Goal: Task Accomplishment & Management: Manage account settings

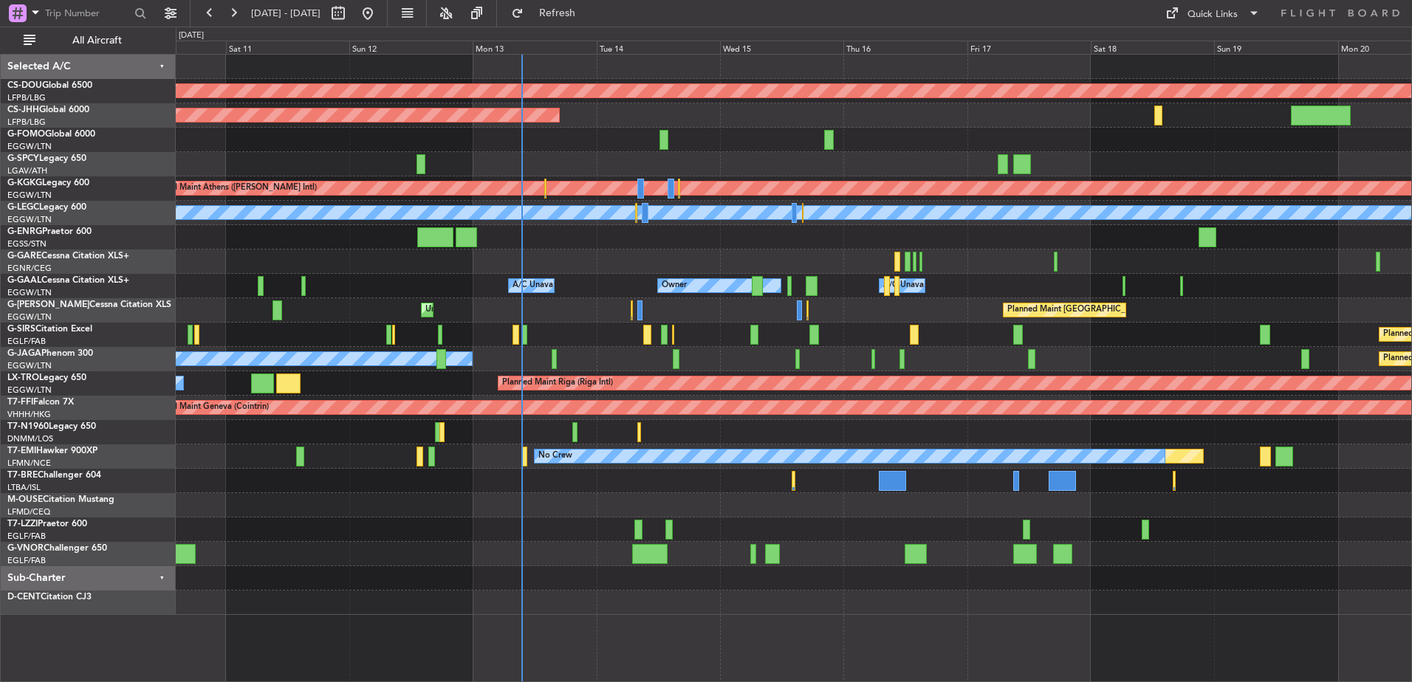
click at [482, 318] on div "Planned Maint [GEOGRAPHIC_DATA] ([GEOGRAPHIC_DATA]) Unplanned Maint [GEOGRAPHIC…" at bounding box center [794, 310] width 1236 height 24
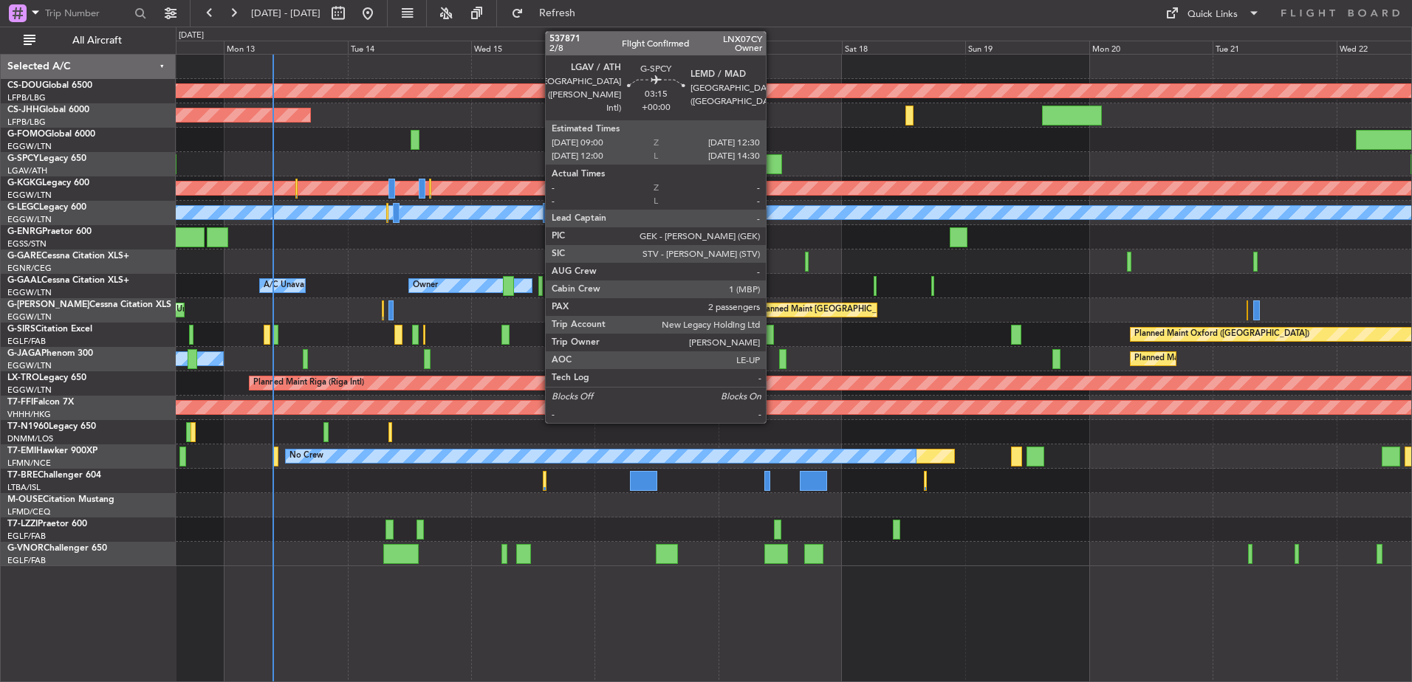
click at [772, 161] on div at bounding box center [773, 164] width 18 height 20
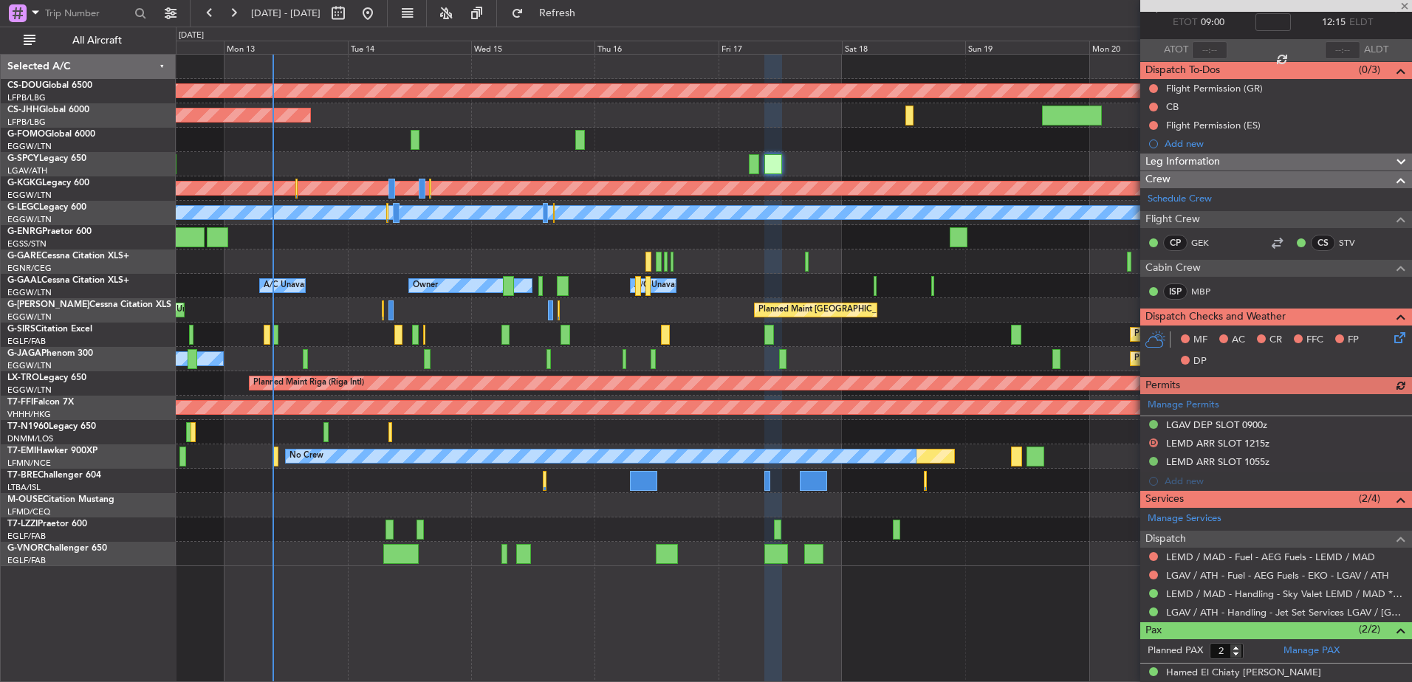
scroll to position [85, 0]
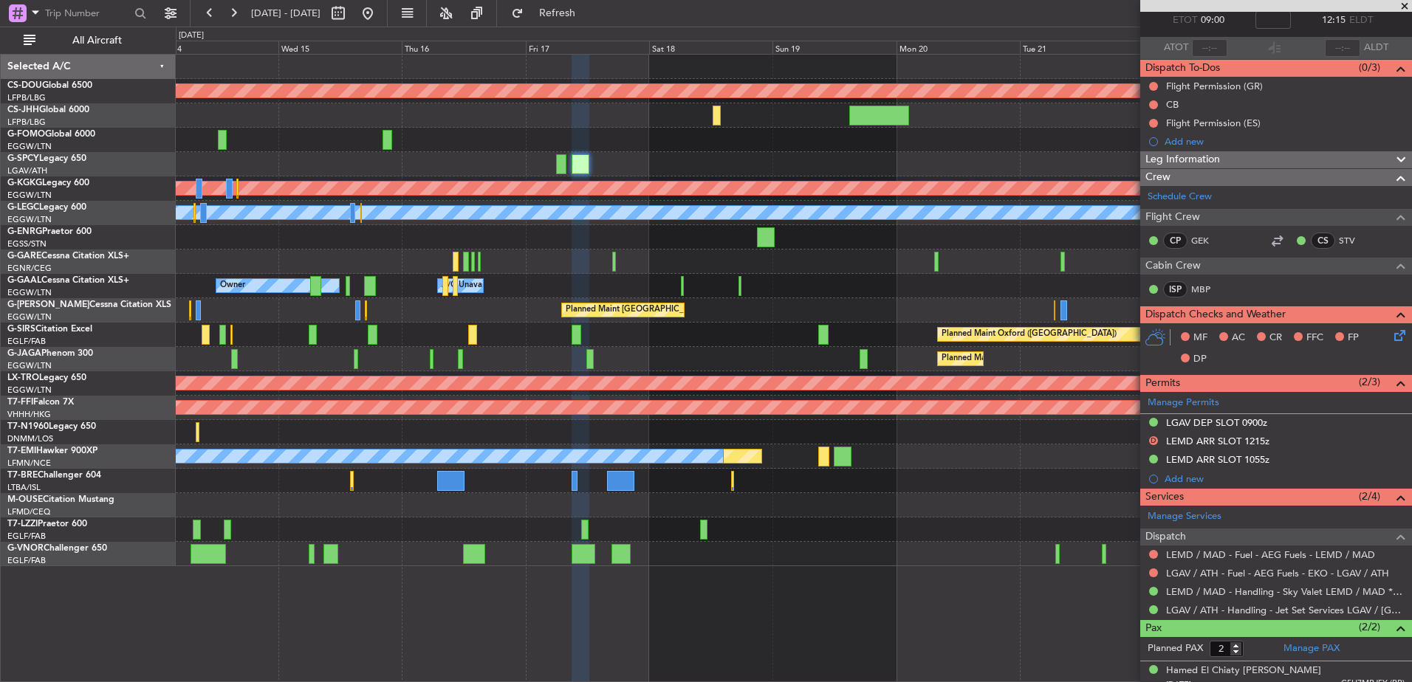
click at [739, 299] on div "Planned Maint London ([GEOGRAPHIC_DATA]) Planned Maint [GEOGRAPHIC_DATA] ([GEOG…" at bounding box center [794, 311] width 1236 height 512
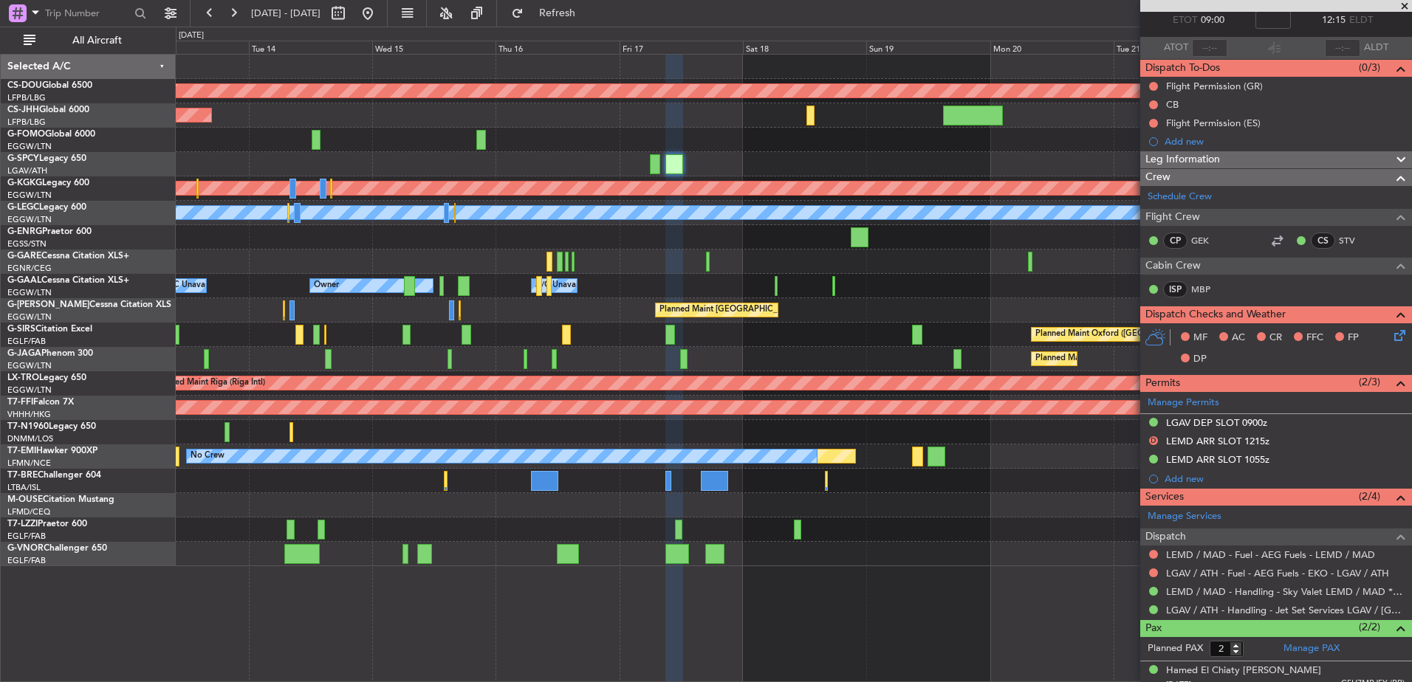
click at [928, 377] on div "Planned Maint London ([GEOGRAPHIC_DATA]) Planned Maint [GEOGRAPHIC_DATA] ([GEOG…" at bounding box center [794, 311] width 1236 height 512
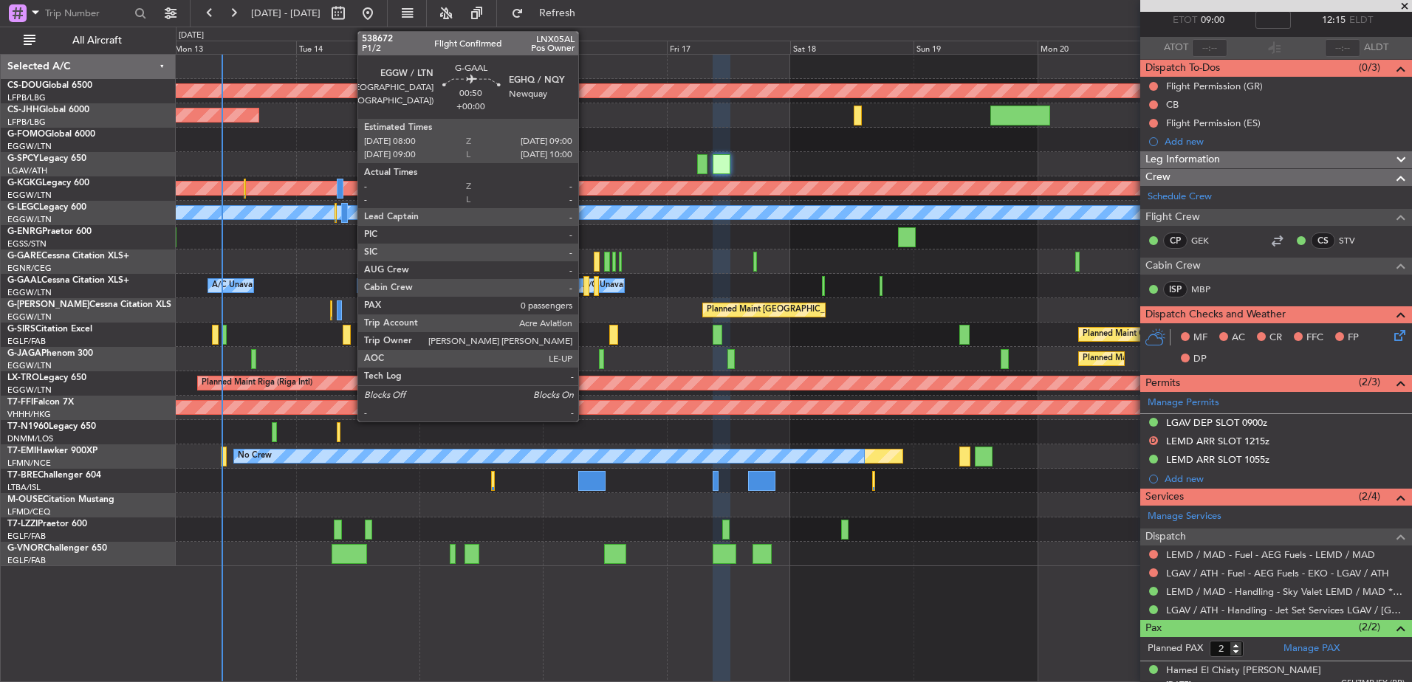
click at [585, 287] on div at bounding box center [585, 286] width 5 height 20
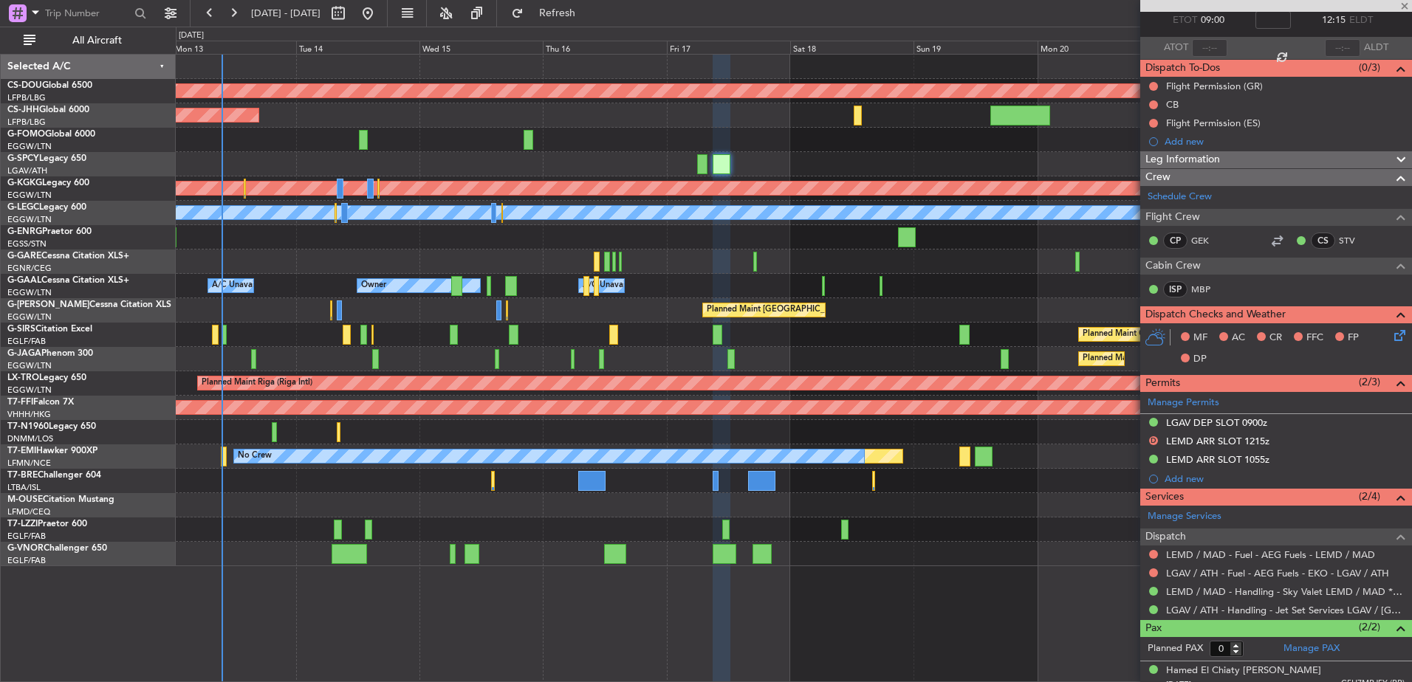
scroll to position [0, 0]
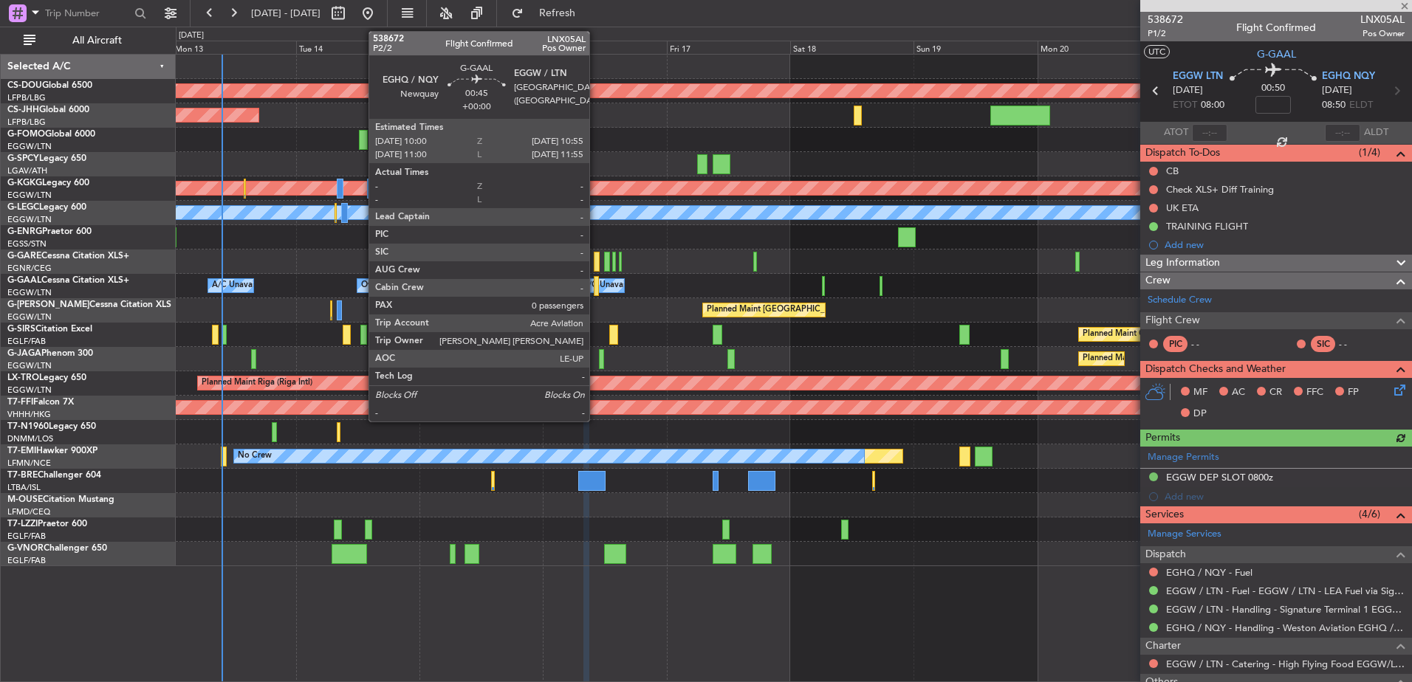
click at [596, 288] on div at bounding box center [596, 286] width 5 height 20
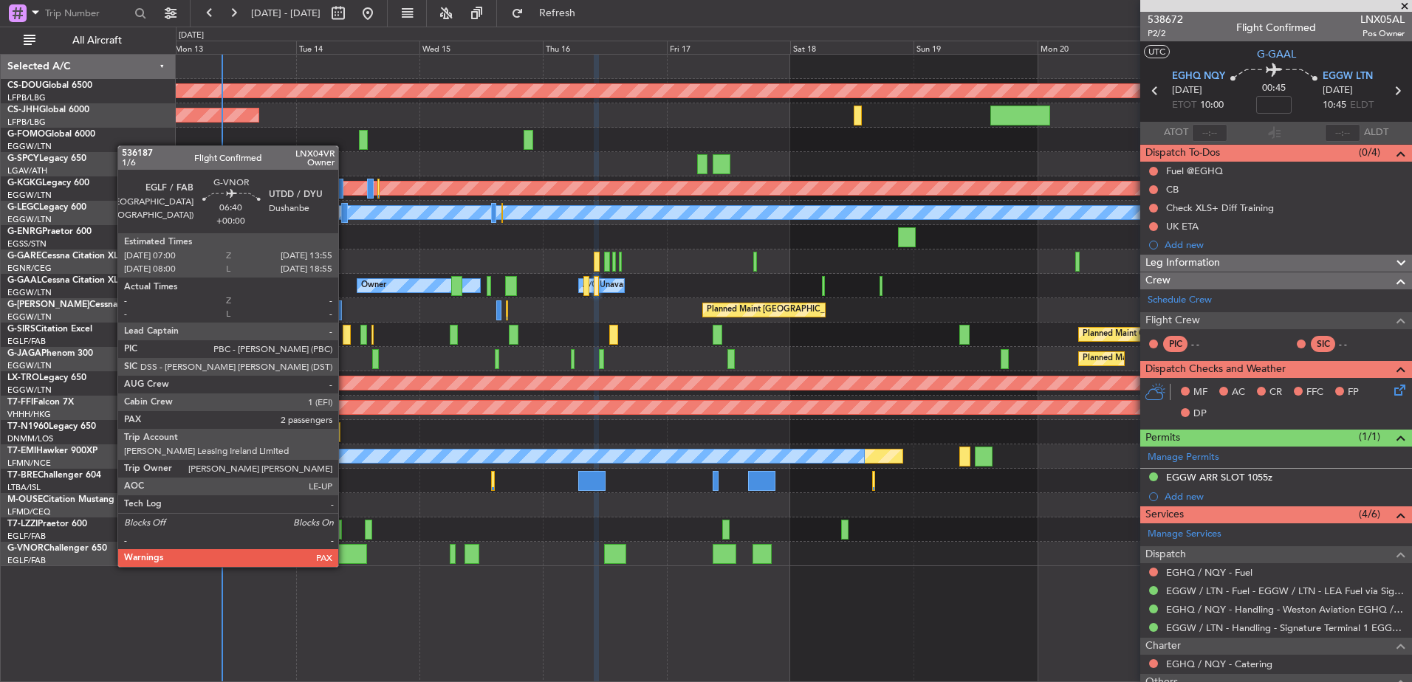
click at [346, 551] on div at bounding box center [350, 554] width 36 height 20
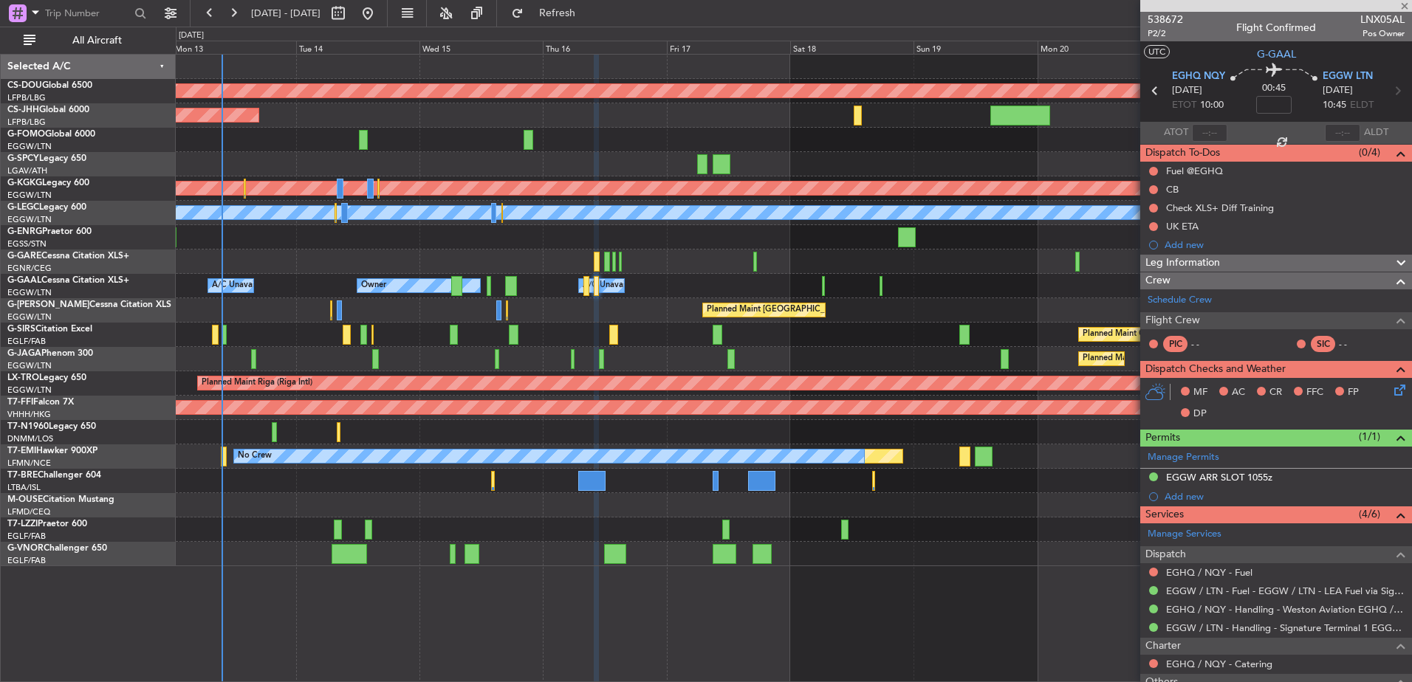
type input "2"
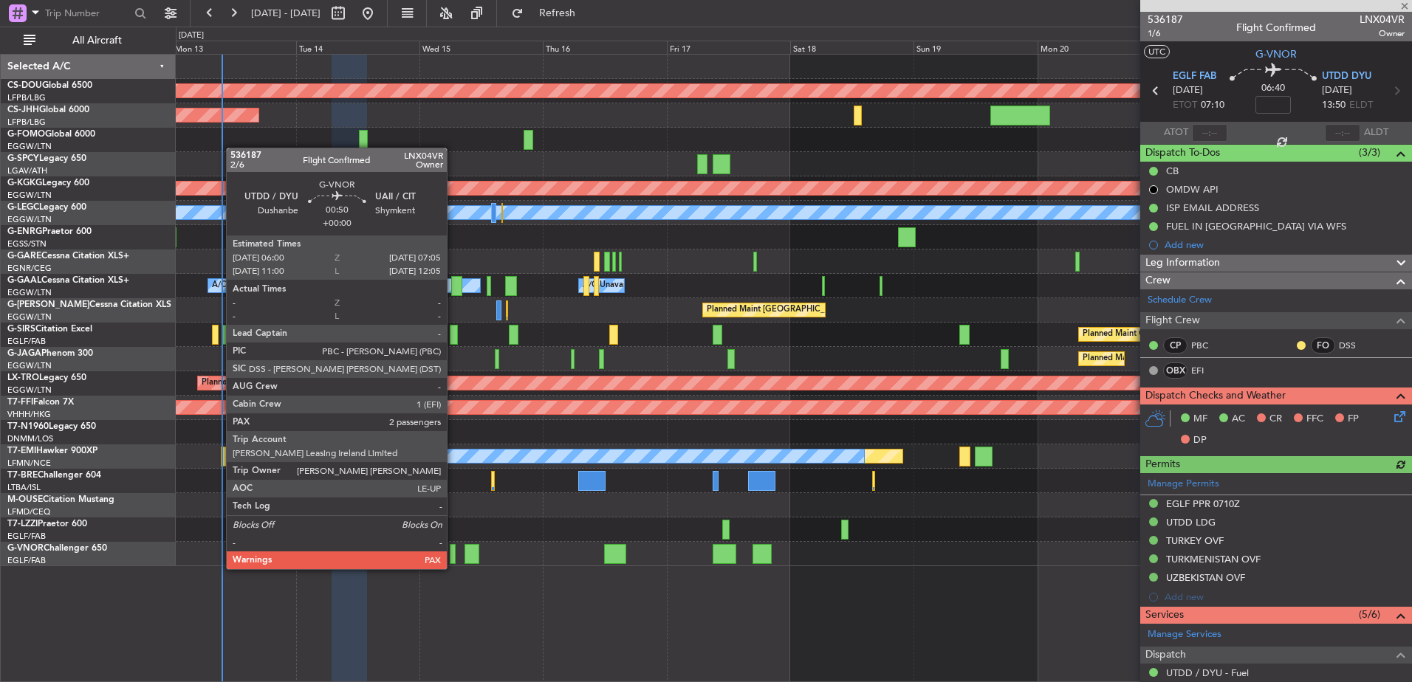
click at [453, 555] on div at bounding box center [453, 554] width 6 height 20
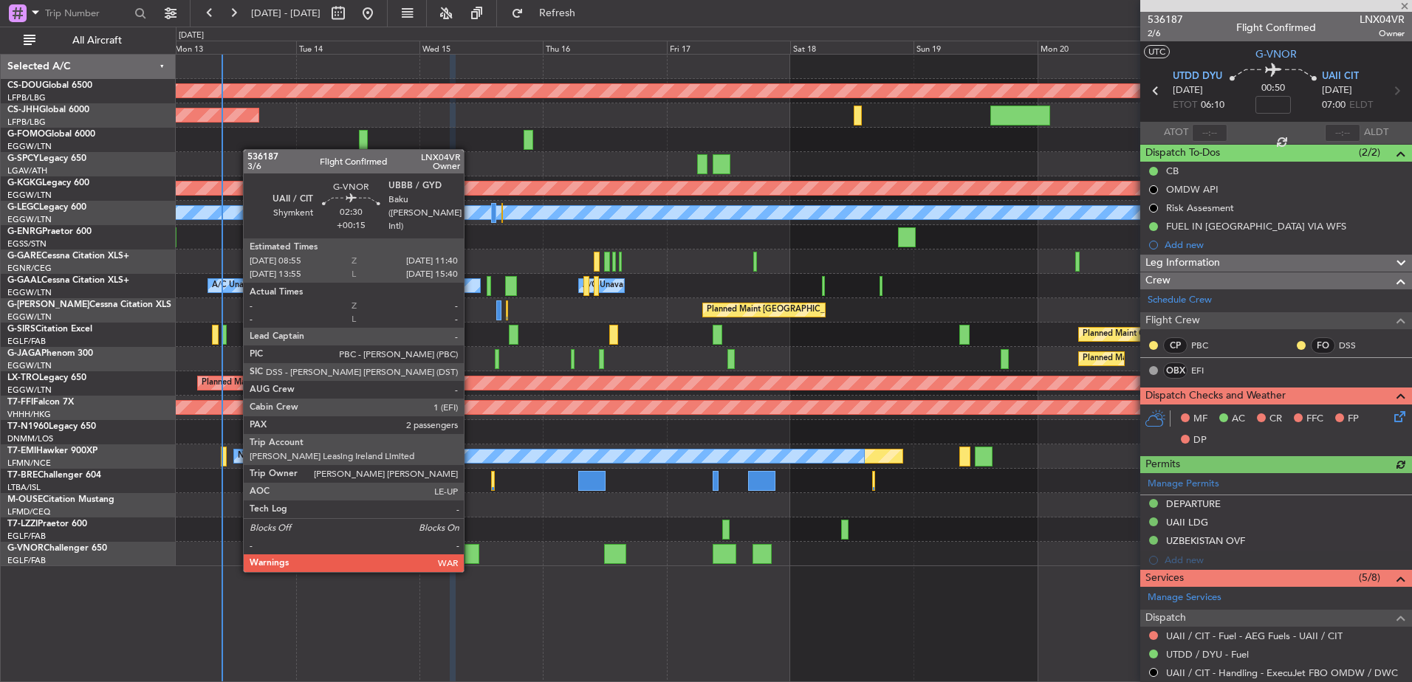
click at [470, 556] on div at bounding box center [472, 554] width 15 height 20
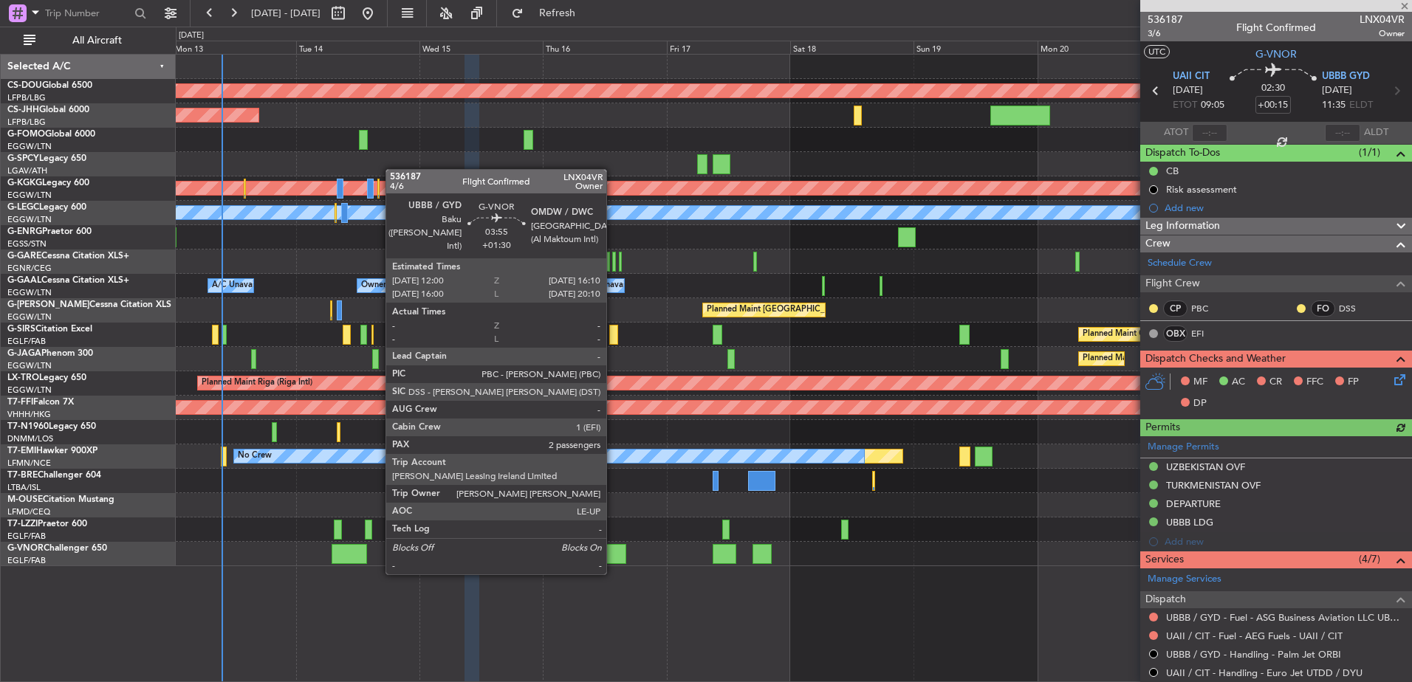
click at [613, 558] on div at bounding box center [615, 554] width 22 height 20
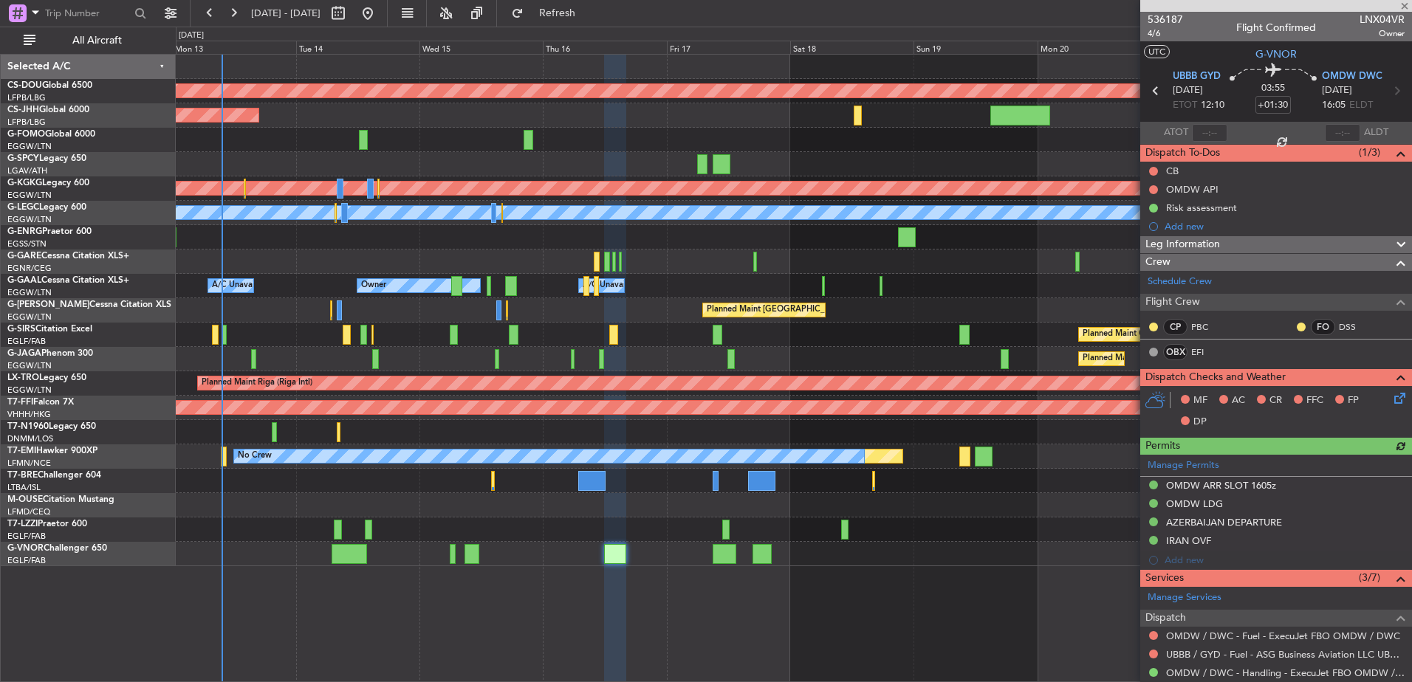
scroll to position [273, 0]
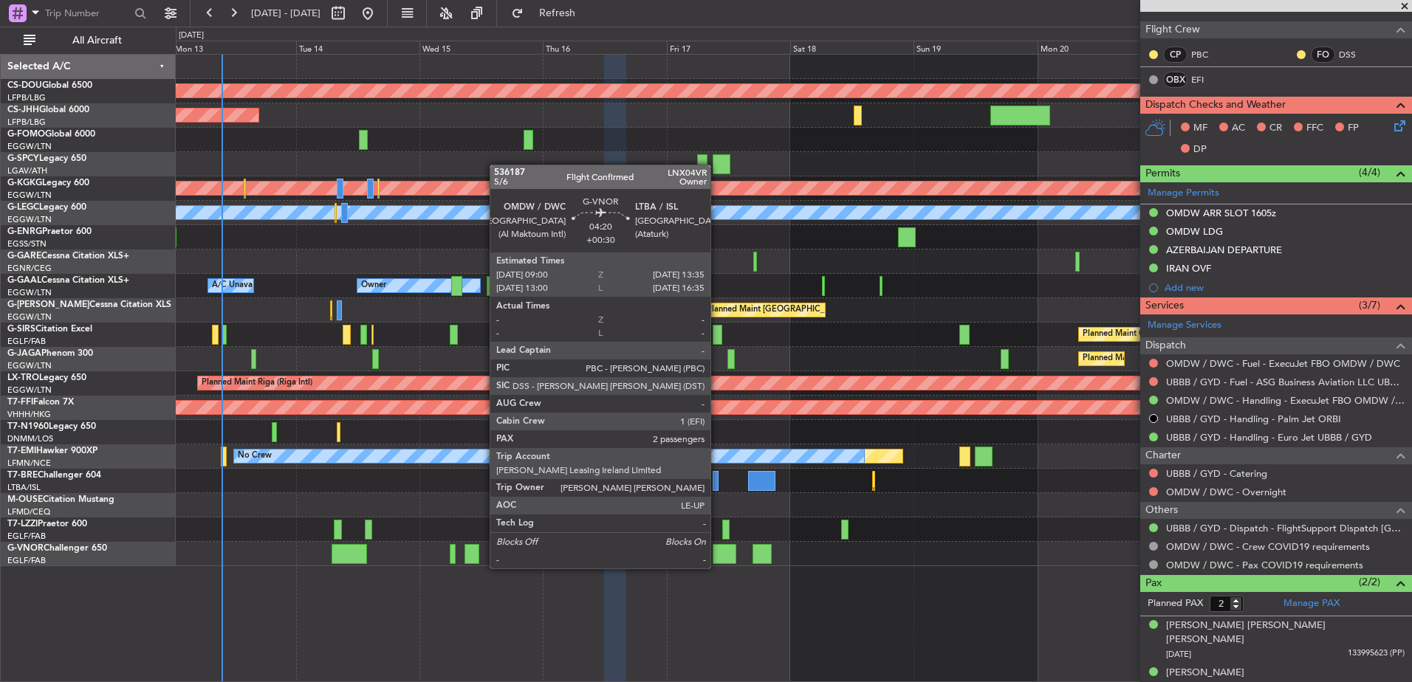
click at [717, 554] on div at bounding box center [725, 554] width 24 height 20
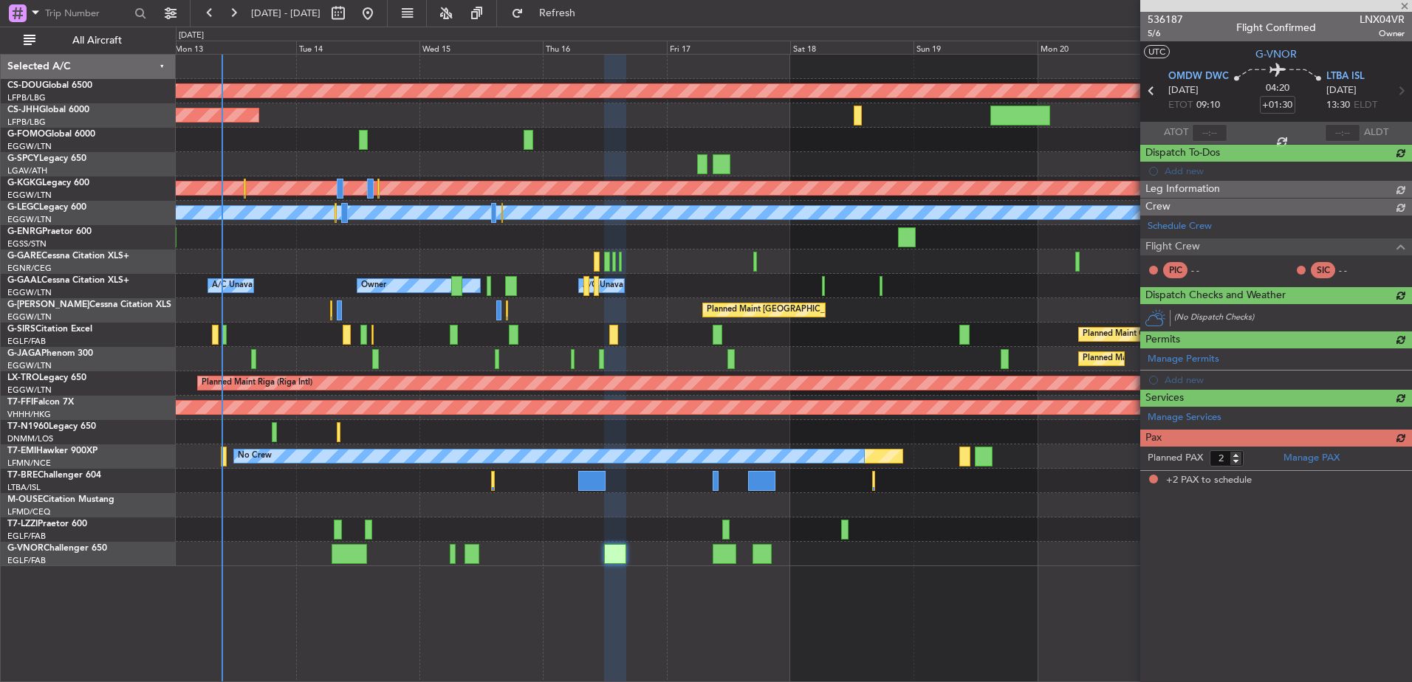
type input "+00:30"
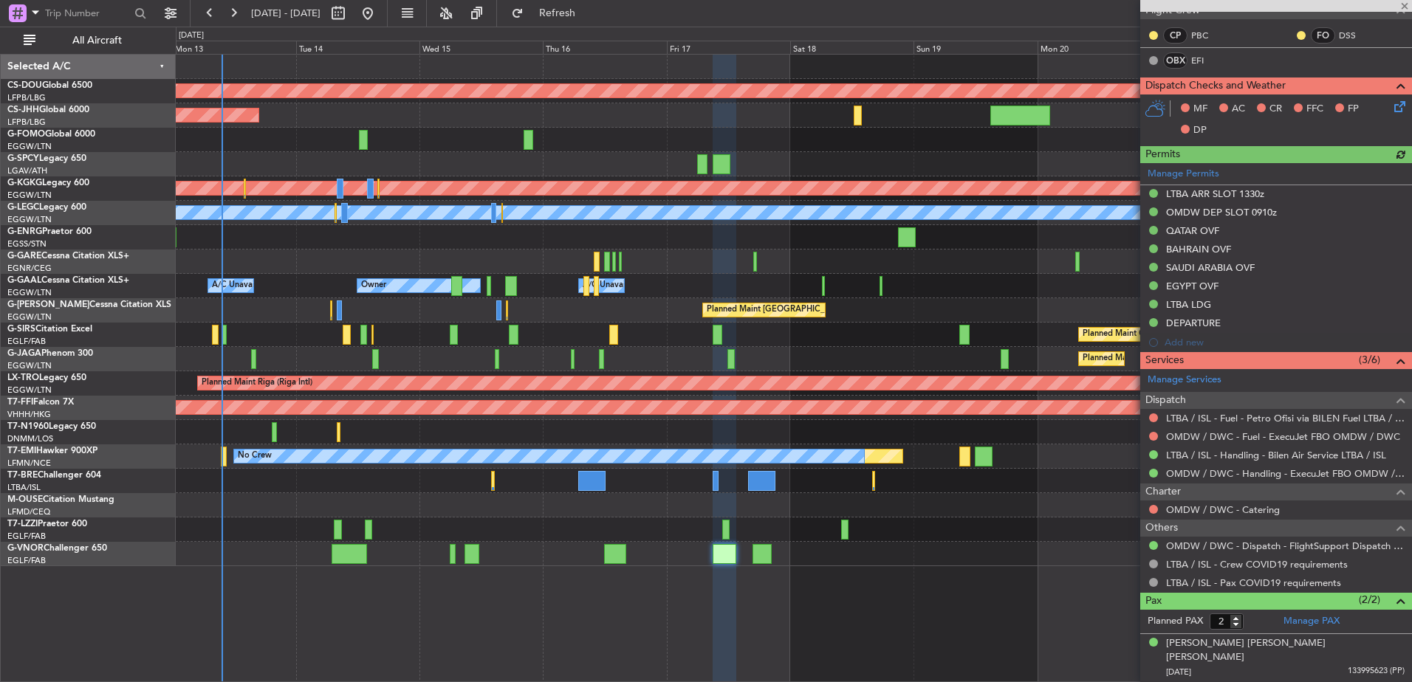
scroll to position [292, 0]
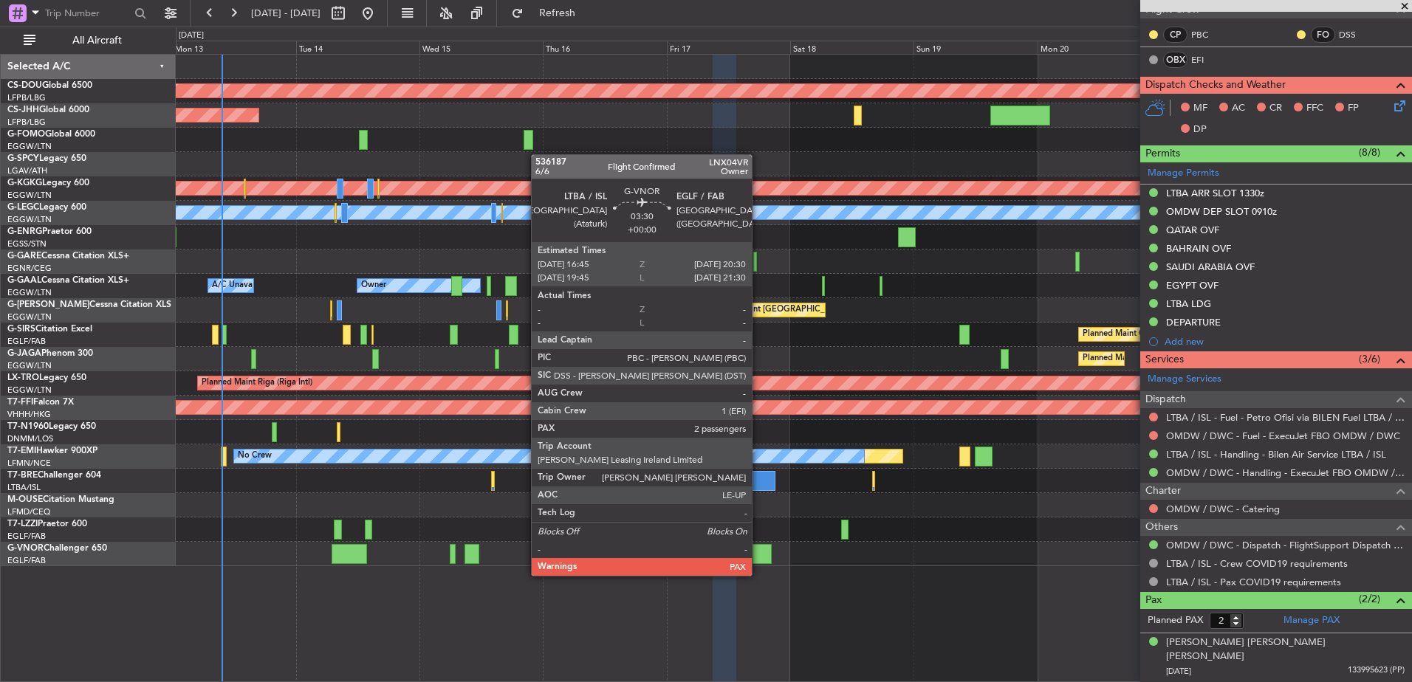
click at [758, 561] on div at bounding box center [763, 554] width 20 height 20
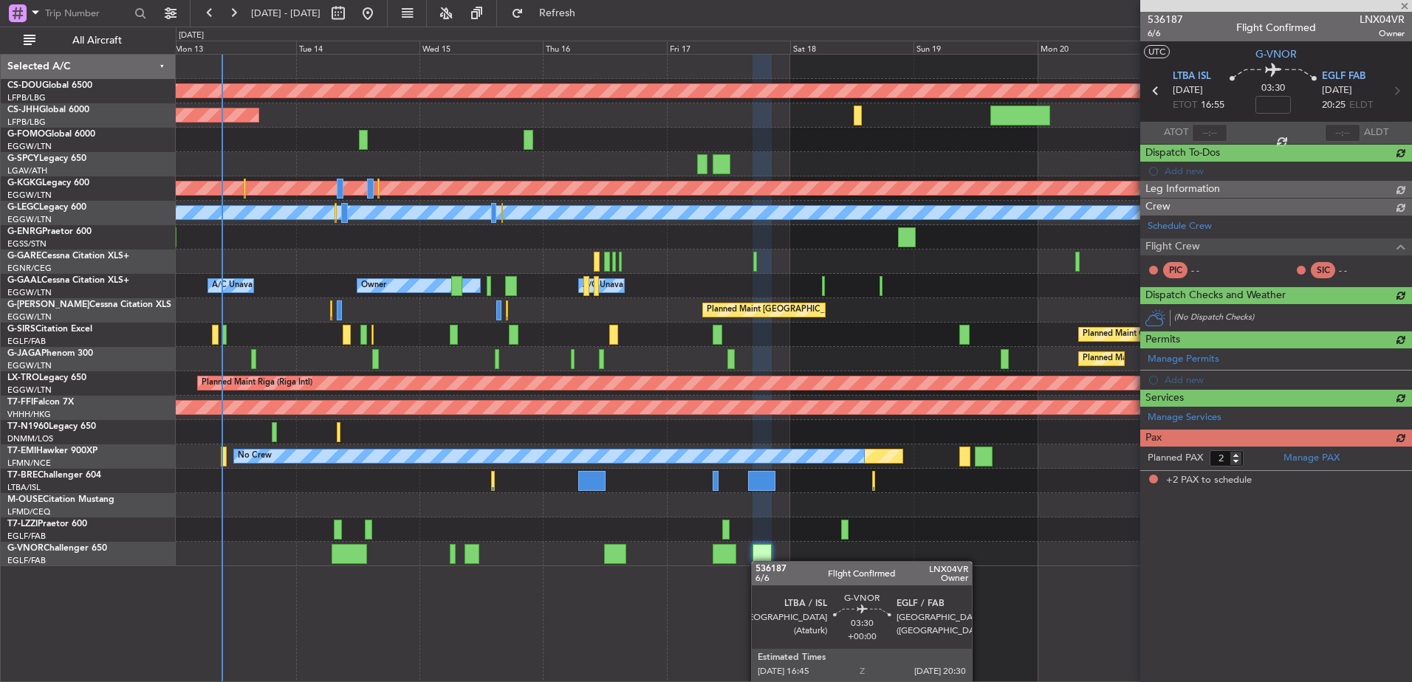
scroll to position [0, 0]
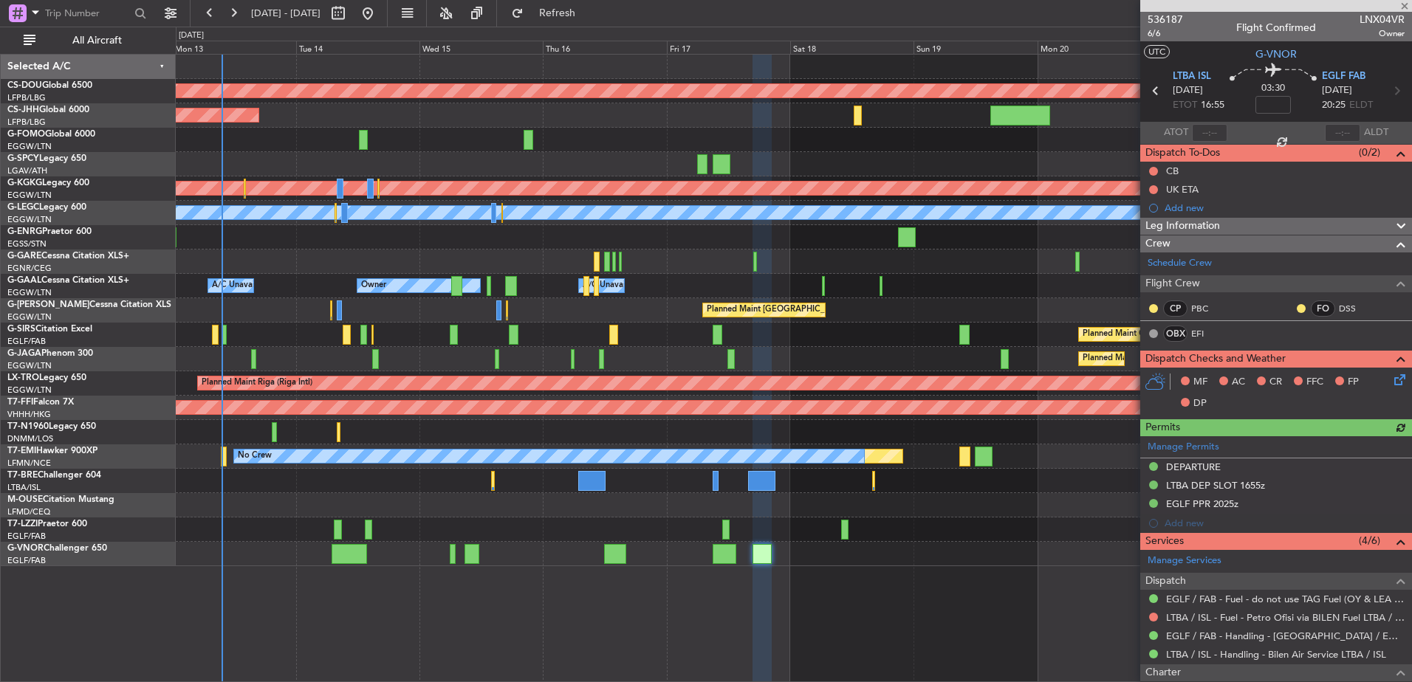
click at [668, 547] on div at bounding box center [794, 554] width 1236 height 24
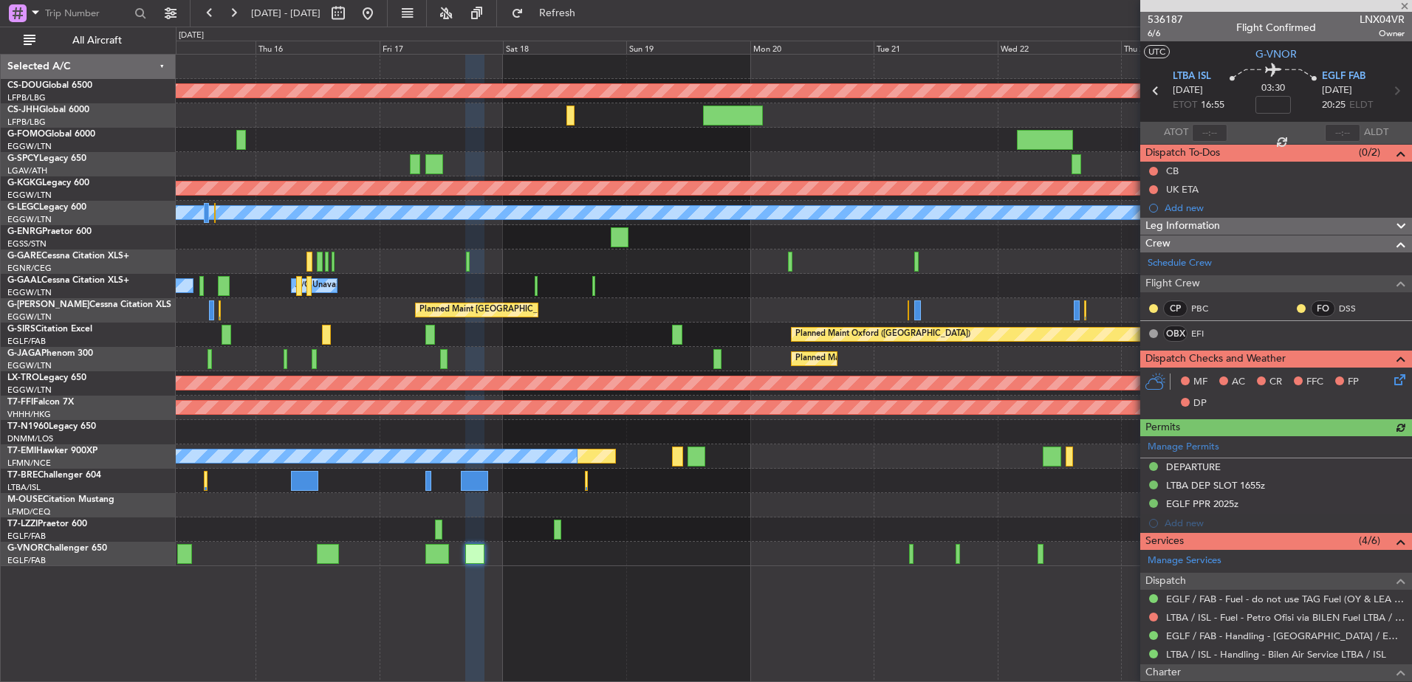
click at [1051, 537] on div "Planned Maint London ([GEOGRAPHIC_DATA]) Planned Maint [GEOGRAPHIC_DATA] ([GEOG…" at bounding box center [794, 311] width 1236 height 512
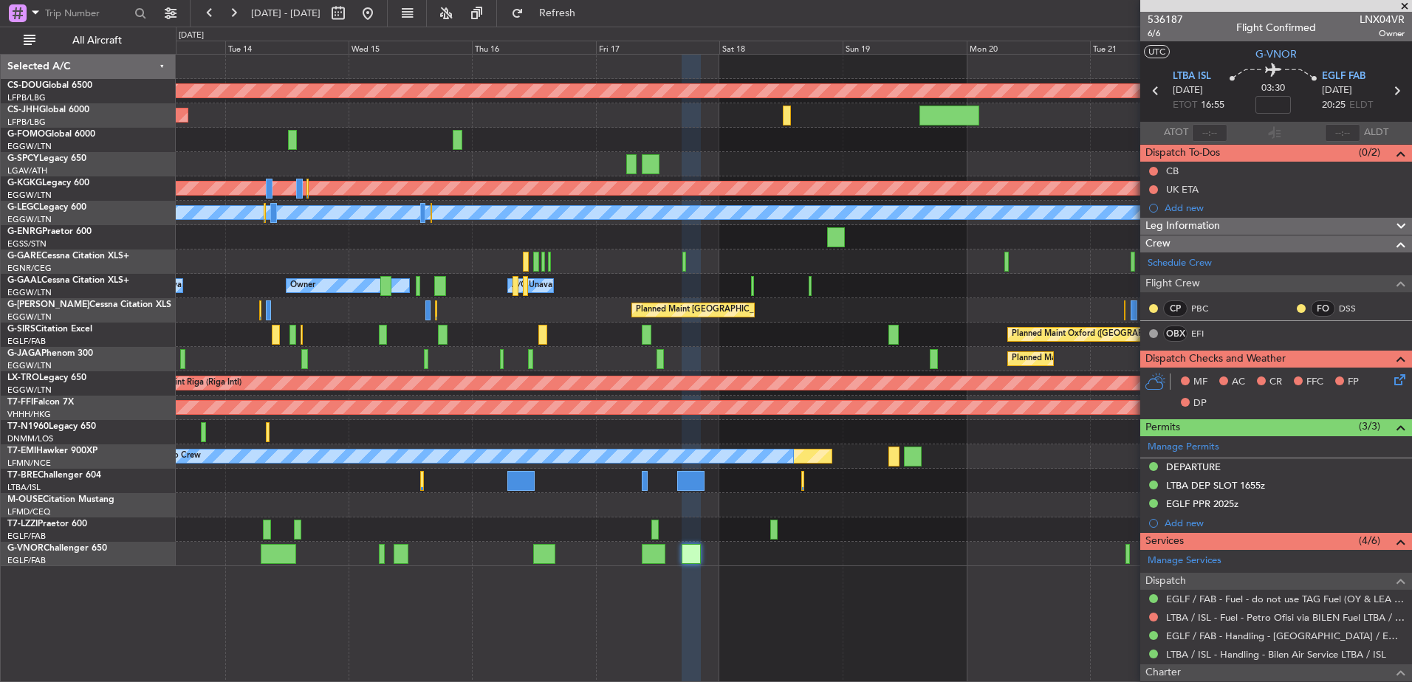
click at [522, 245] on div at bounding box center [794, 237] width 1236 height 24
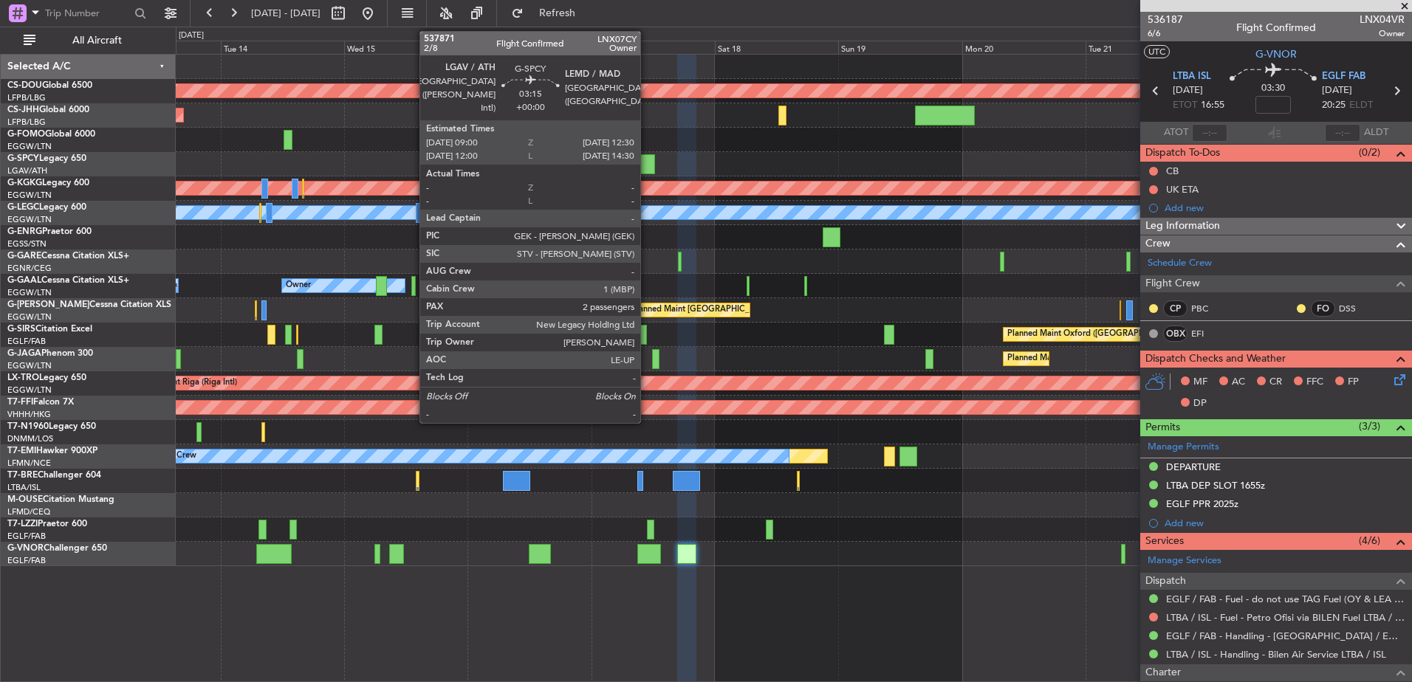
click at [647, 164] on div at bounding box center [646, 164] width 18 height 20
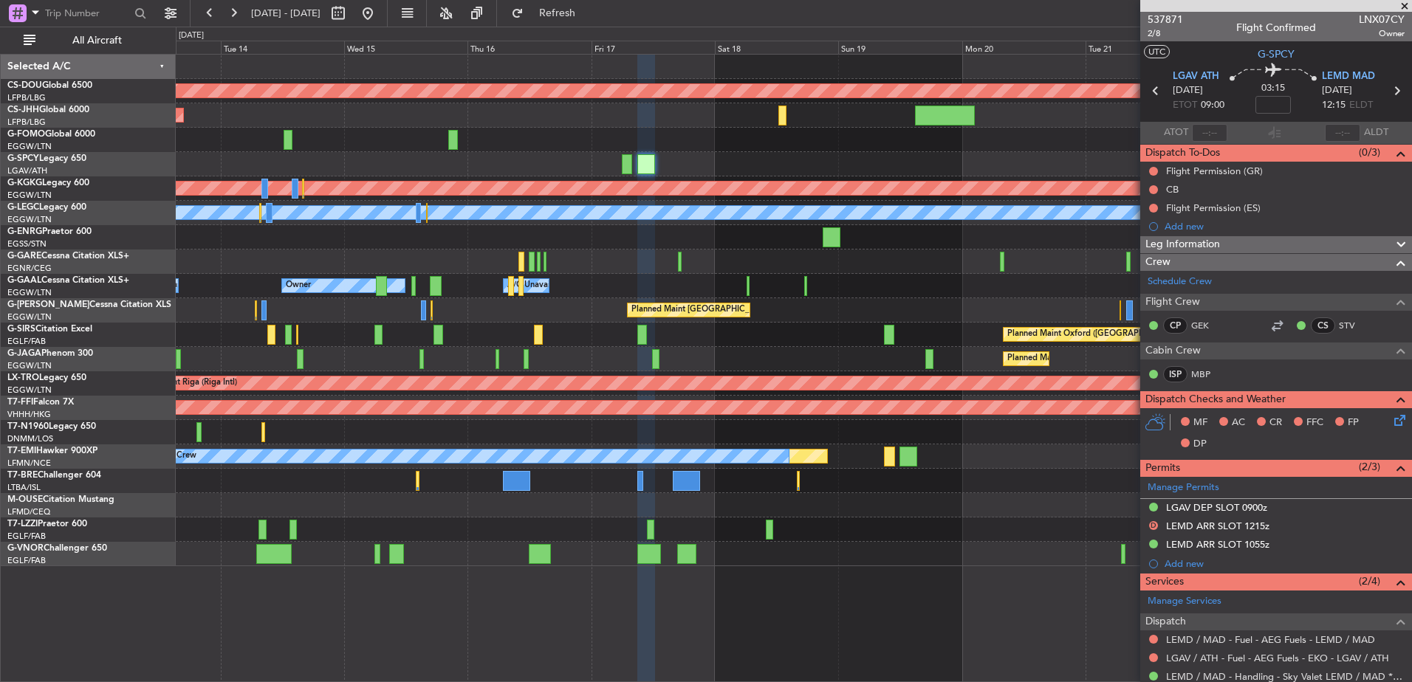
click at [809, 322] on div "Planned Maint [GEOGRAPHIC_DATA] ([GEOGRAPHIC_DATA]) Unplanned Maint [GEOGRAPHIC…" at bounding box center [794, 310] width 1236 height 24
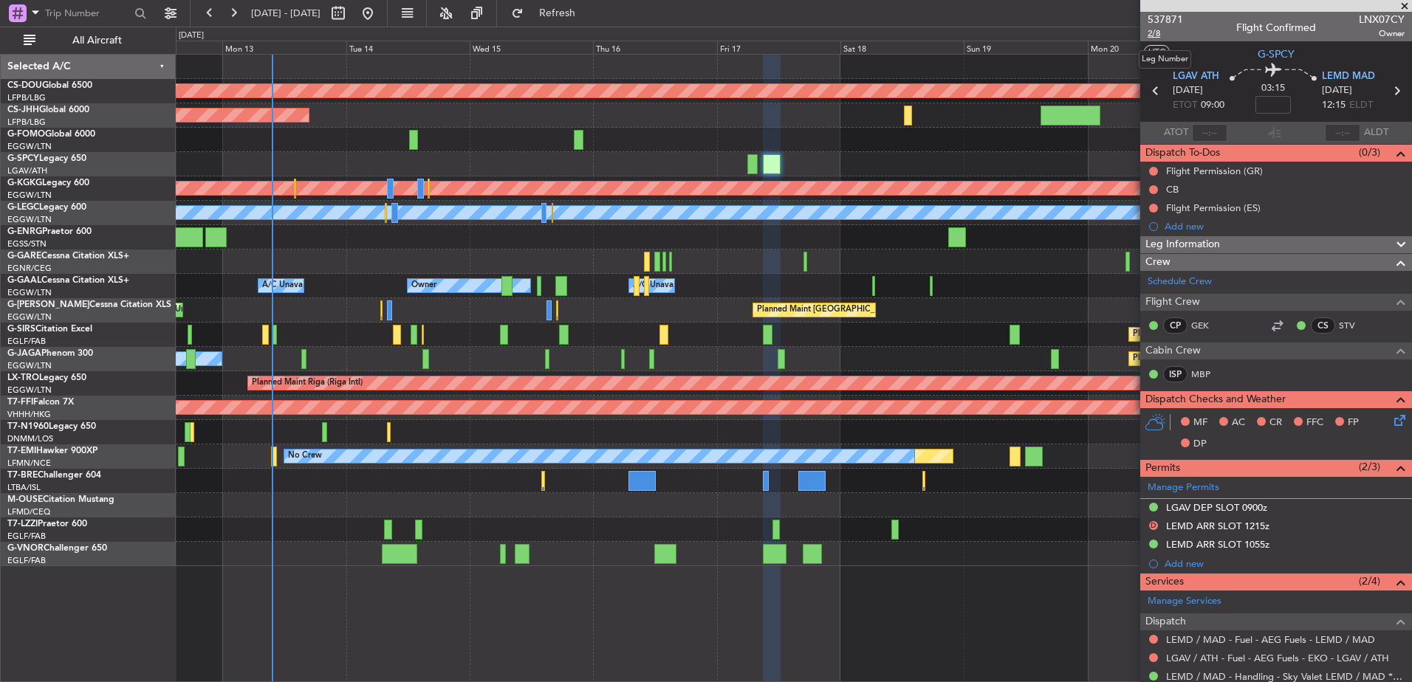
click at [1156, 35] on span "2/8" at bounding box center [1165, 33] width 35 height 13
click at [1148, 36] on span "2/8" at bounding box center [1165, 33] width 35 height 13
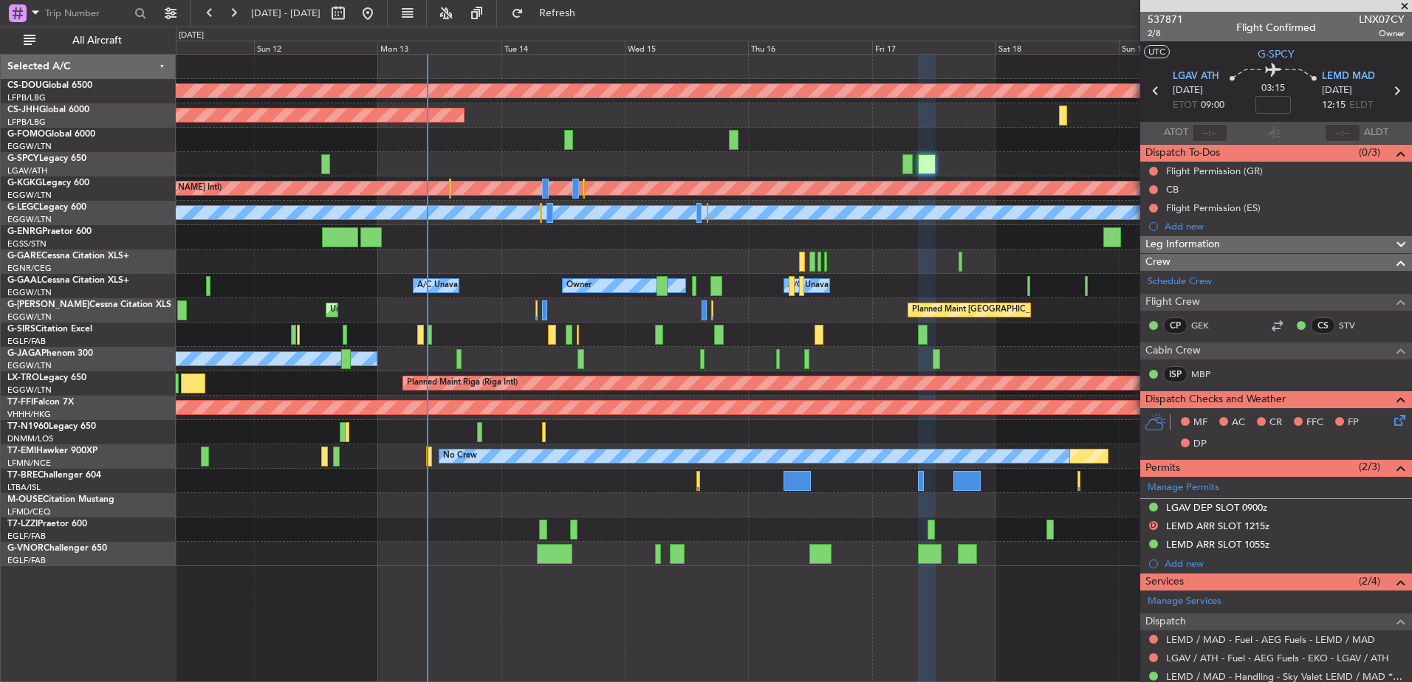
click at [501, 344] on div "Planned Maint London ([GEOGRAPHIC_DATA]) Planned Maint [GEOGRAPHIC_DATA] ([GEOG…" at bounding box center [794, 311] width 1236 height 512
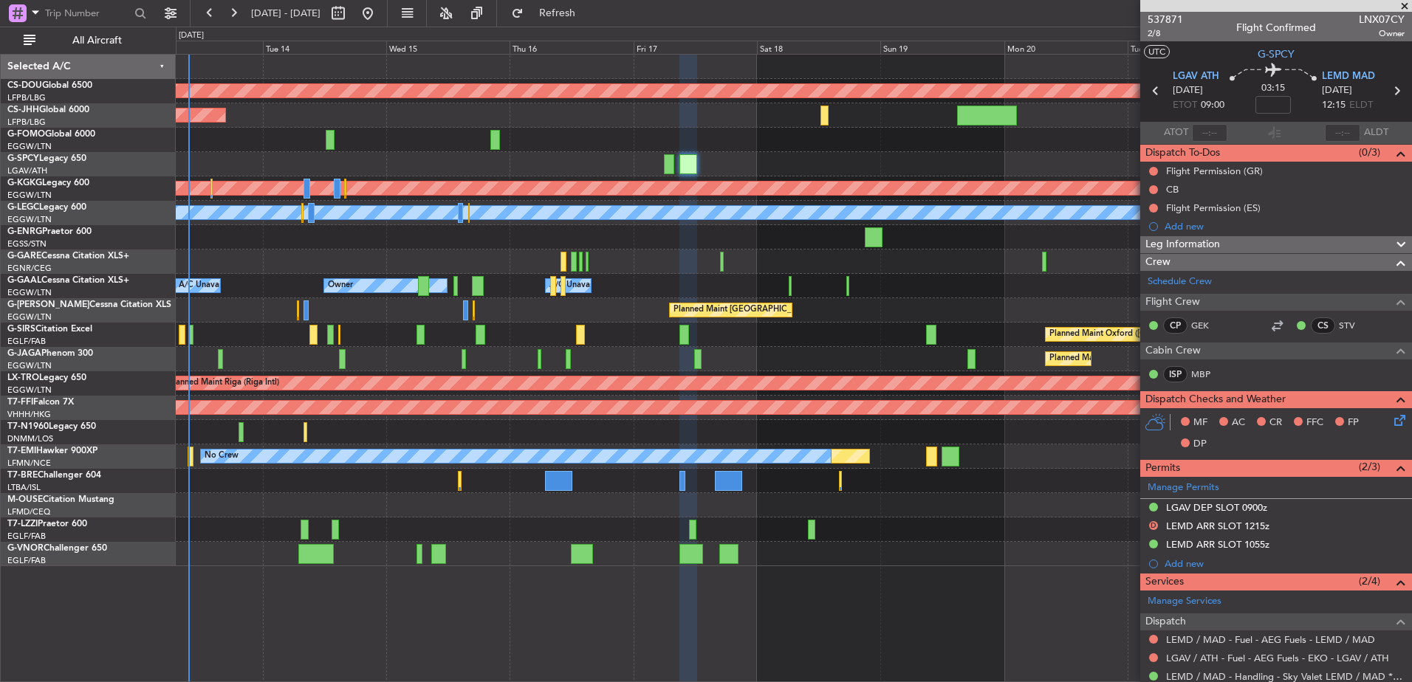
click at [753, 663] on div "Planned Maint London ([GEOGRAPHIC_DATA]) Planned Maint [GEOGRAPHIC_DATA] ([GEOG…" at bounding box center [794, 368] width 1236 height 628
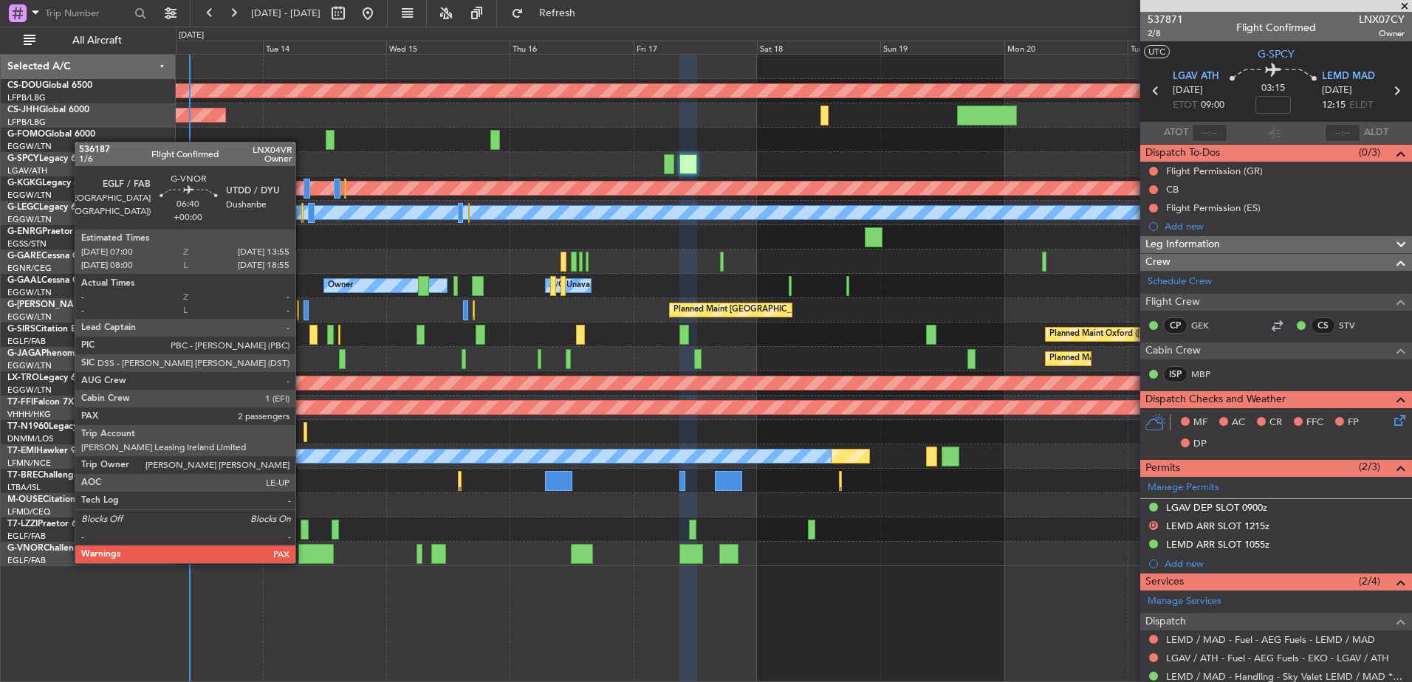
click at [309, 554] on div at bounding box center [316, 554] width 36 height 20
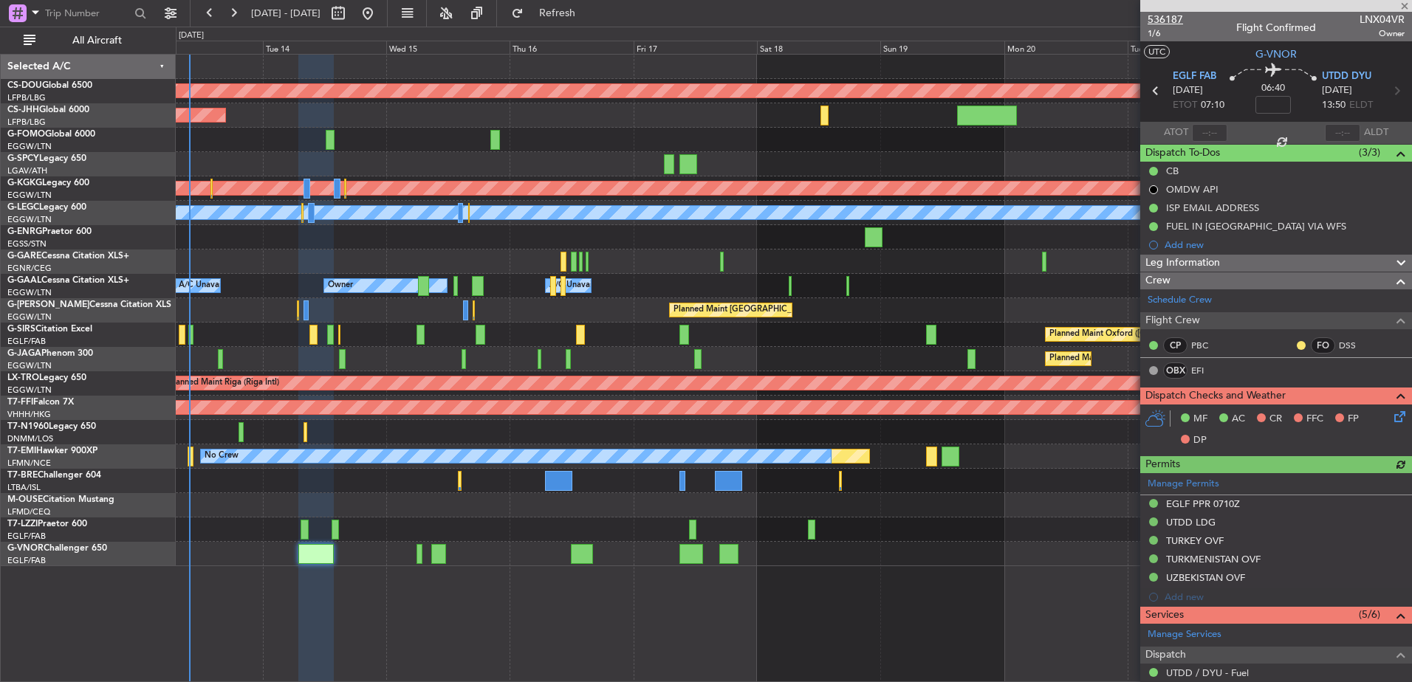
click at [1171, 16] on span "536187" at bounding box center [1165, 20] width 35 height 16
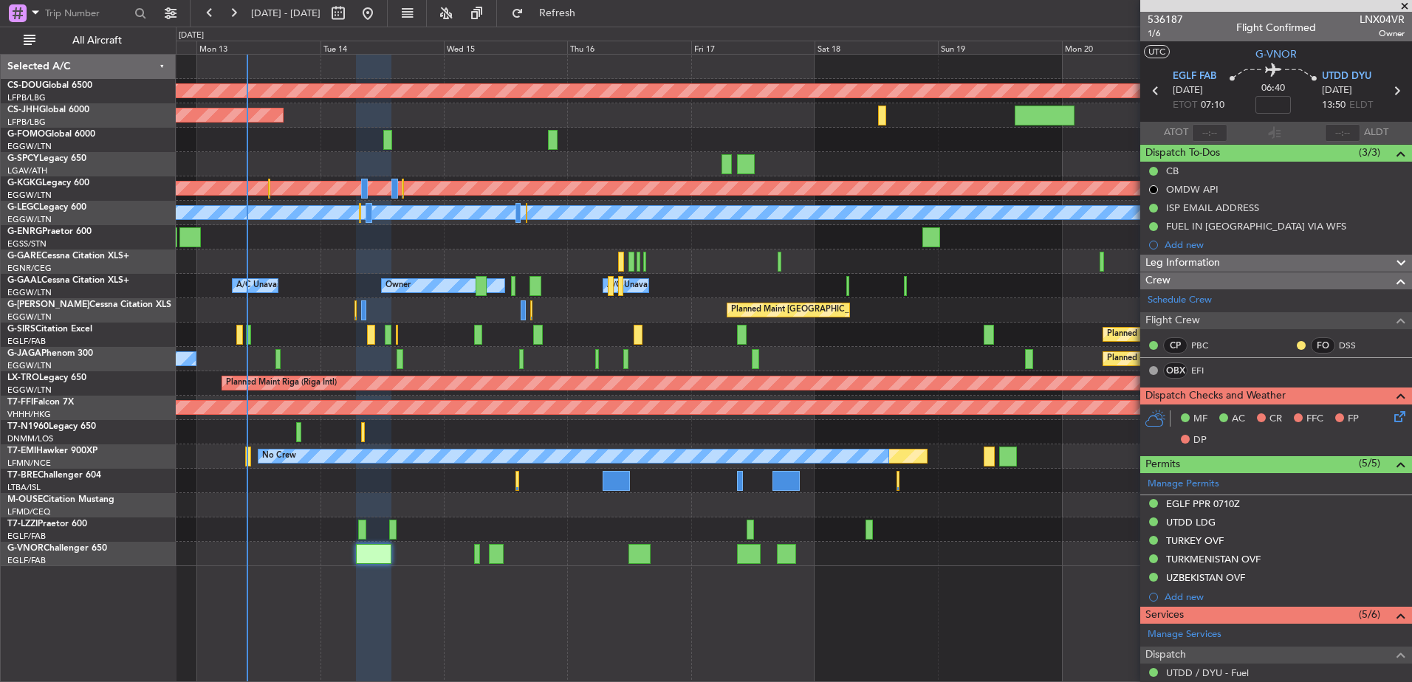
click at [565, 620] on div "Planned Maint London ([GEOGRAPHIC_DATA]) Planned Maint [GEOGRAPHIC_DATA] ([GEOG…" at bounding box center [794, 368] width 1236 height 628
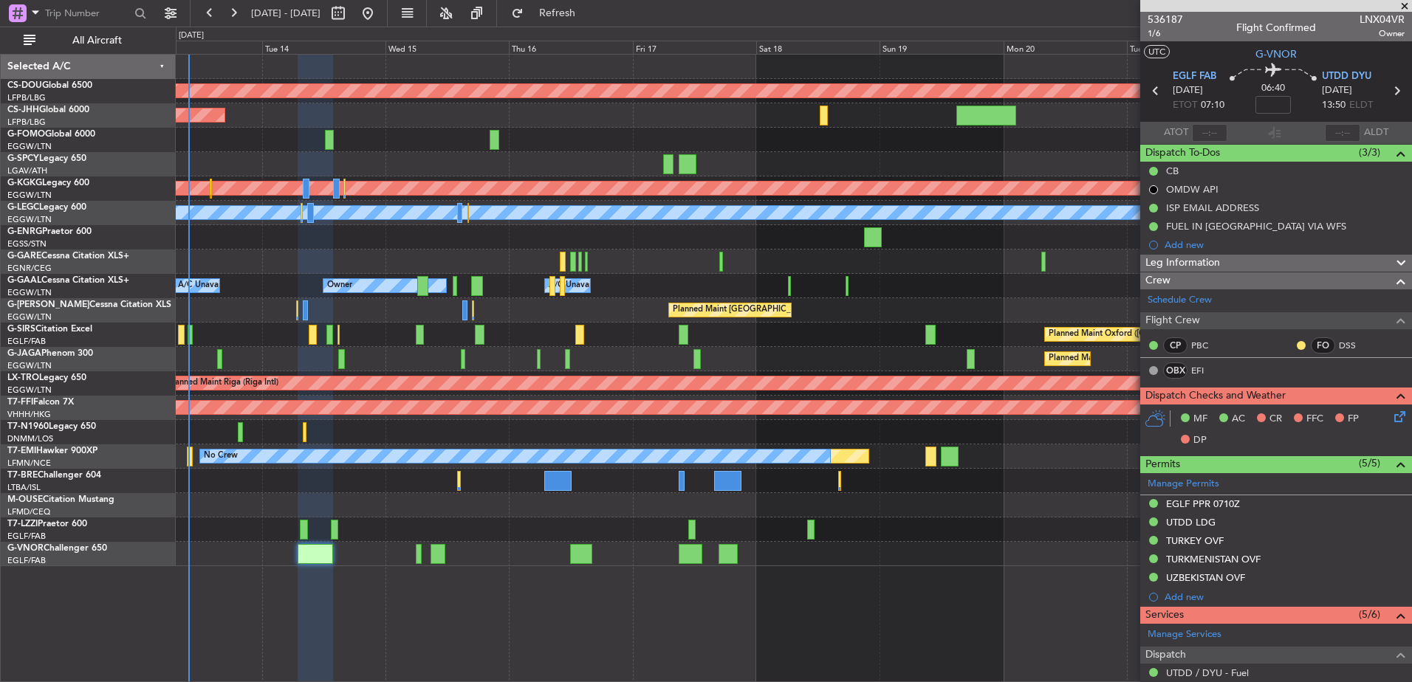
click at [798, 467] on div "Planned Maint No Crew" at bounding box center [794, 457] width 1236 height 24
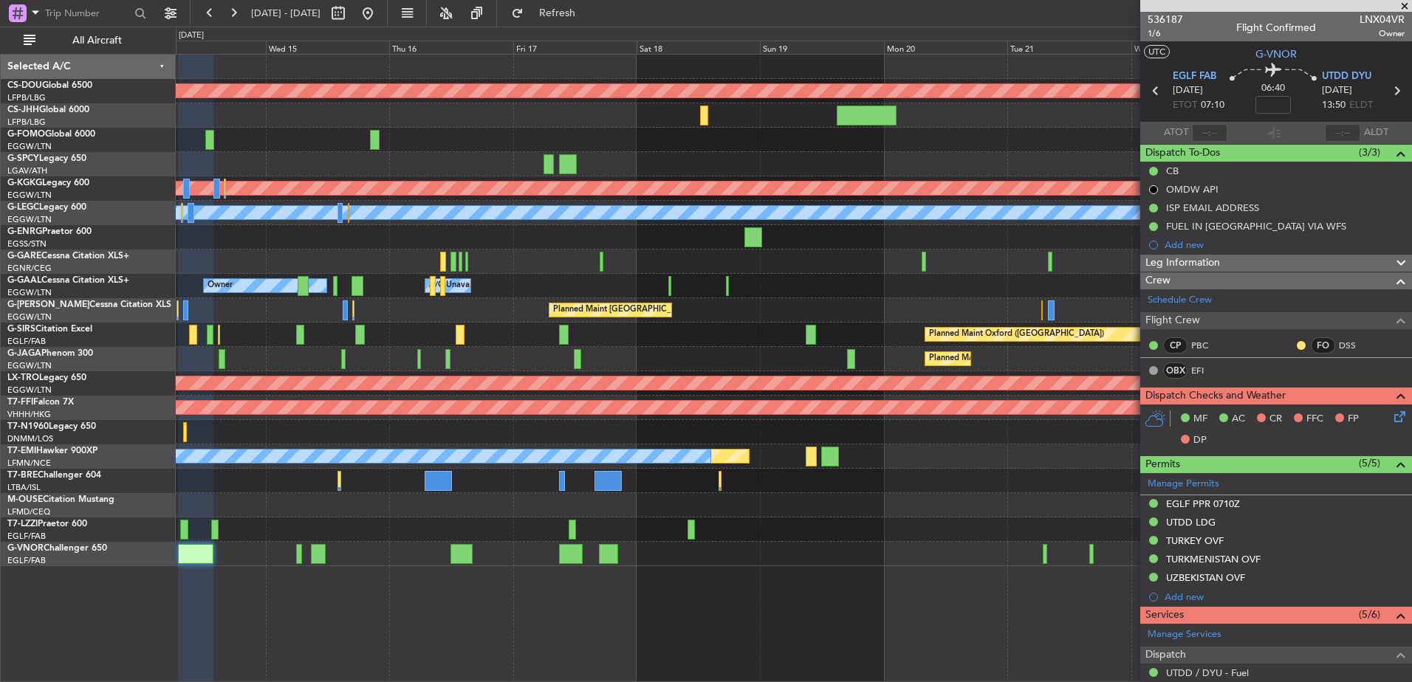
click at [703, 440] on div "Planned Maint London ([GEOGRAPHIC_DATA]) Planned Maint [GEOGRAPHIC_DATA] ([GEOG…" at bounding box center [794, 311] width 1236 height 512
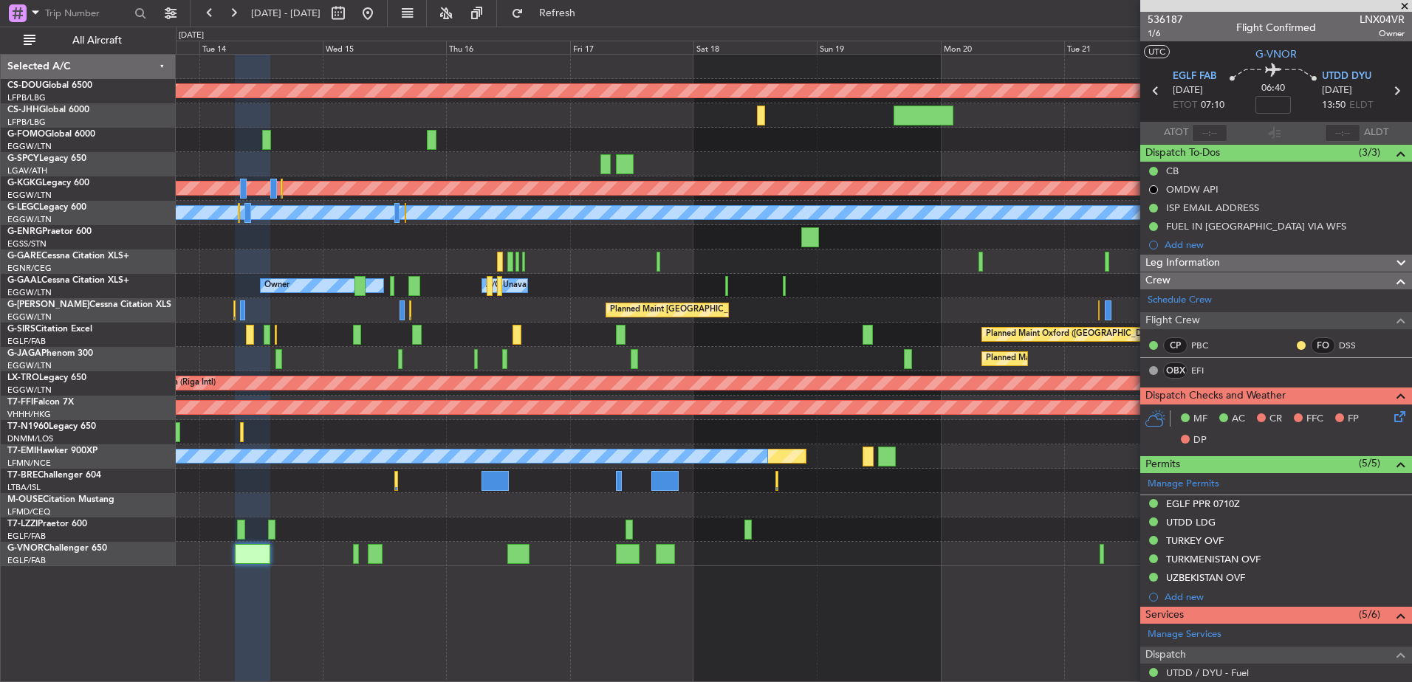
click at [518, 620] on div "Planned Maint London ([GEOGRAPHIC_DATA]) Planned Maint [GEOGRAPHIC_DATA] ([GEOG…" at bounding box center [794, 368] width 1236 height 628
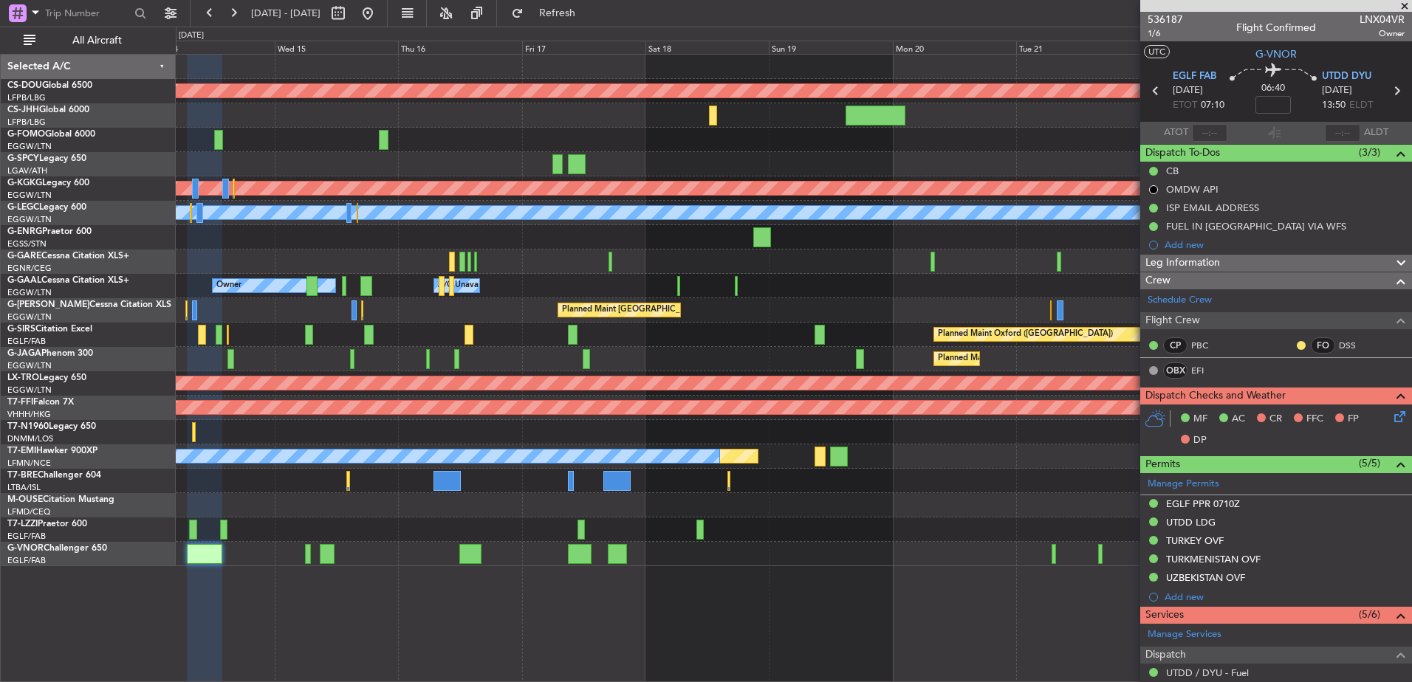
click at [761, 533] on div "Planned Maint London ([GEOGRAPHIC_DATA]) Planned Maint [GEOGRAPHIC_DATA] ([GEOG…" at bounding box center [794, 311] width 1236 height 512
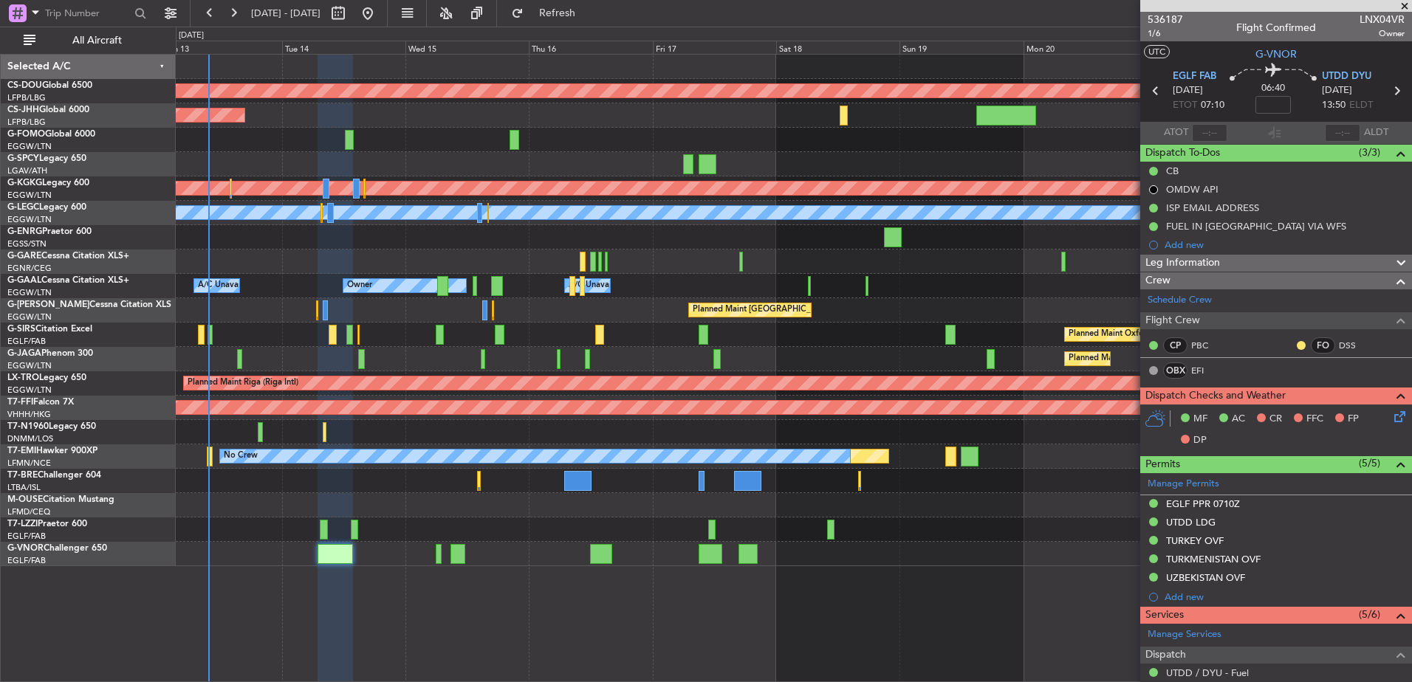
click at [801, 487] on div "Planned Maint London ([GEOGRAPHIC_DATA]) Planned Maint [GEOGRAPHIC_DATA] ([GEOG…" at bounding box center [794, 311] width 1236 height 512
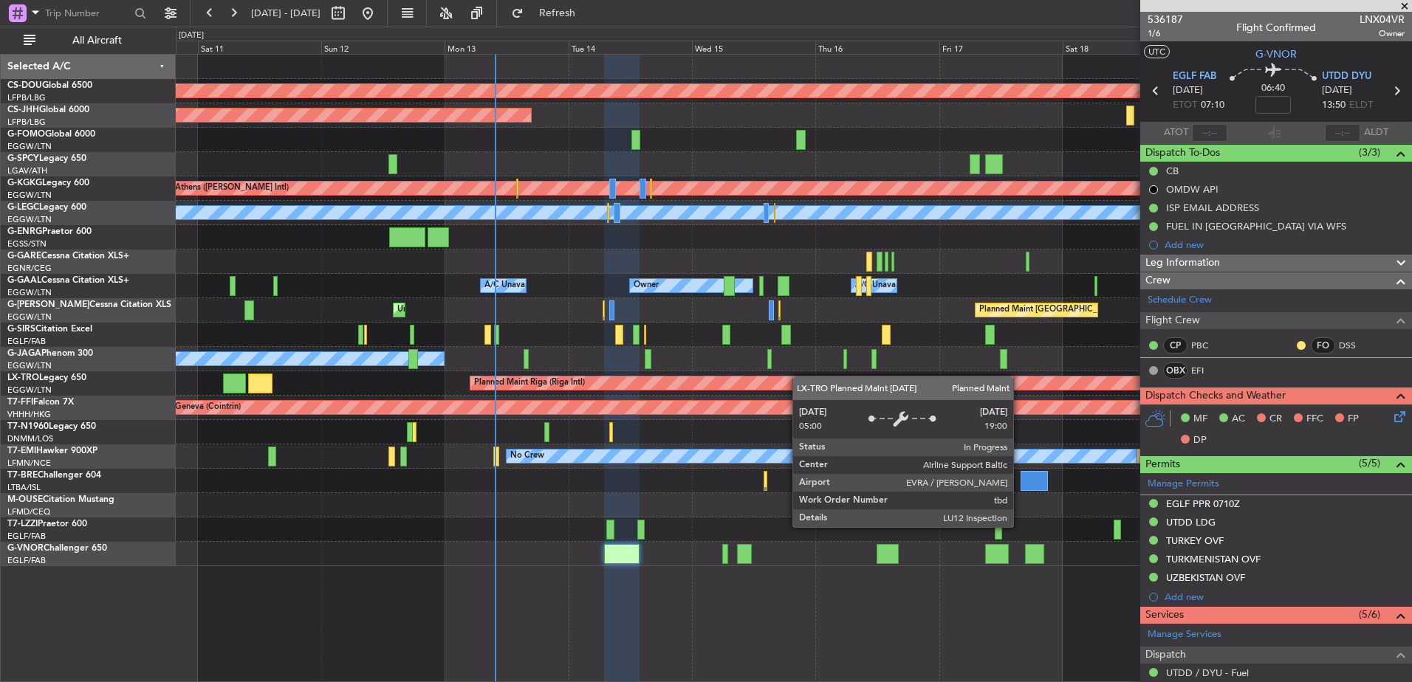
click at [911, 385] on div "Planned Maint London ([GEOGRAPHIC_DATA]) Planned Maint [GEOGRAPHIC_DATA] ([GEOG…" at bounding box center [794, 311] width 1236 height 512
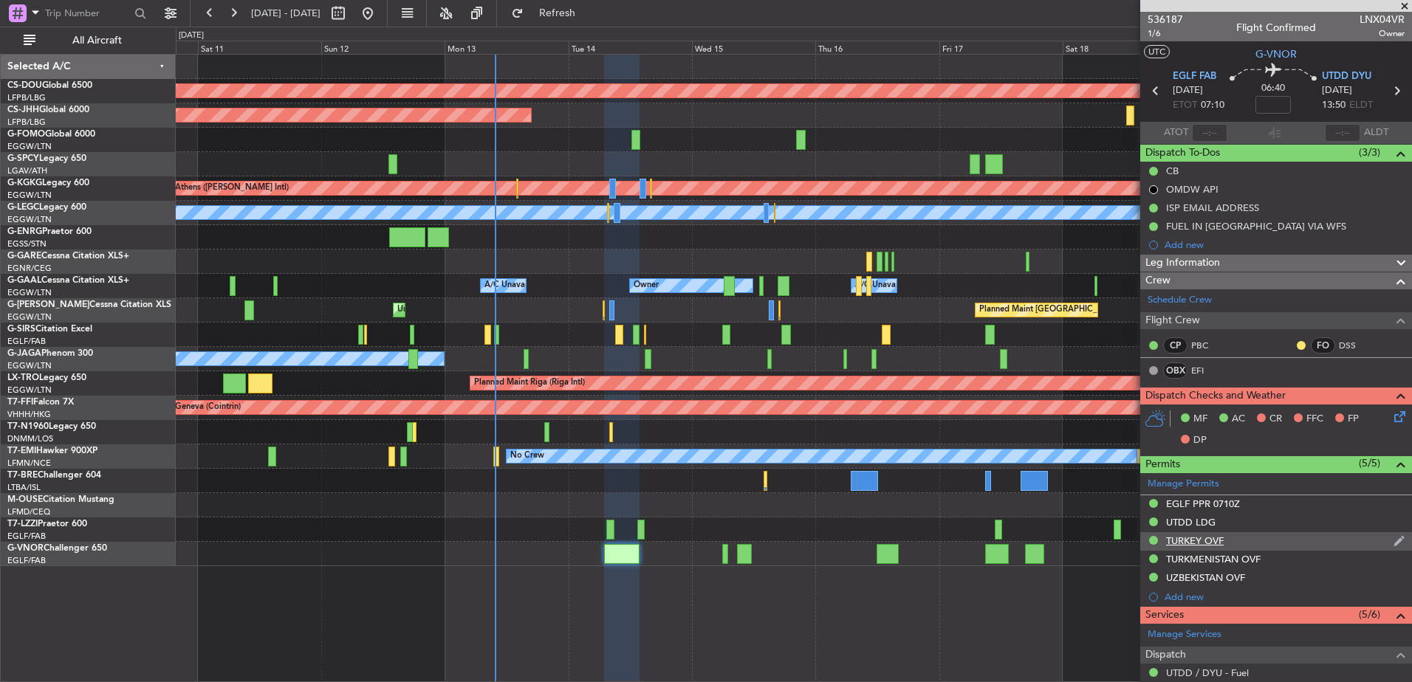
scroll to position [291, 0]
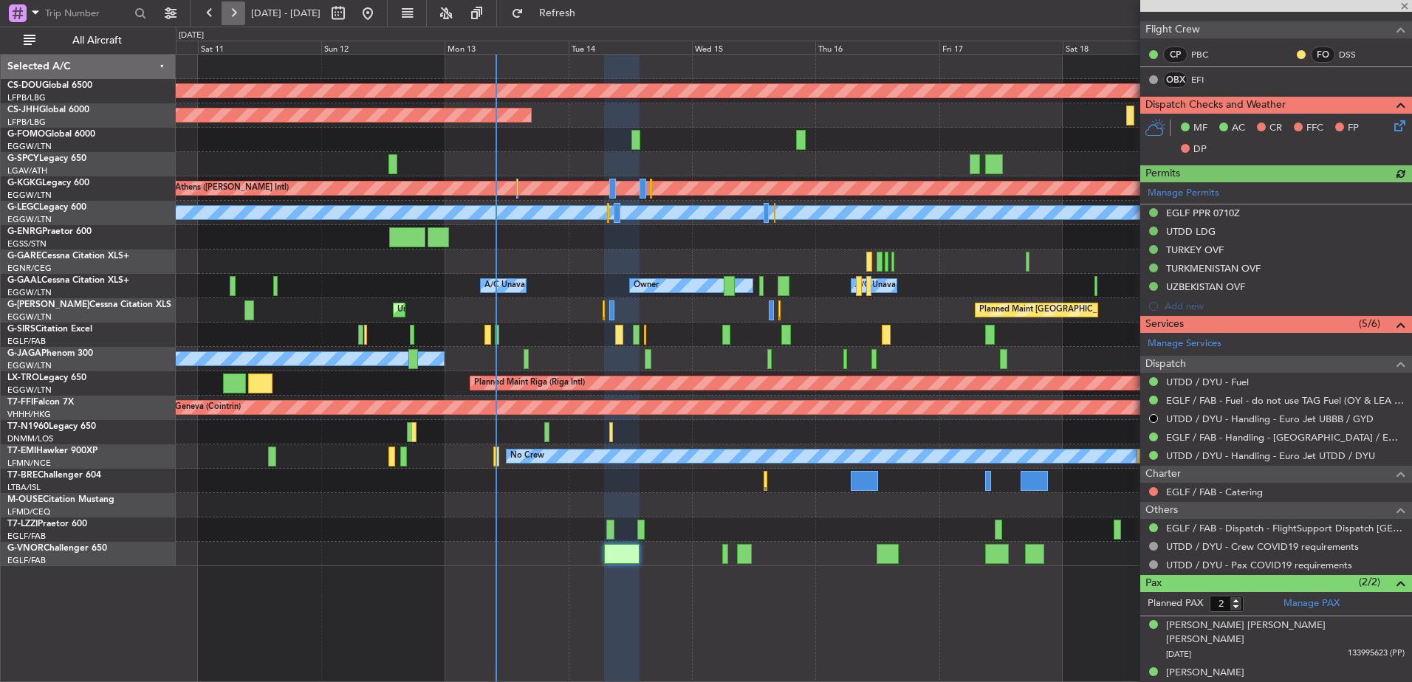
click at [236, 10] on button at bounding box center [234, 13] width 24 height 24
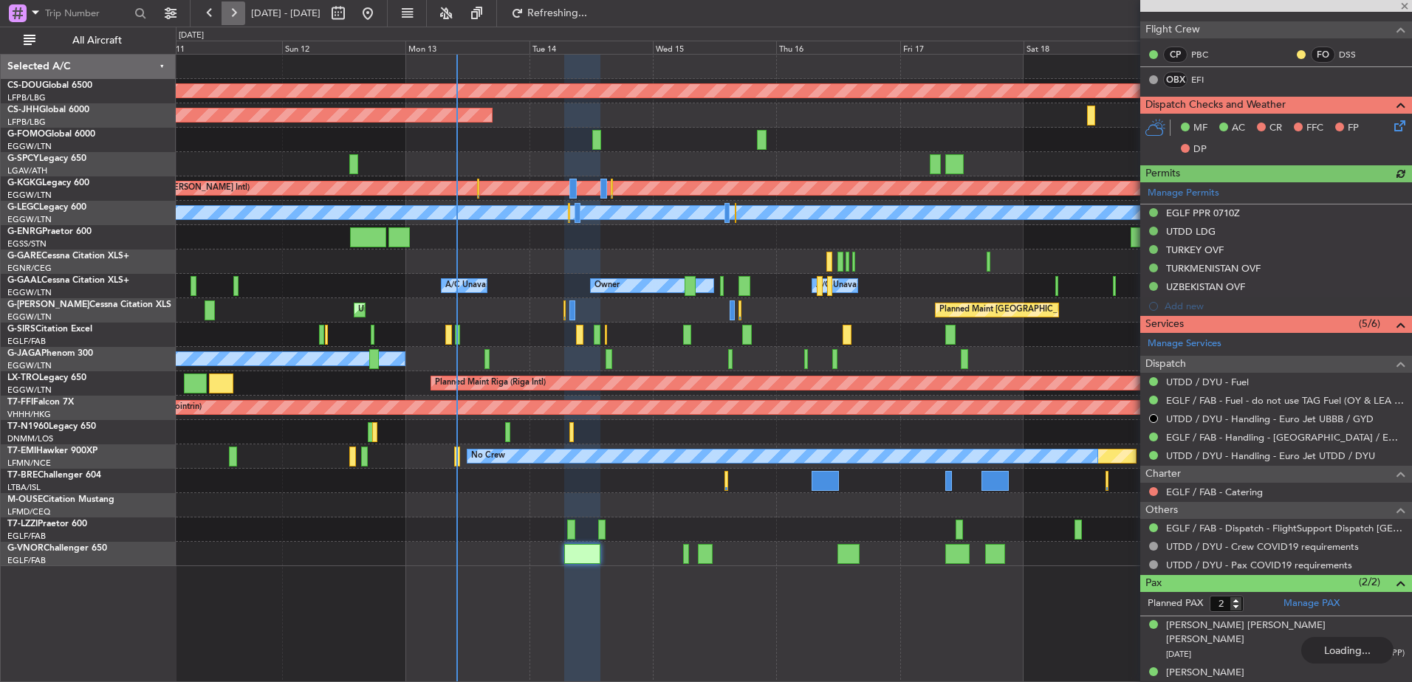
click at [236, 10] on button at bounding box center [234, 13] width 24 height 24
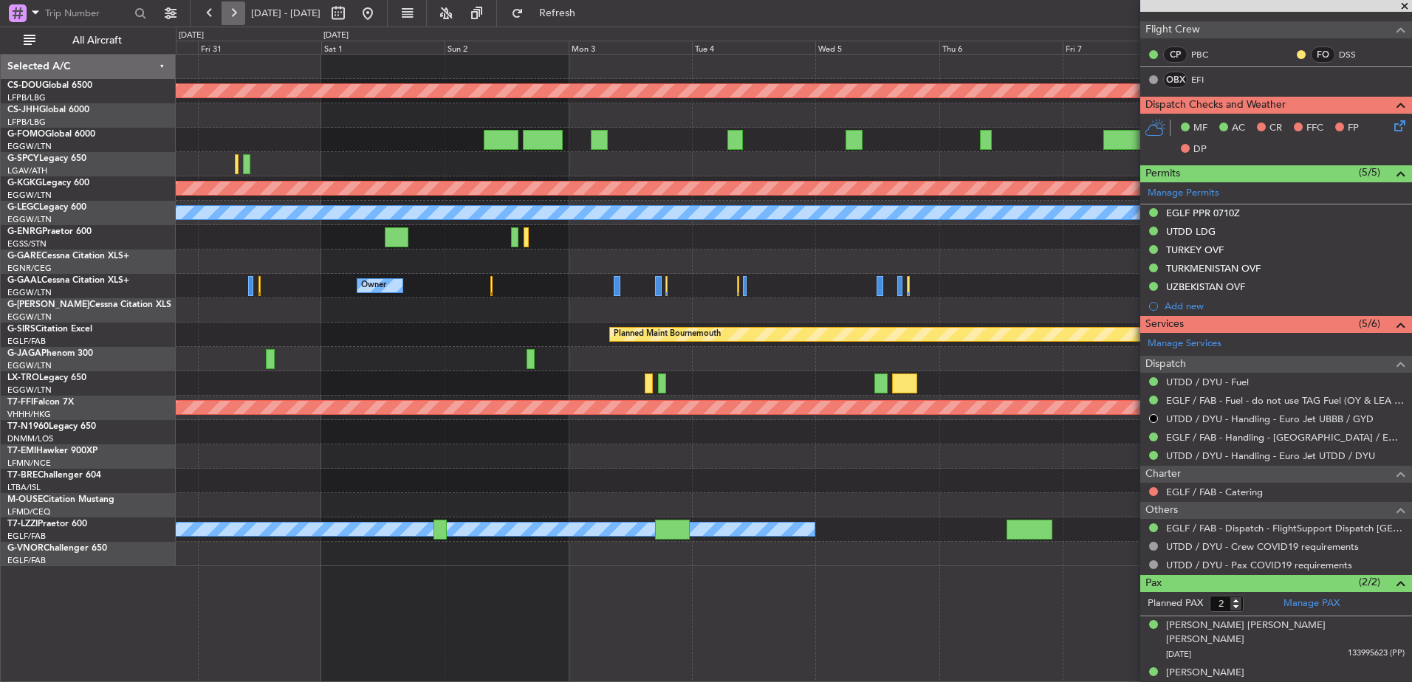
click at [227, 13] on button at bounding box center [234, 13] width 24 height 24
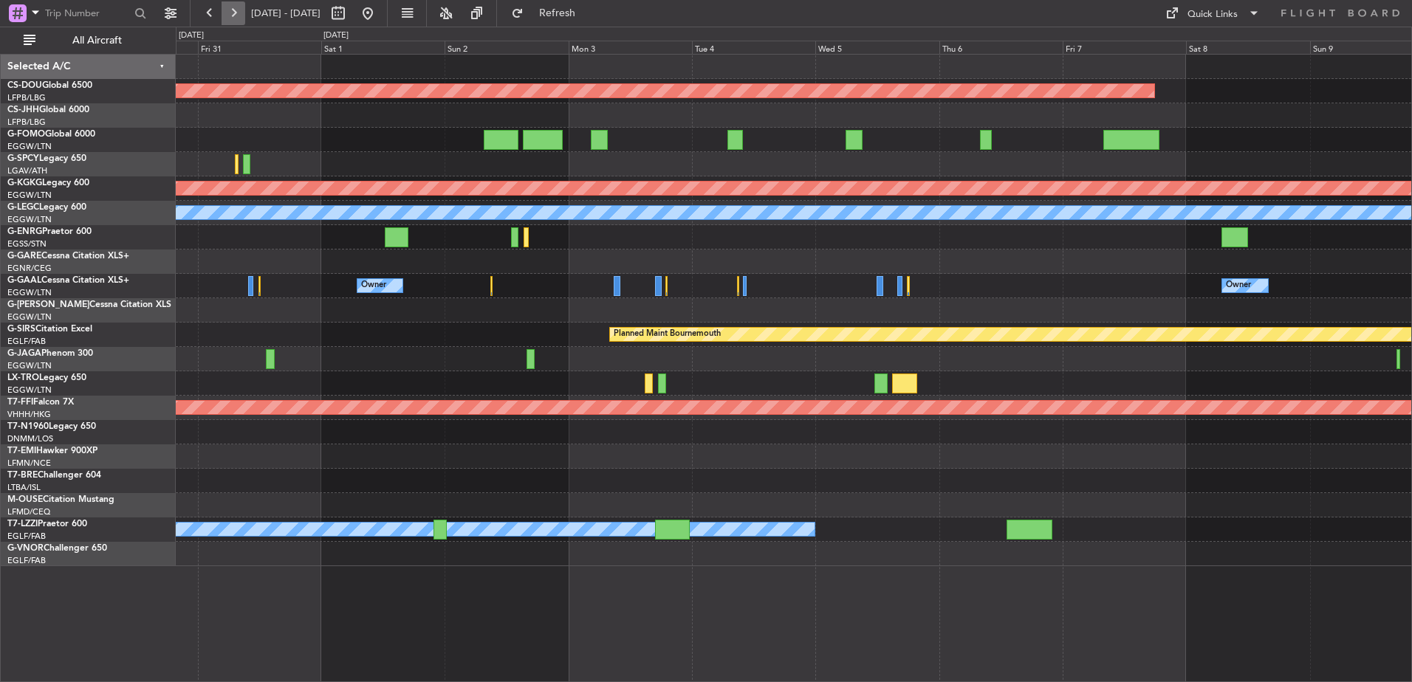
scroll to position [0, 0]
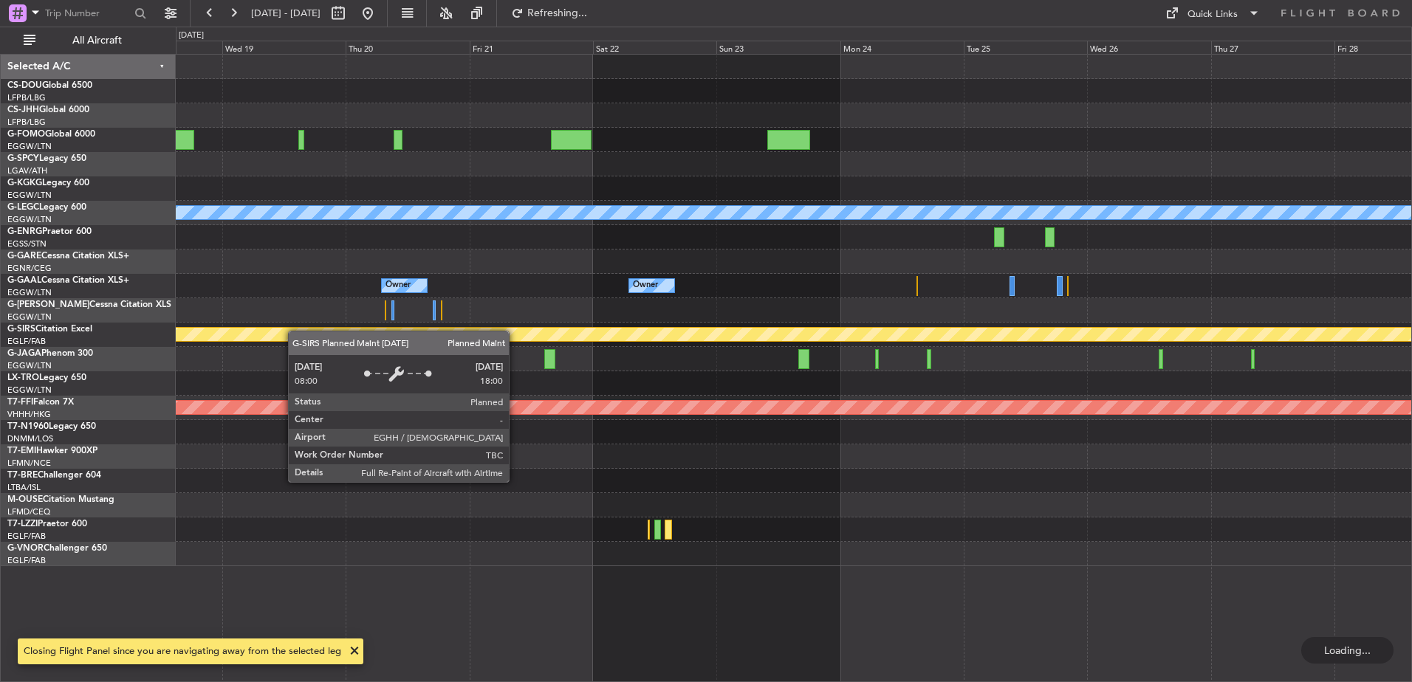
click at [275, 338] on div "A/C Unavailable [GEOGRAPHIC_DATA] ([GEOGRAPHIC_DATA]) Owner Owner Owner Planned…" at bounding box center [794, 311] width 1236 height 512
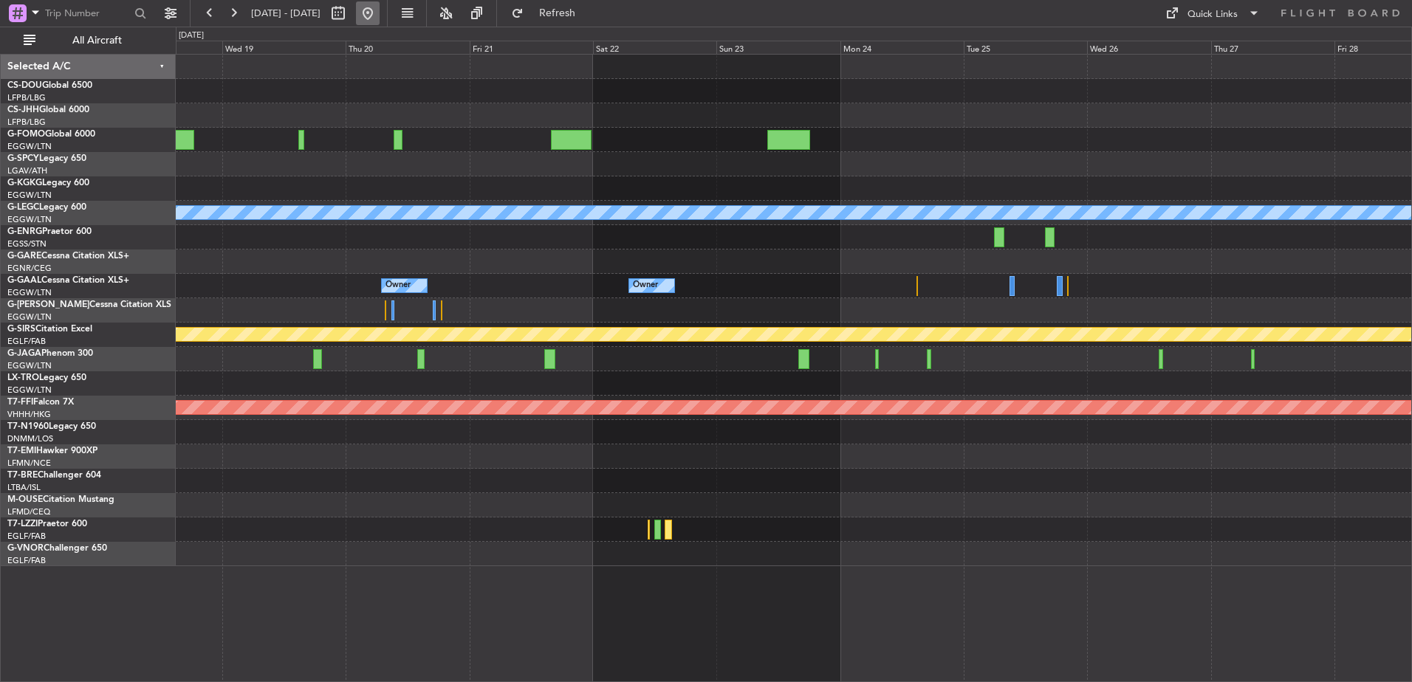
click at [380, 11] on button at bounding box center [368, 13] width 24 height 24
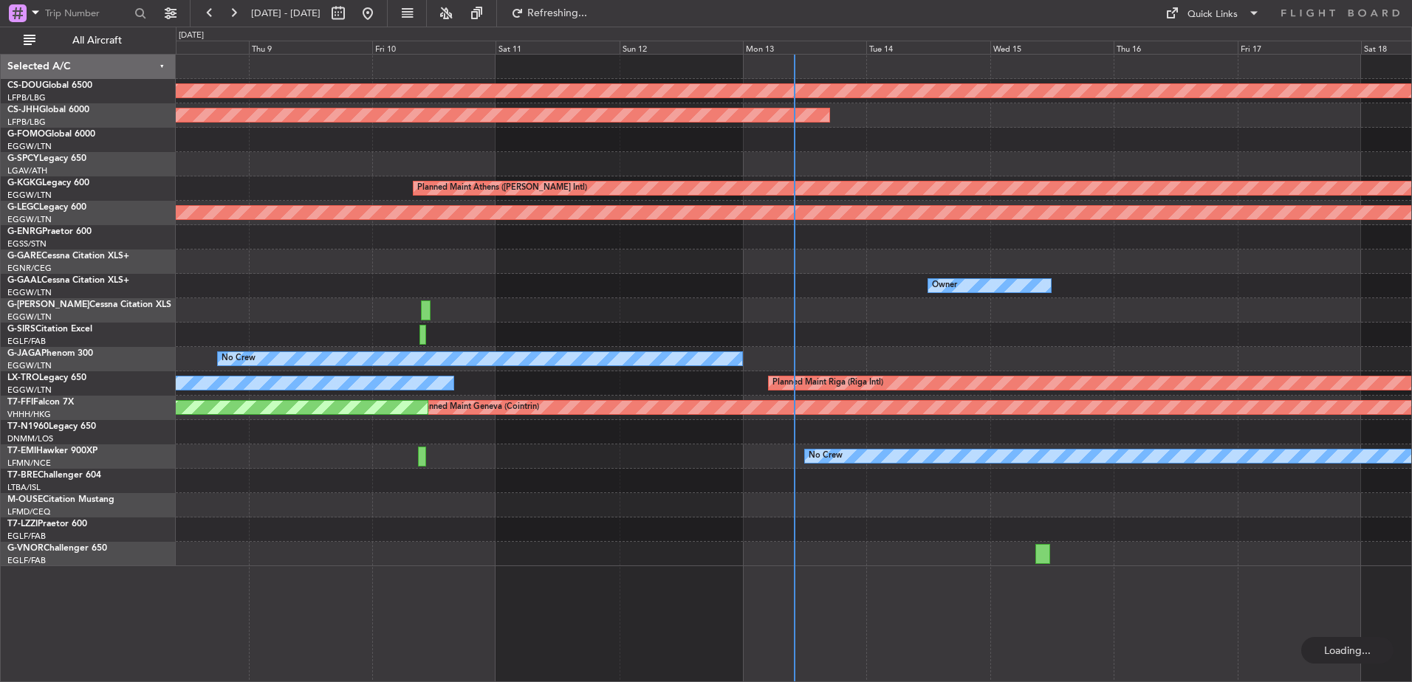
click at [383, 369] on div "No Crew Planned Maint [GEOGRAPHIC_DATA] ([GEOGRAPHIC_DATA])" at bounding box center [794, 359] width 1236 height 24
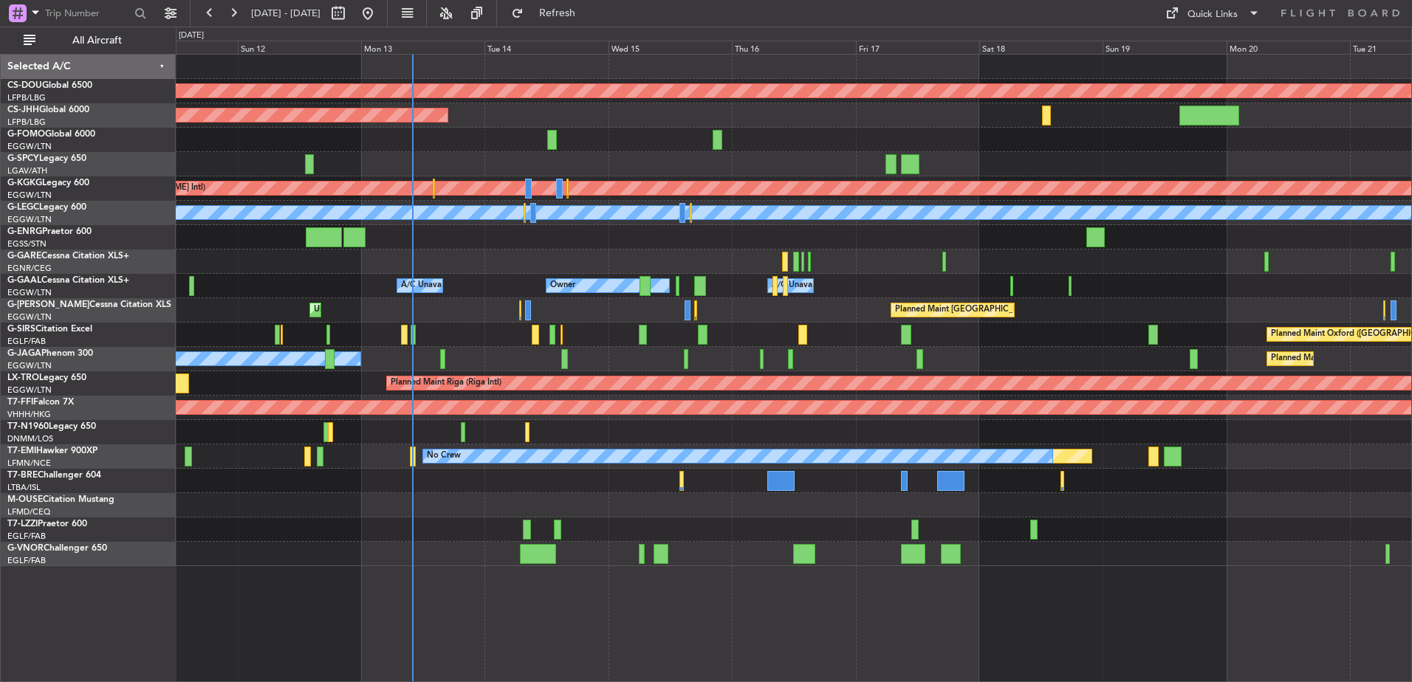
click at [673, 540] on div "Planned Maint London ([GEOGRAPHIC_DATA]) Planned Maint [GEOGRAPHIC_DATA] ([GEOG…" at bounding box center [794, 311] width 1236 height 512
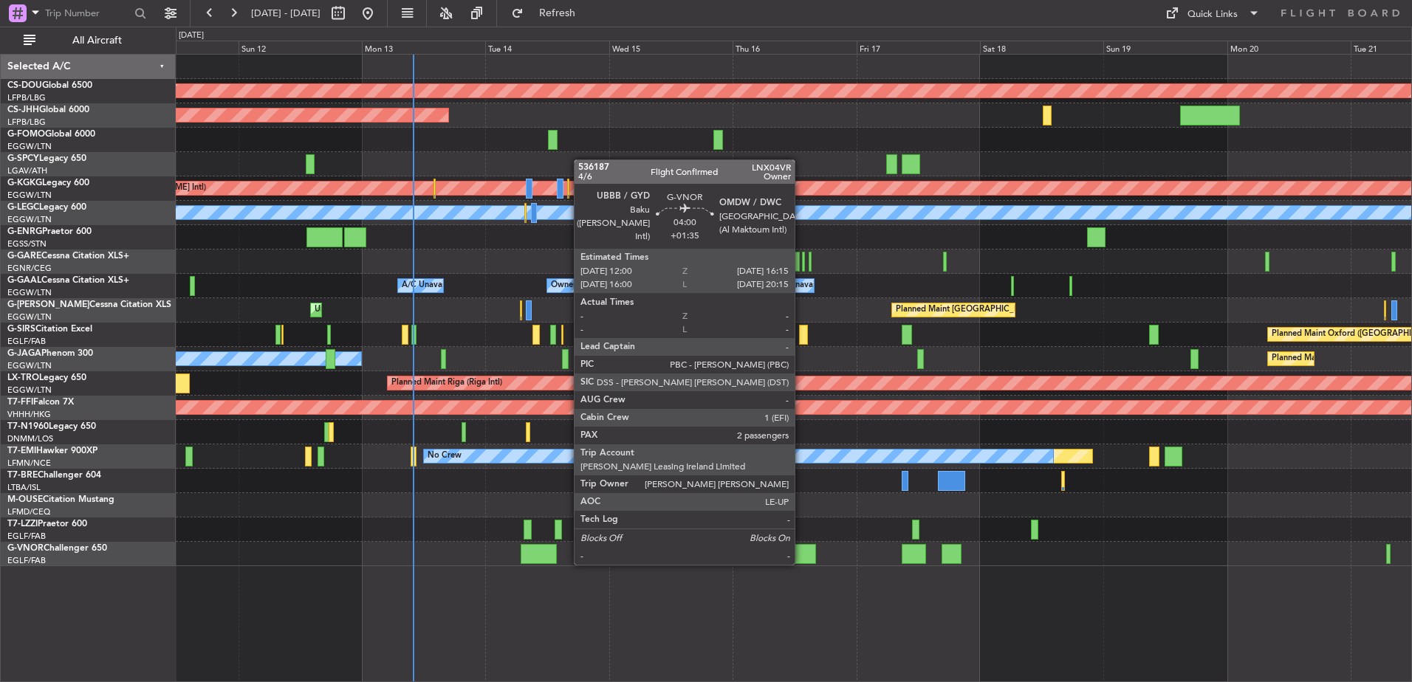
click at [801, 549] on div at bounding box center [805, 554] width 22 height 20
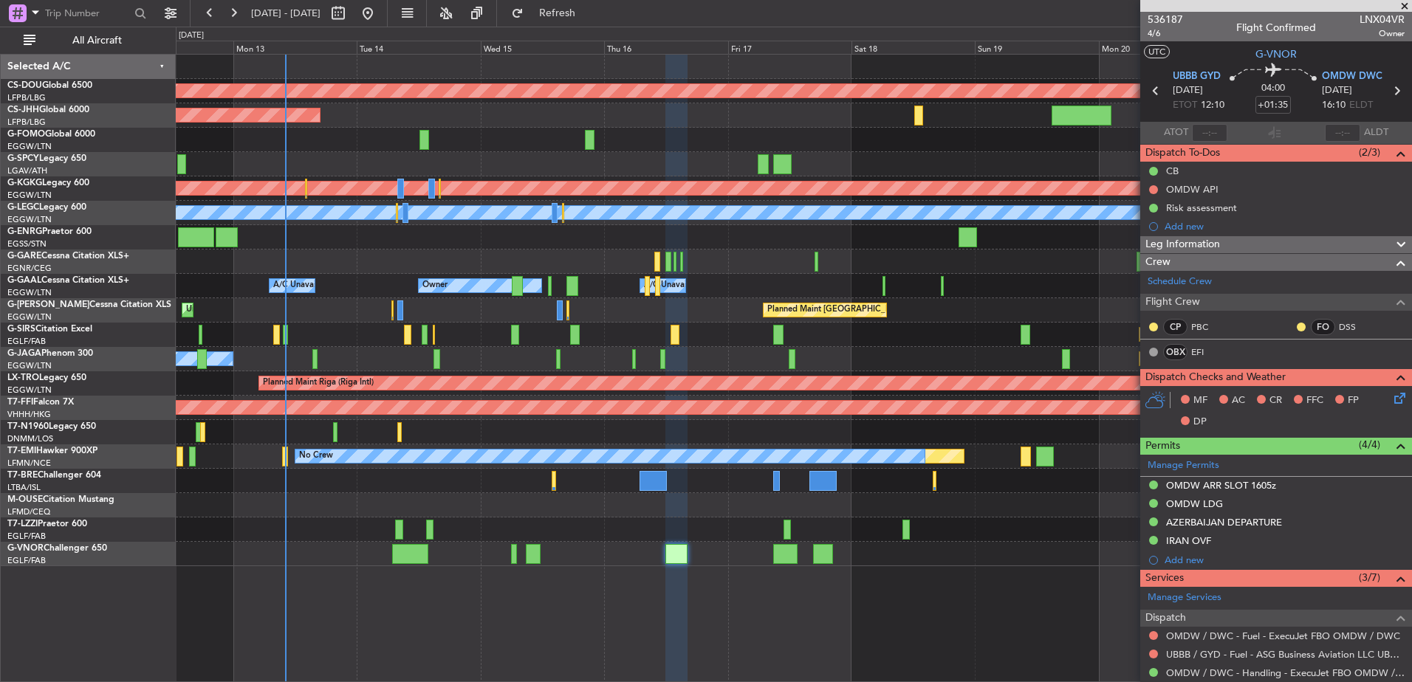
click at [652, 422] on div "Planned Maint London ([GEOGRAPHIC_DATA]) Planned Maint [GEOGRAPHIC_DATA] ([GEOG…" at bounding box center [794, 311] width 1236 height 512
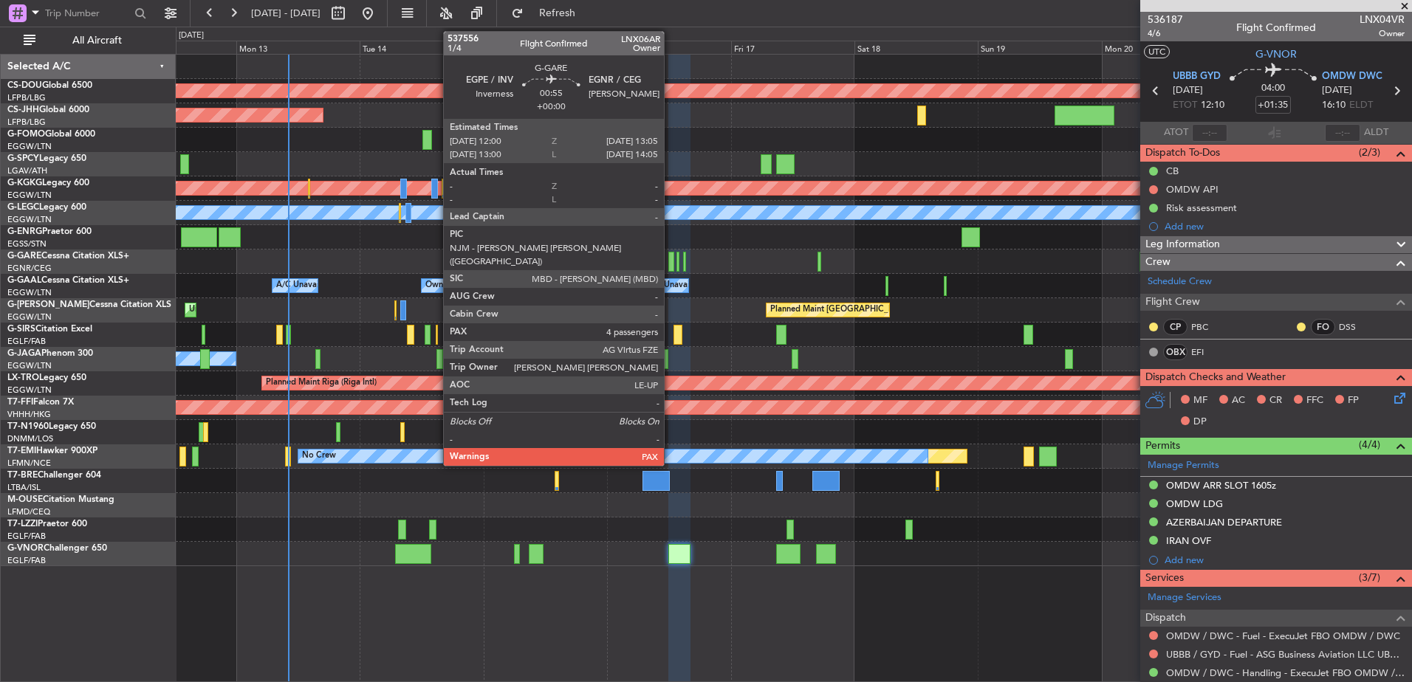
click at [671, 262] on div at bounding box center [671, 262] width 6 height 20
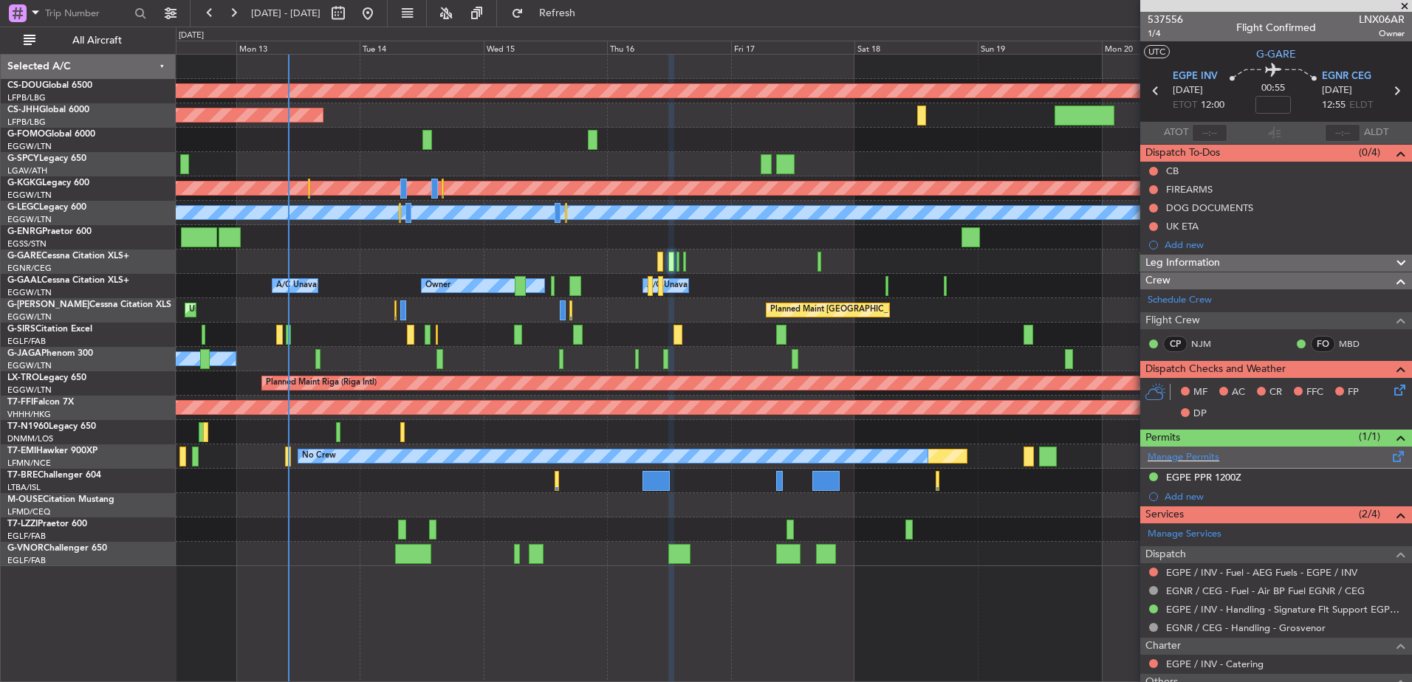
scroll to position [239, 0]
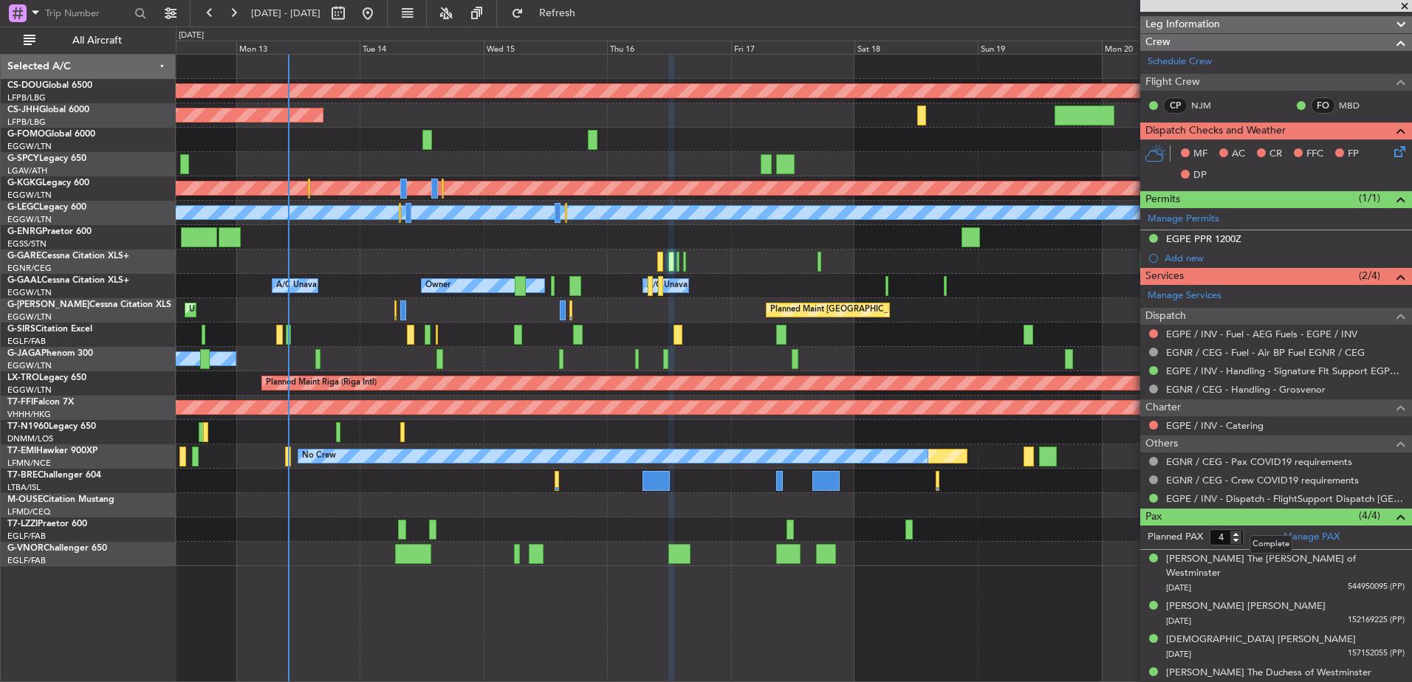
click at [1317, 524] on div "Pax (4/4)" at bounding box center [1276, 517] width 272 height 17
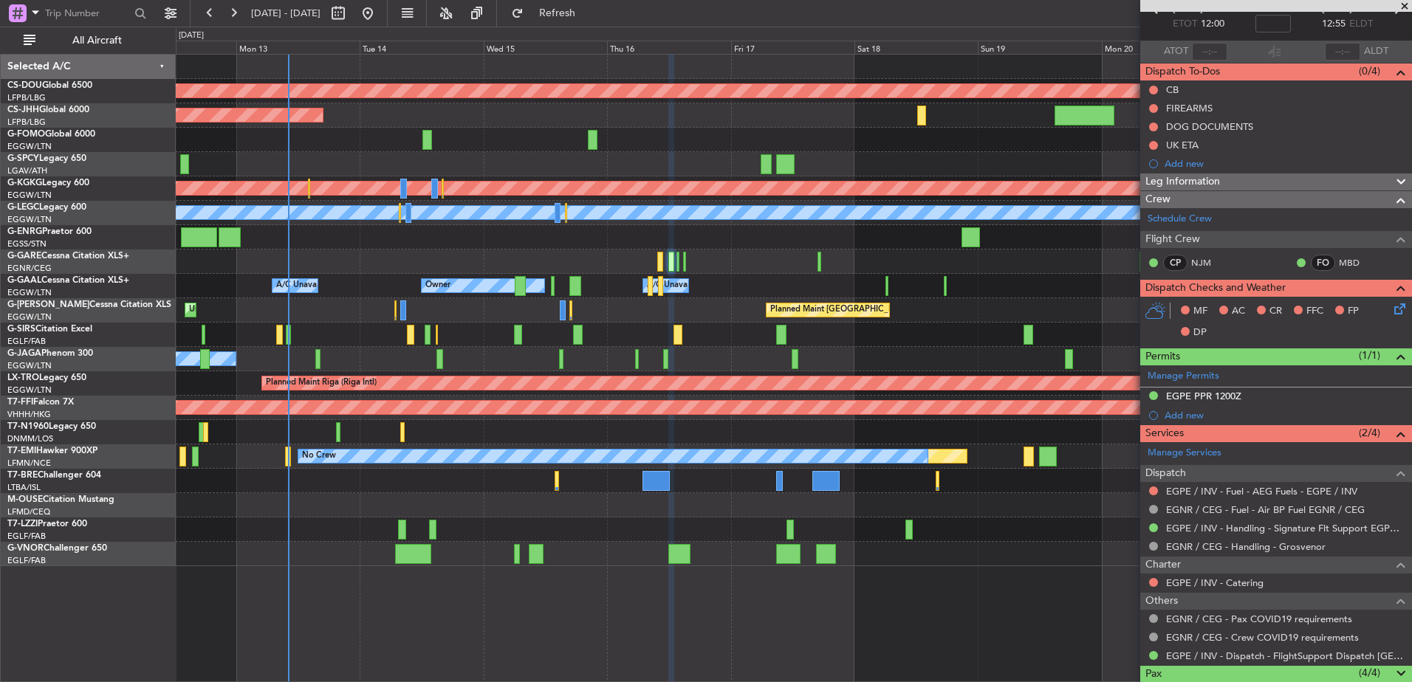
click at [1250, 671] on div "Pax (4/4)" at bounding box center [1276, 674] width 272 height 17
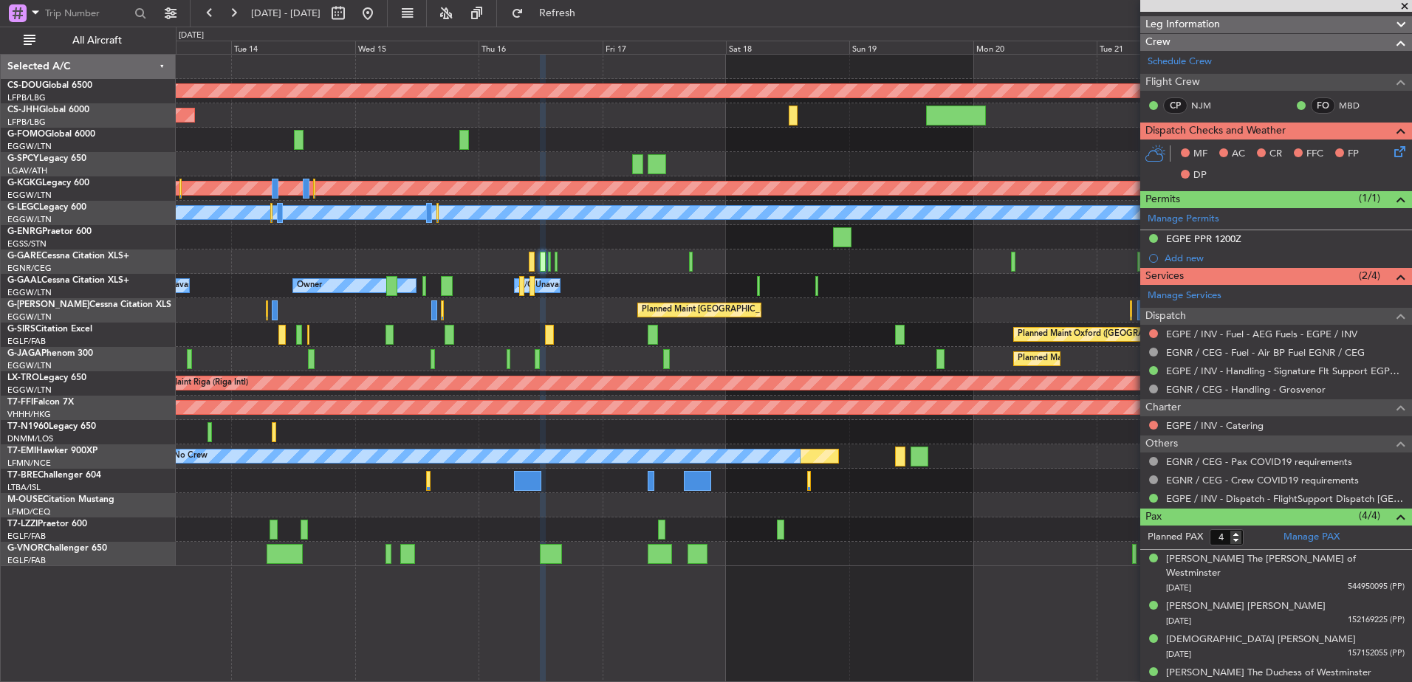
click at [425, 264] on div at bounding box center [794, 262] width 1236 height 24
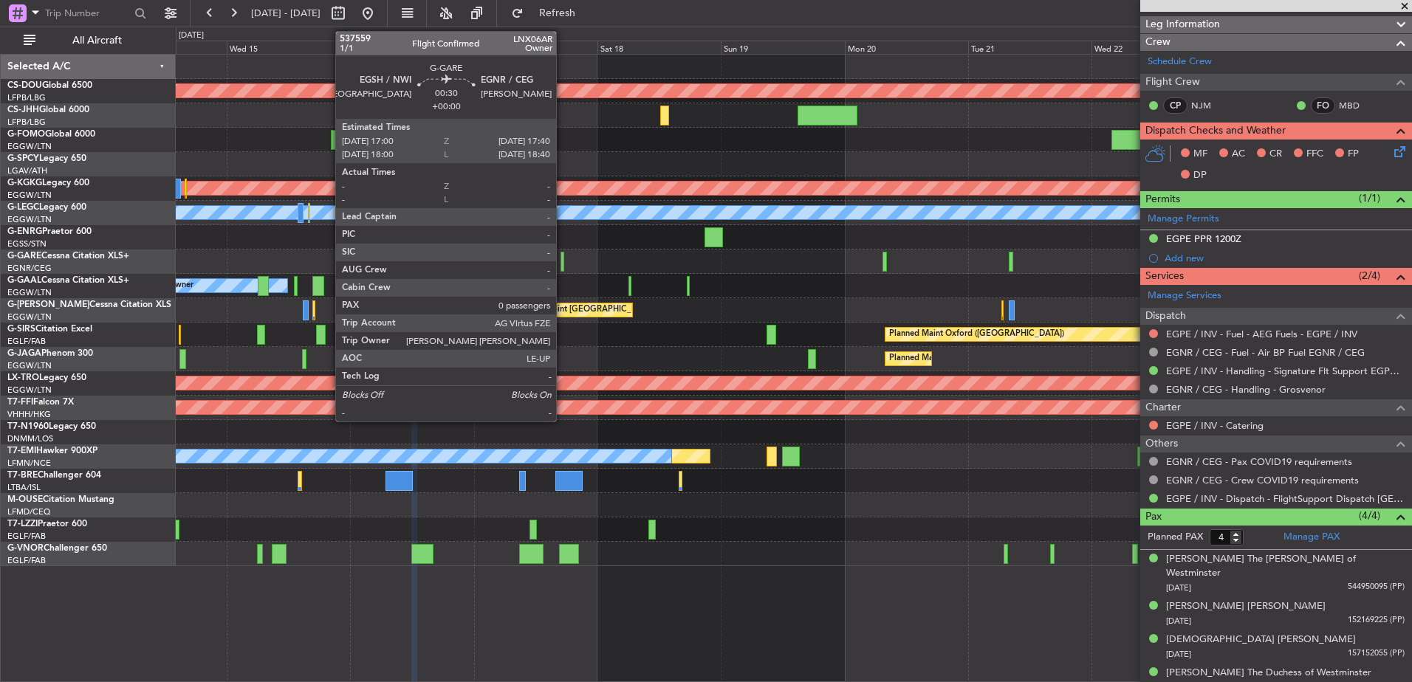
click at [563, 257] on div at bounding box center [563, 262] width 4 height 20
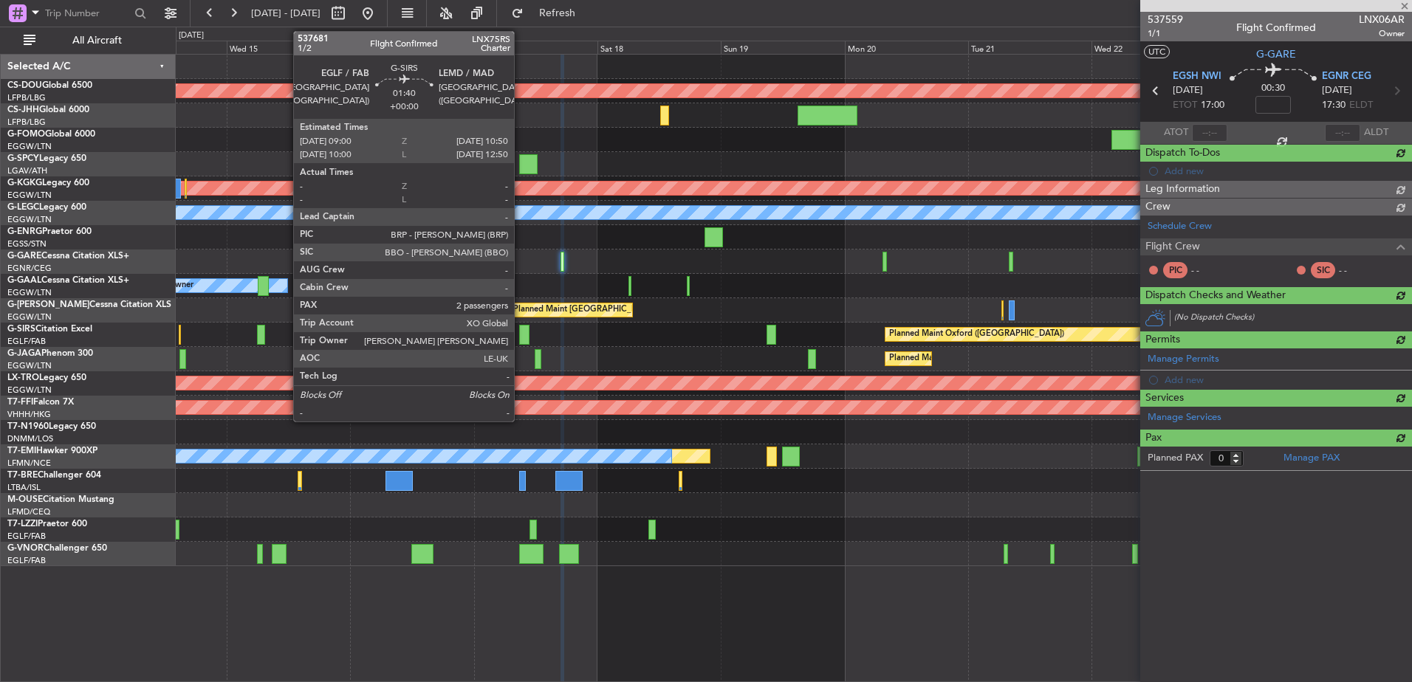
scroll to position [0, 0]
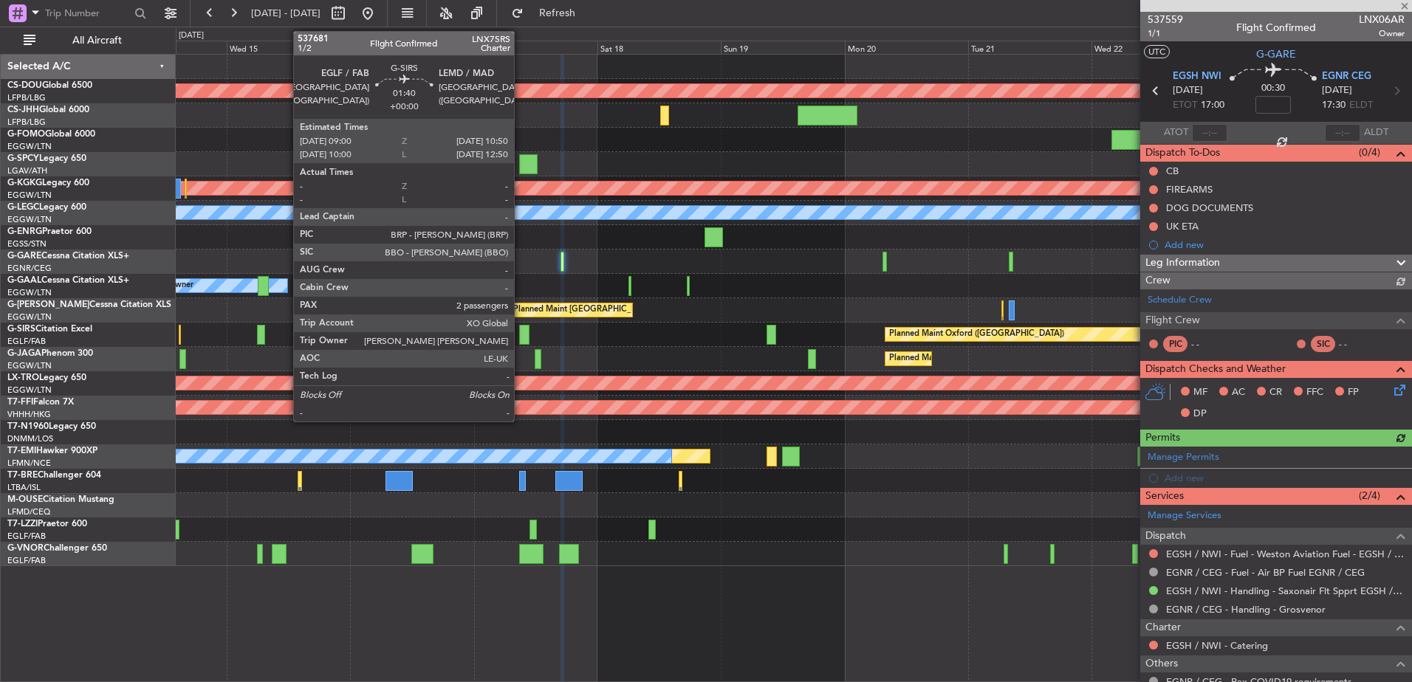
click at [521, 337] on div at bounding box center [524, 335] width 10 height 20
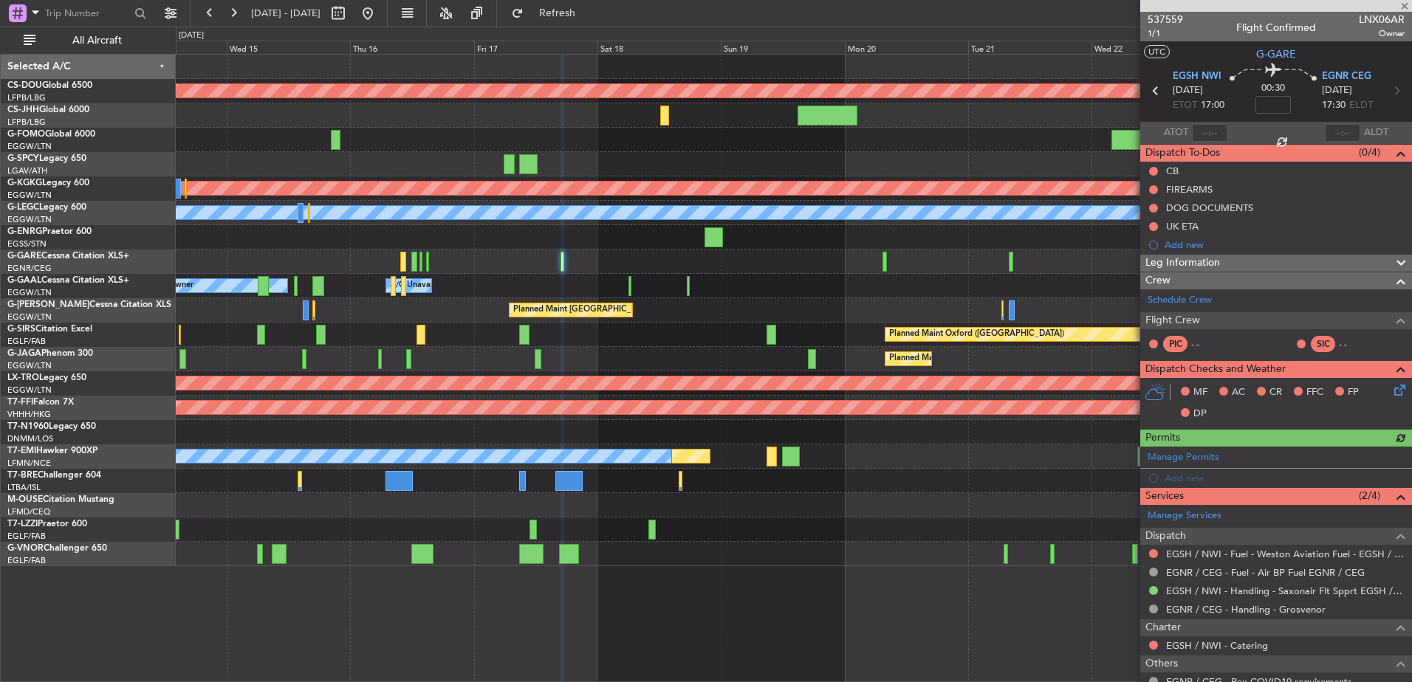
type input "2"
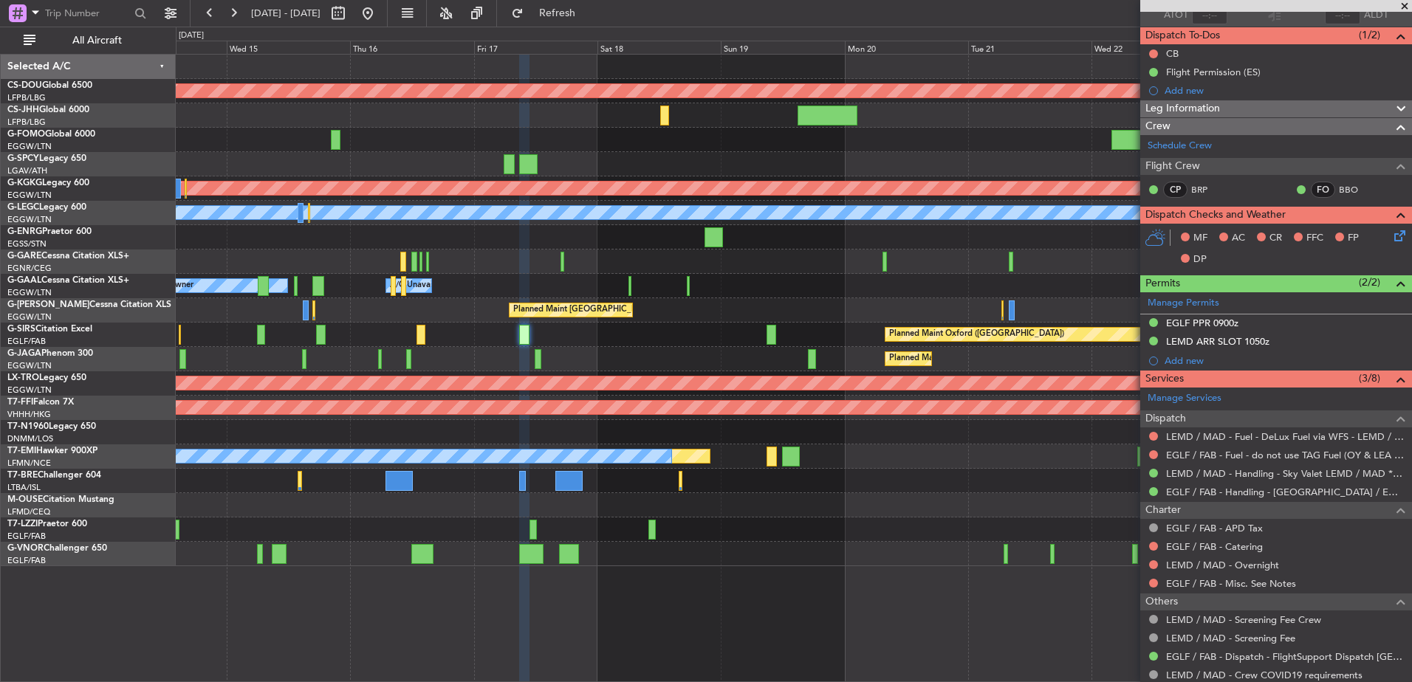
scroll to position [117, 0]
click at [1154, 545] on button at bounding box center [1153, 547] width 9 height 9
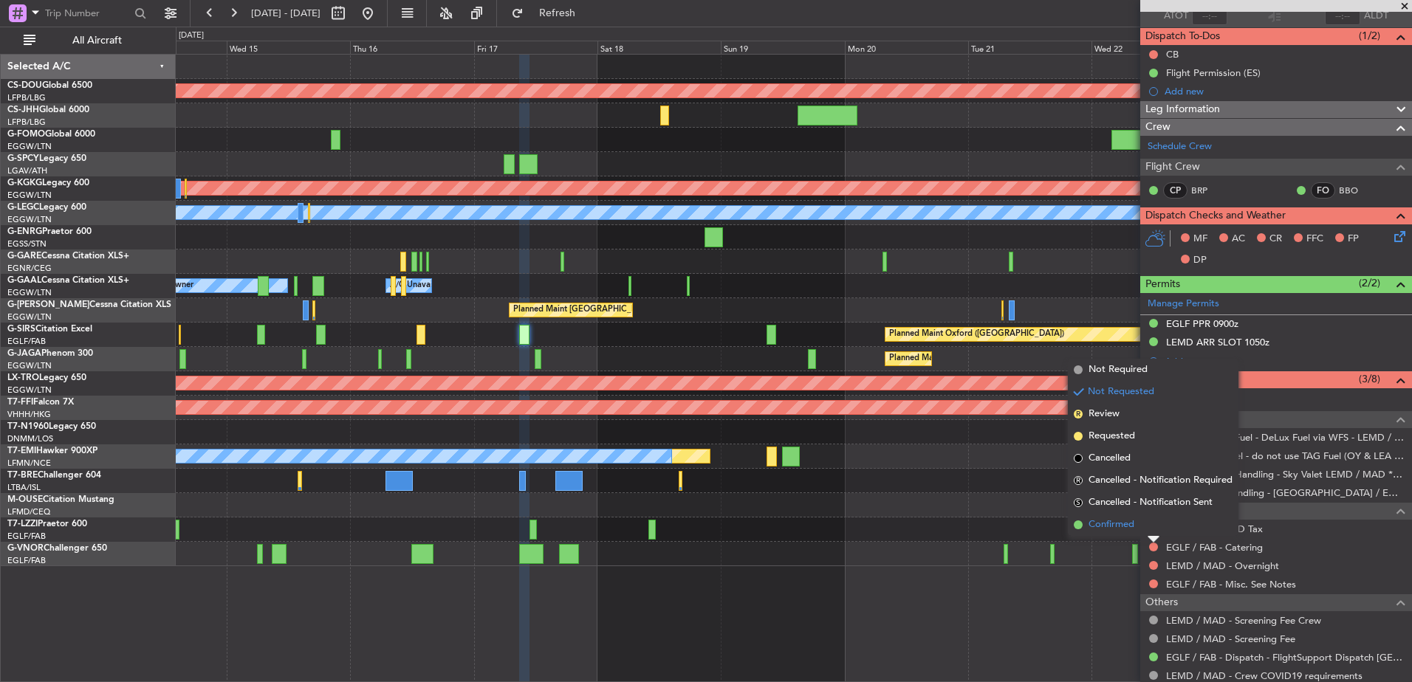
click at [1117, 527] on span "Confirmed" at bounding box center [1112, 525] width 46 height 15
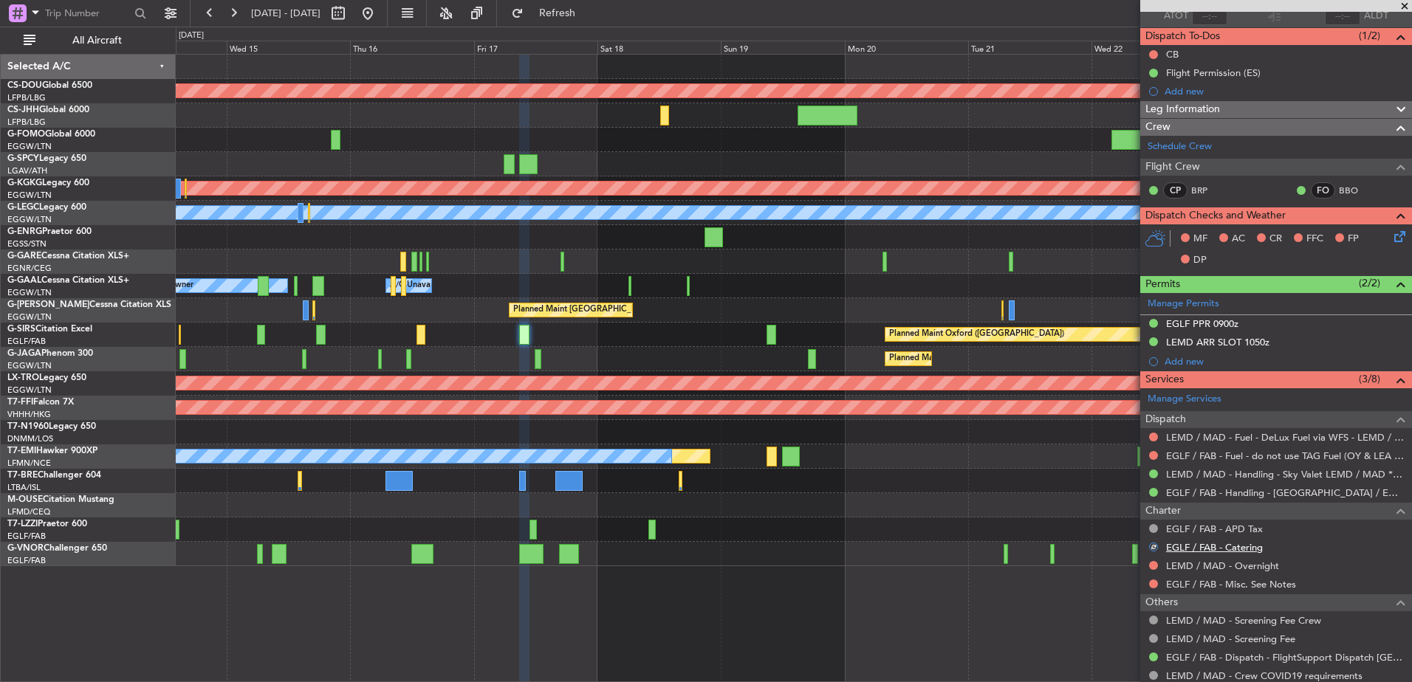
click at [1205, 550] on link "EGLF / FAB - Catering" at bounding box center [1214, 547] width 97 height 13
click at [771, 330] on div at bounding box center [772, 335] width 10 height 20
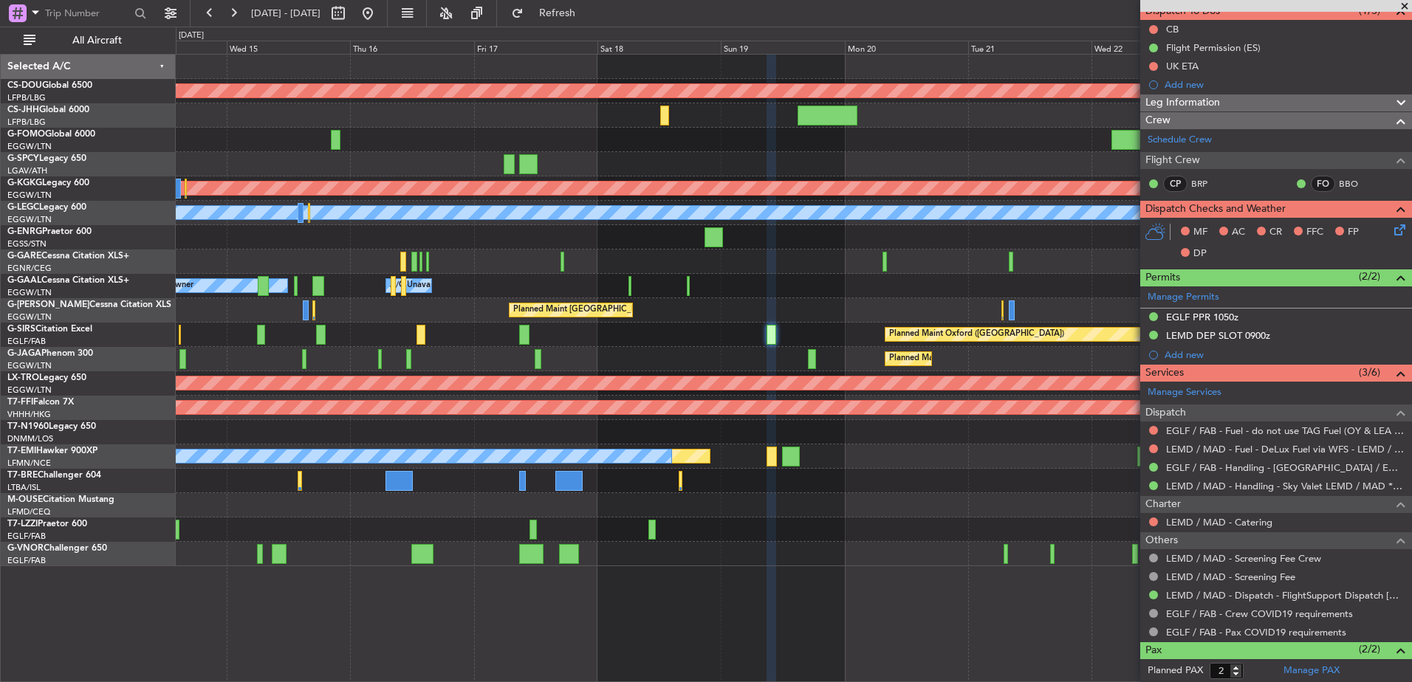
scroll to position [209, 0]
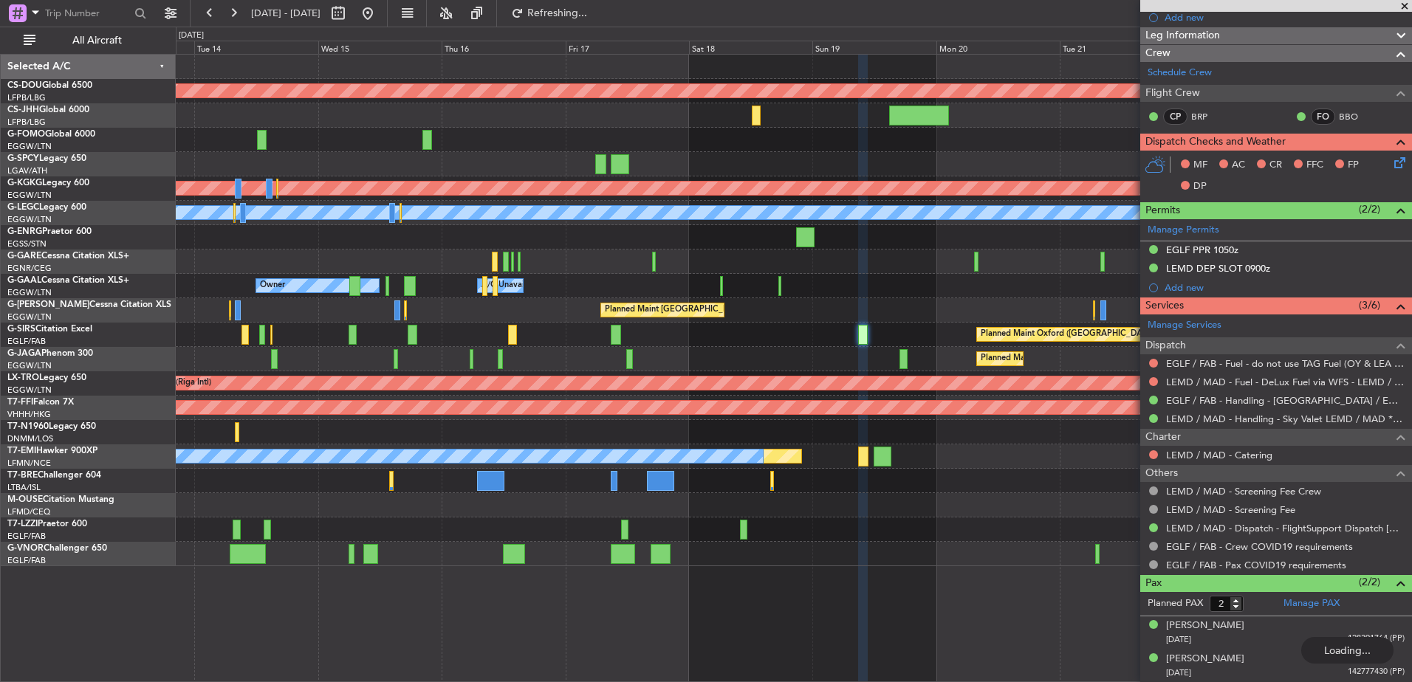
click at [578, 484] on div "Planned Maint London ([GEOGRAPHIC_DATA]) Planned Maint [GEOGRAPHIC_DATA] ([GEOG…" at bounding box center [794, 311] width 1236 height 512
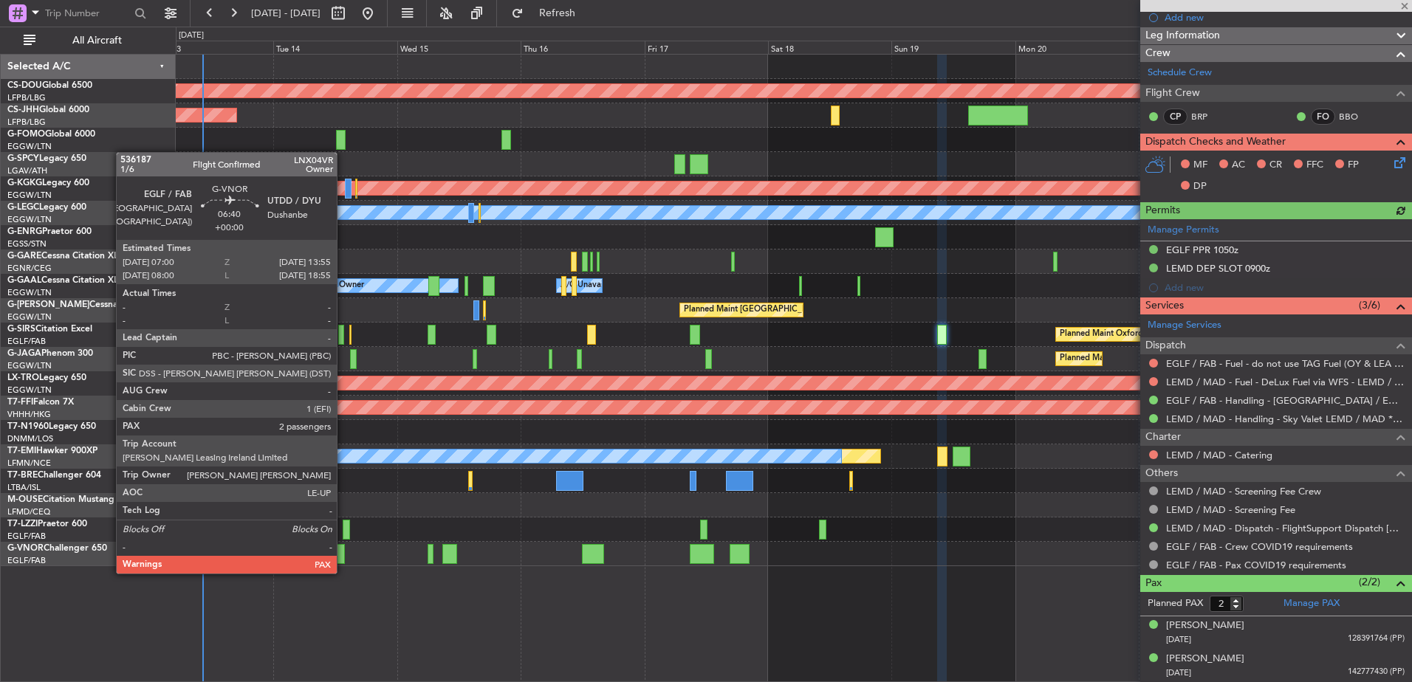
click at [341, 558] on div at bounding box center [327, 554] width 36 height 20
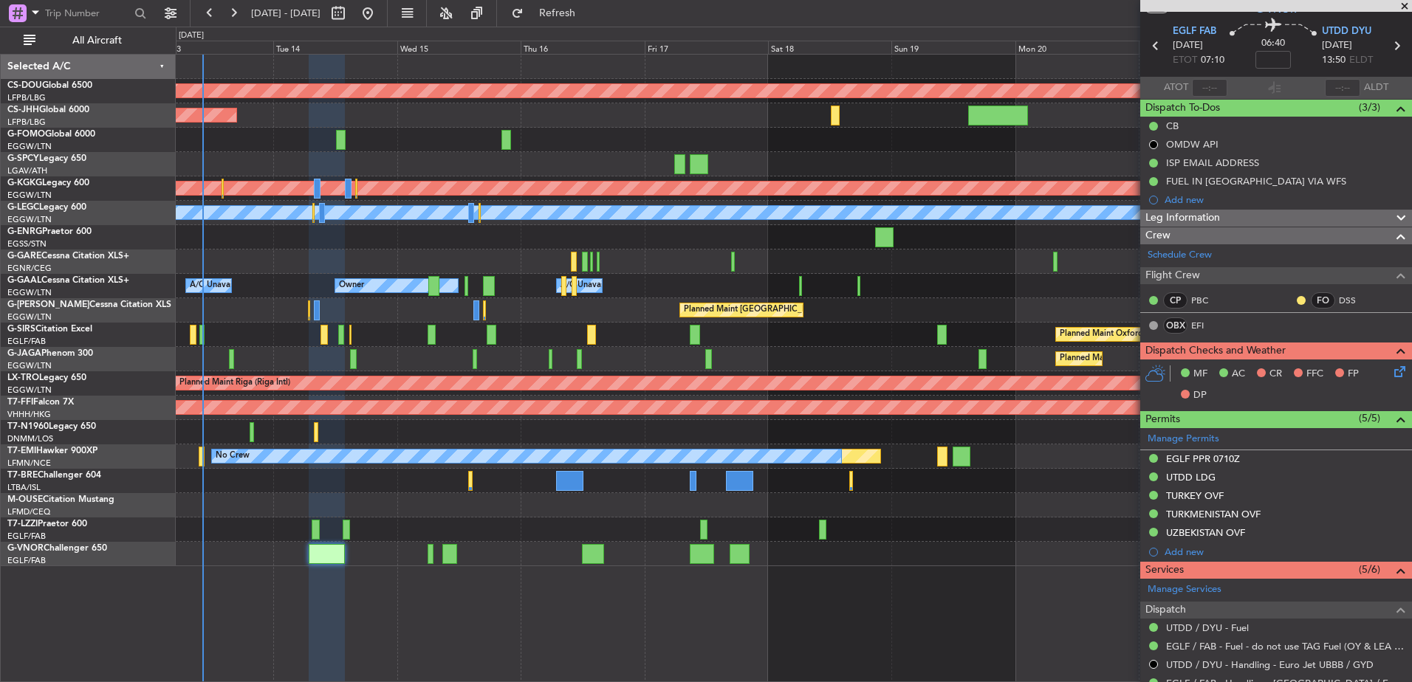
scroll to position [291, 0]
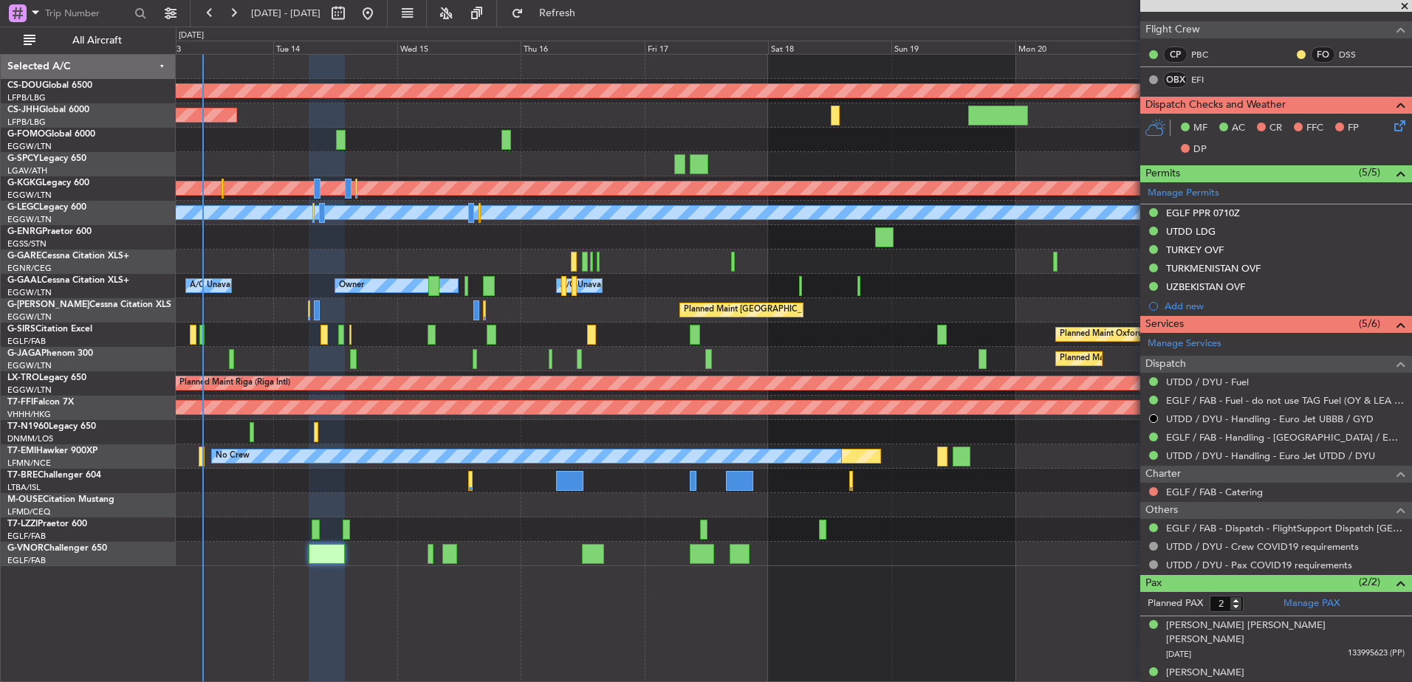
click at [1292, 606] on mat-tooltip-component "Complete" at bounding box center [1271, 611] width 64 height 39
click at [1305, 603] on link "Manage PAX" at bounding box center [1312, 604] width 56 height 15
click at [1323, 607] on link "Manage PAX" at bounding box center [1312, 604] width 56 height 15
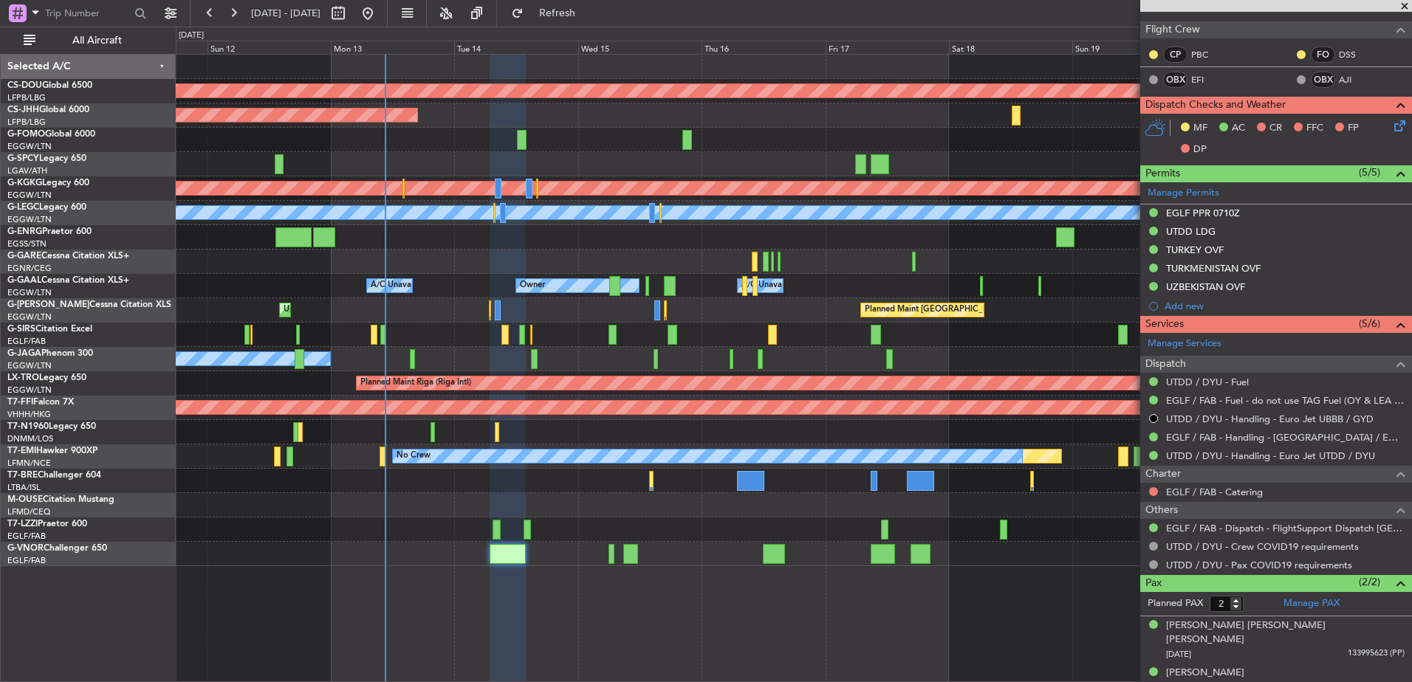
click at [542, 348] on div "Planned Maint [GEOGRAPHIC_DATA] ([GEOGRAPHIC_DATA]) No Crew" at bounding box center [794, 359] width 1236 height 24
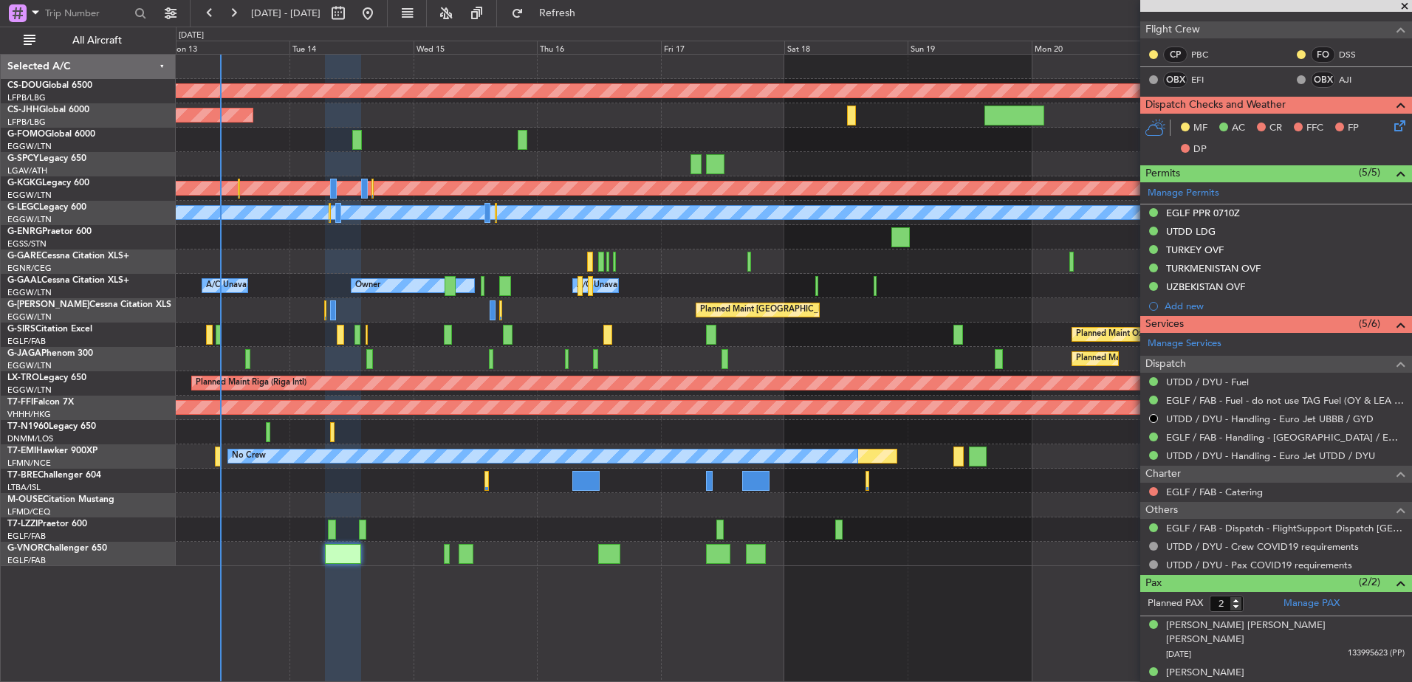
click at [656, 306] on div "Planned Maint [GEOGRAPHIC_DATA] ([GEOGRAPHIC_DATA]) Unplanned Maint [GEOGRAPHIC…" at bounding box center [794, 310] width 1236 height 24
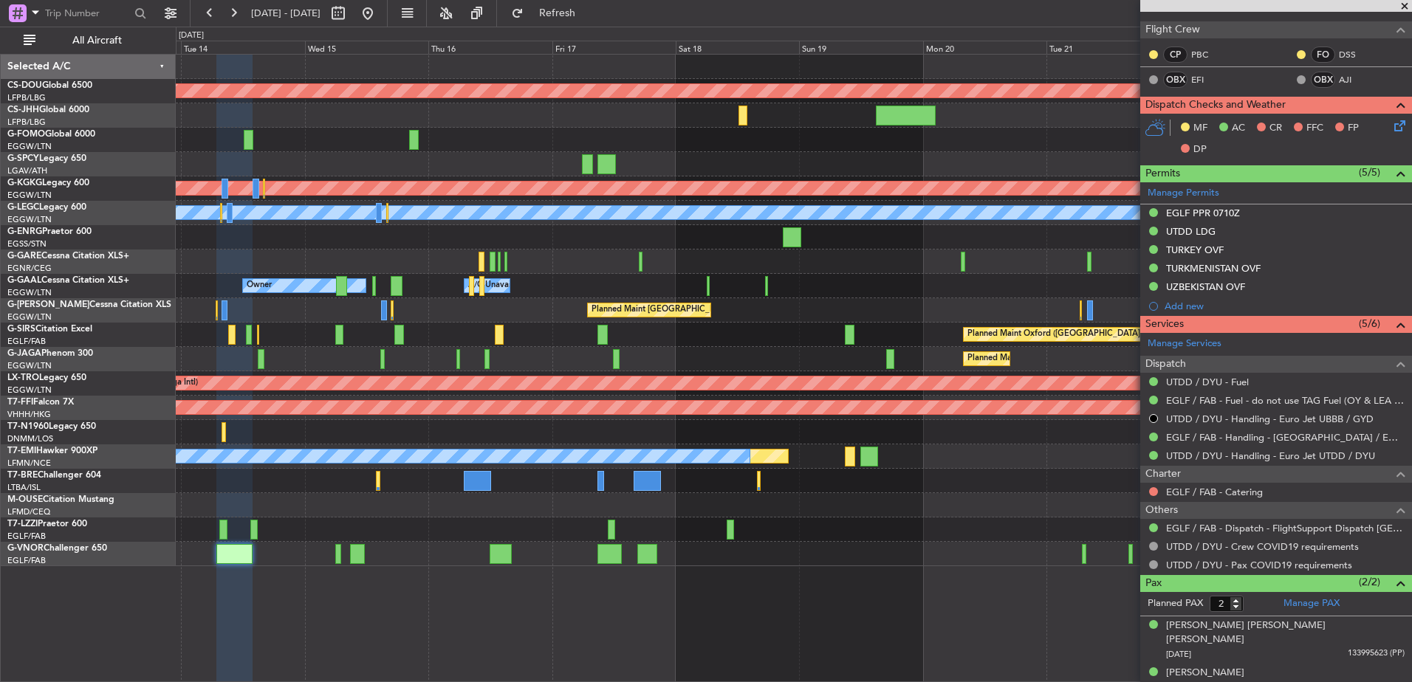
click at [643, 156] on div at bounding box center [794, 164] width 1236 height 24
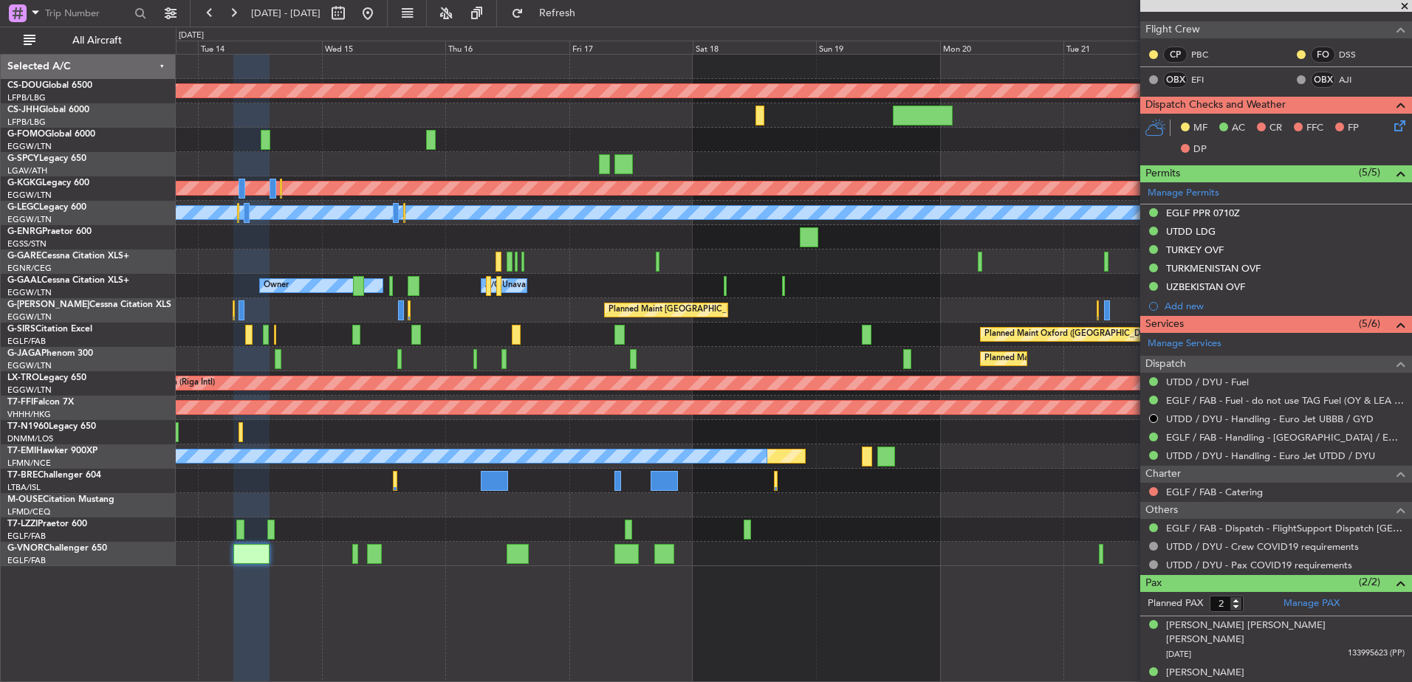
click at [681, 165] on div at bounding box center [794, 164] width 1236 height 24
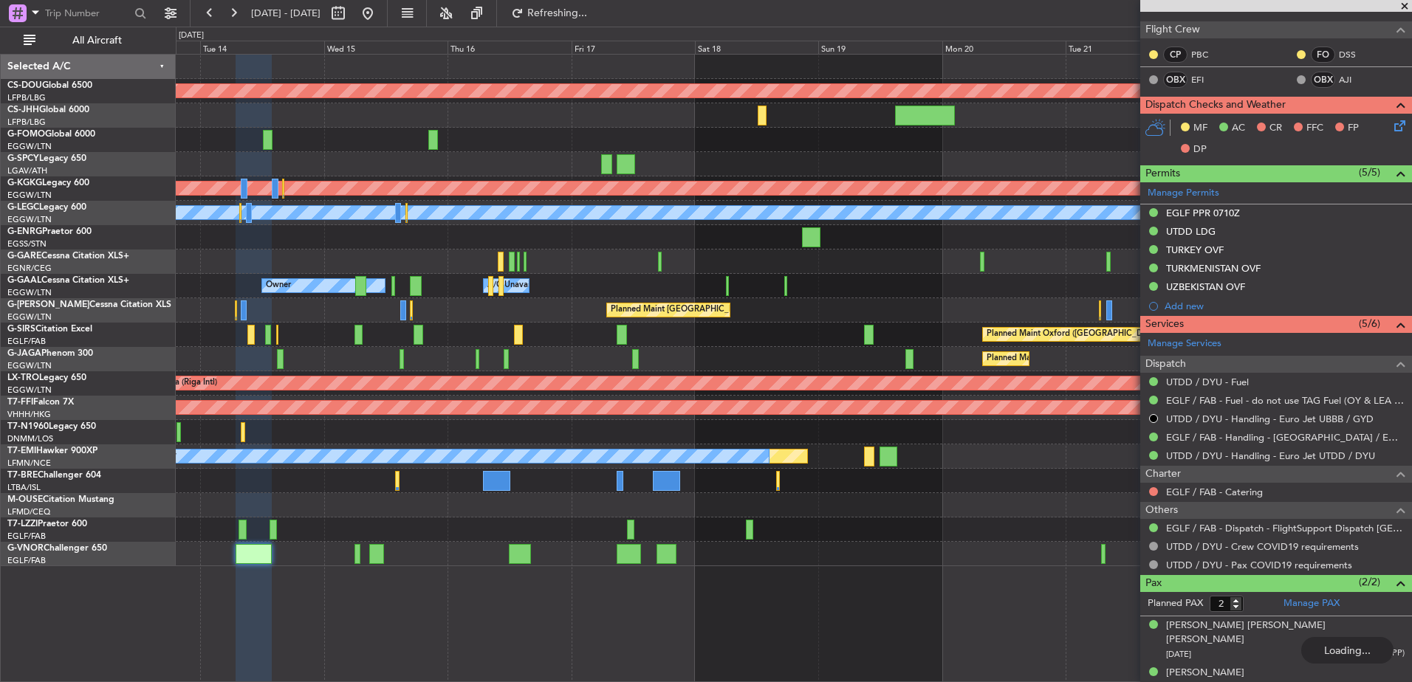
click at [840, 352] on div "Planned Maint London ([GEOGRAPHIC_DATA]) Planned Maint [GEOGRAPHIC_DATA] ([GEOG…" at bounding box center [794, 311] width 1236 height 512
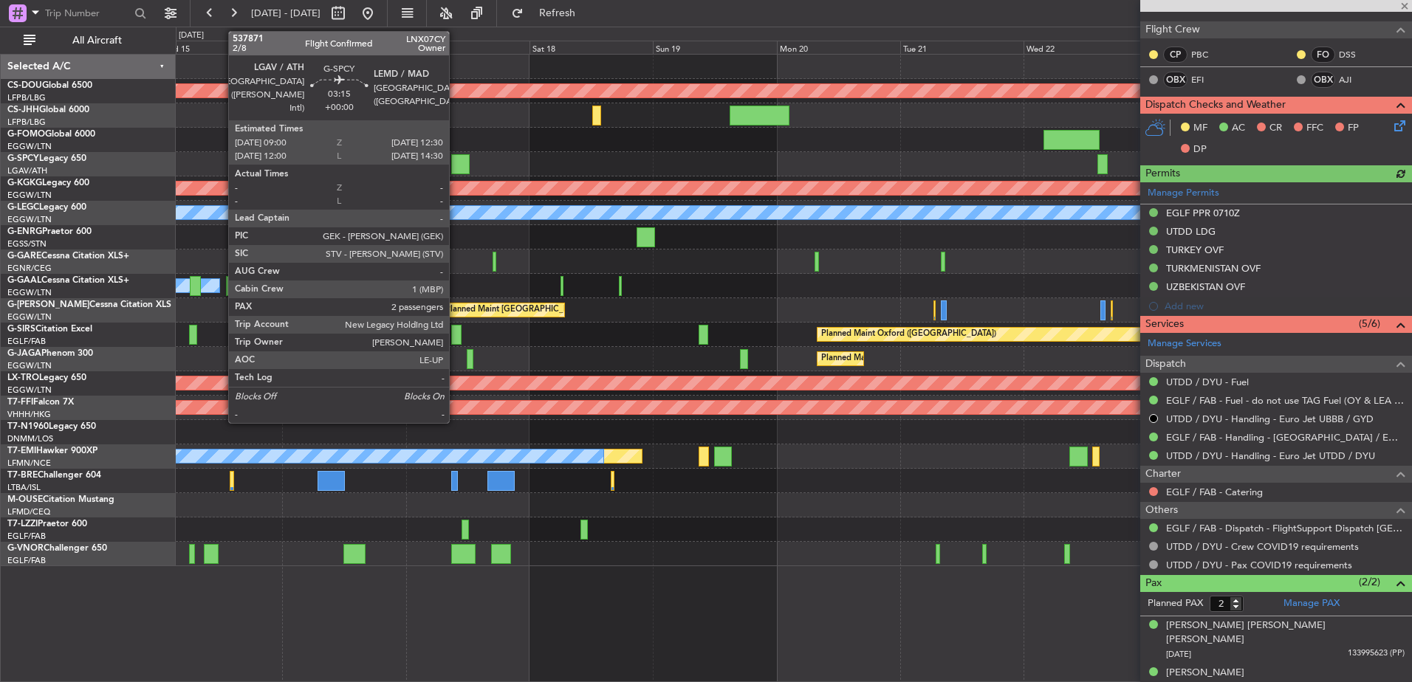
click at [462, 165] on div at bounding box center [460, 164] width 18 height 20
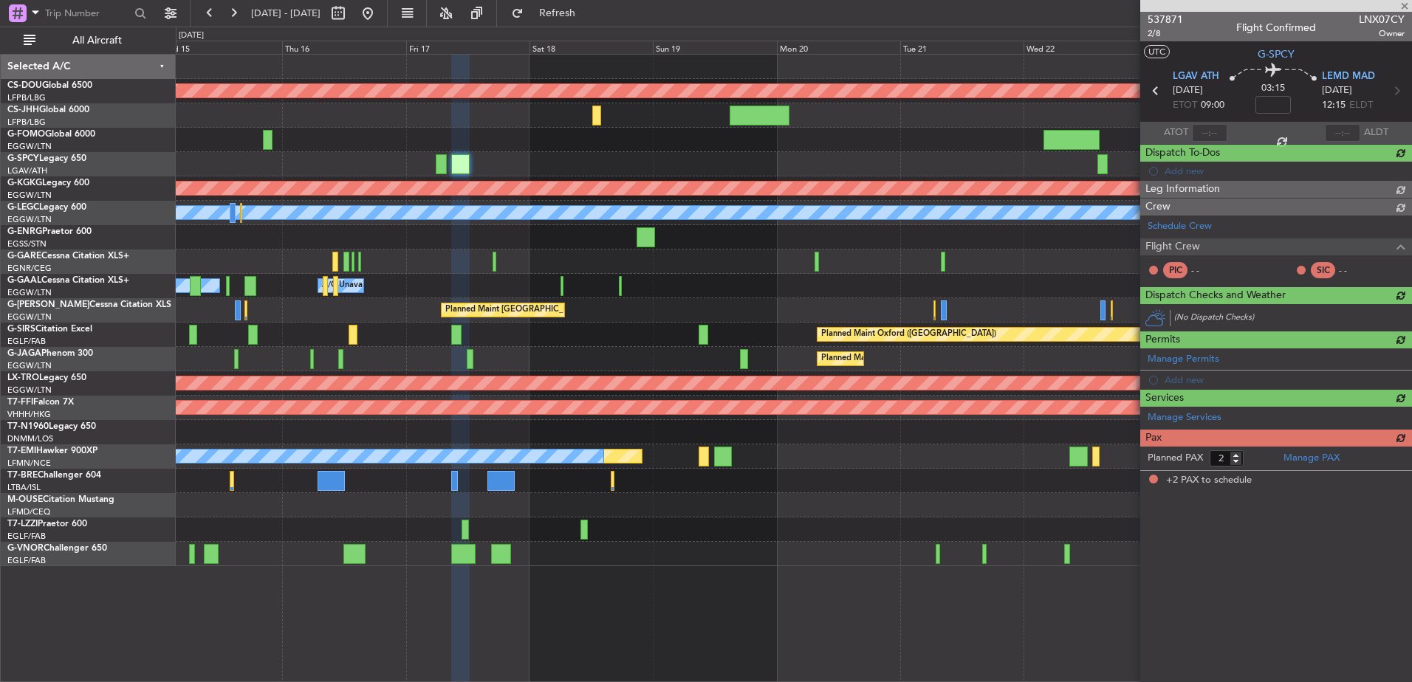
scroll to position [0, 0]
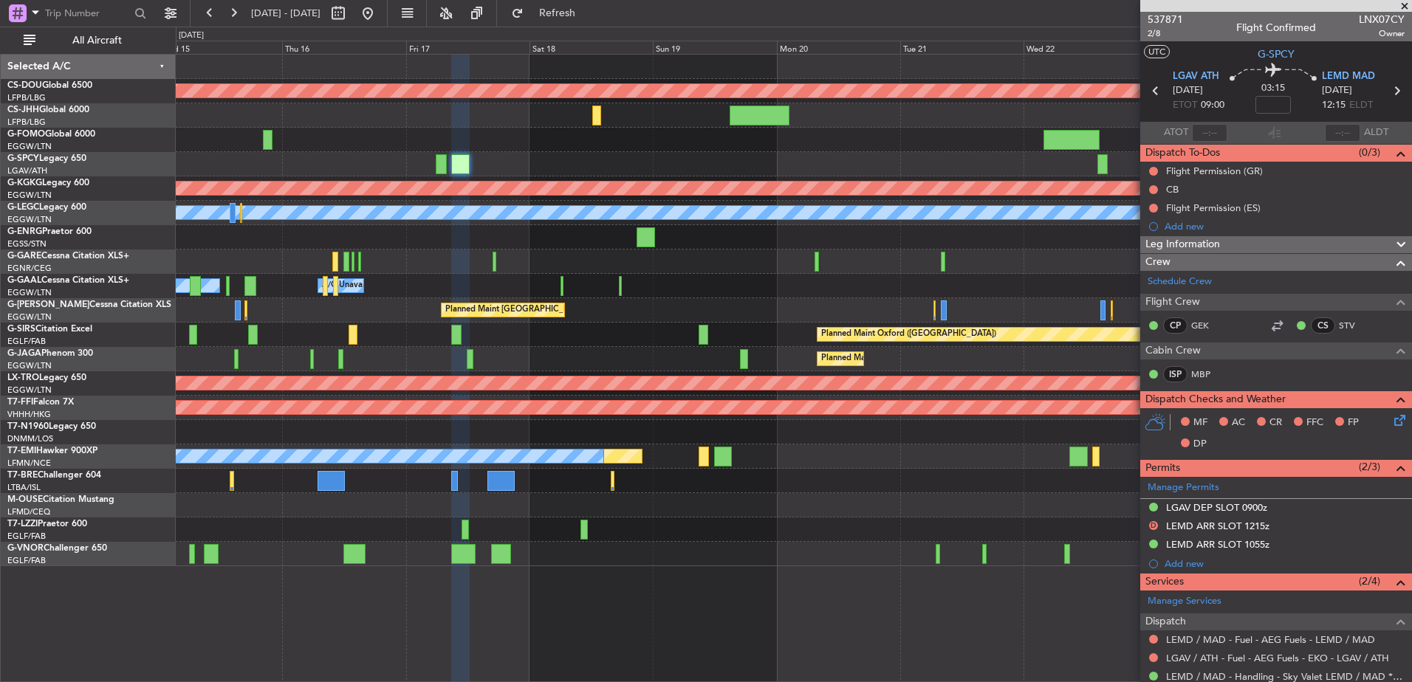
click at [999, 373] on div "Planned Maint Riga (Riga Intl)" at bounding box center [794, 383] width 1236 height 24
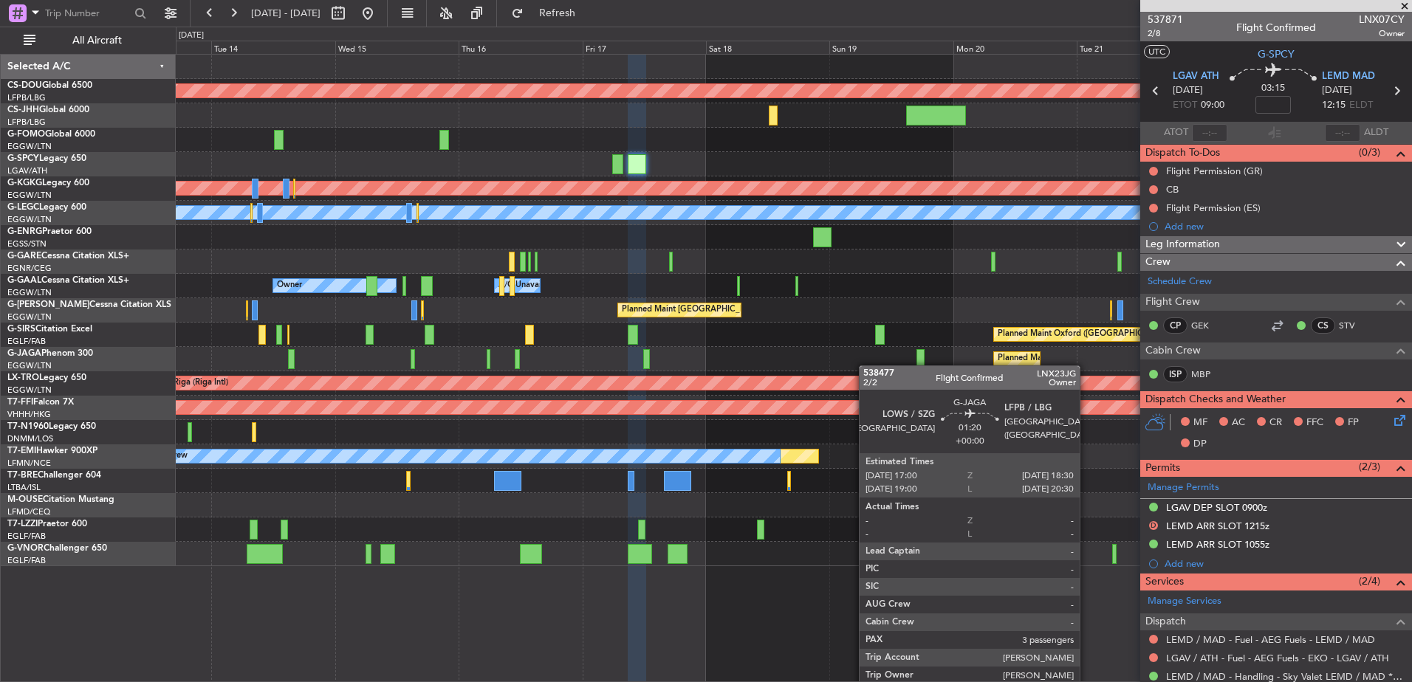
click at [905, 370] on div "Planned Maint London ([GEOGRAPHIC_DATA]) Planned Maint [GEOGRAPHIC_DATA] ([GEOG…" at bounding box center [794, 311] width 1236 height 512
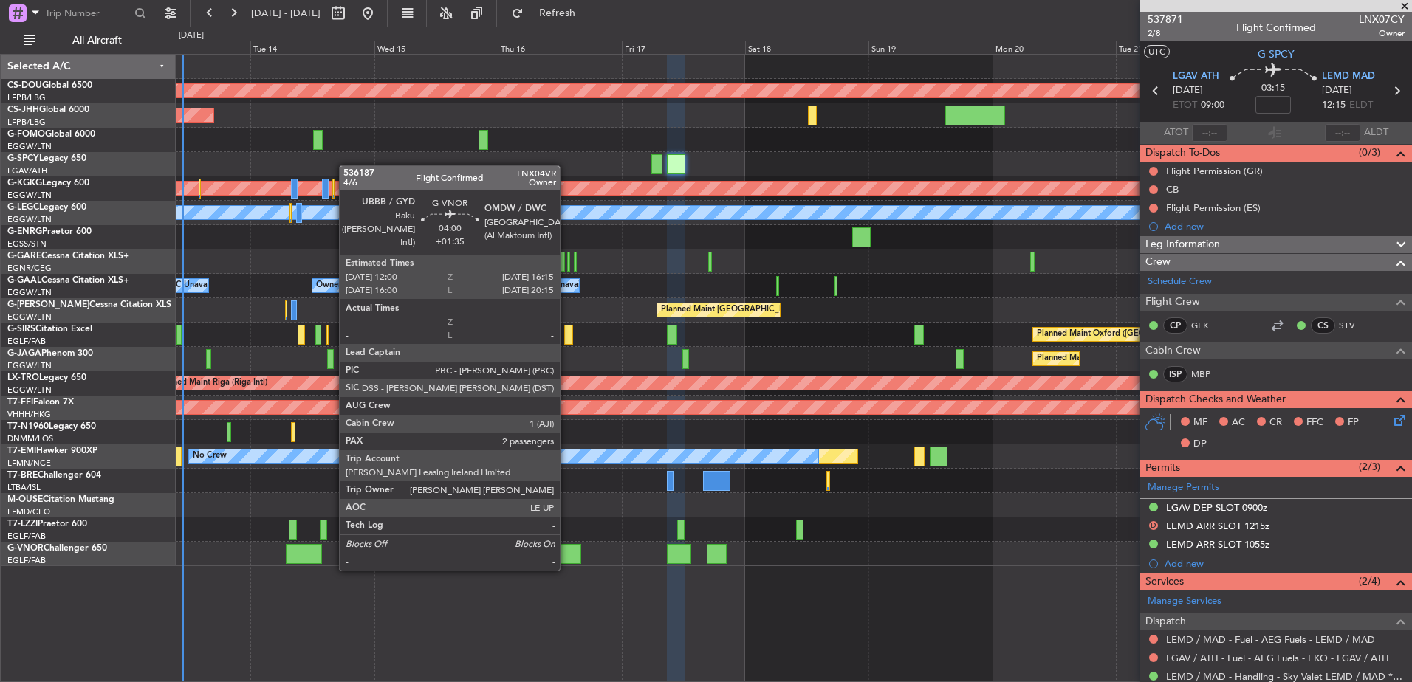
click at [566, 555] on div at bounding box center [570, 554] width 22 height 20
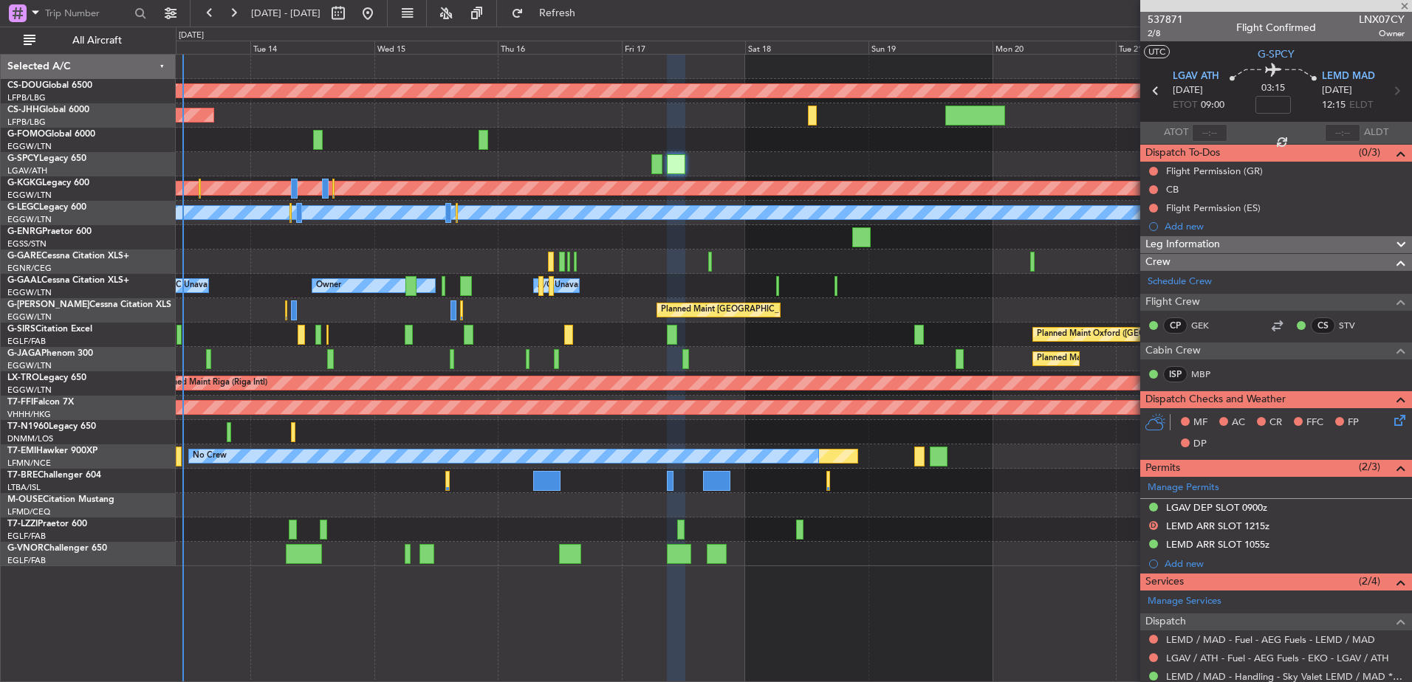
type input "+01:35"
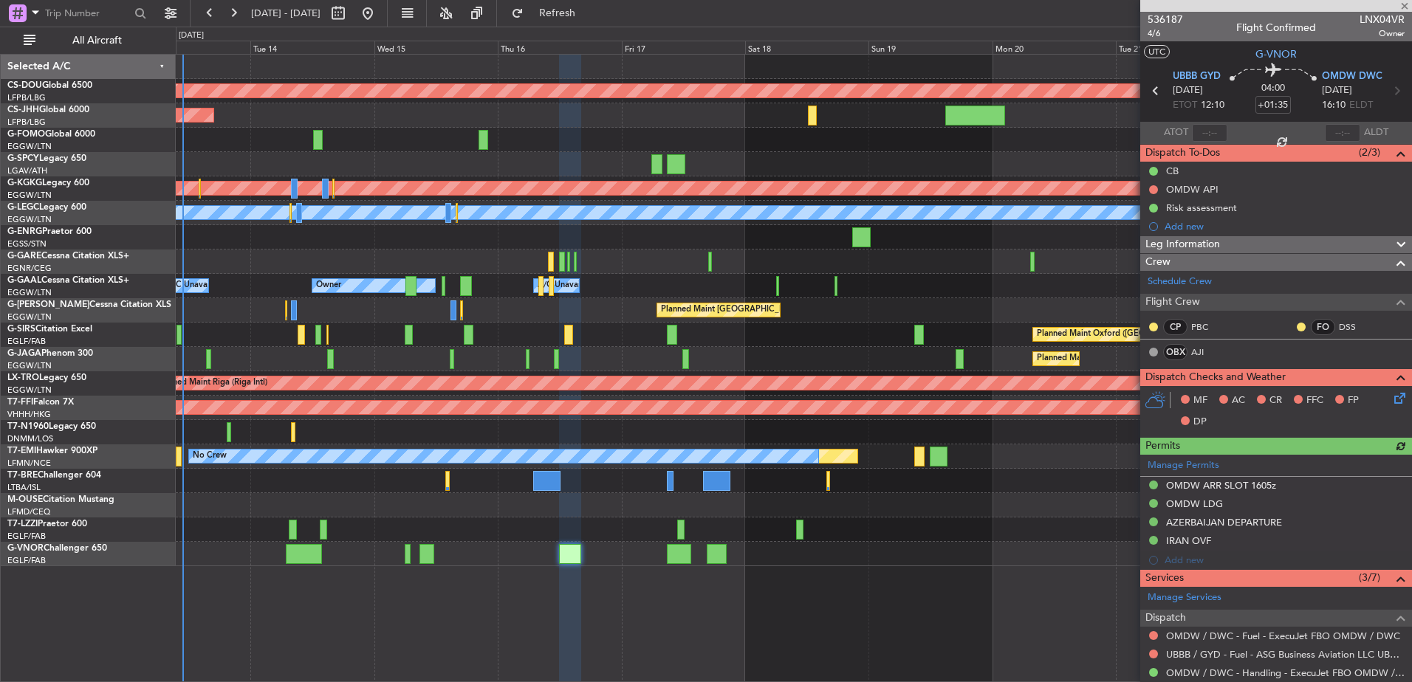
click at [1146, 35] on div "536187 4/6 Flight Confirmed LNX04VR Owner" at bounding box center [1276, 27] width 272 height 30
click at [1152, 35] on span "4/6" at bounding box center [1165, 33] width 35 height 13
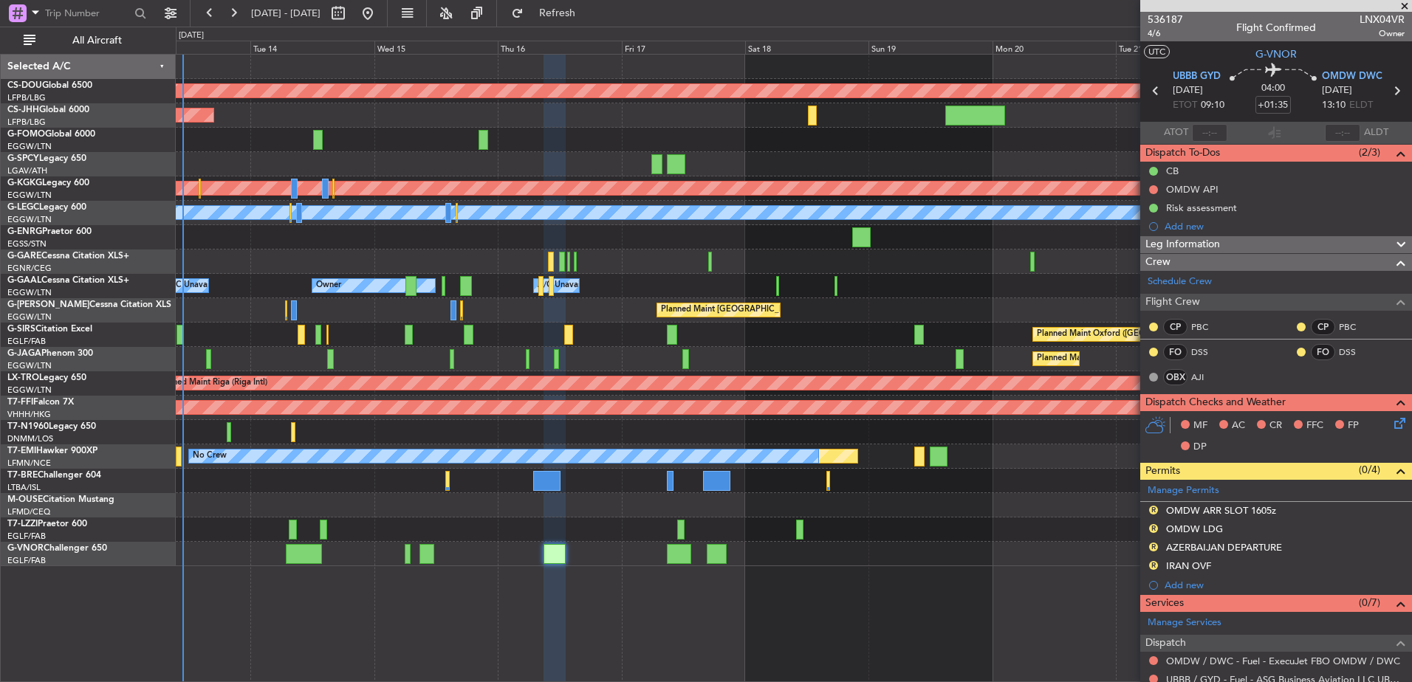
scroll to position [298, 0]
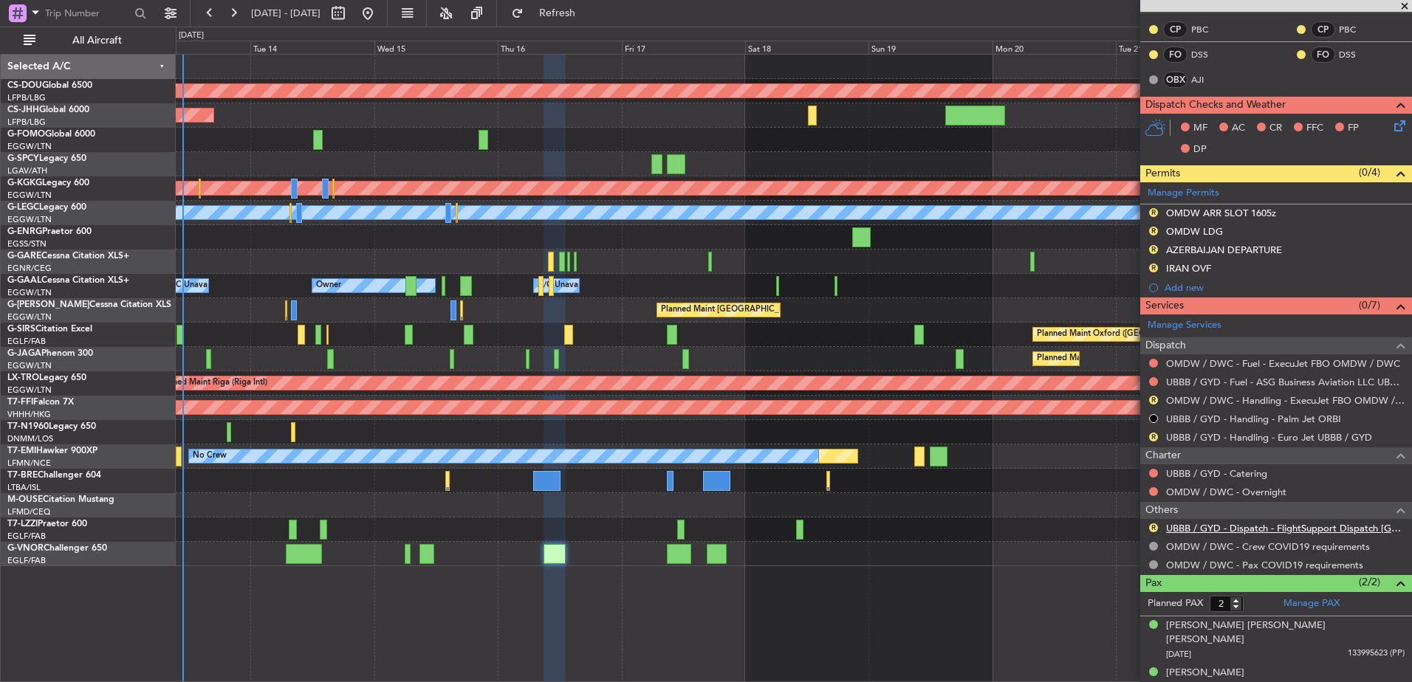
click at [1220, 529] on link "UBBB / GYD - Dispatch - FlightSupport Dispatch [GEOGRAPHIC_DATA]" at bounding box center [1285, 528] width 239 height 13
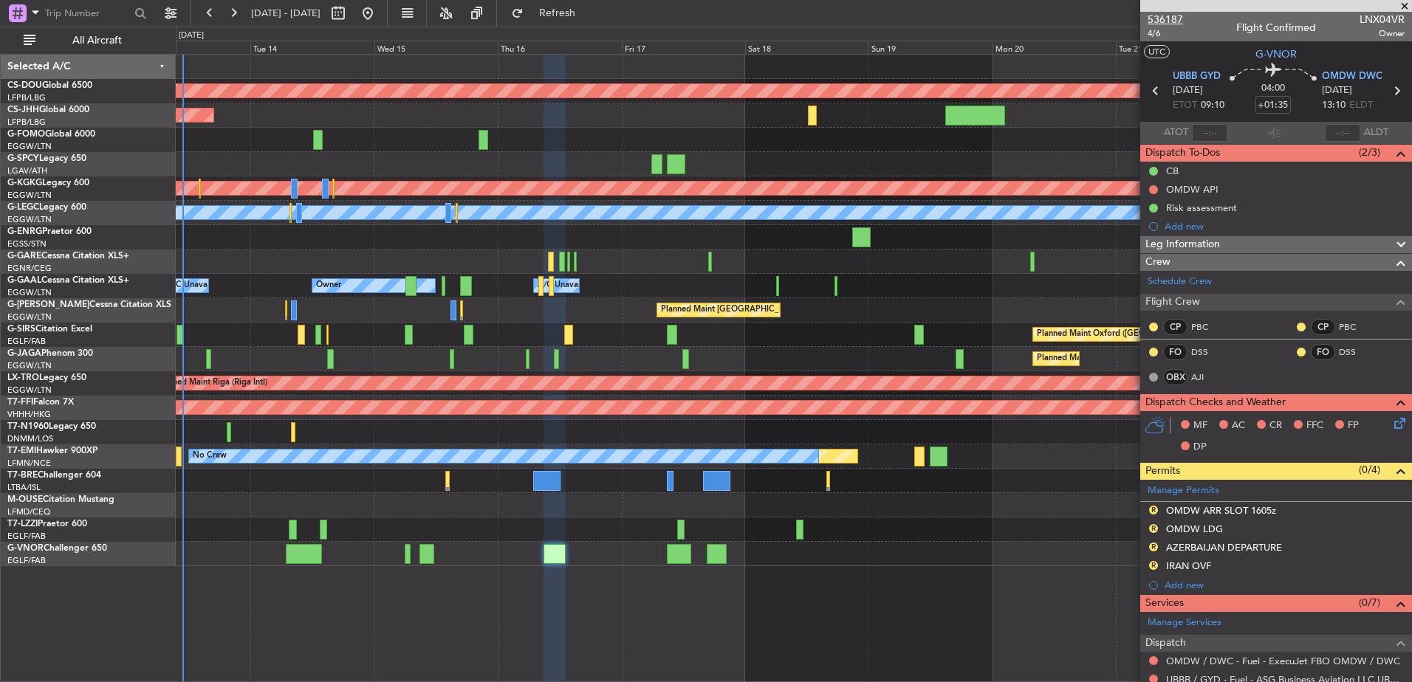
click at [1170, 25] on span "536187" at bounding box center [1165, 20] width 35 height 16
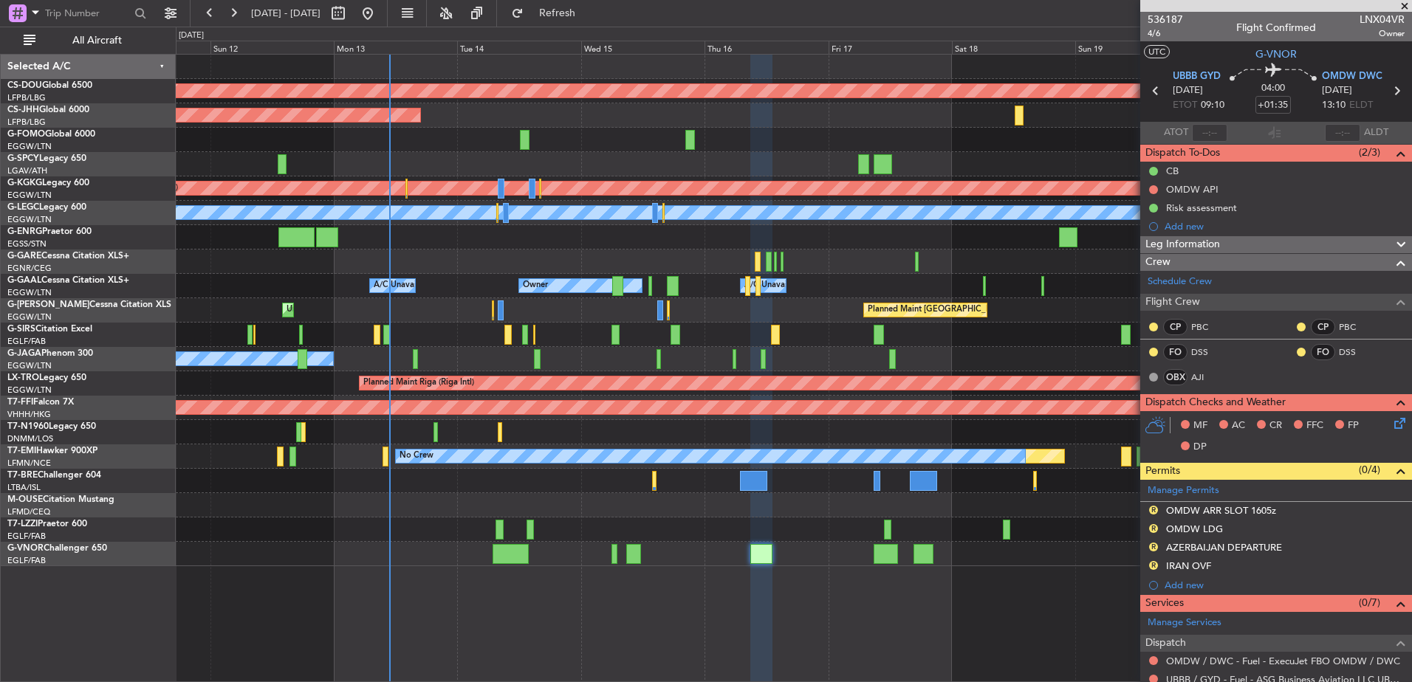
click at [795, 456] on div "Planned Maint London (Biggin Hill) Planned Maint Paris (Le Bourget) Planned Mai…" at bounding box center [794, 311] width 1236 height 512
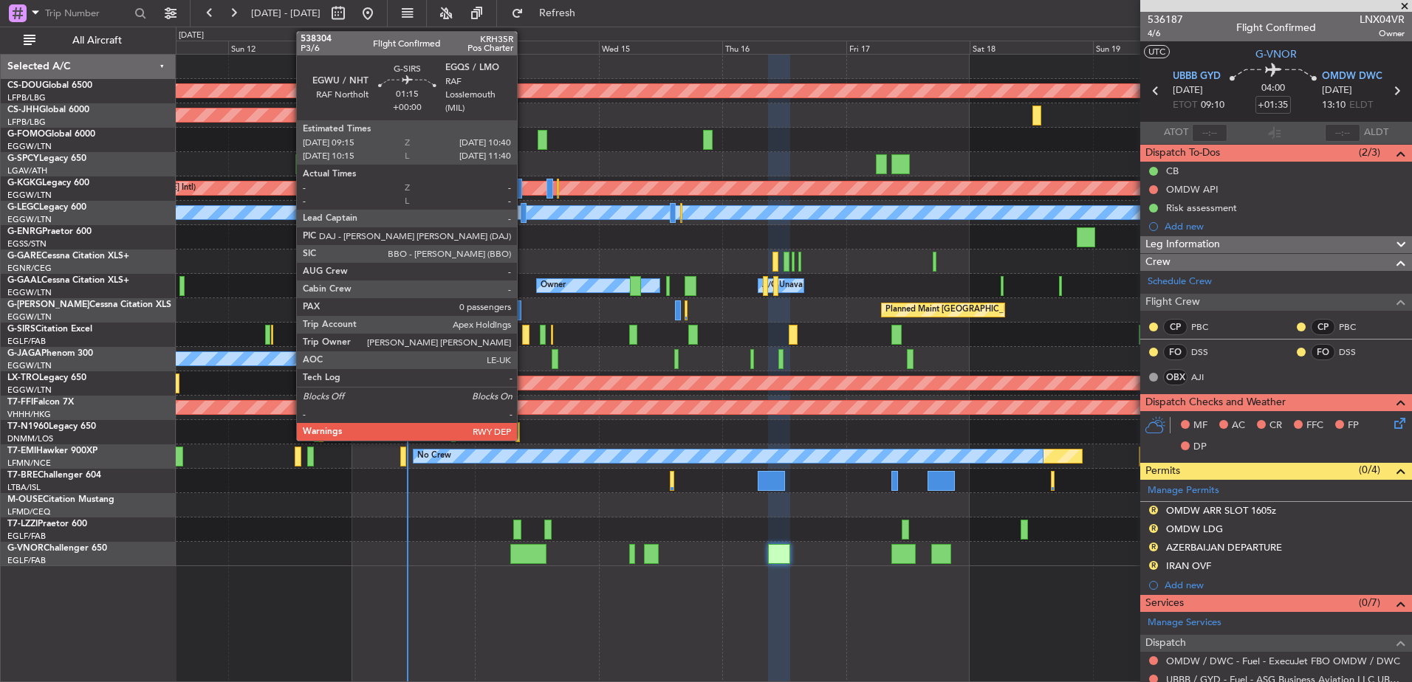
click at [524, 338] on div at bounding box center [525, 335] width 7 height 20
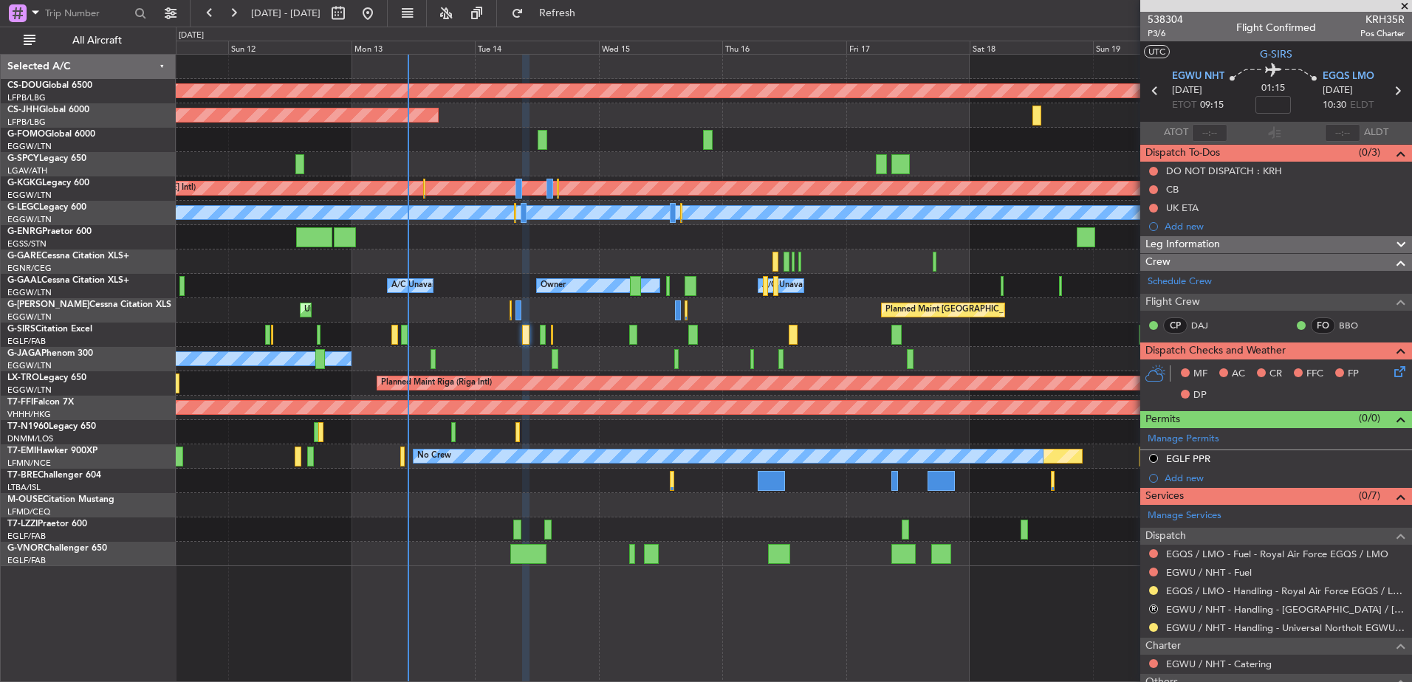
click at [1173, 239] on span "Leg Information" at bounding box center [1182, 244] width 75 height 17
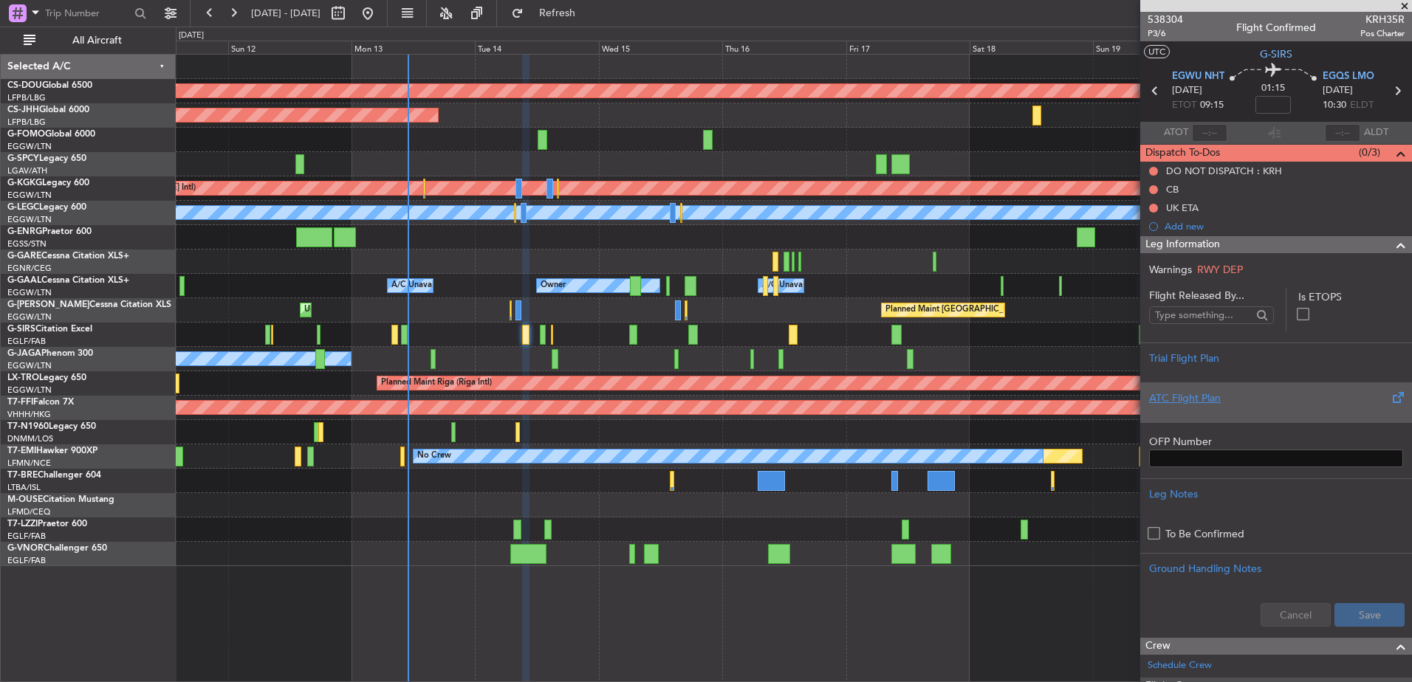
click at [1261, 403] on div "ATC Flight Plan" at bounding box center [1276, 399] width 254 height 16
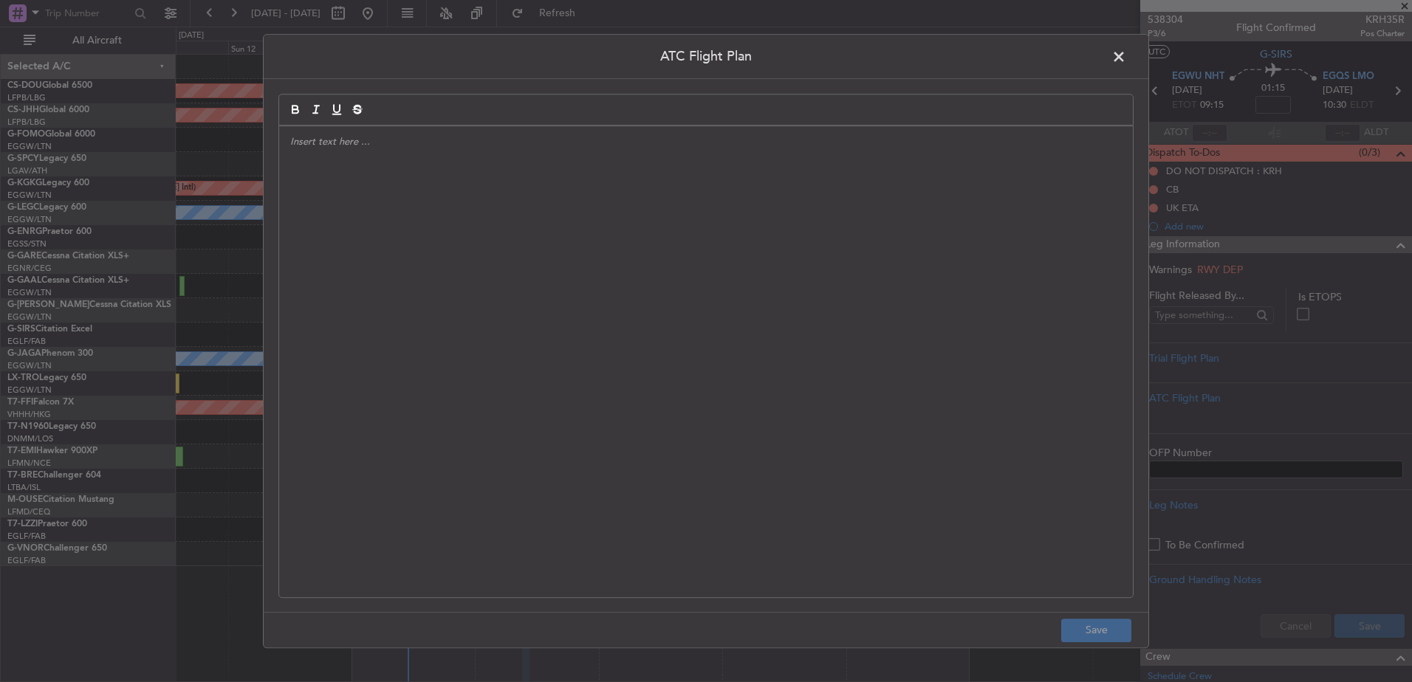
click at [755, 338] on div at bounding box center [706, 361] width 854 height 471
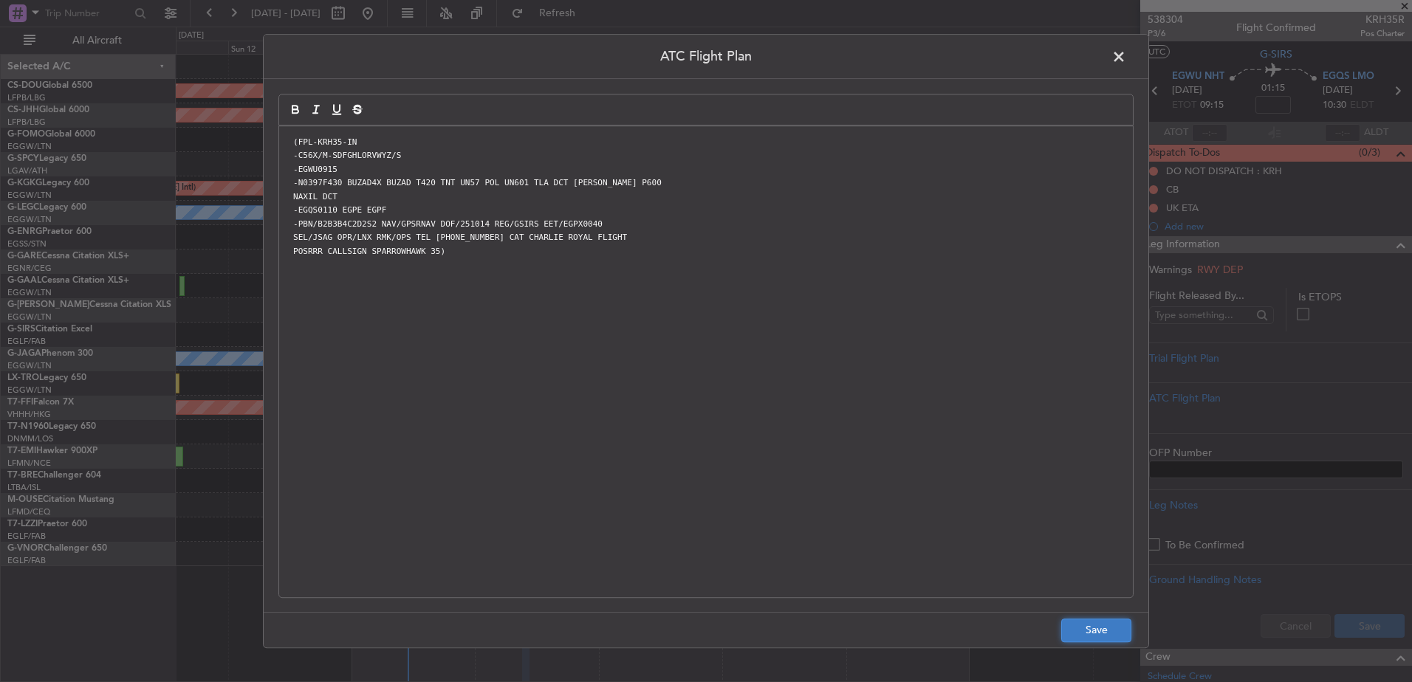
click at [1093, 632] on button "Save" at bounding box center [1096, 631] width 70 height 24
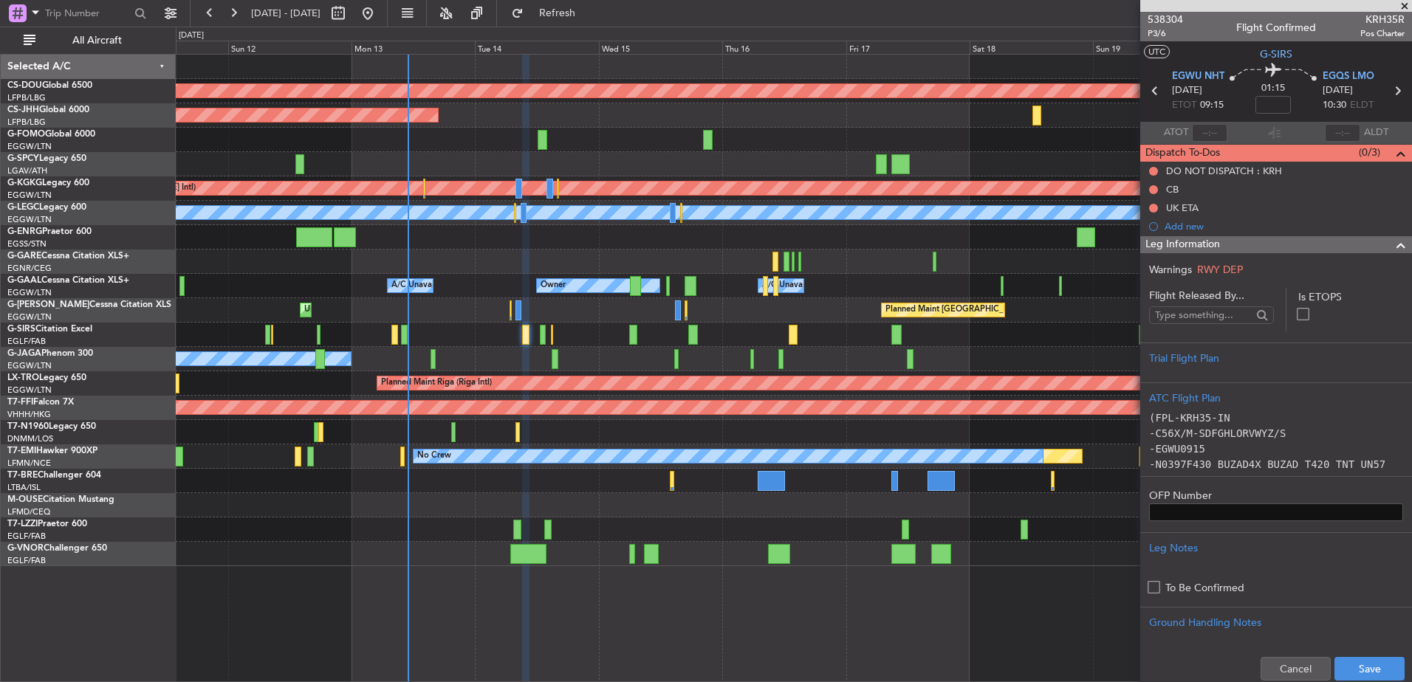
click at [1231, 242] on div "Leg Information" at bounding box center [1276, 244] width 272 height 17
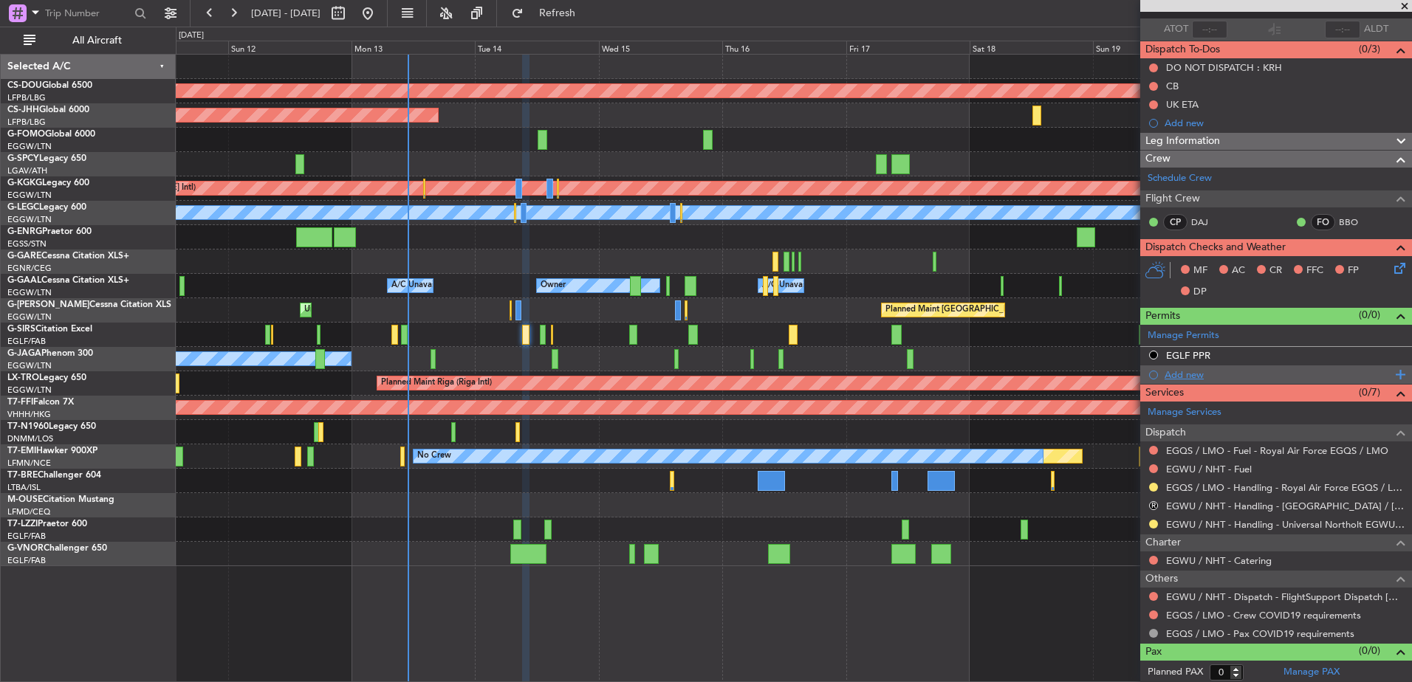
scroll to position [106, 0]
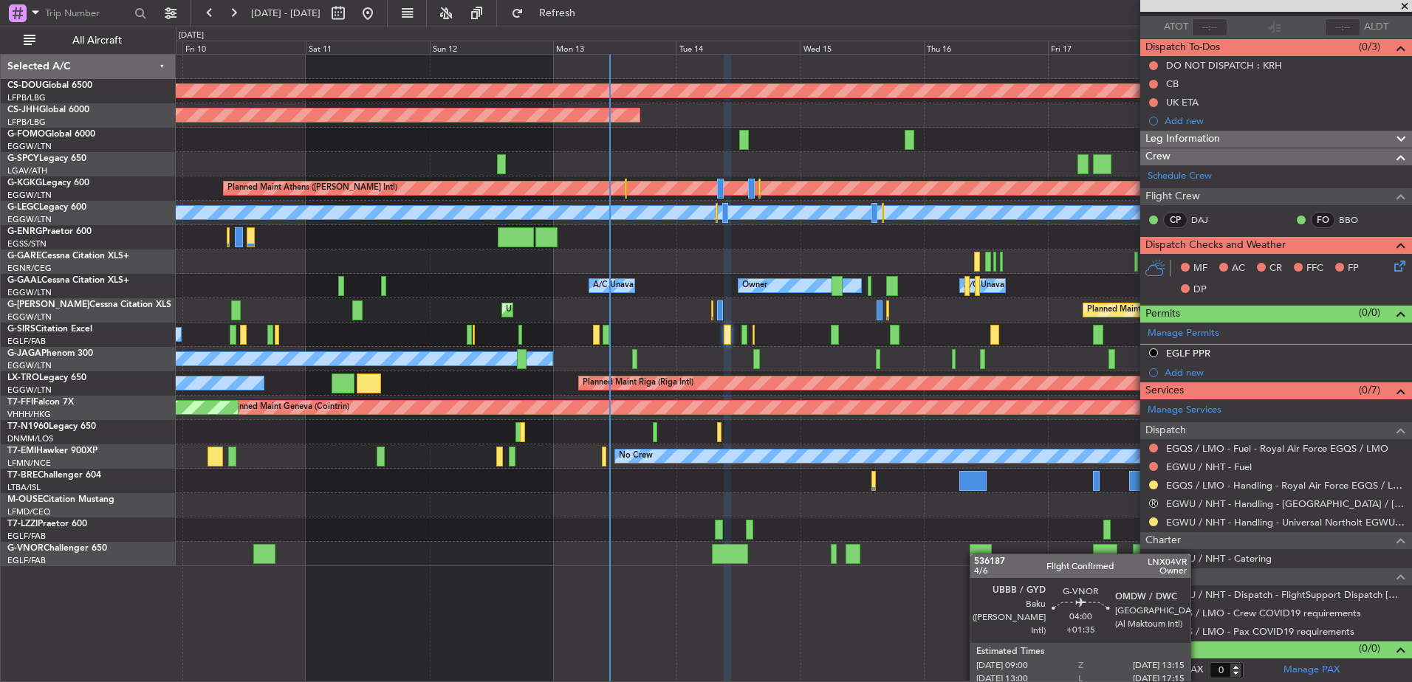
click at [981, 552] on div "Planned Maint London (Biggin Hill) Planned Maint Paris (Le Bourget) Planned Mai…" at bounding box center [794, 311] width 1236 height 512
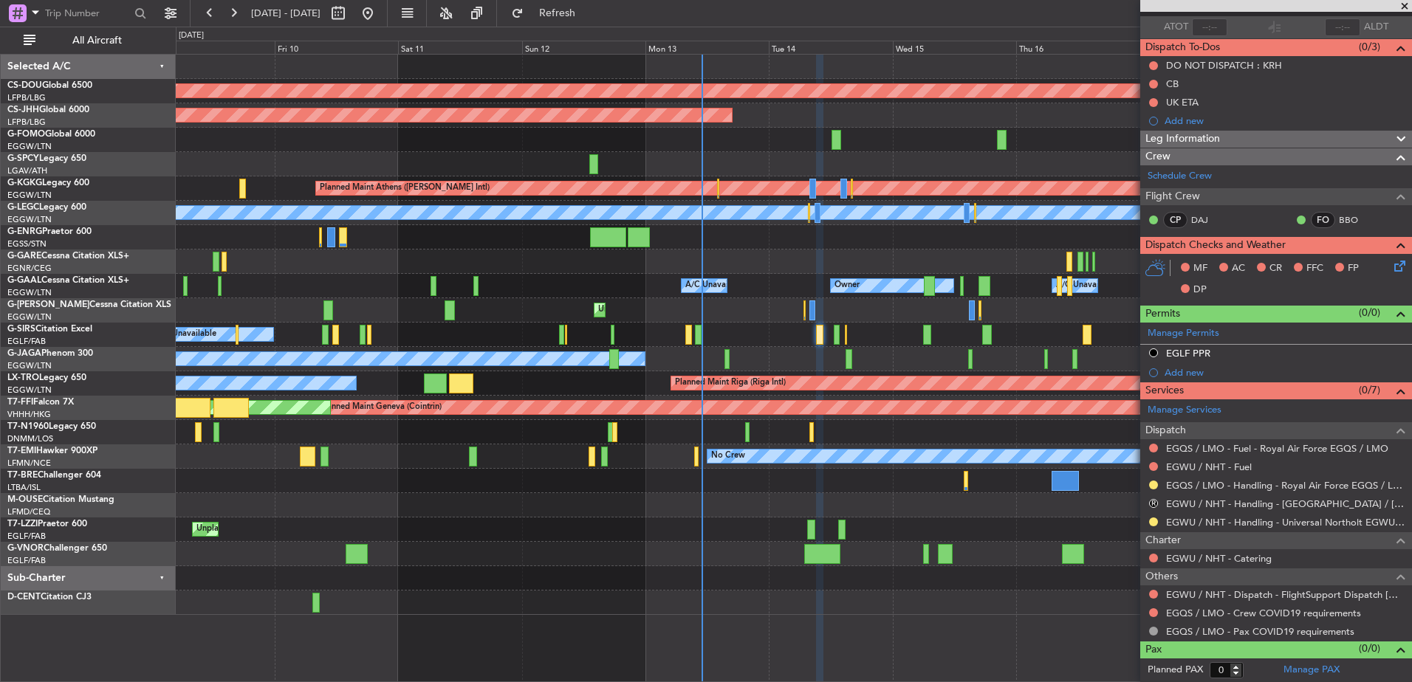
click at [393, 321] on div "Planned Maint [GEOGRAPHIC_DATA] ([GEOGRAPHIC_DATA]) Unplanned Maint [GEOGRAPHIC…" at bounding box center [794, 310] width 1236 height 24
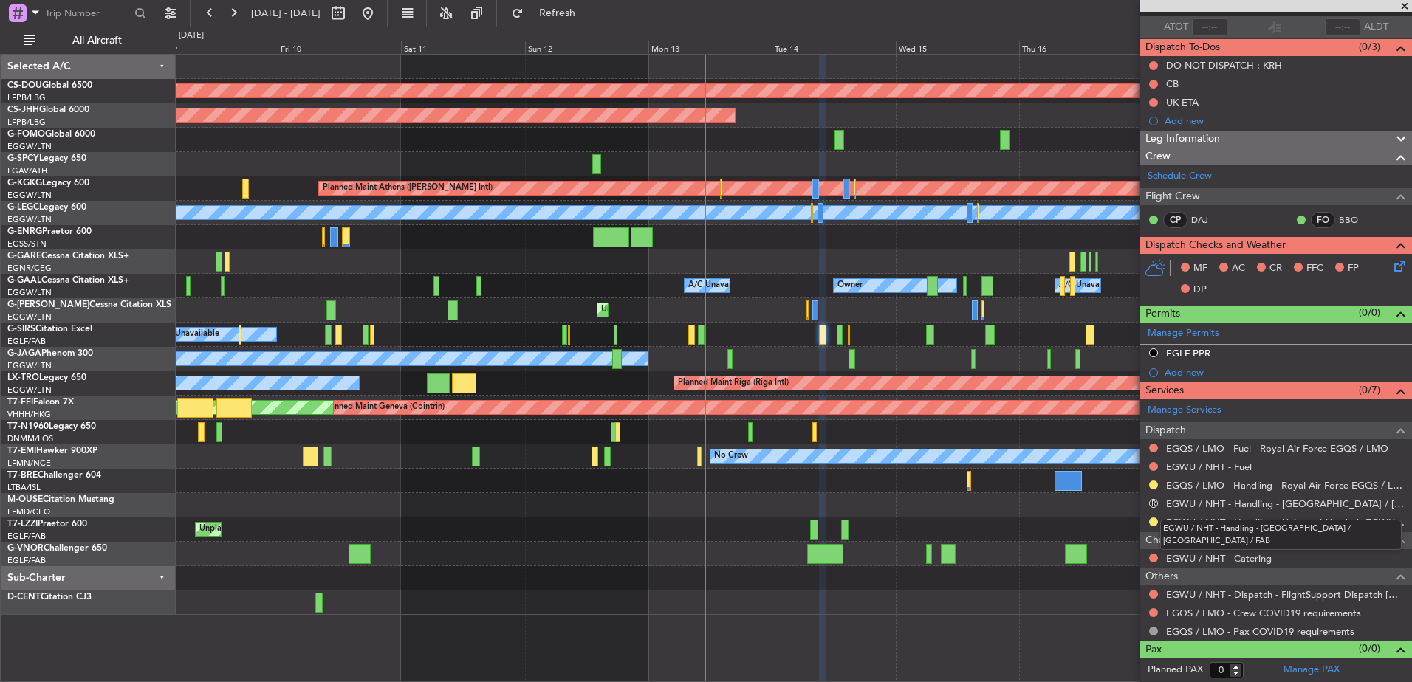
click at [1155, 521] on mat-tooltip-component "EGWU / NHT - Handling - Farnborough Airport / EGLF / FAB" at bounding box center [1281, 535] width 262 height 51
click at [1156, 521] on button at bounding box center [1153, 522] width 9 height 9
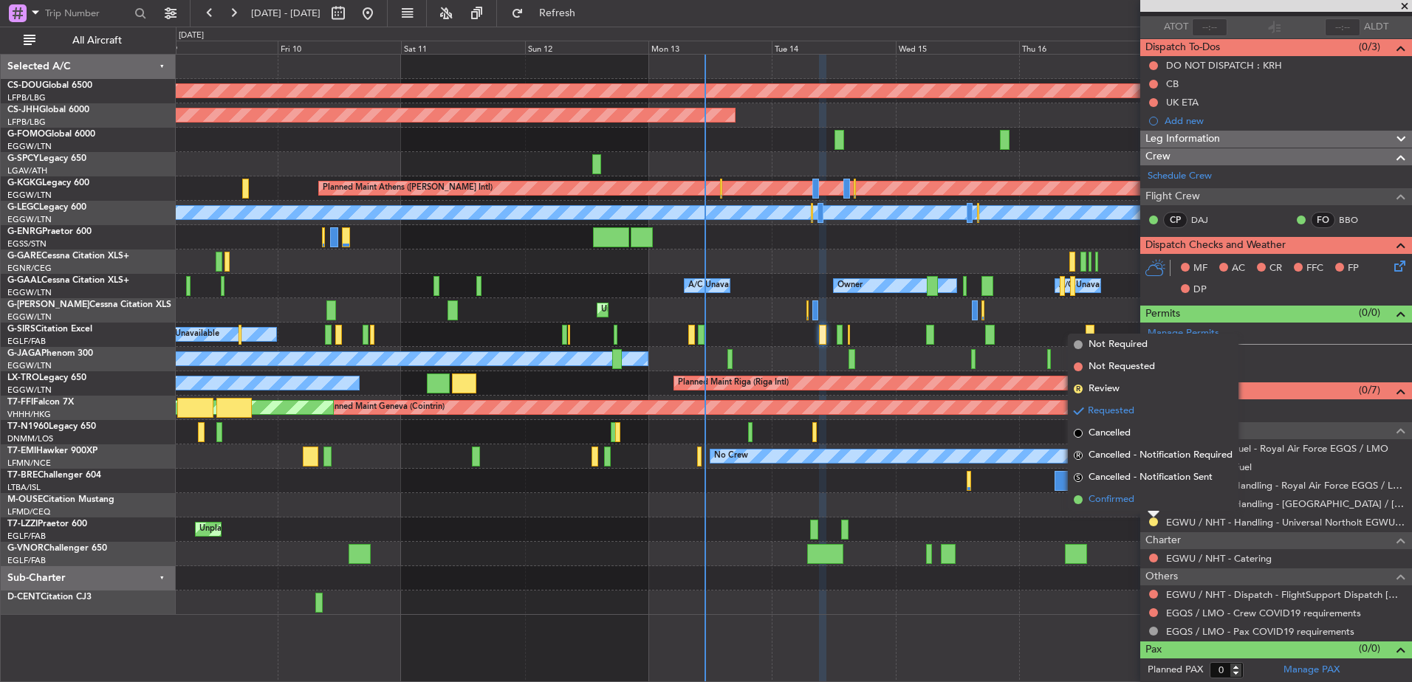
click at [1136, 497] on li "Confirmed" at bounding box center [1153, 500] width 171 height 22
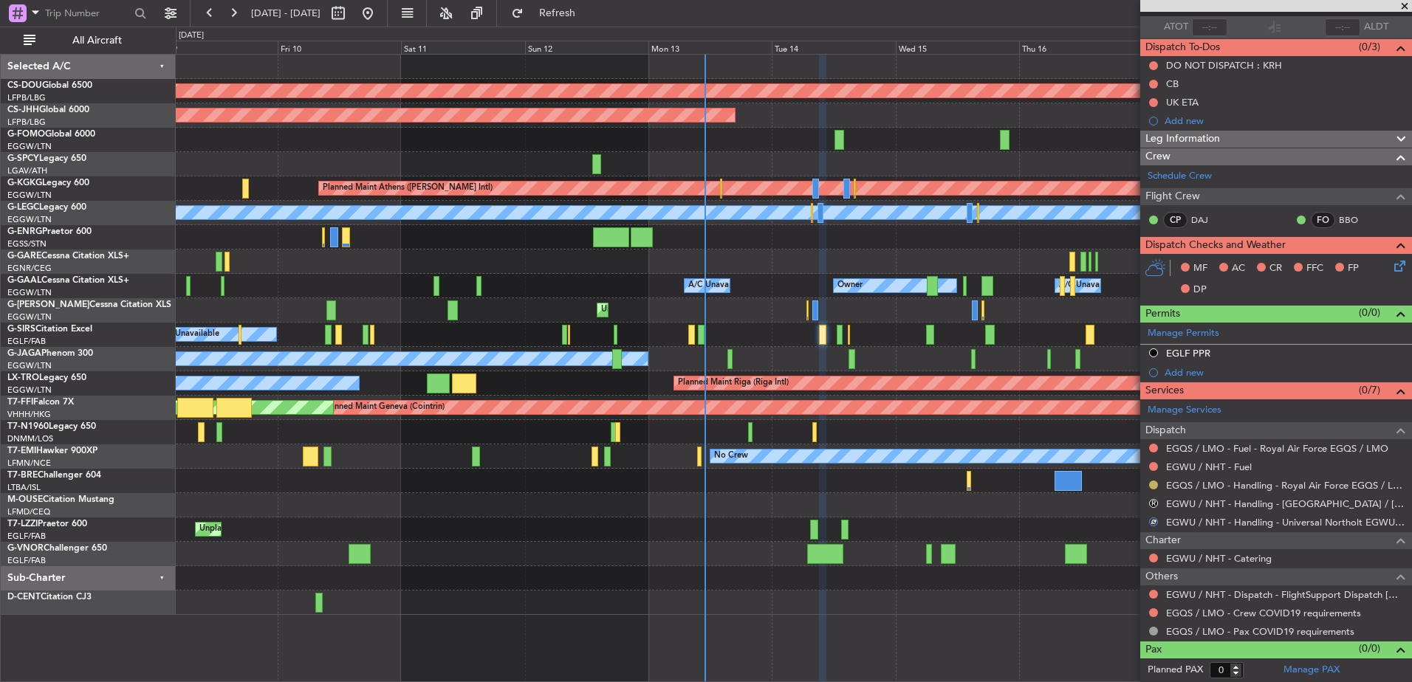
click at [1153, 486] on button at bounding box center [1153, 485] width 9 height 9
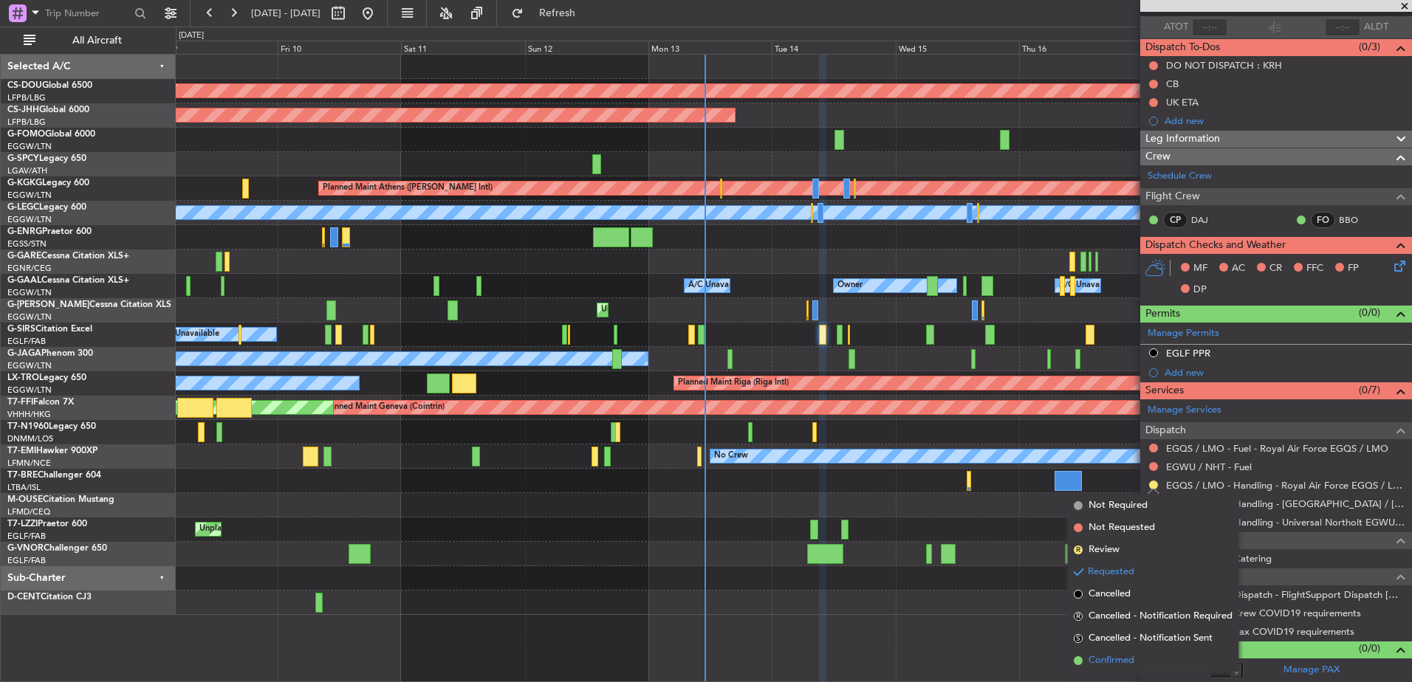
click at [1098, 662] on span "Confirmed" at bounding box center [1112, 661] width 46 height 15
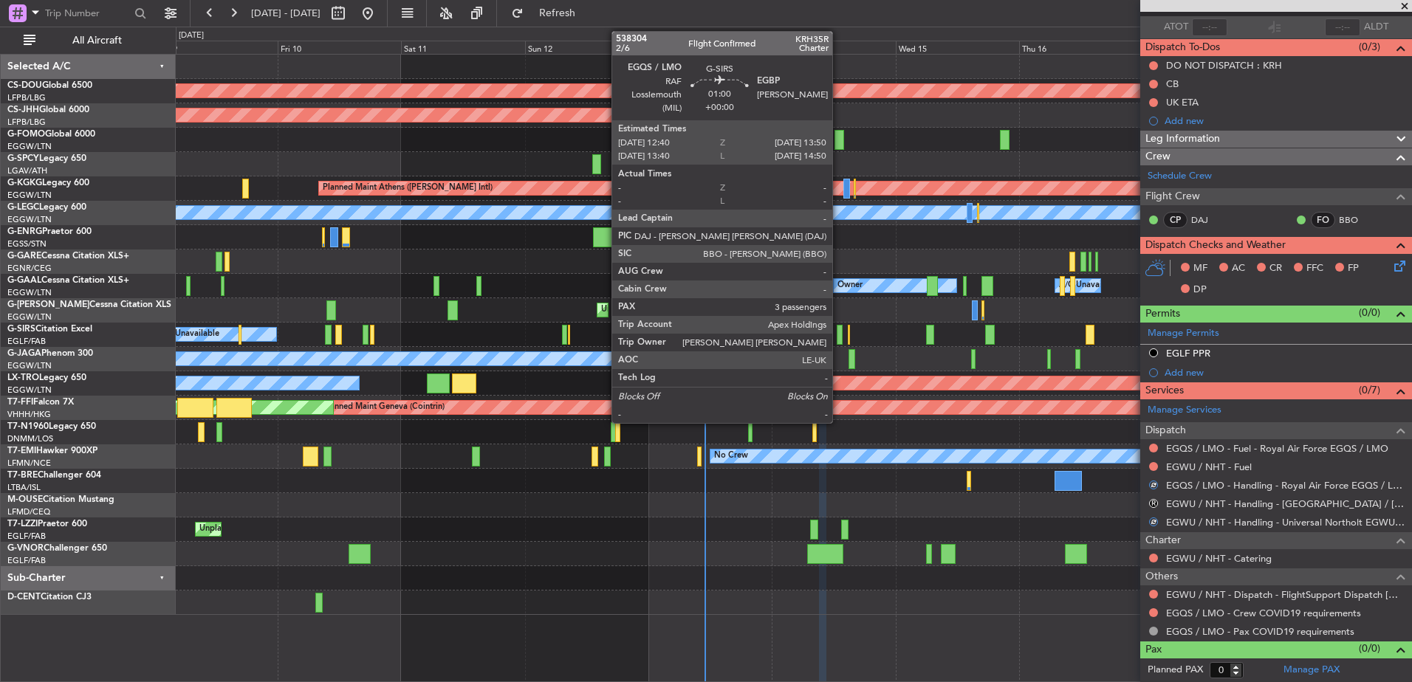
click at [838, 339] on div at bounding box center [840, 335] width 7 height 20
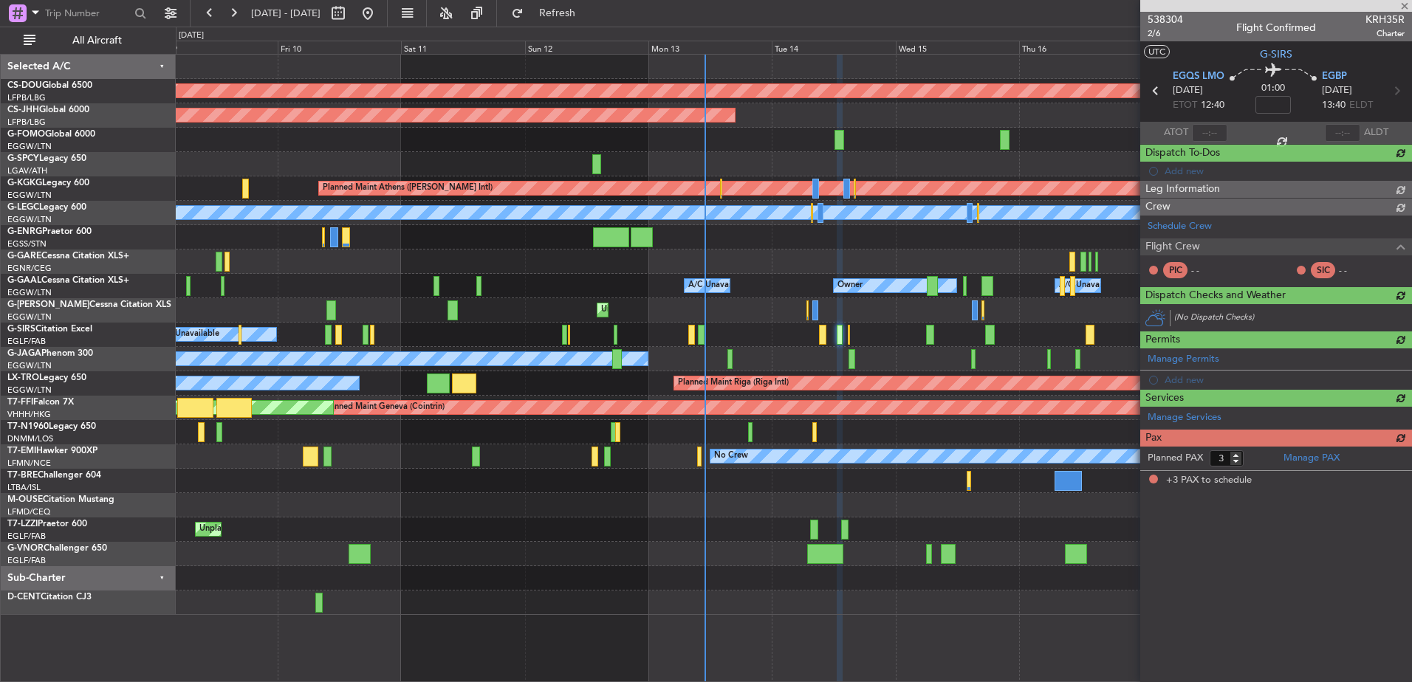
scroll to position [0, 0]
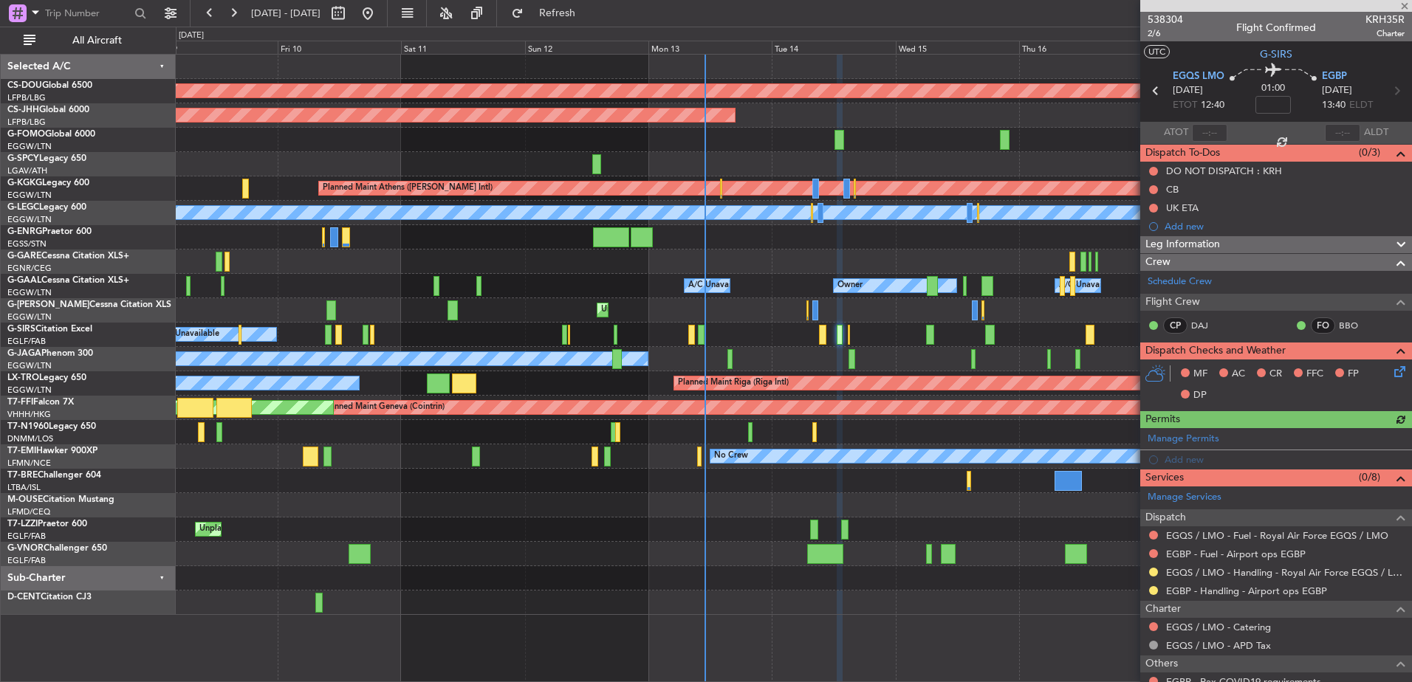
click at [1152, 595] on div at bounding box center [1154, 591] width 12 height 12
click at [1154, 582] on div "EGBP - Handling - Airport ops EGBP" at bounding box center [1276, 591] width 272 height 18
click at [1153, 589] on button at bounding box center [1153, 590] width 9 height 9
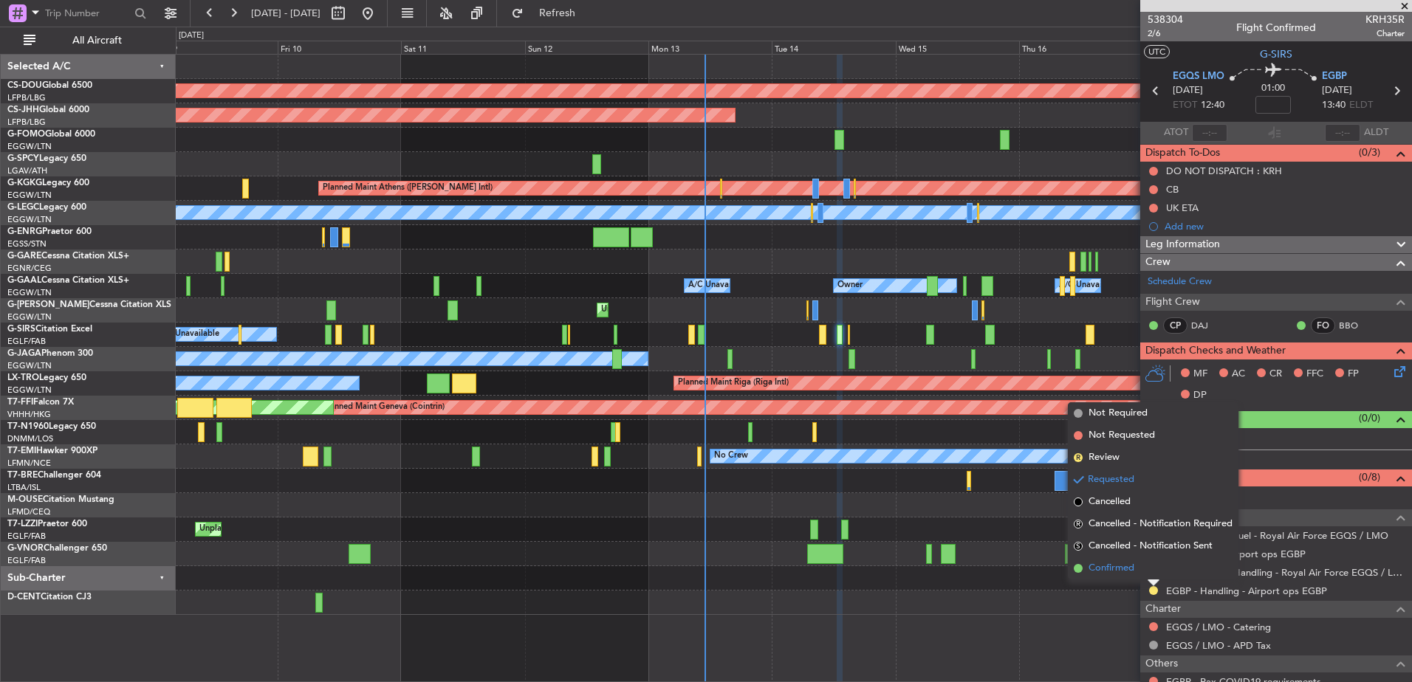
click at [1145, 570] on li "Confirmed" at bounding box center [1153, 569] width 171 height 22
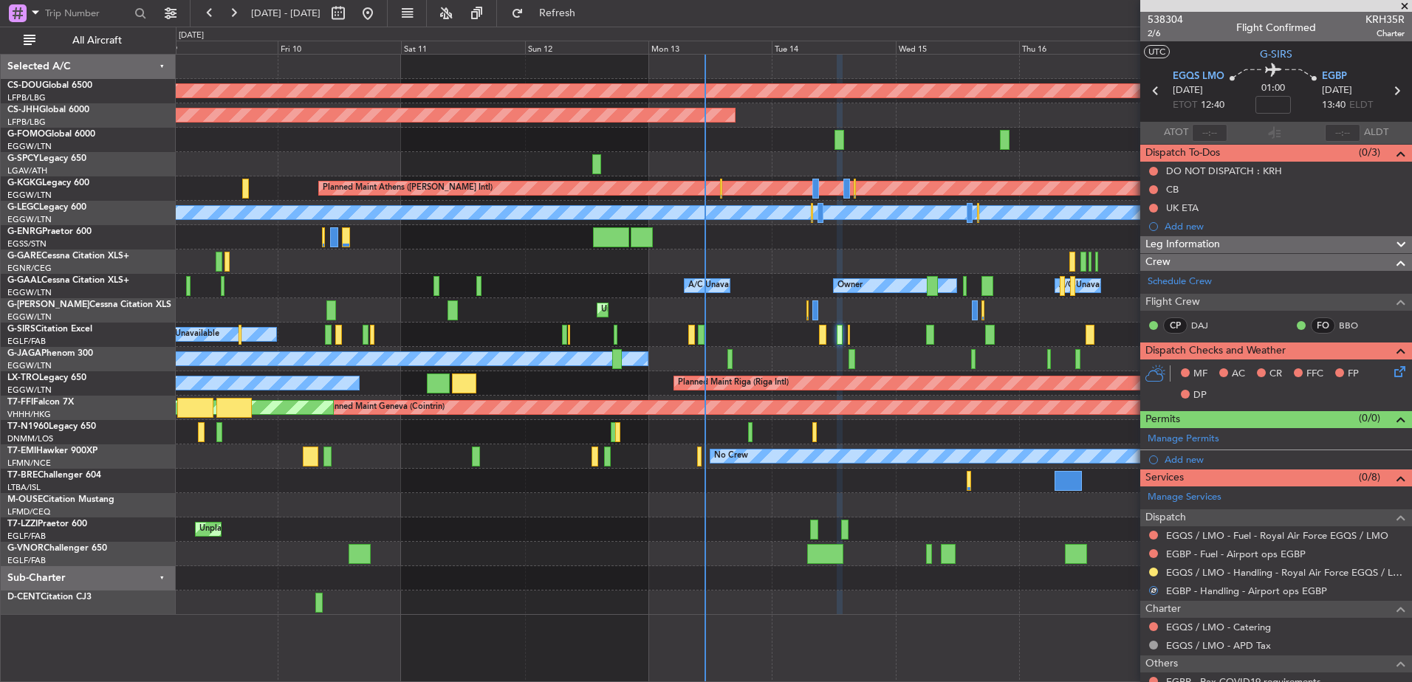
click at [1159, 572] on div "EGQS / LMO - Handling - Royal Air Force EGQS / LMO" at bounding box center [1276, 572] width 272 height 18
click at [1158, 571] on div at bounding box center [1154, 572] width 12 height 12
click at [1156, 572] on button at bounding box center [1153, 572] width 9 height 9
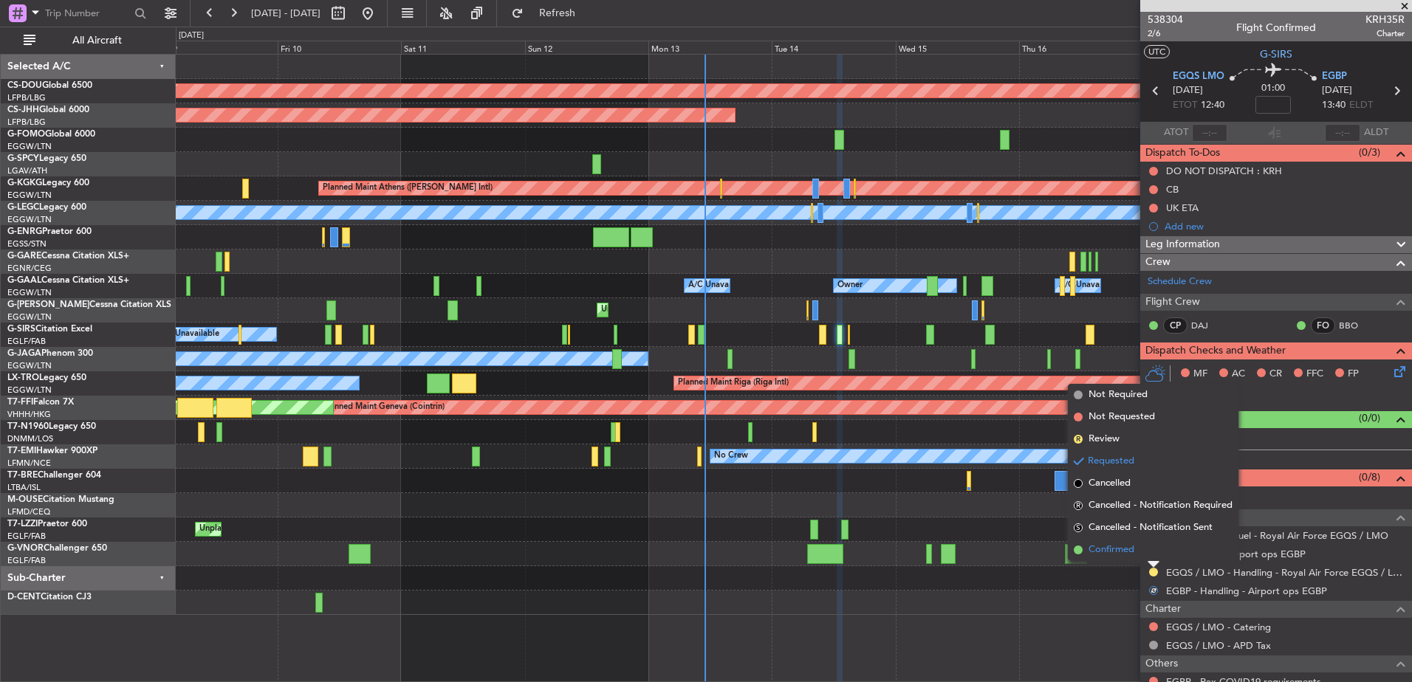
click at [1135, 561] on li "Confirmed" at bounding box center [1153, 550] width 171 height 22
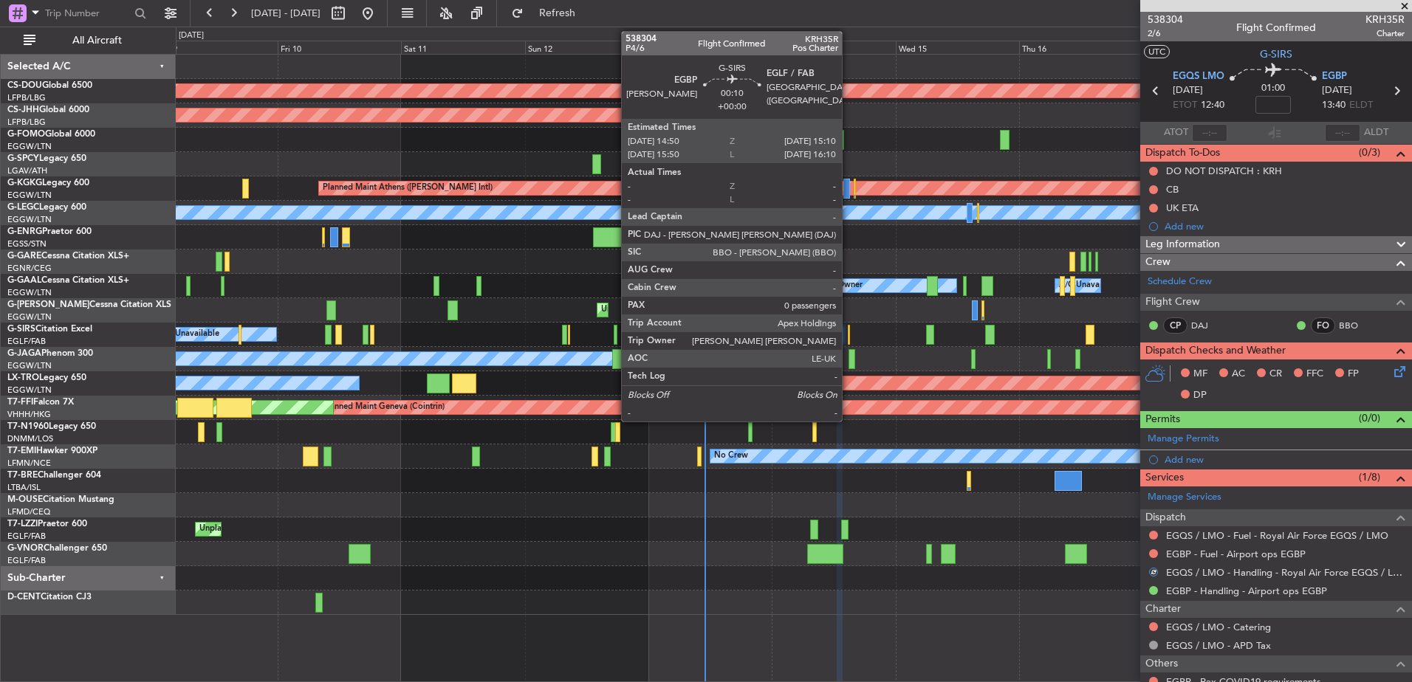
click at [849, 343] on div at bounding box center [849, 335] width 2 height 20
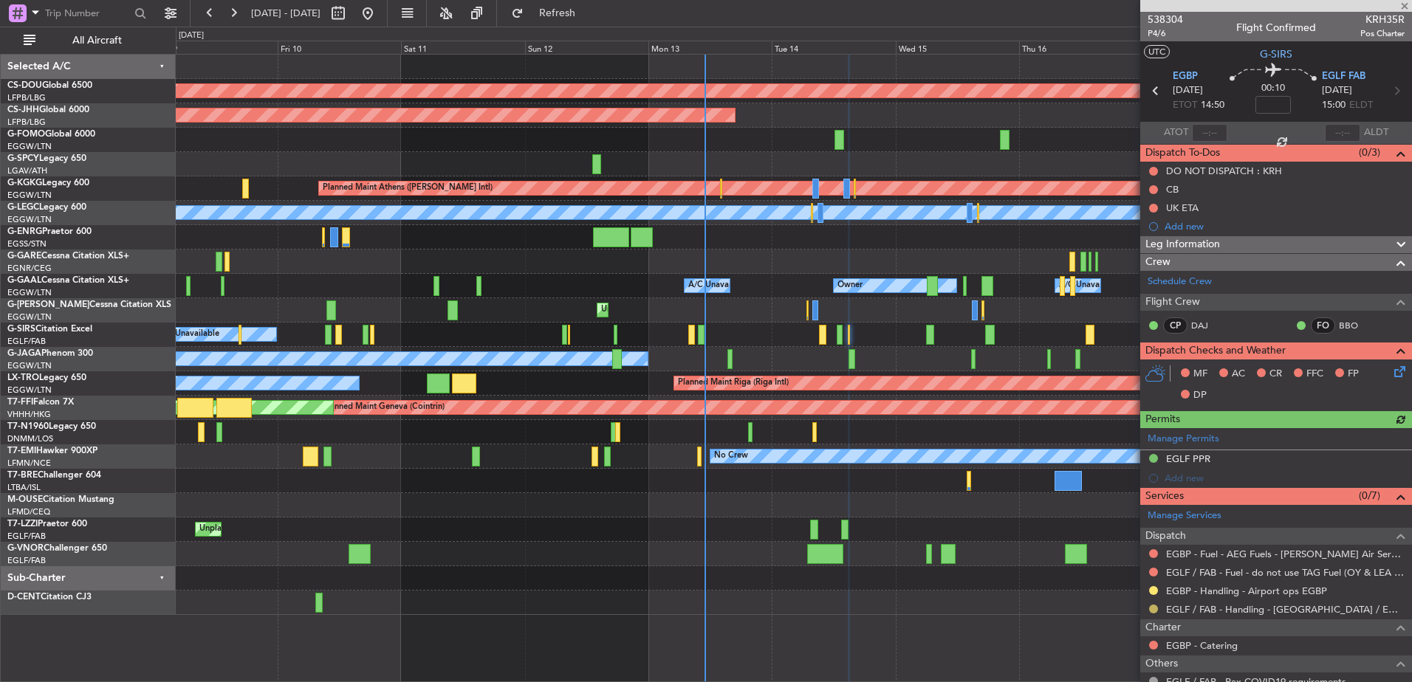
click at [1156, 612] on button at bounding box center [1153, 609] width 9 height 9
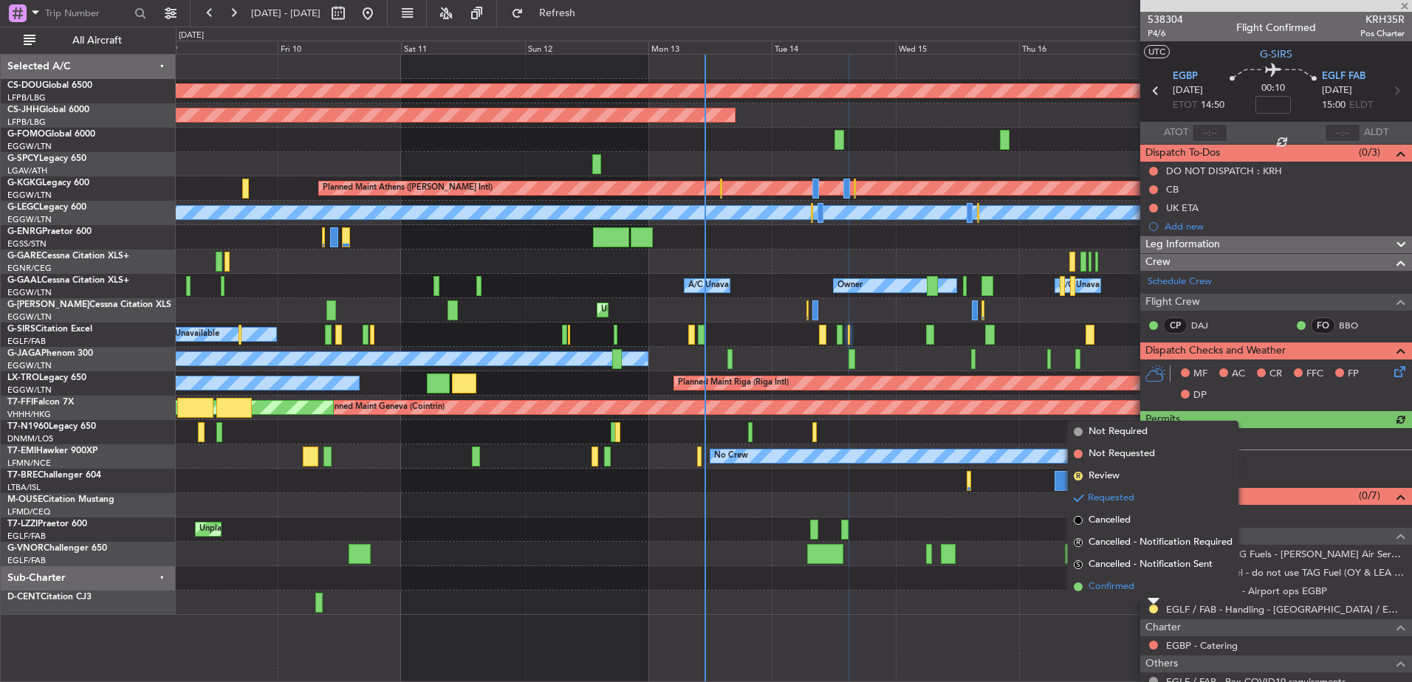
click at [1134, 585] on span "Confirmed" at bounding box center [1112, 587] width 46 height 15
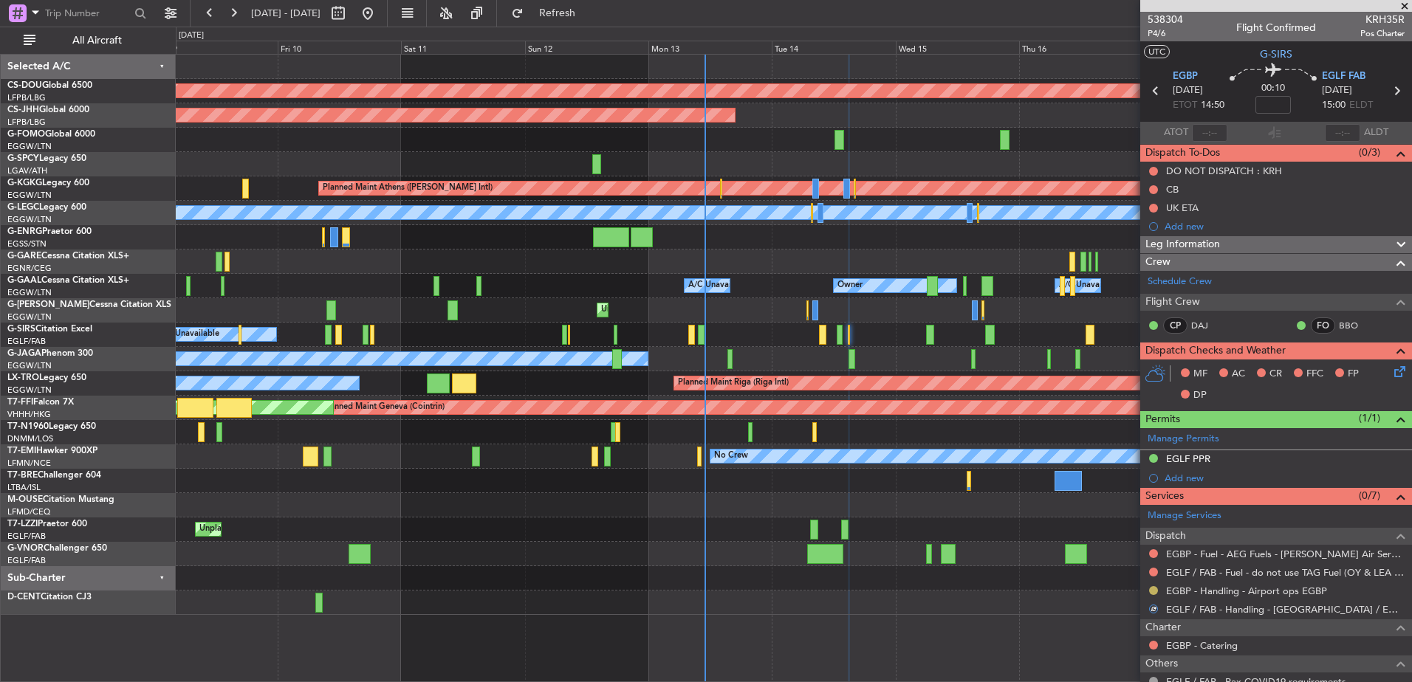
click at [1154, 587] on button at bounding box center [1153, 590] width 9 height 9
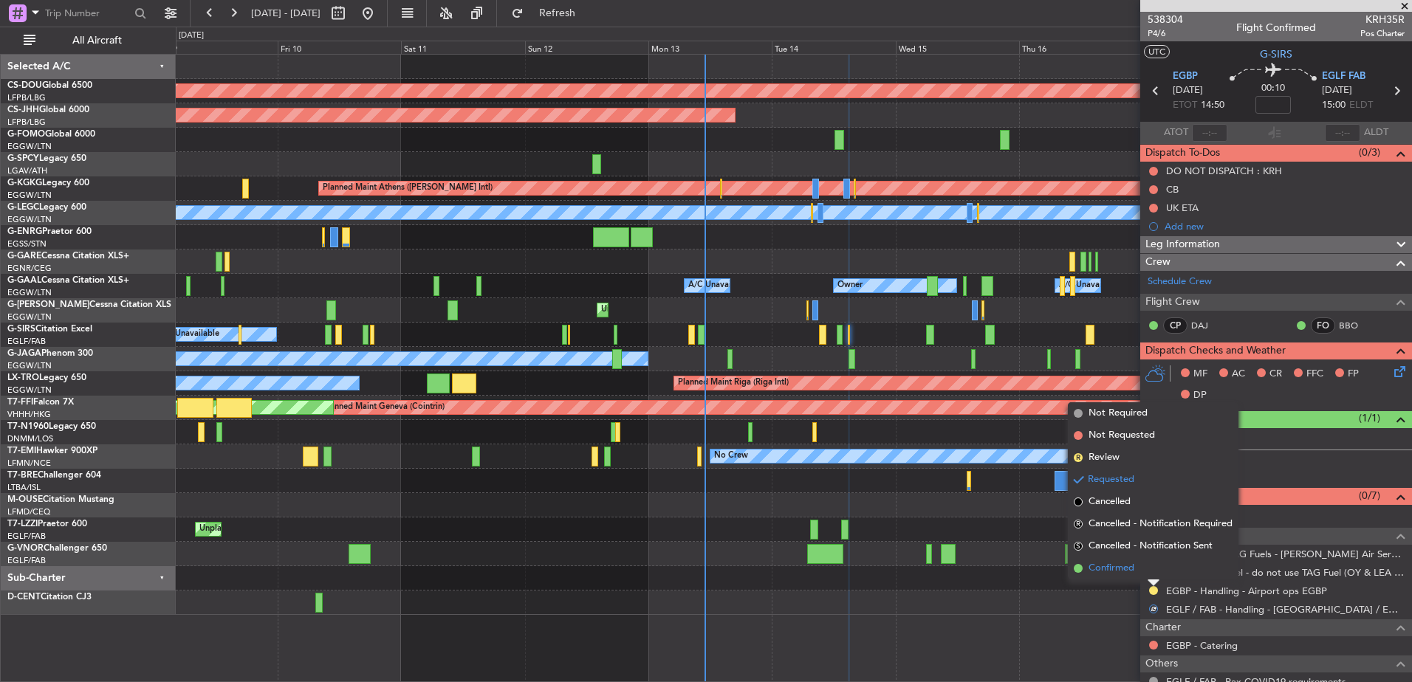
click at [1119, 568] on span "Confirmed" at bounding box center [1112, 568] width 46 height 15
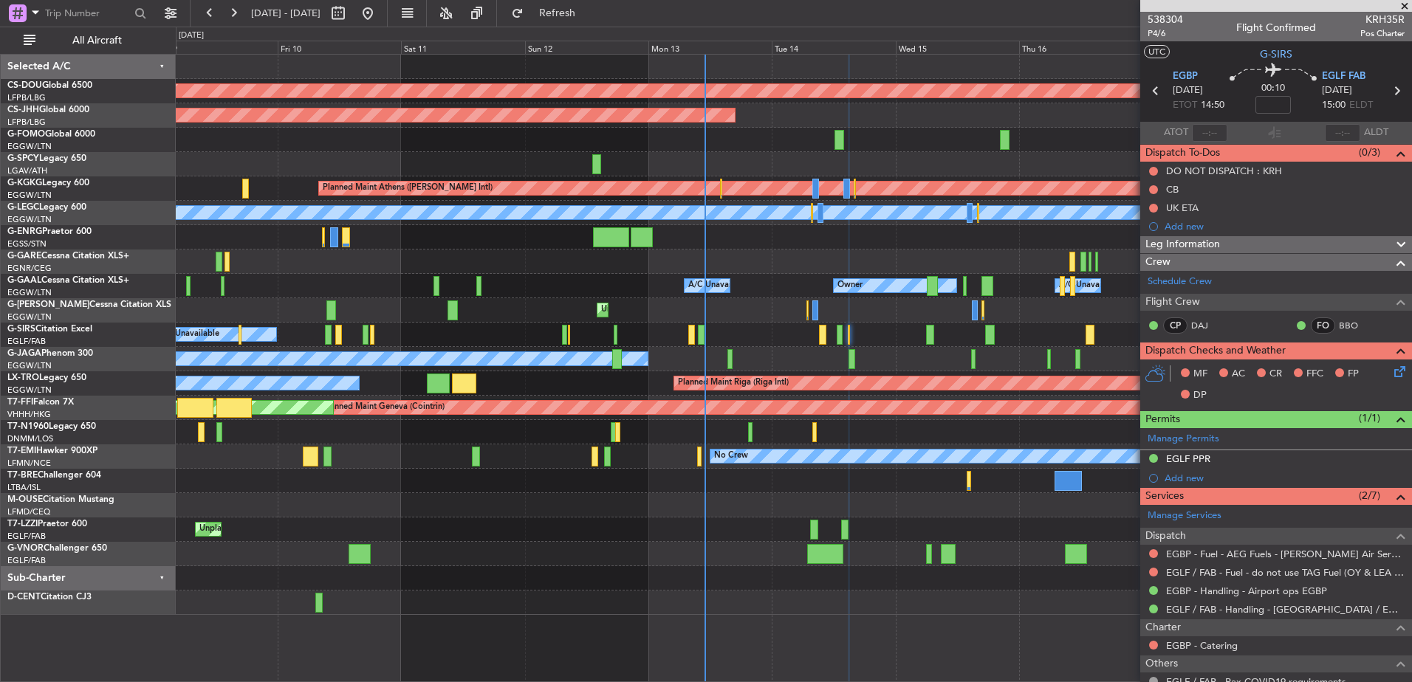
click at [920, 529] on div "Planned Maint London (Biggin Hill) Planned Maint Paris (Le Bourget) Planned Mai…" at bounding box center [794, 335] width 1236 height 561
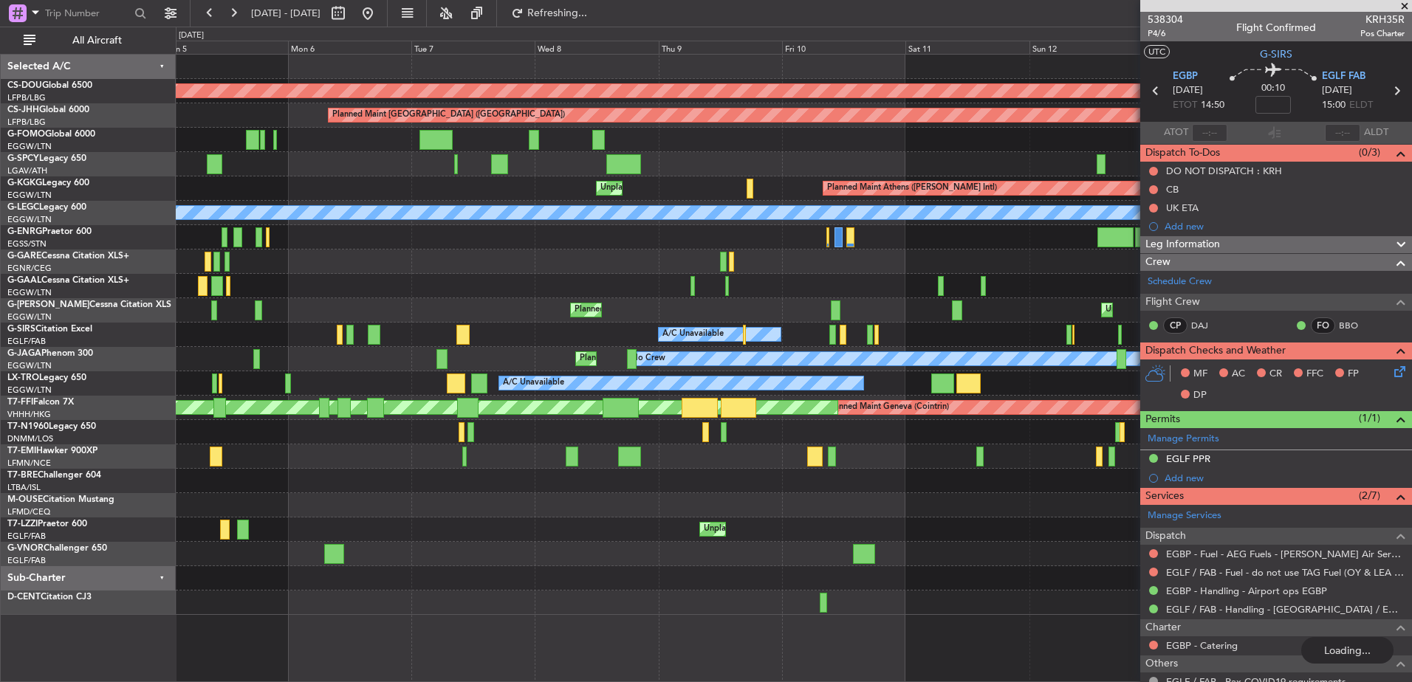
click at [1032, 290] on div "Planned Maint London (Biggin Hill) Planned Maint Paris (Le Bourget) Unplanned M…" at bounding box center [794, 335] width 1236 height 561
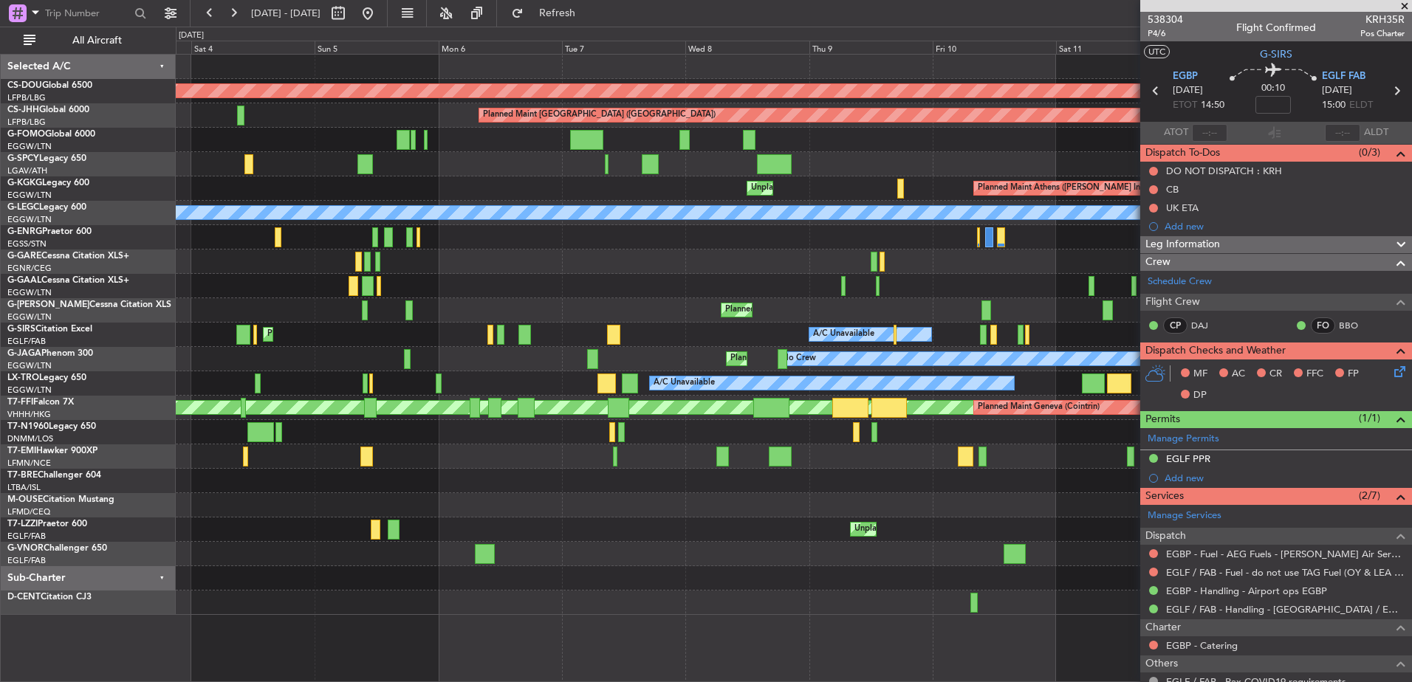
click at [278, 423] on div at bounding box center [794, 432] width 1236 height 24
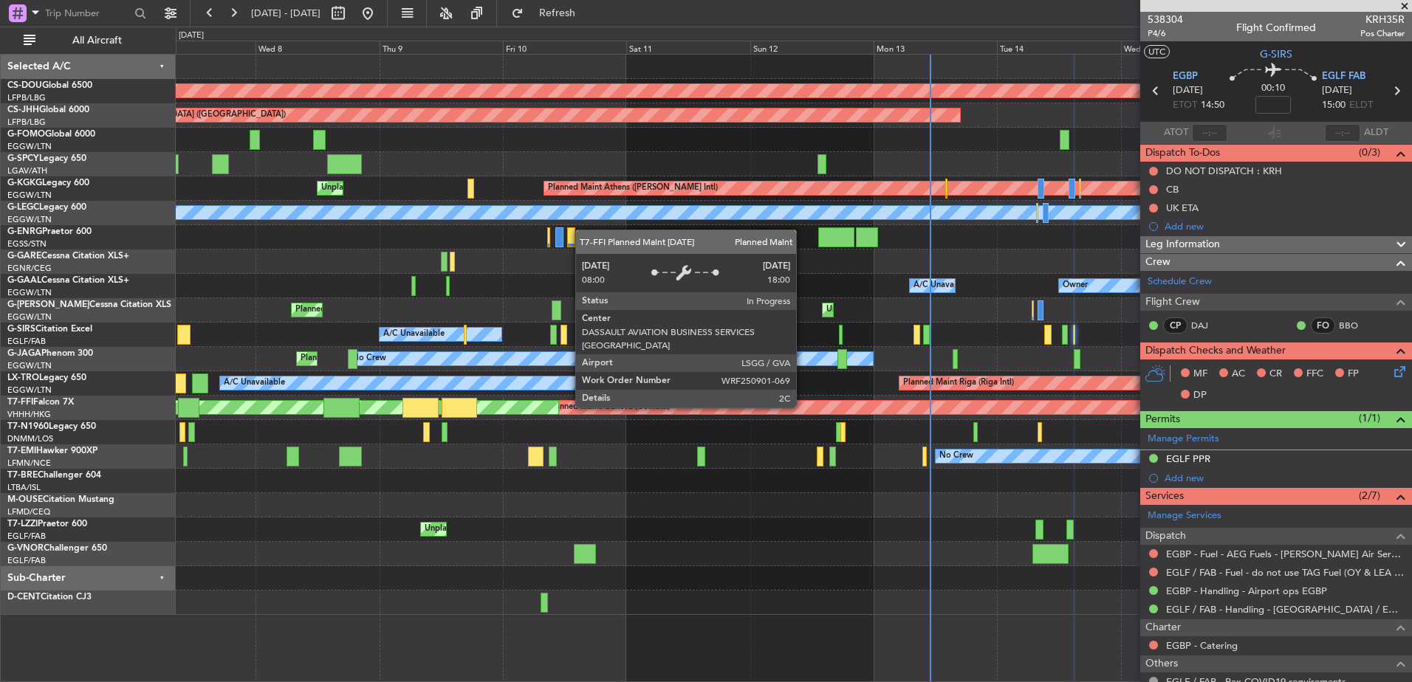
click at [235, 420] on div "Planned Maint London (Biggin Hill) Planned Maint Paris (Le Bourget) Planned Mai…" at bounding box center [794, 335] width 1236 height 561
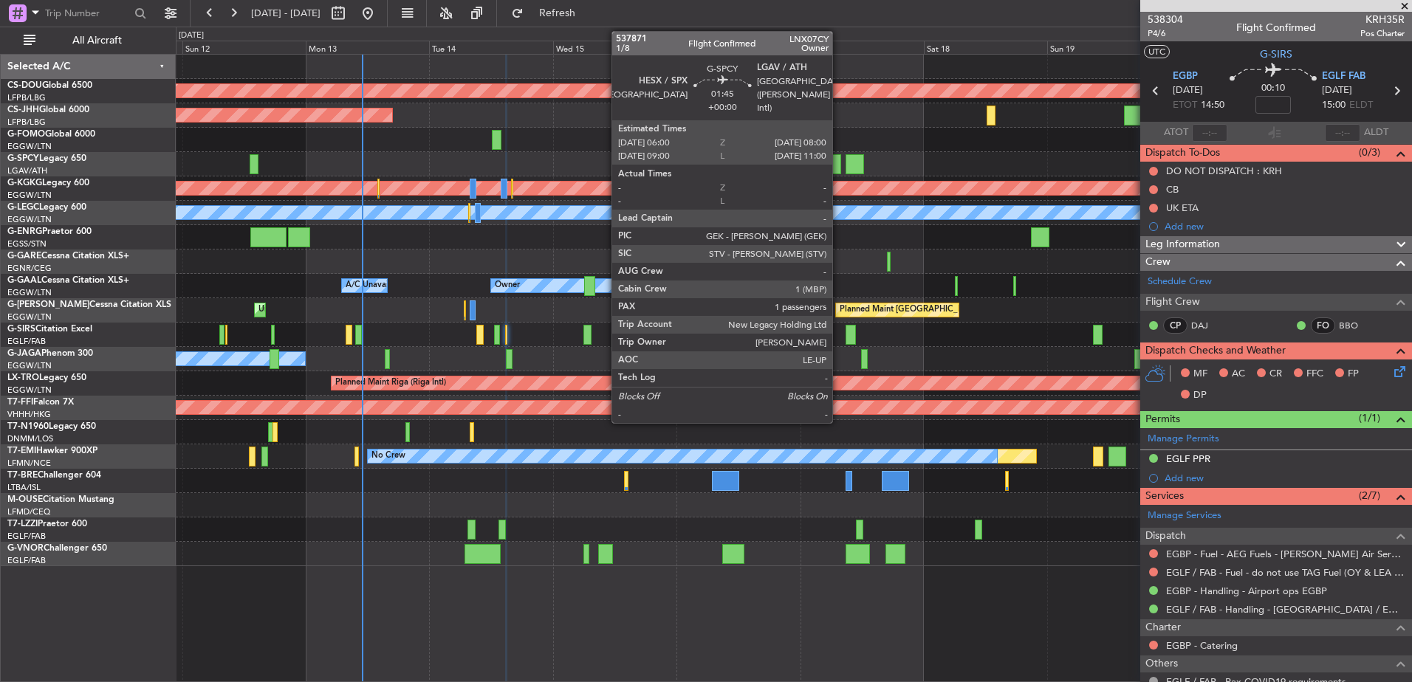
click at [839, 164] on div at bounding box center [835, 164] width 10 height 20
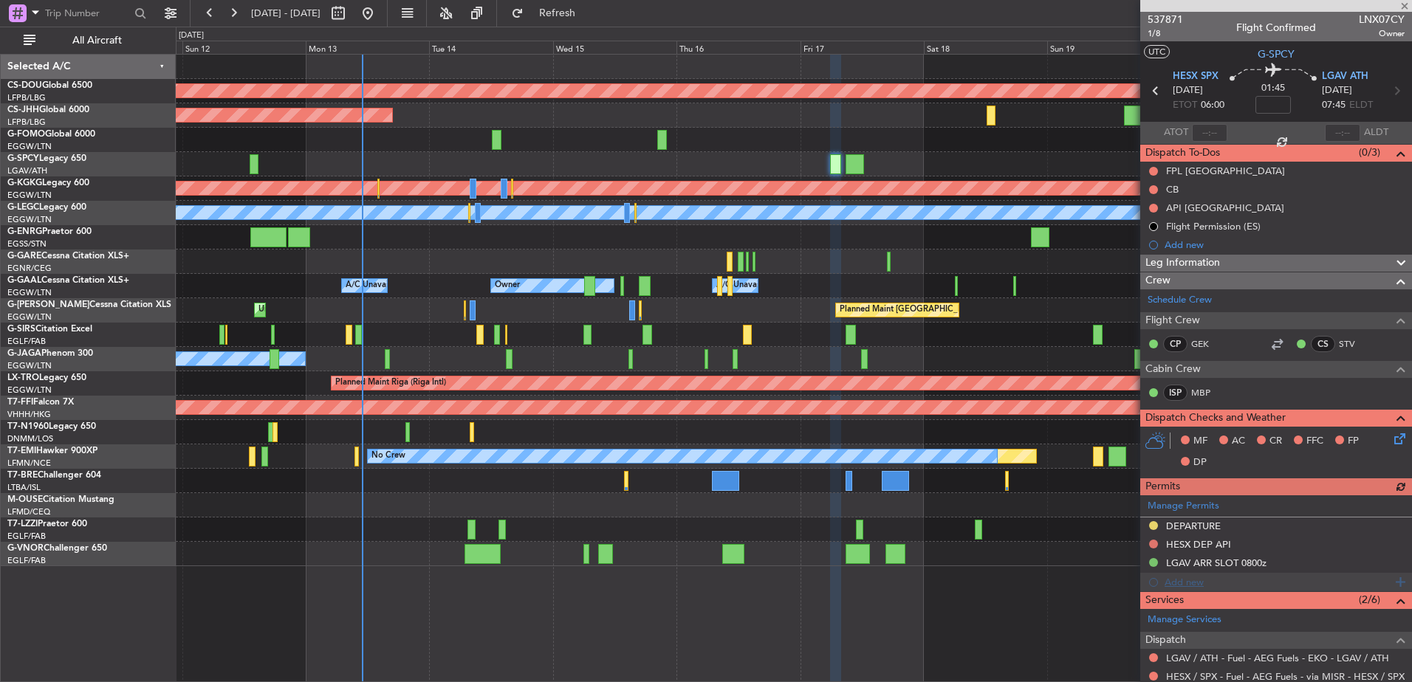
scroll to position [243, 0]
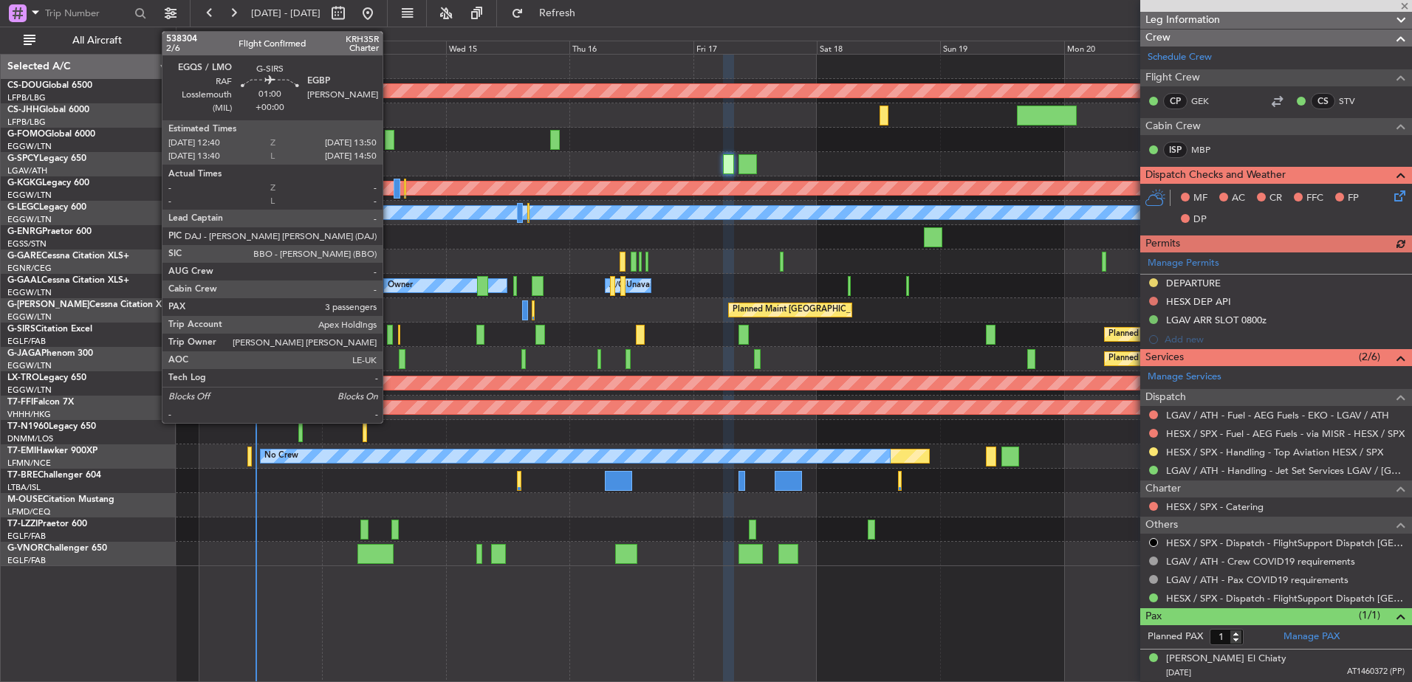
click at [389, 333] on div at bounding box center [390, 335] width 7 height 20
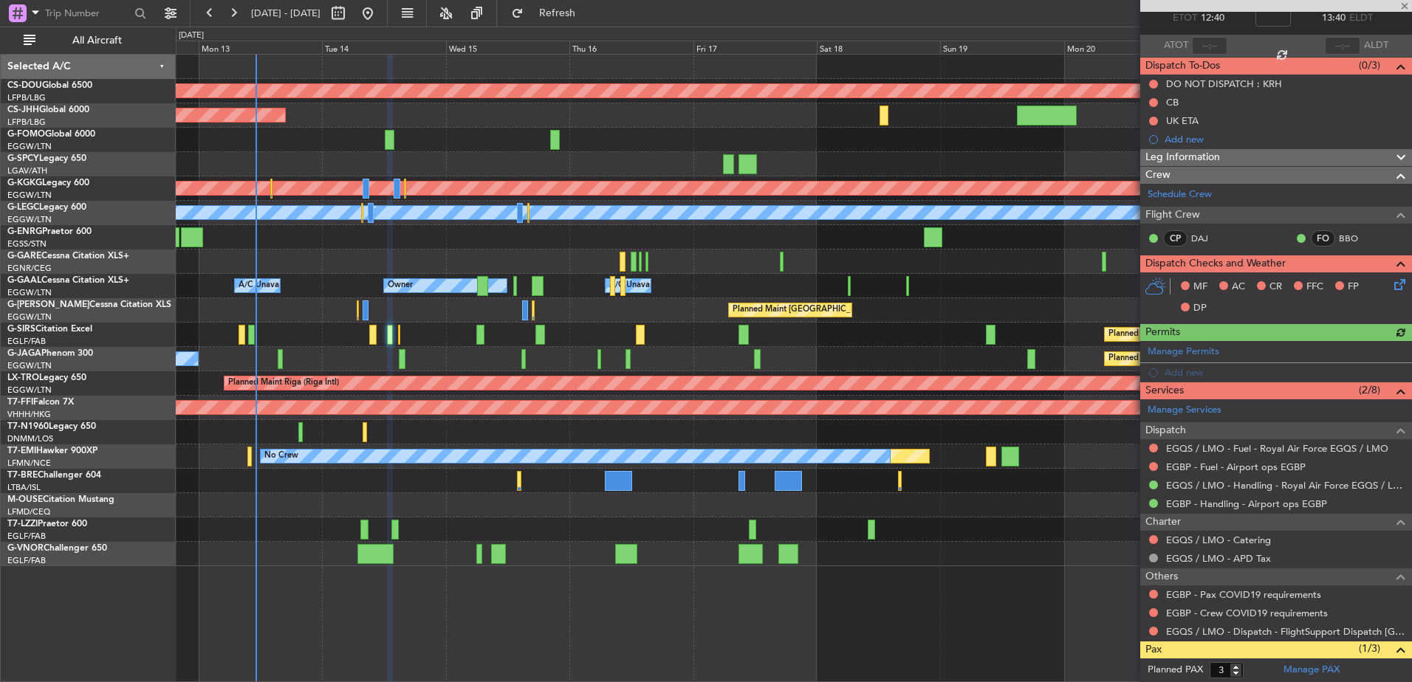
scroll to position [89, 0]
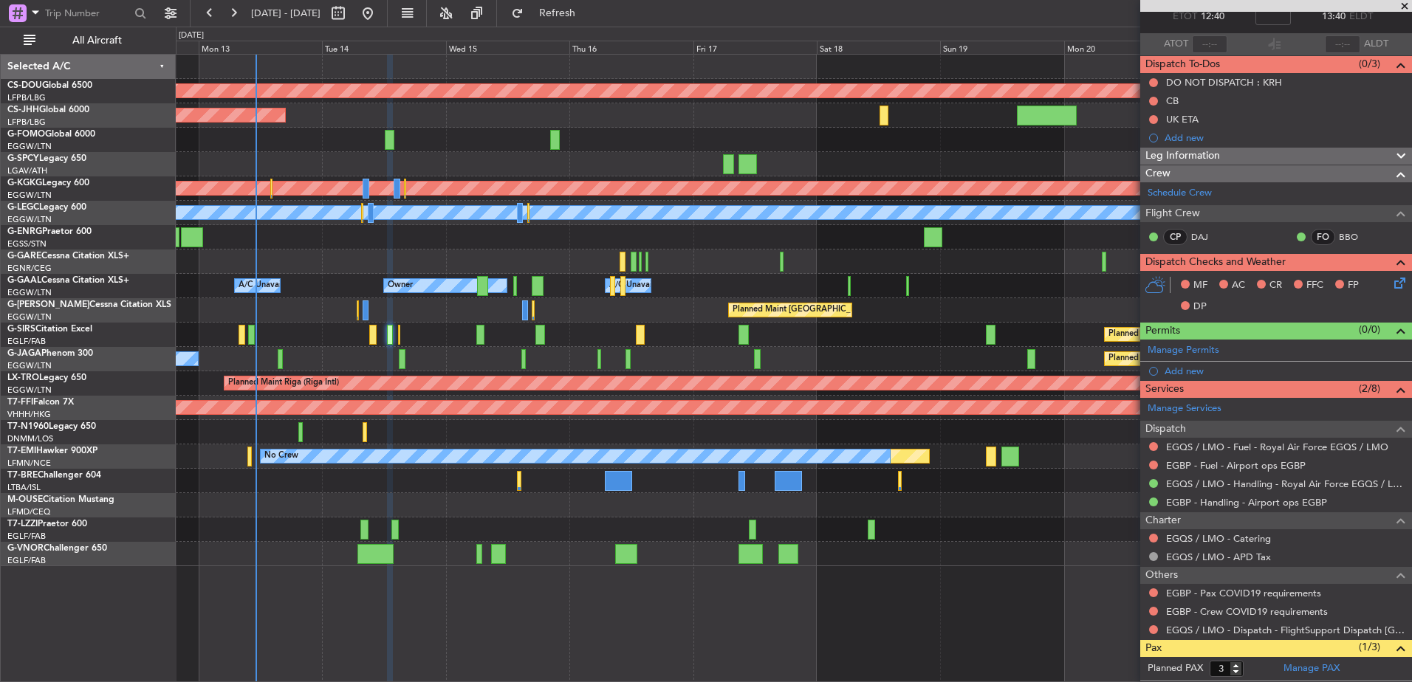
click at [1242, 154] on div "Leg Information" at bounding box center [1276, 156] width 272 height 17
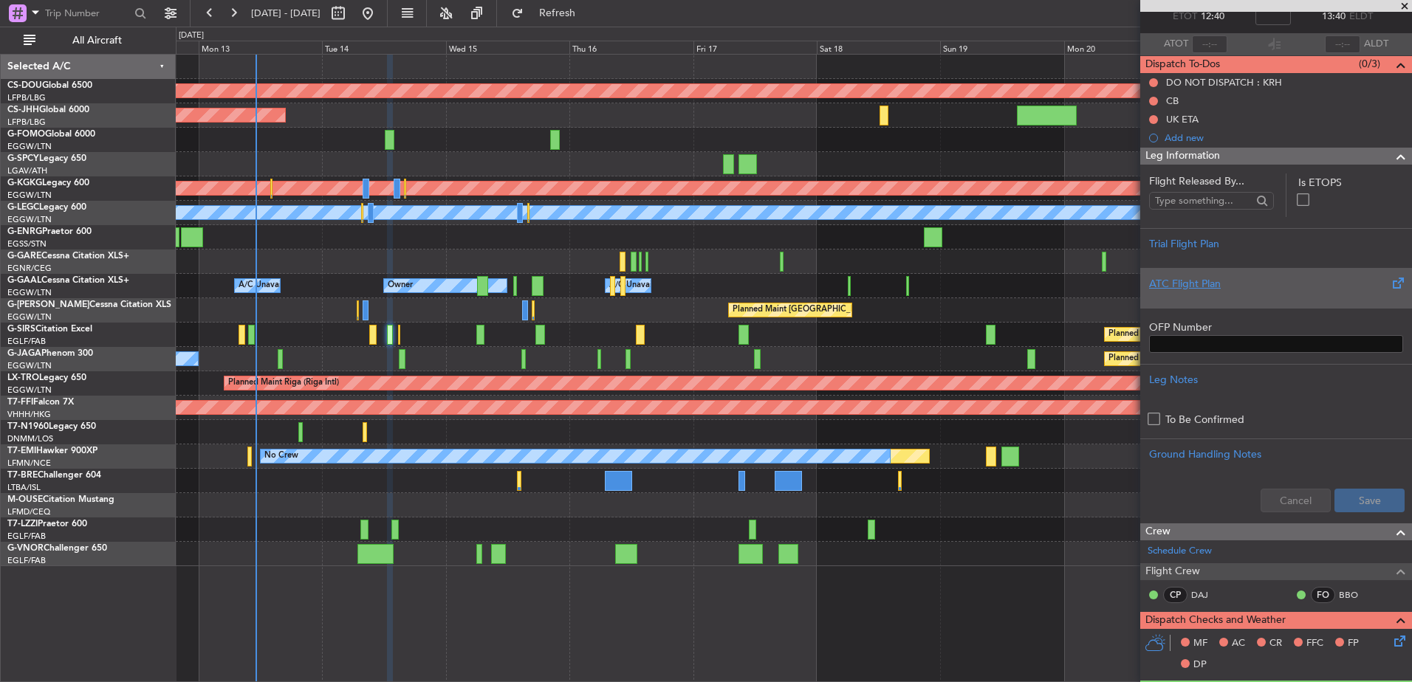
click at [1252, 298] on div at bounding box center [1276, 296] width 254 height 9
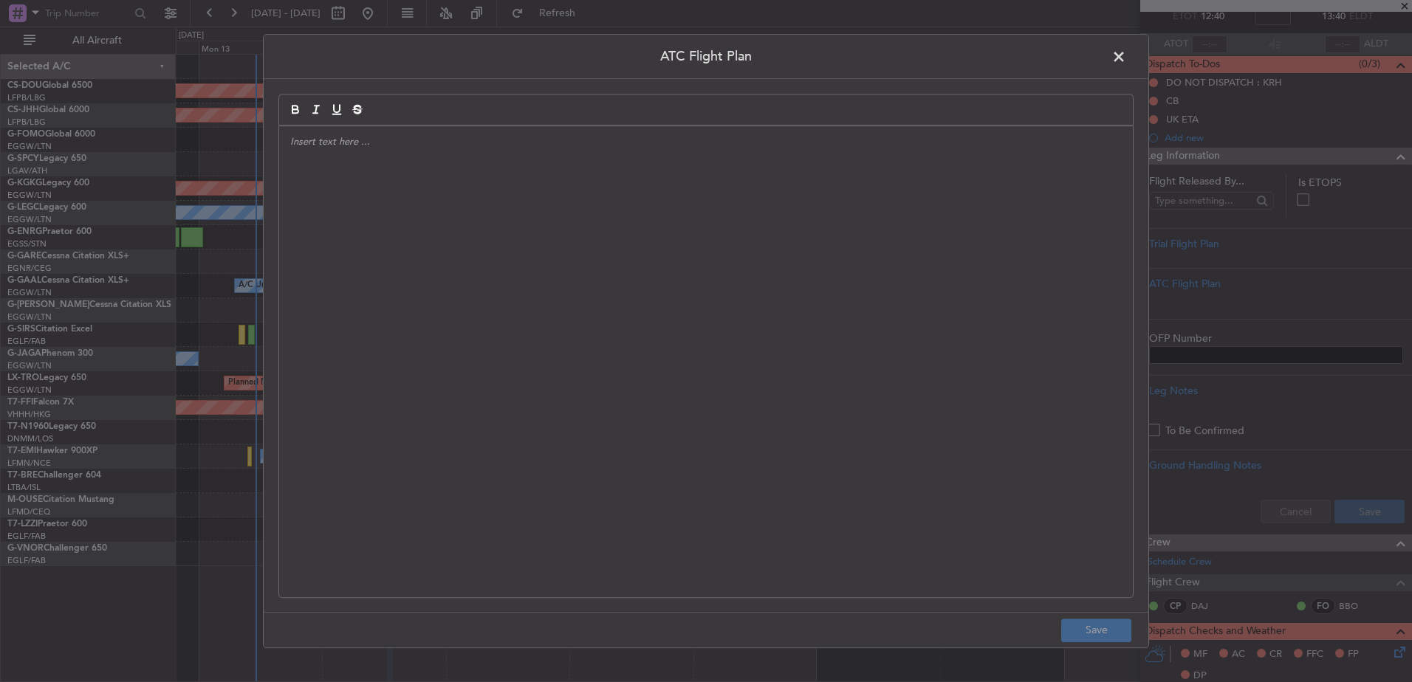
click at [702, 288] on div at bounding box center [706, 361] width 854 height 471
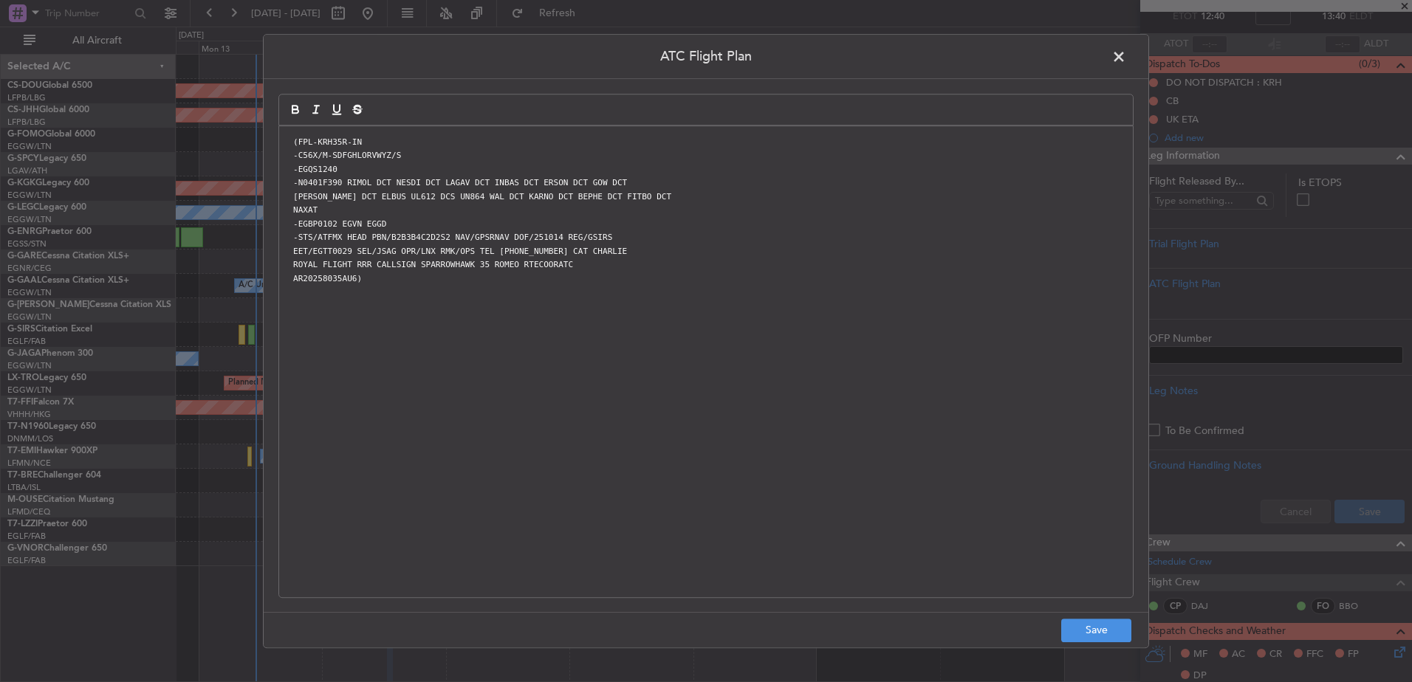
scroll to position [0, 0]
click at [1069, 627] on button "Save" at bounding box center [1096, 631] width 70 height 24
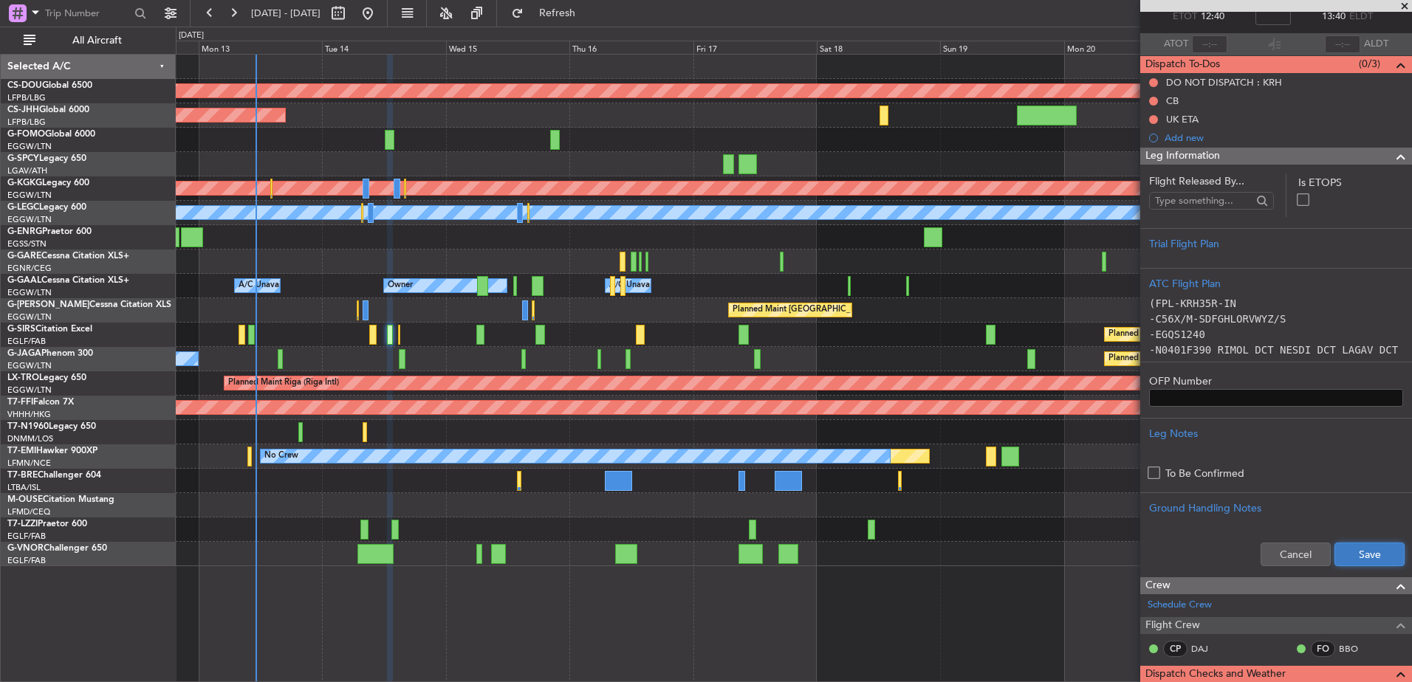
click at [1357, 549] on button "Save" at bounding box center [1370, 555] width 70 height 24
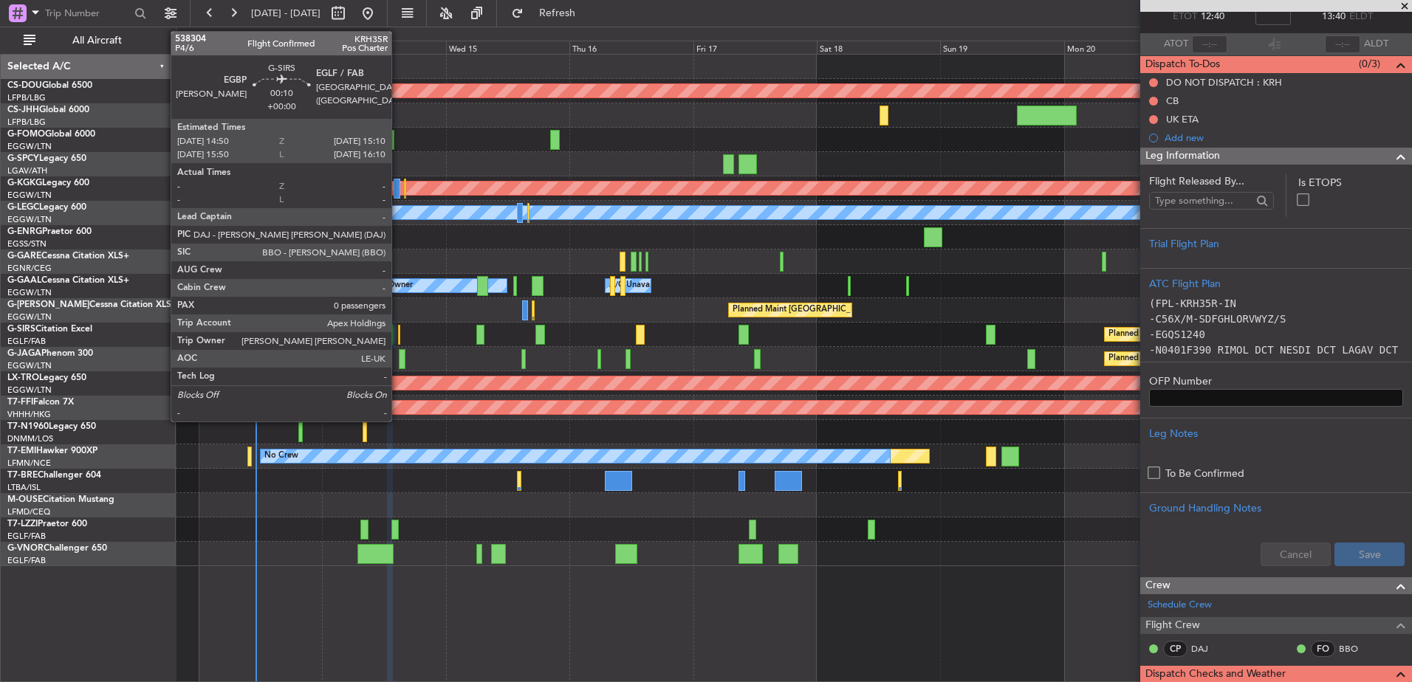
click at [398, 336] on div at bounding box center [399, 335] width 2 height 20
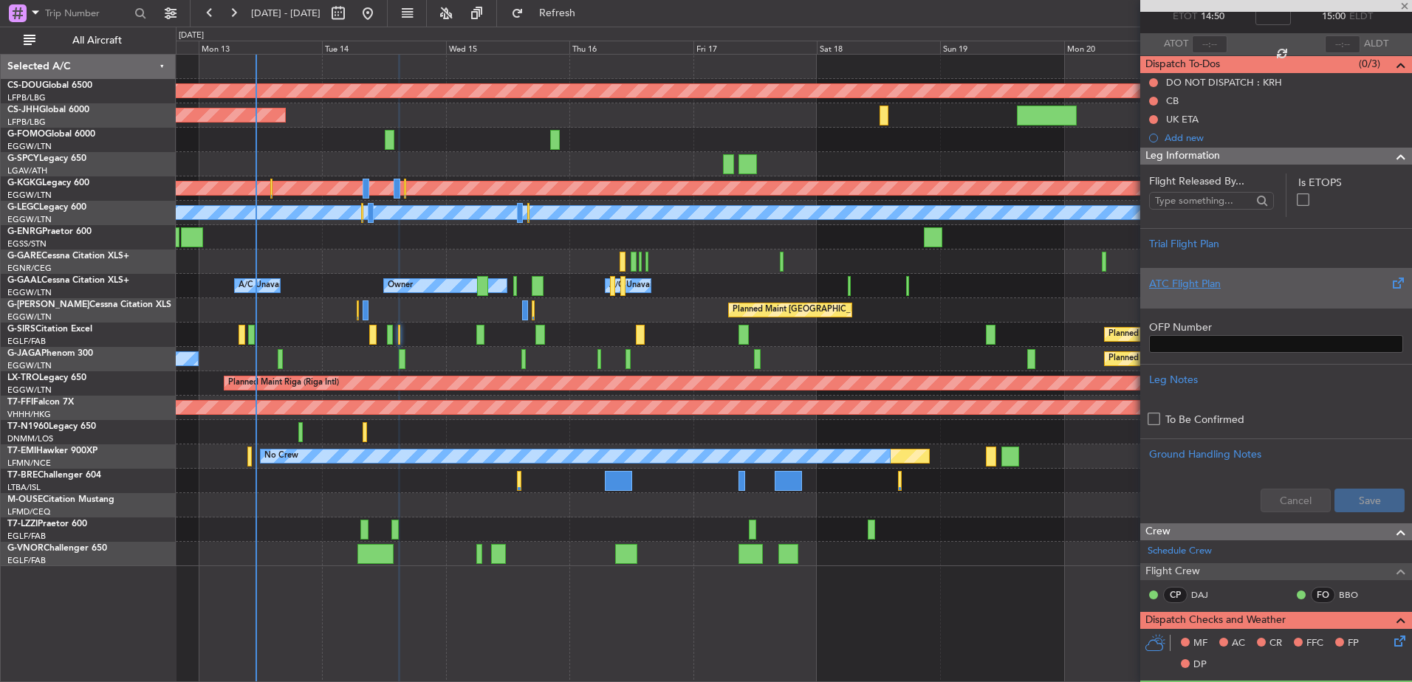
click at [1243, 290] on div "ATC Flight Plan" at bounding box center [1276, 284] width 254 height 16
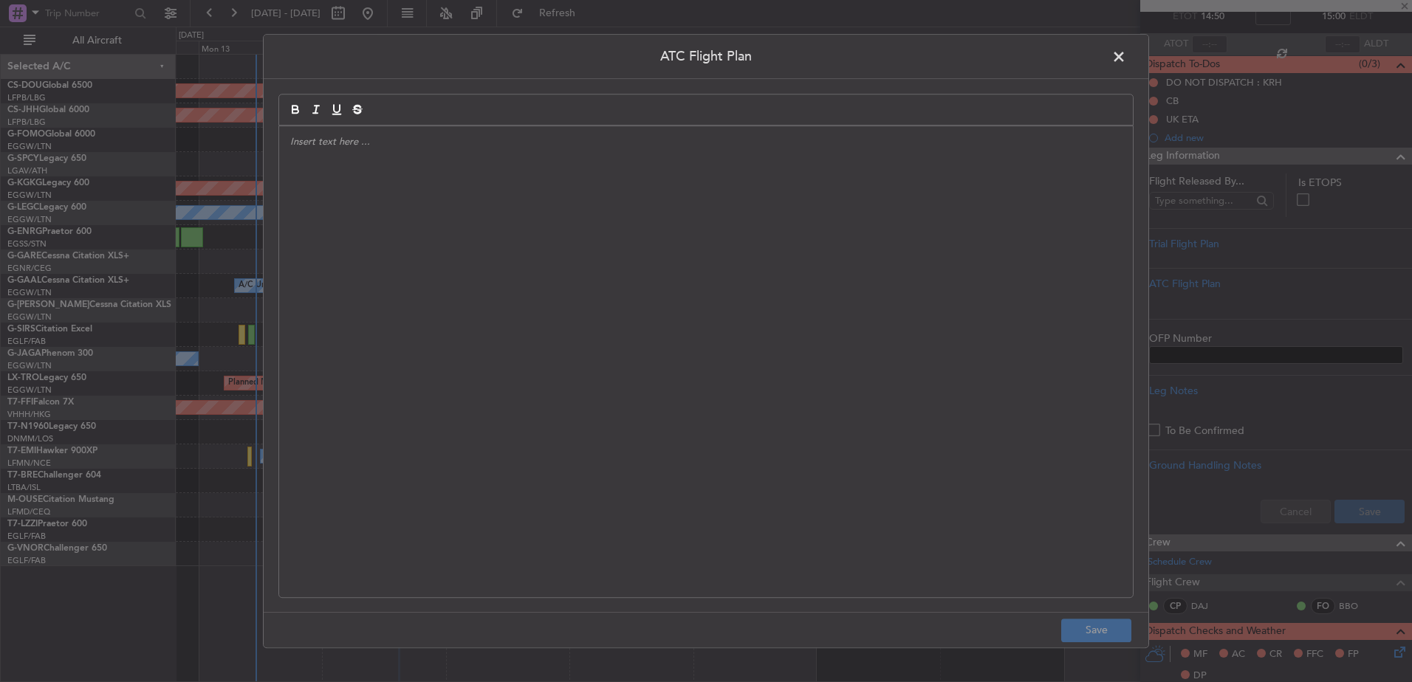
click at [866, 276] on div at bounding box center [706, 361] width 854 height 471
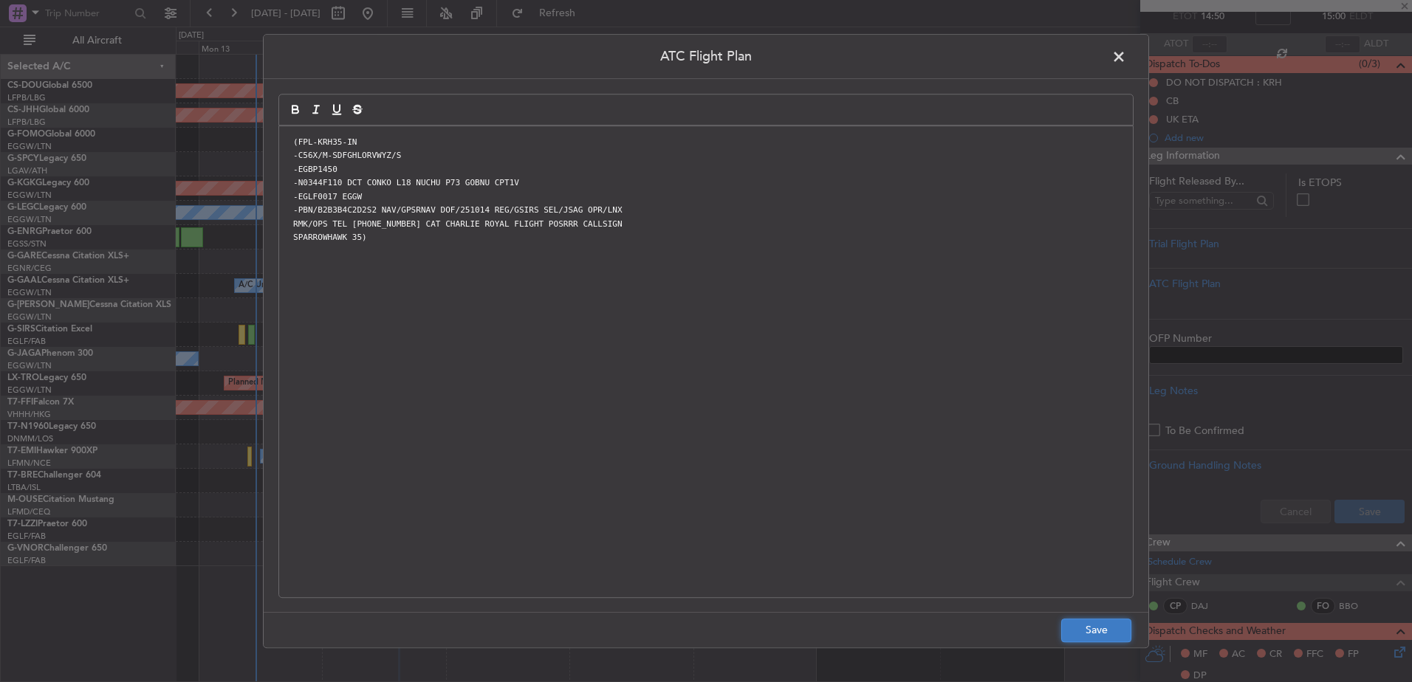
click at [1097, 628] on button "Save" at bounding box center [1096, 631] width 70 height 24
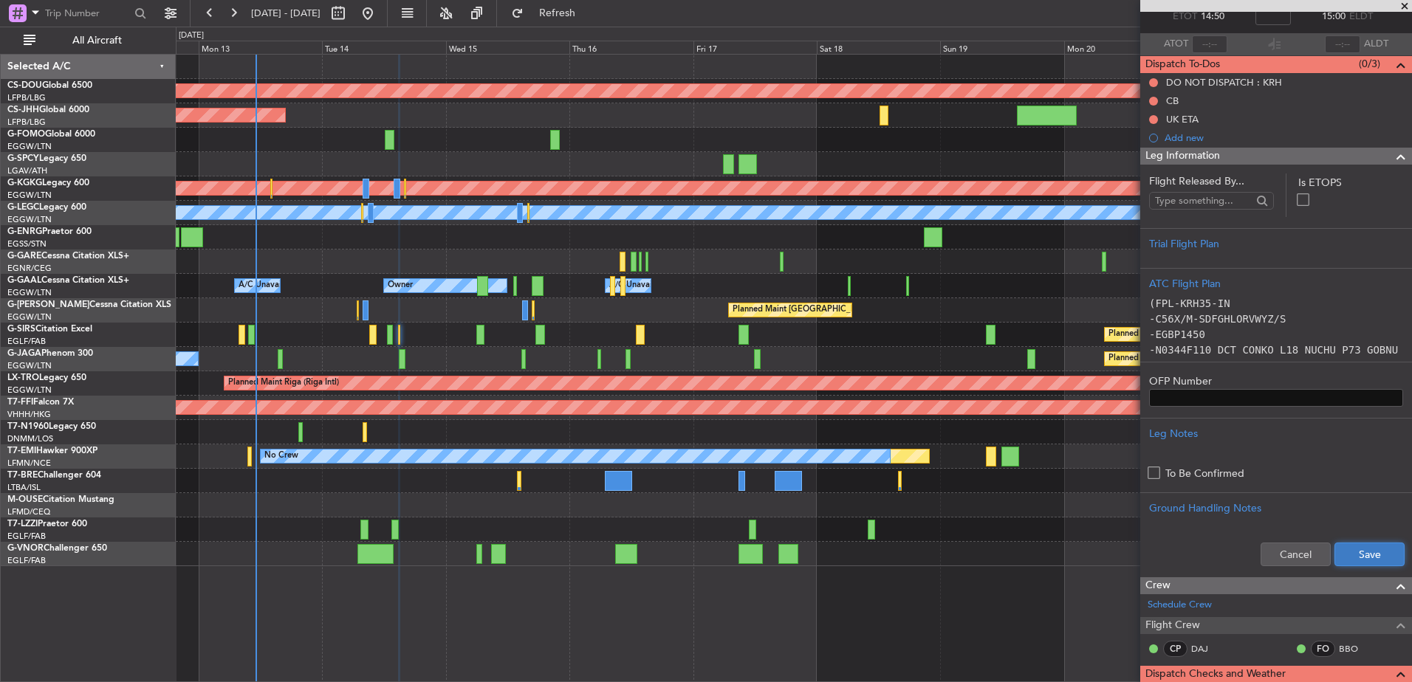
click at [1374, 543] on button "Save" at bounding box center [1370, 555] width 70 height 24
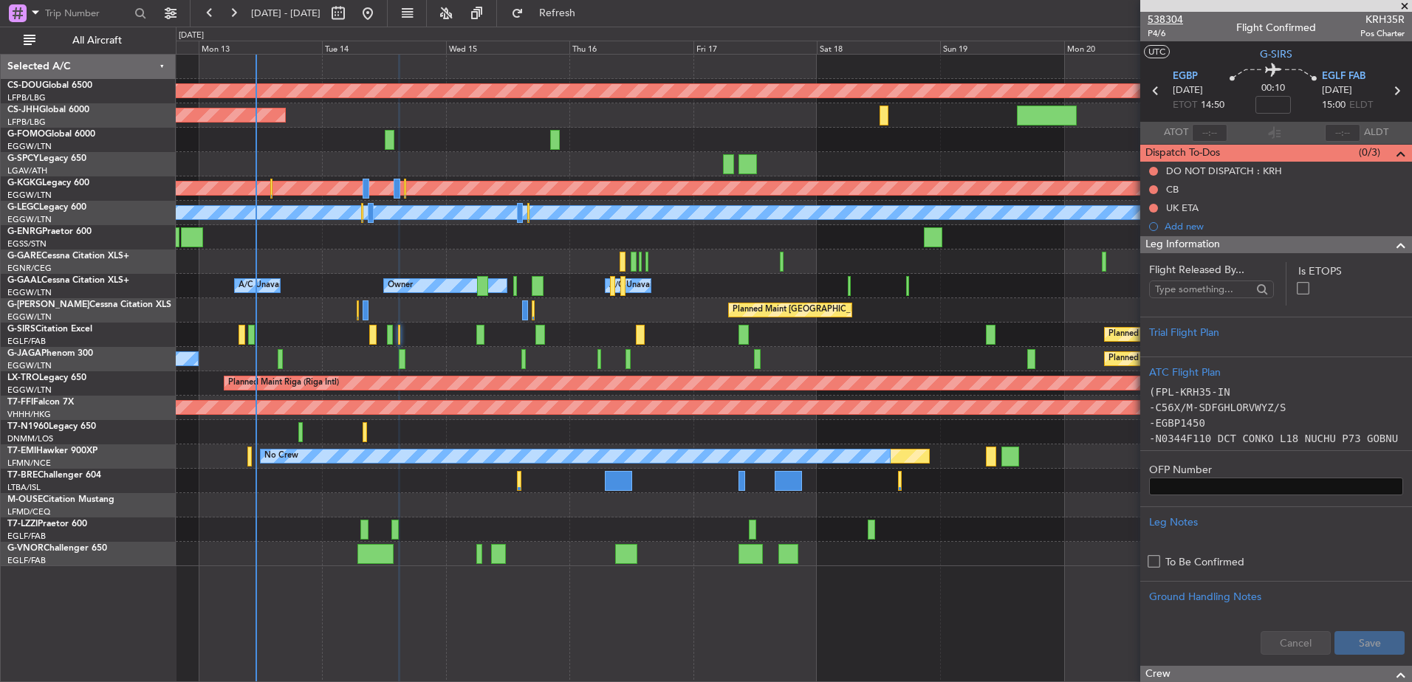
click at [1155, 27] on mat-tooltip-component "Trip Number" at bounding box center [1164, 46] width 73 height 39
click at [1151, 36] on span "P4/6" at bounding box center [1165, 33] width 35 height 13
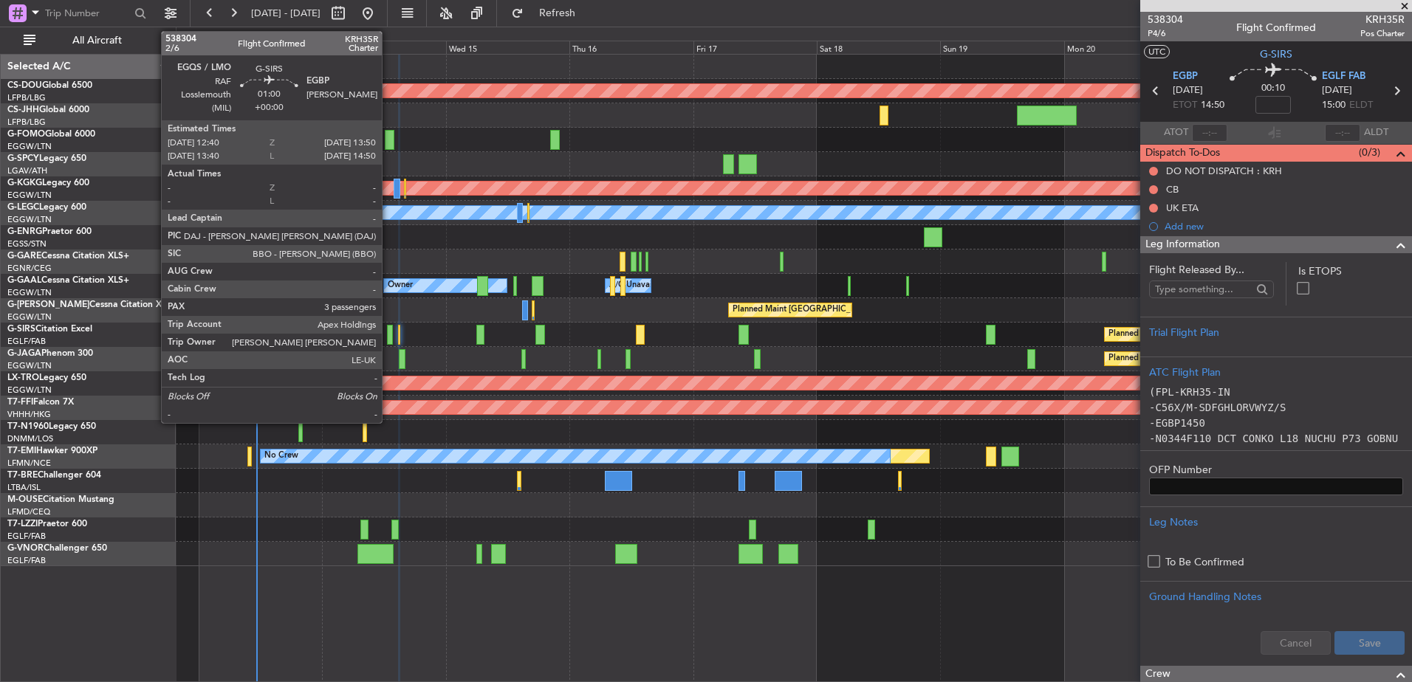
click at [388, 338] on div at bounding box center [390, 335] width 7 height 20
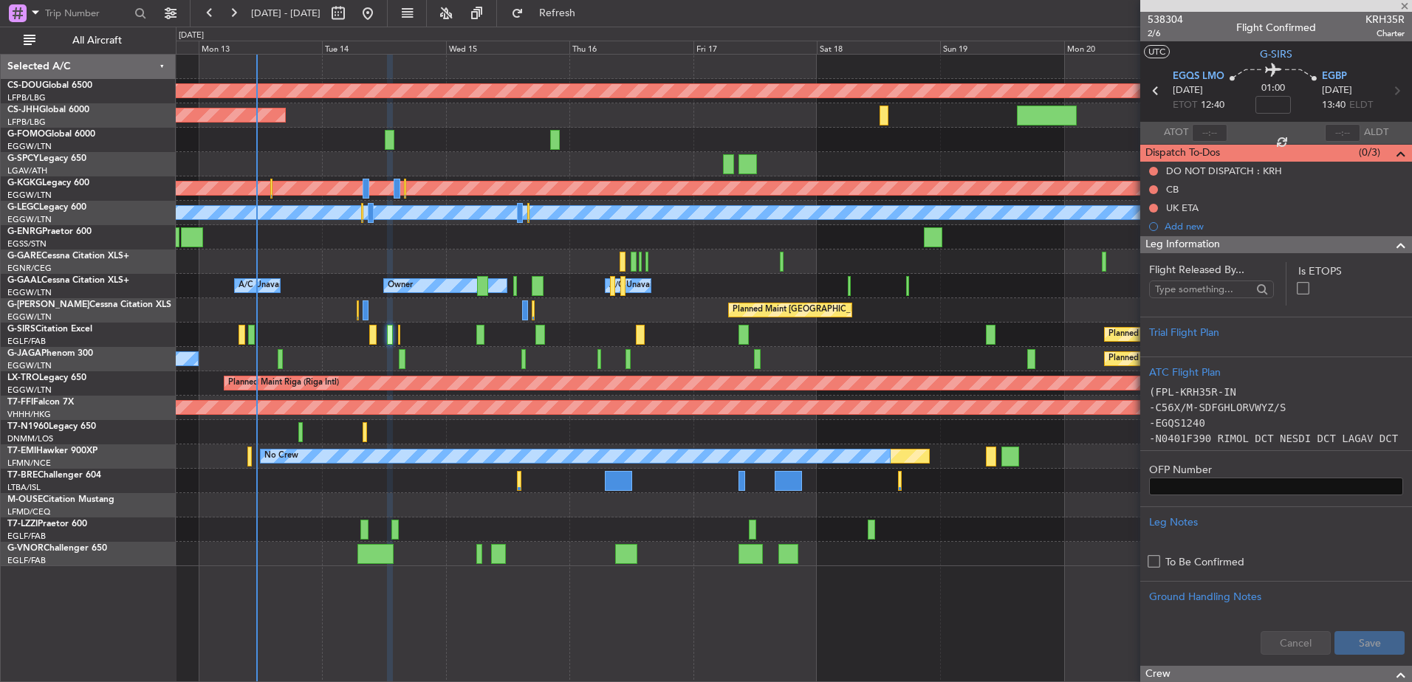
click at [1227, 242] on div "Leg Information" at bounding box center [1276, 244] width 272 height 17
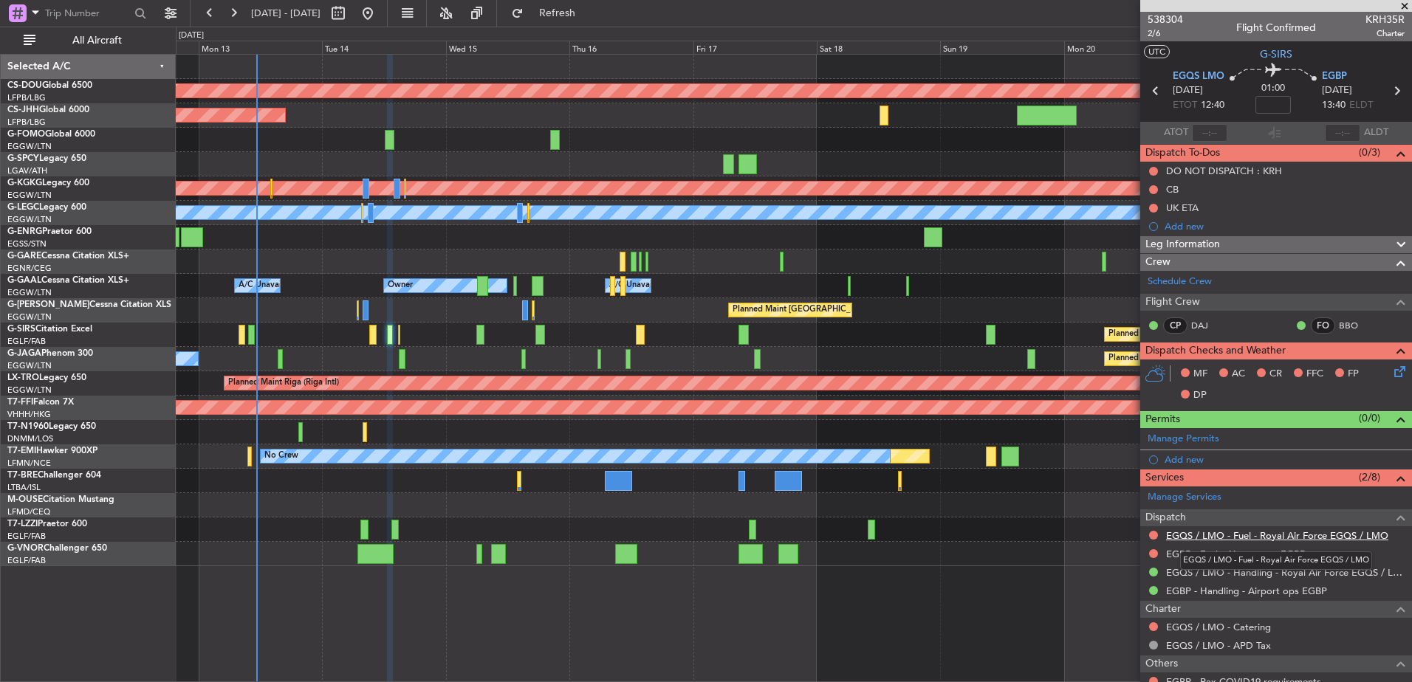
click at [1196, 535] on link "EGQS / LMO - Fuel - Royal Air Force EGQS / LMO" at bounding box center [1277, 536] width 222 height 13
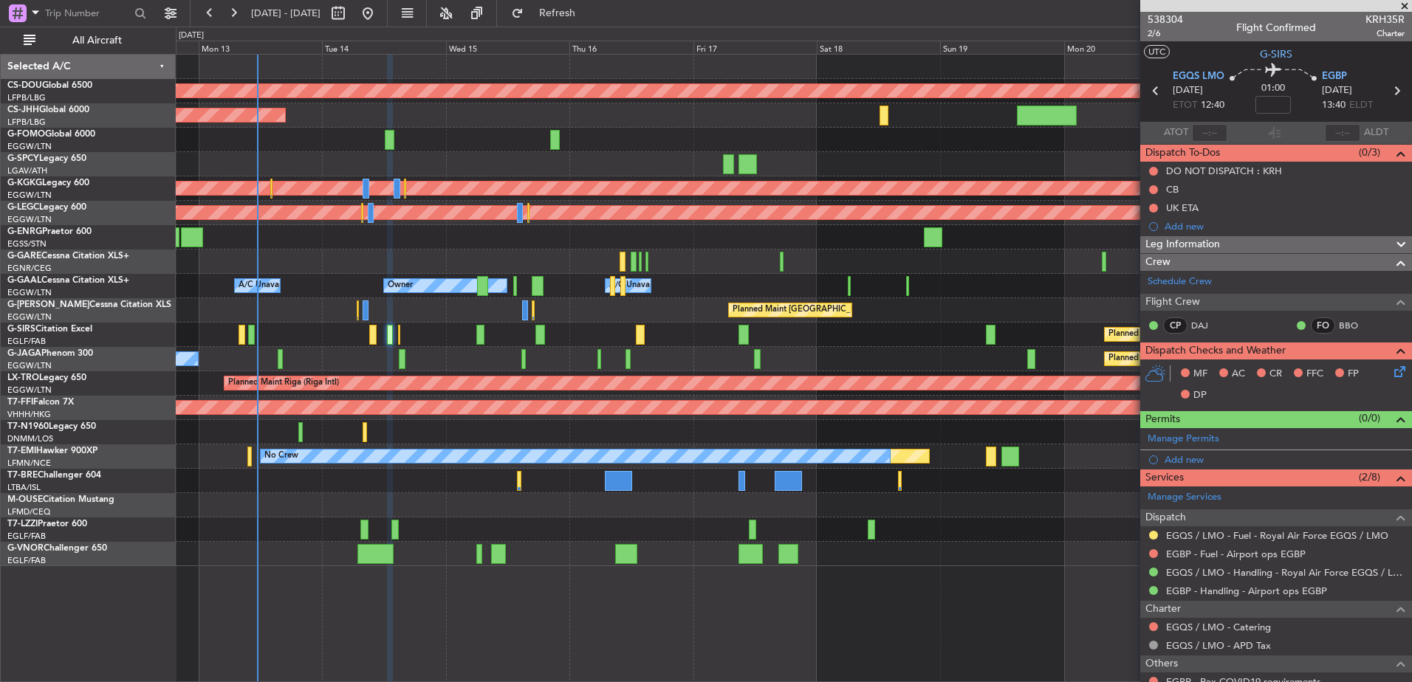
scroll to position [178, 0]
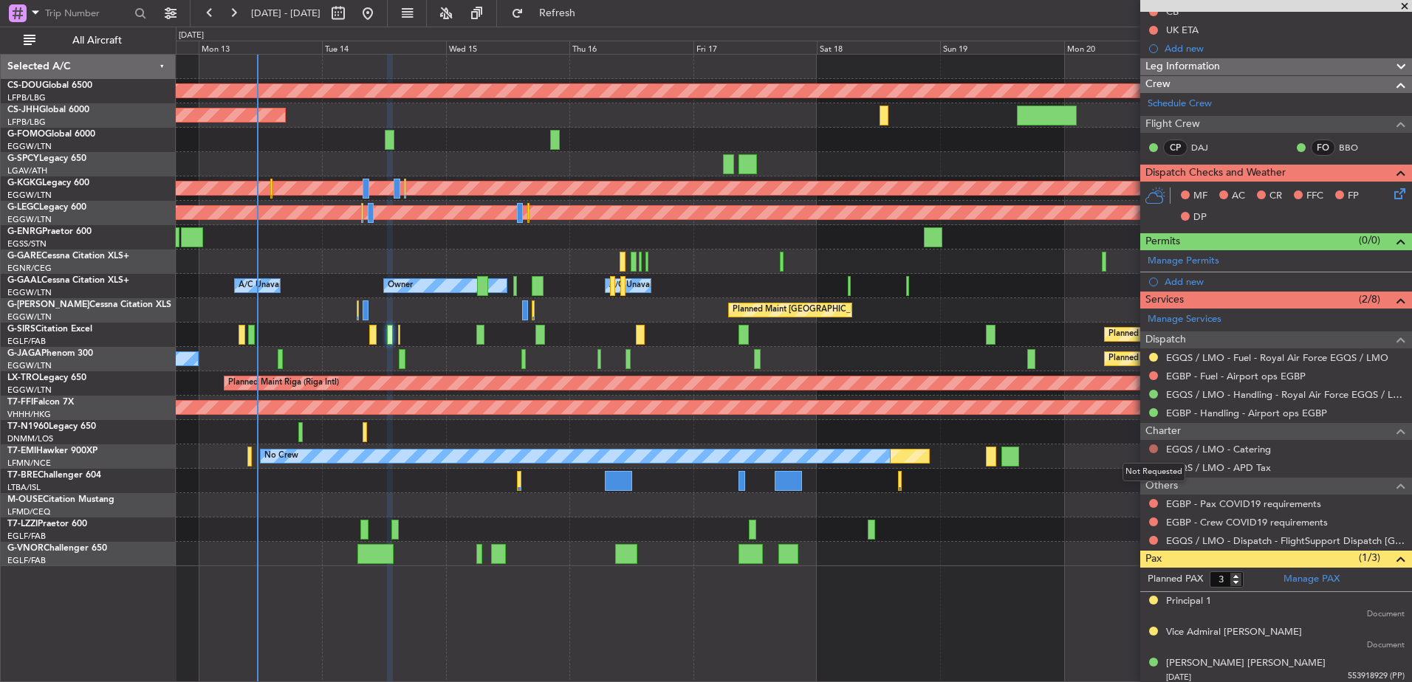
click at [1153, 451] on button at bounding box center [1153, 449] width 9 height 9
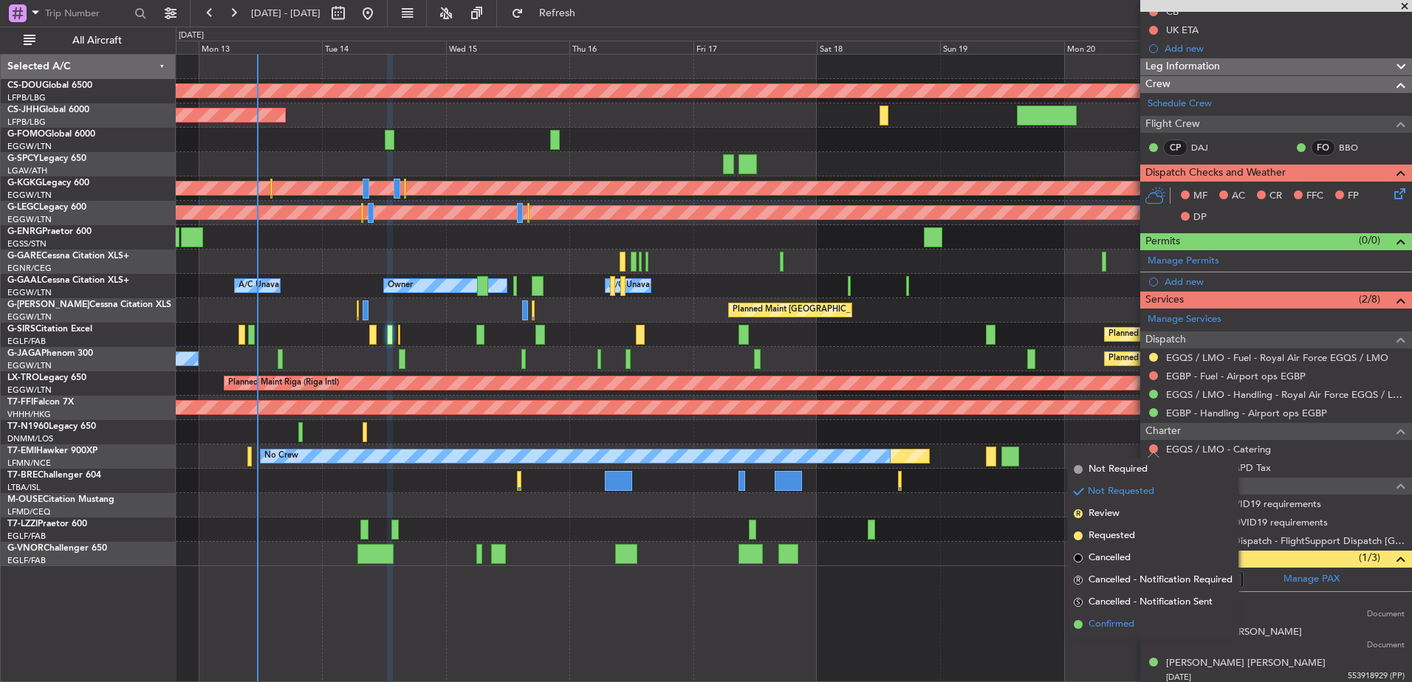
click at [1111, 621] on span "Confirmed" at bounding box center [1112, 624] width 46 height 15
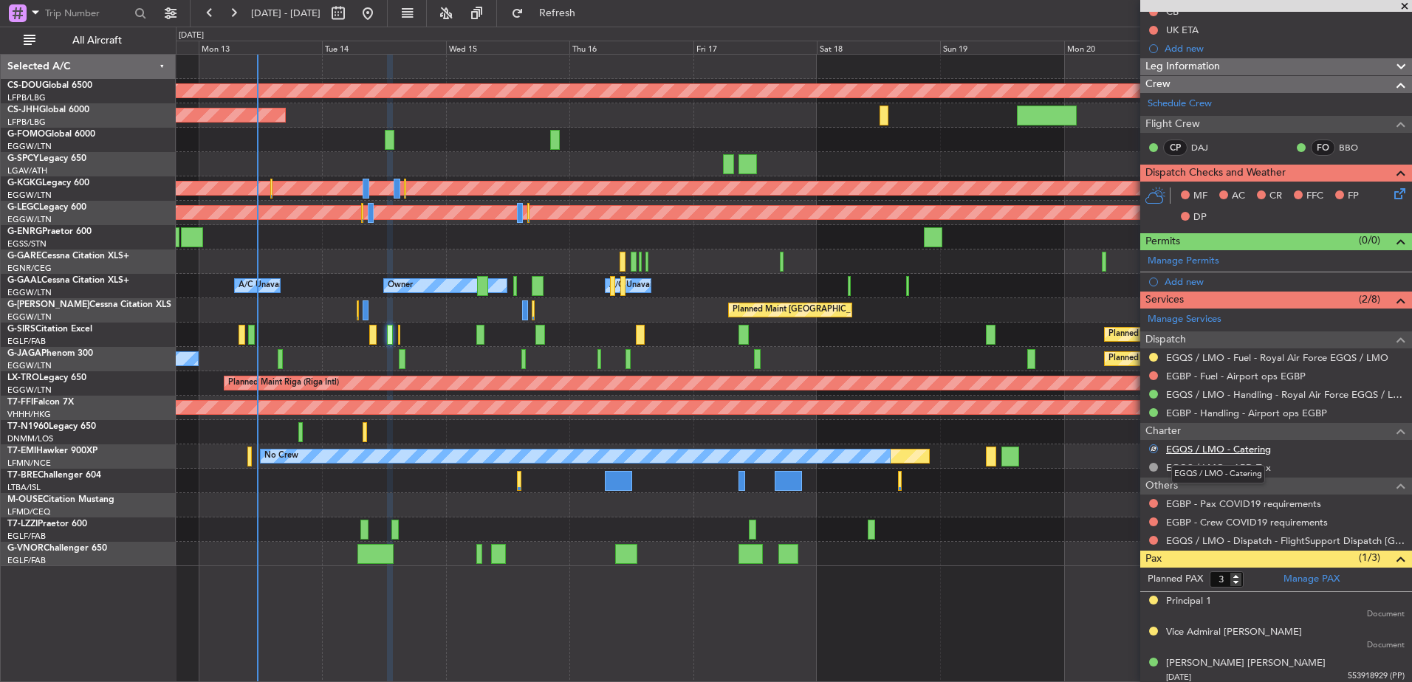
click at [1193, 449] on link "EGQS / LMO - Catering" at bounding box center [1218, 449] width 105 height 13
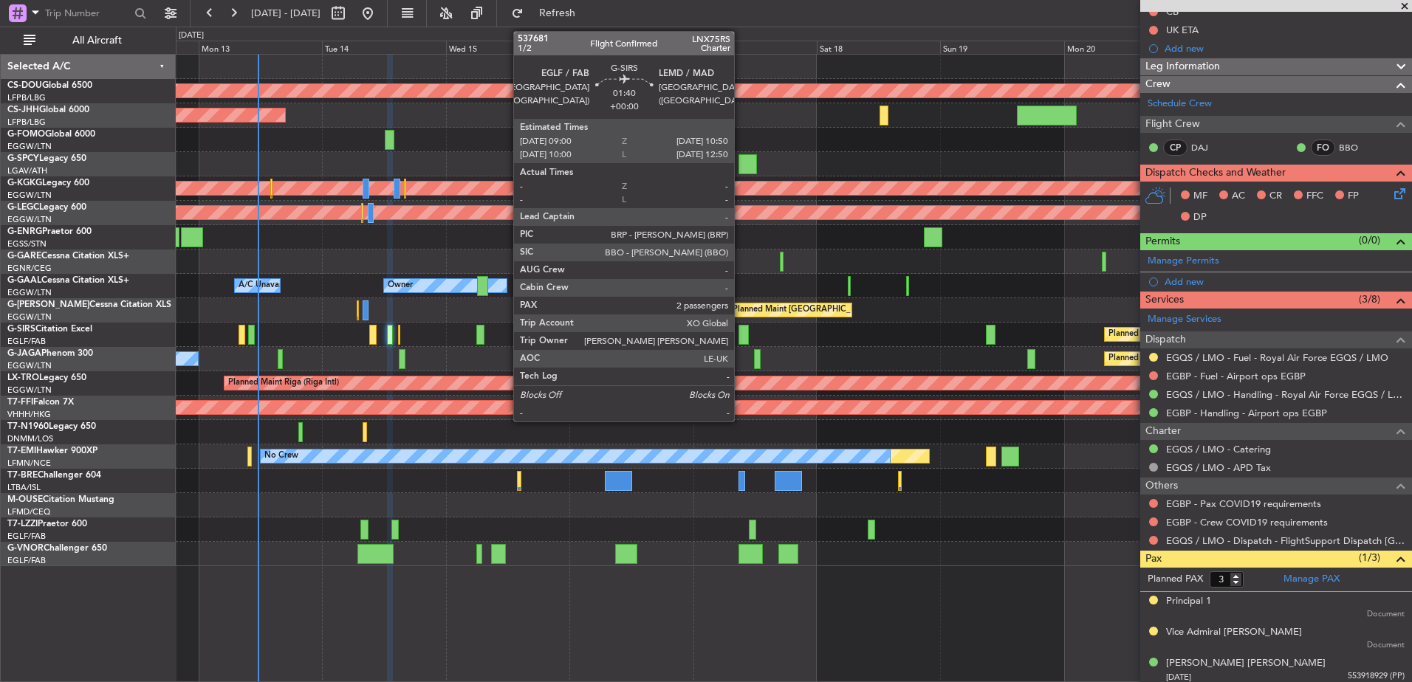
click at [741, 332] on div at bounding box center [744, 335] width 10 height 20
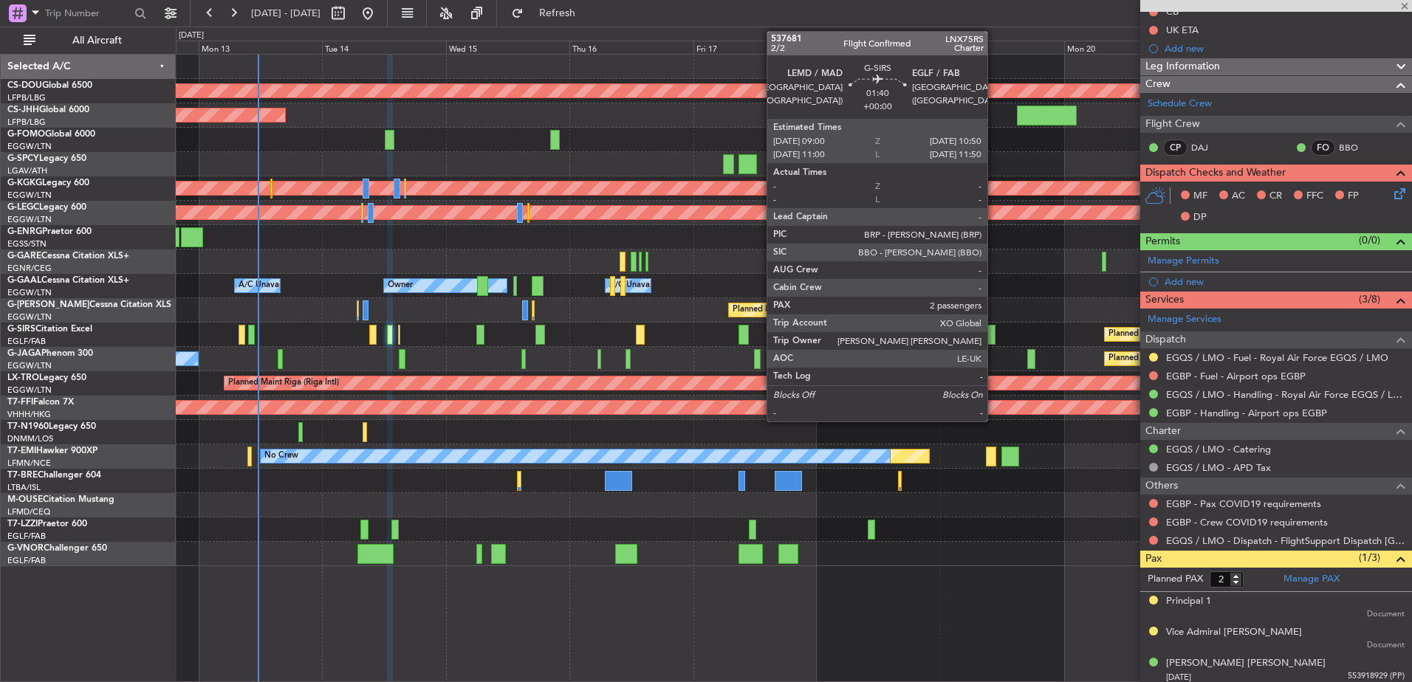
scroll to position [0, 0]
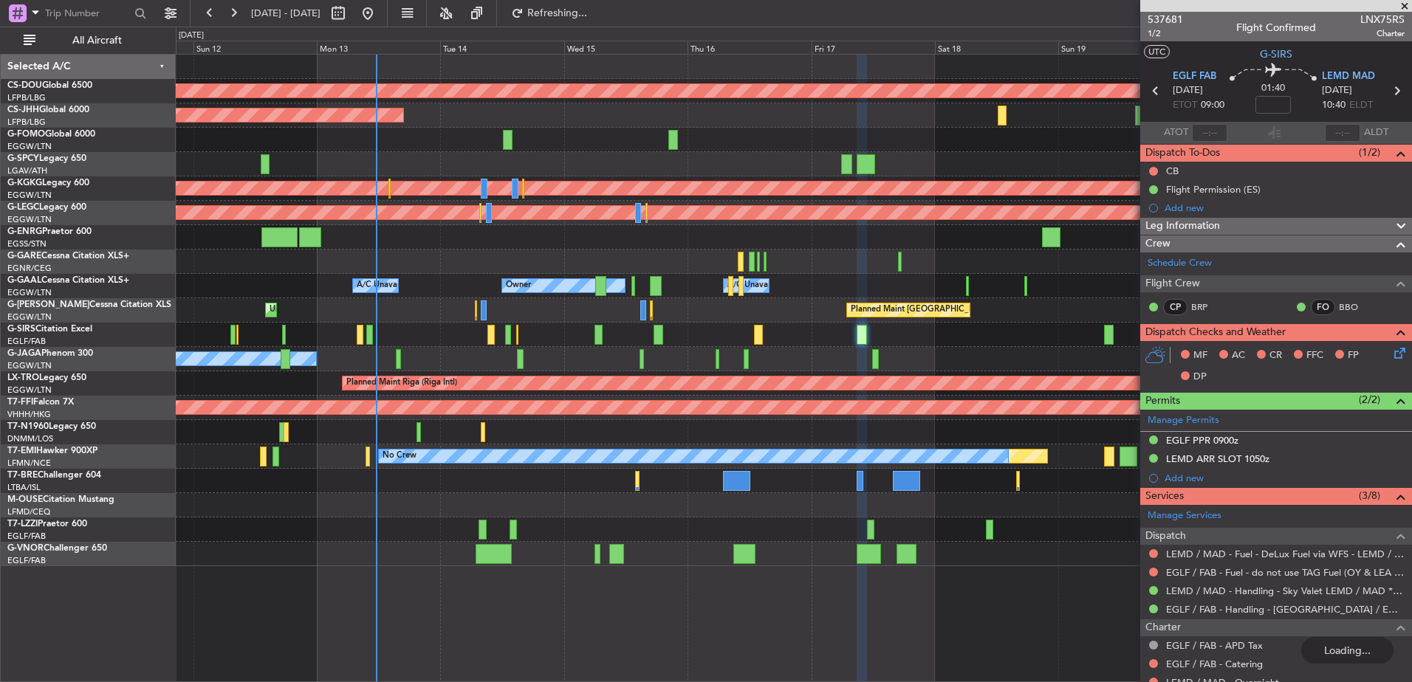
click at [706, 319] on div "Planned Maint [GEOGRAPHIC_DATA] ([GEOGRAPHIC_DATA]) Unplanned Maint [GEOGRAPHIC…" at bounding box center [794, 310] width 1236 height 24
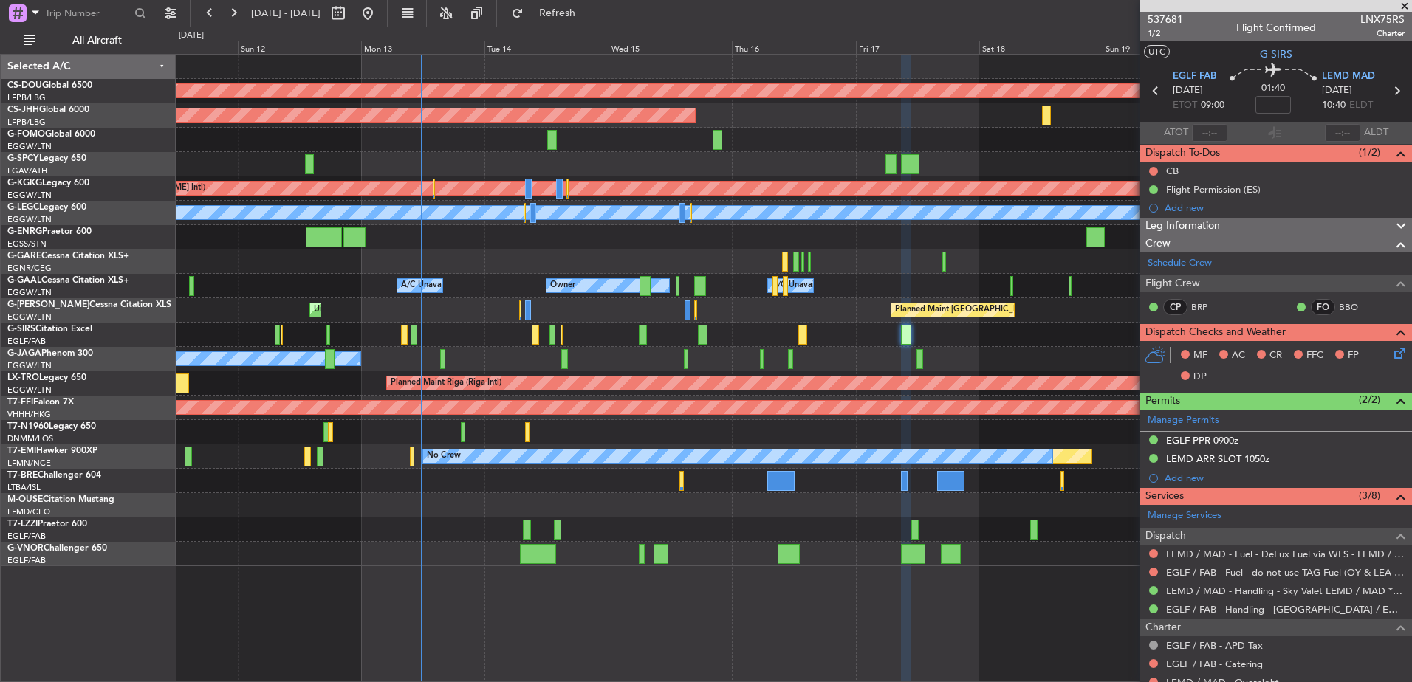
click at [495, 257] on div "Planned Maint London ([GEOGRAPHIC_DATA]) Planned Maint [GEOGRAPHIC_DATA] ([GEOG…" at bounding box center [794, 311] width 1236 height 512
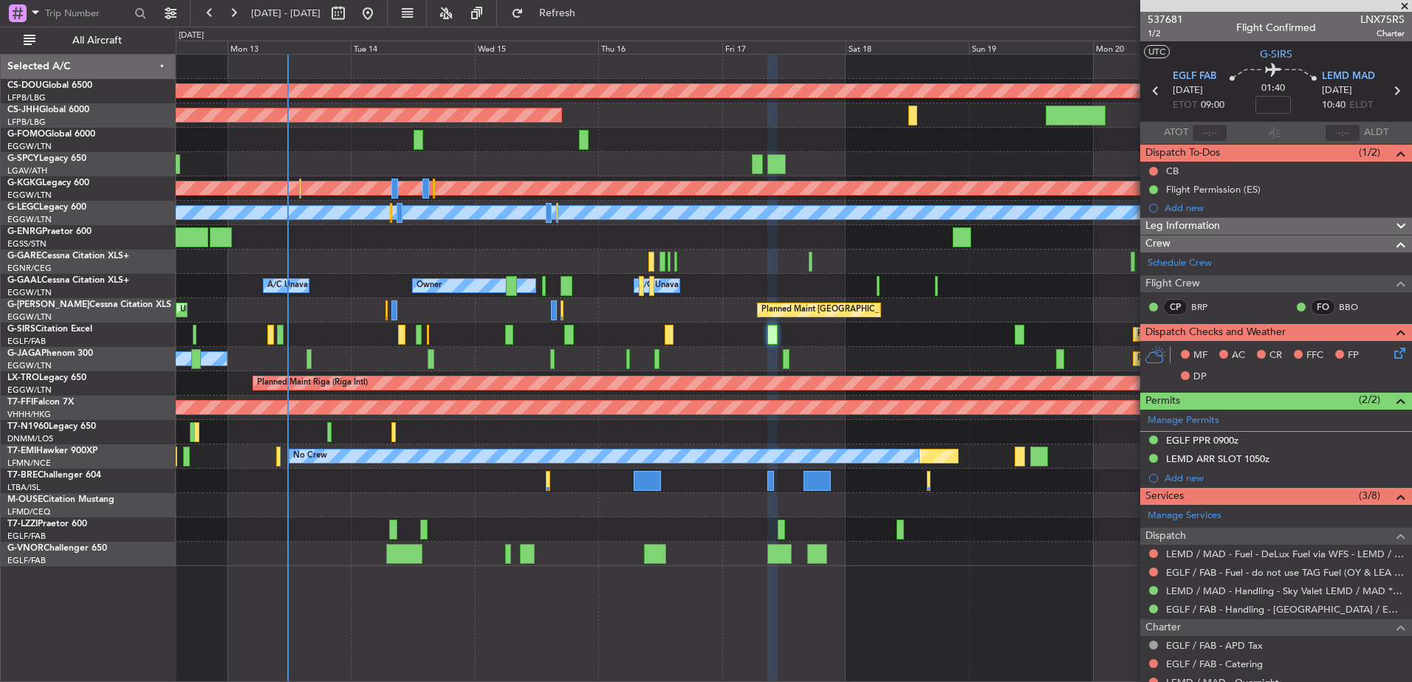
click at [1140, 583] on div "Planned Maint London (Biggin Hill) Planned Maint Paris (Le Bourget) Planned Mai…" at bounding box center [794, 368] width 1236 height 628
click at [429, 566] on div at bounding box center [794, 554] width 1236 height 24
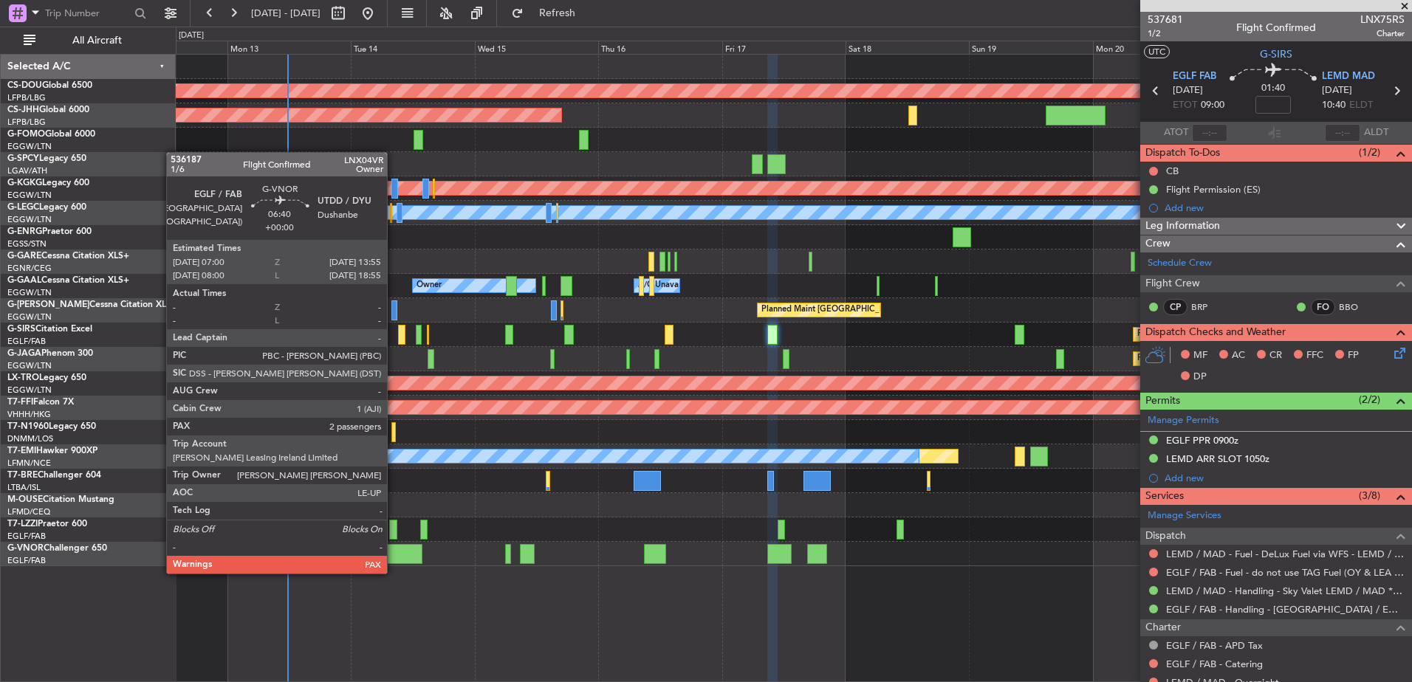
click at [394, 559] on div at bounding box center [404, 554] width 36 height 20
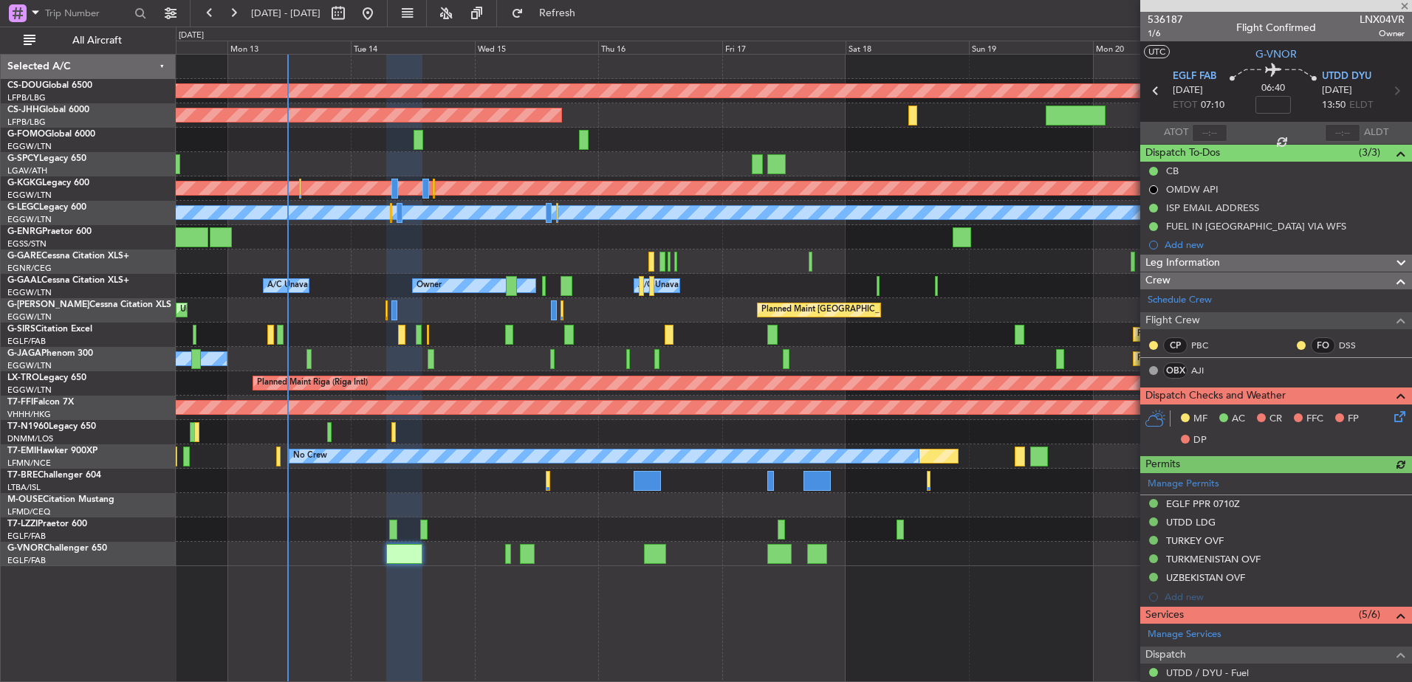
scroll to position [291, 0]
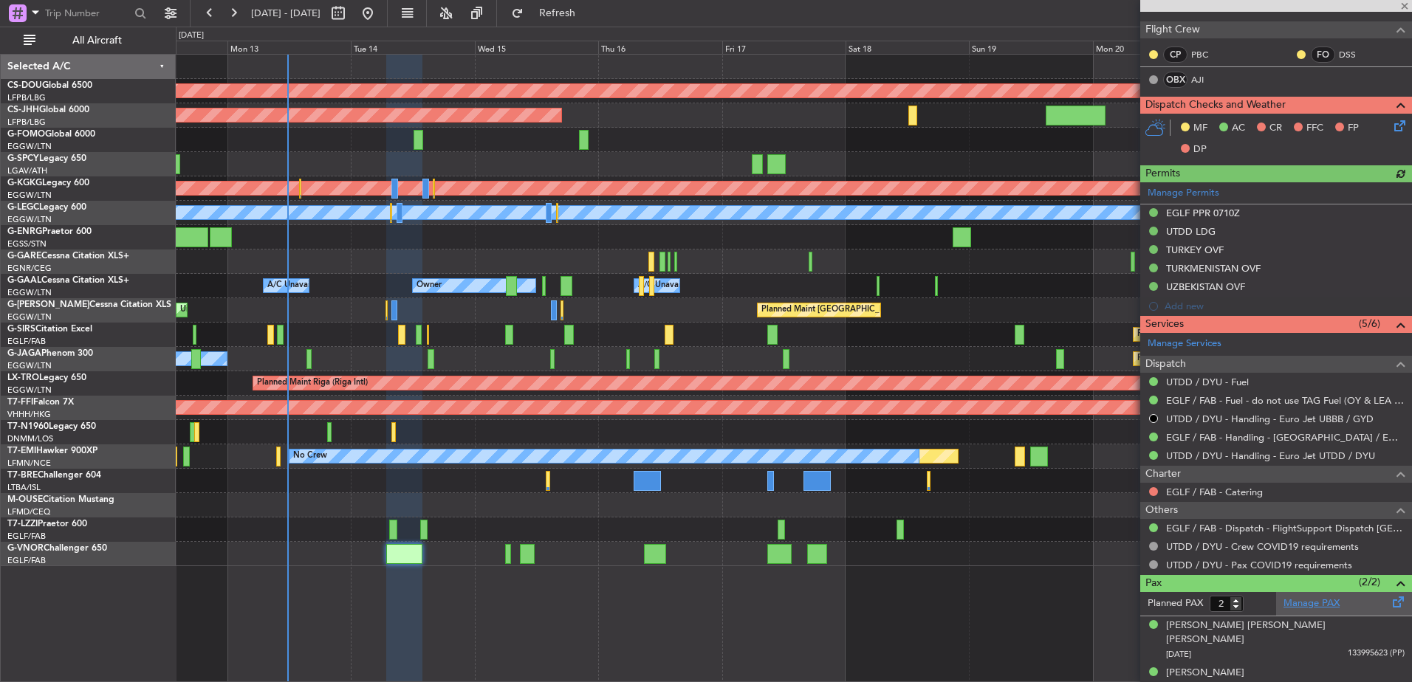
click at [1284, 603] on link "Manage PAX" at bounding box center [1312, 604] width 56 height 15
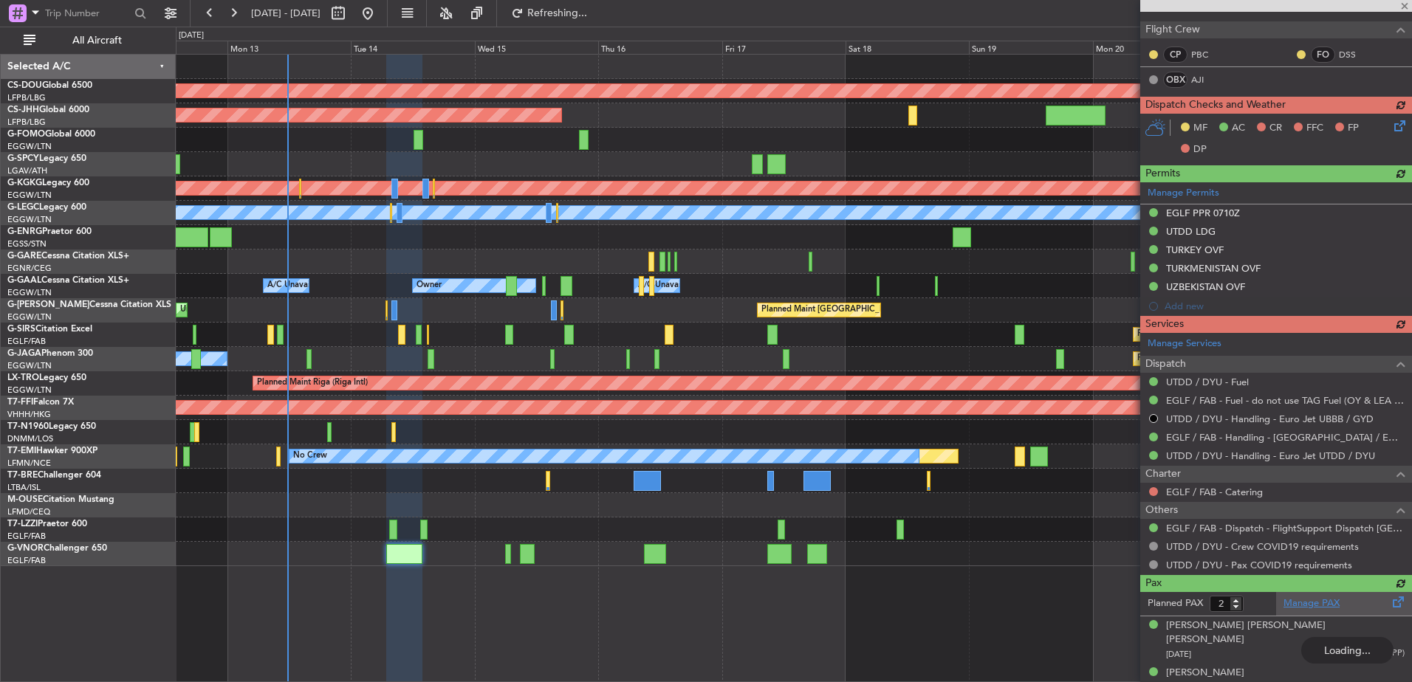
type input "3"
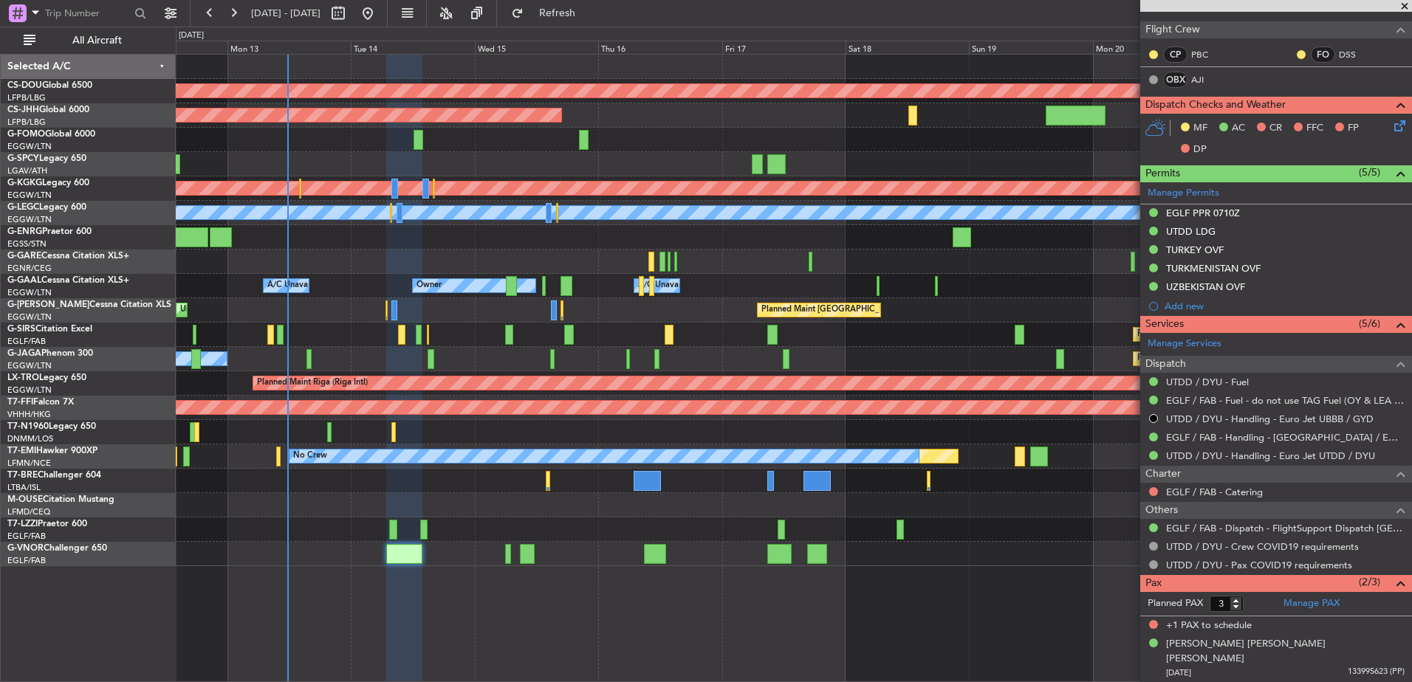
scroll to position [0, 0]
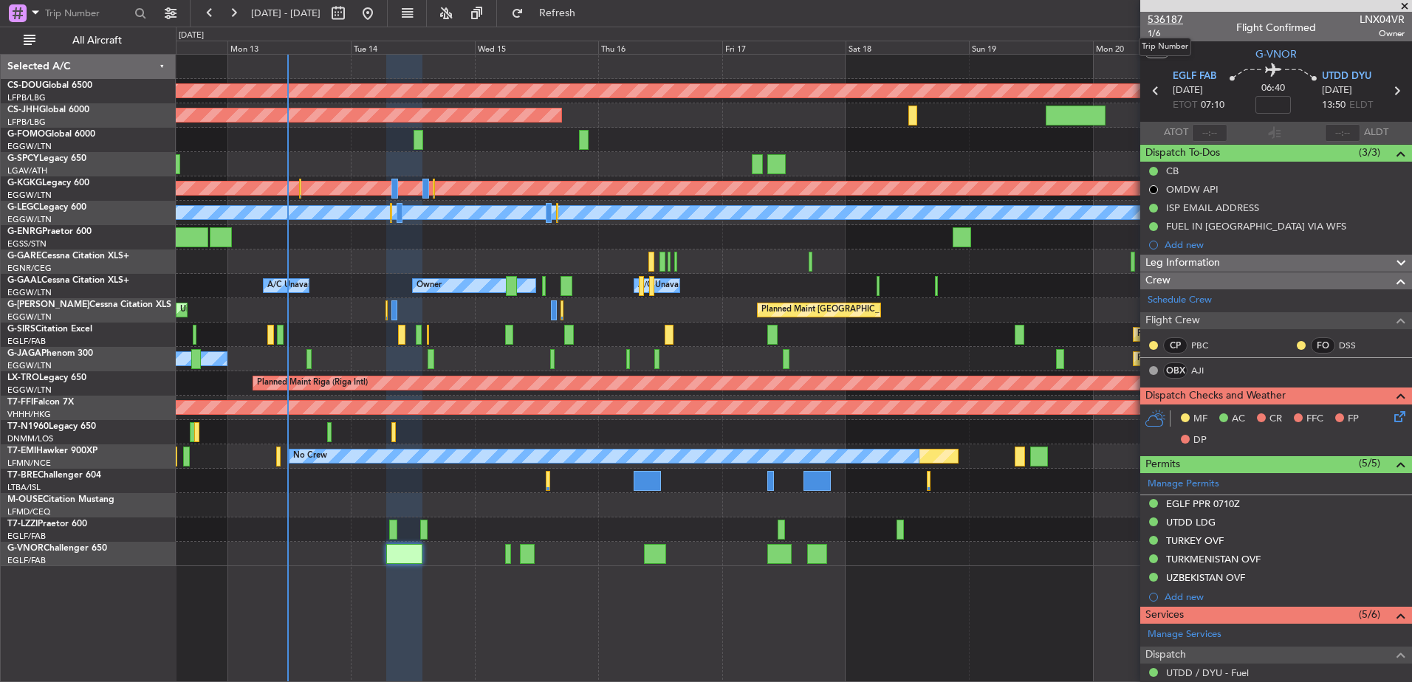
click at [1170, 18] on span "536187" at bounding box center [1165, 20] width 35 height 16
click at [279, 253] on div "Planned Maint London ([GEOGRAPHIC_DATA]) Planned Maint [GEOGRAPHIC_DATA] ([GEOG…" at bounding box center [794, 311] width 1236 height 512
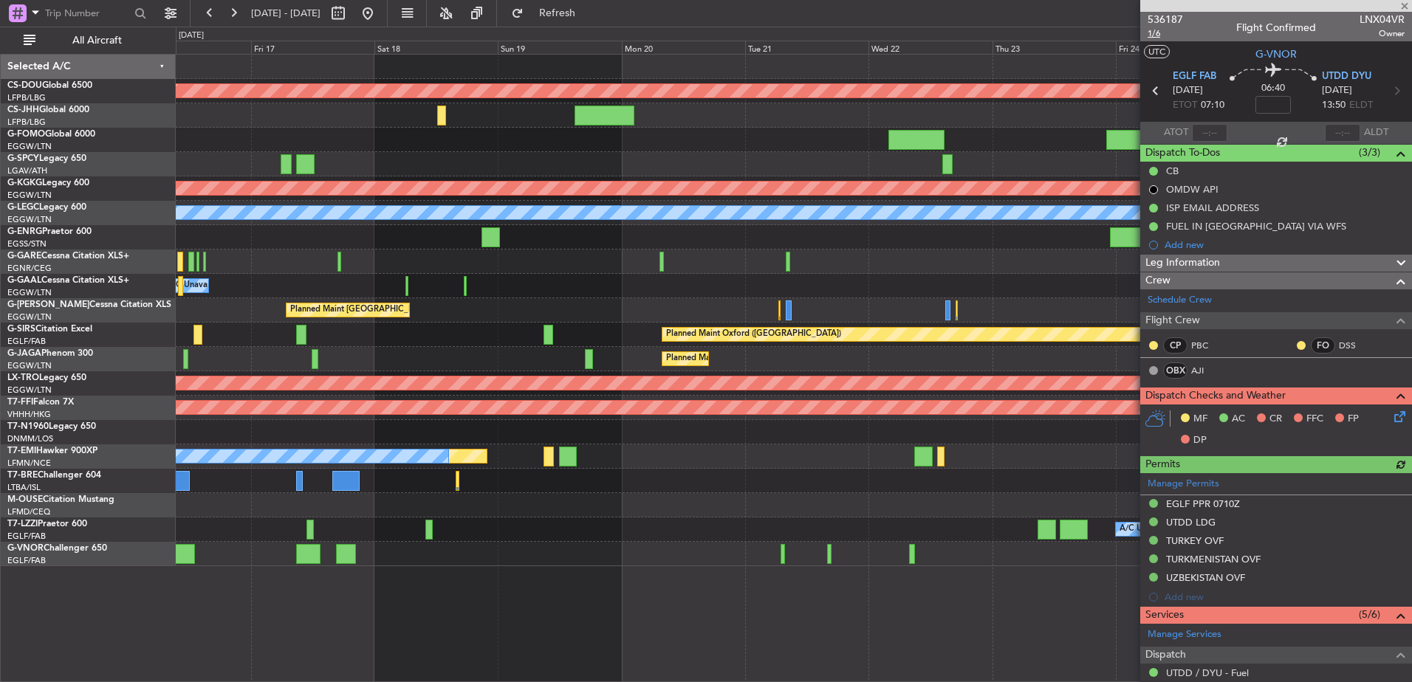
type input "+00:15"
type input "1"
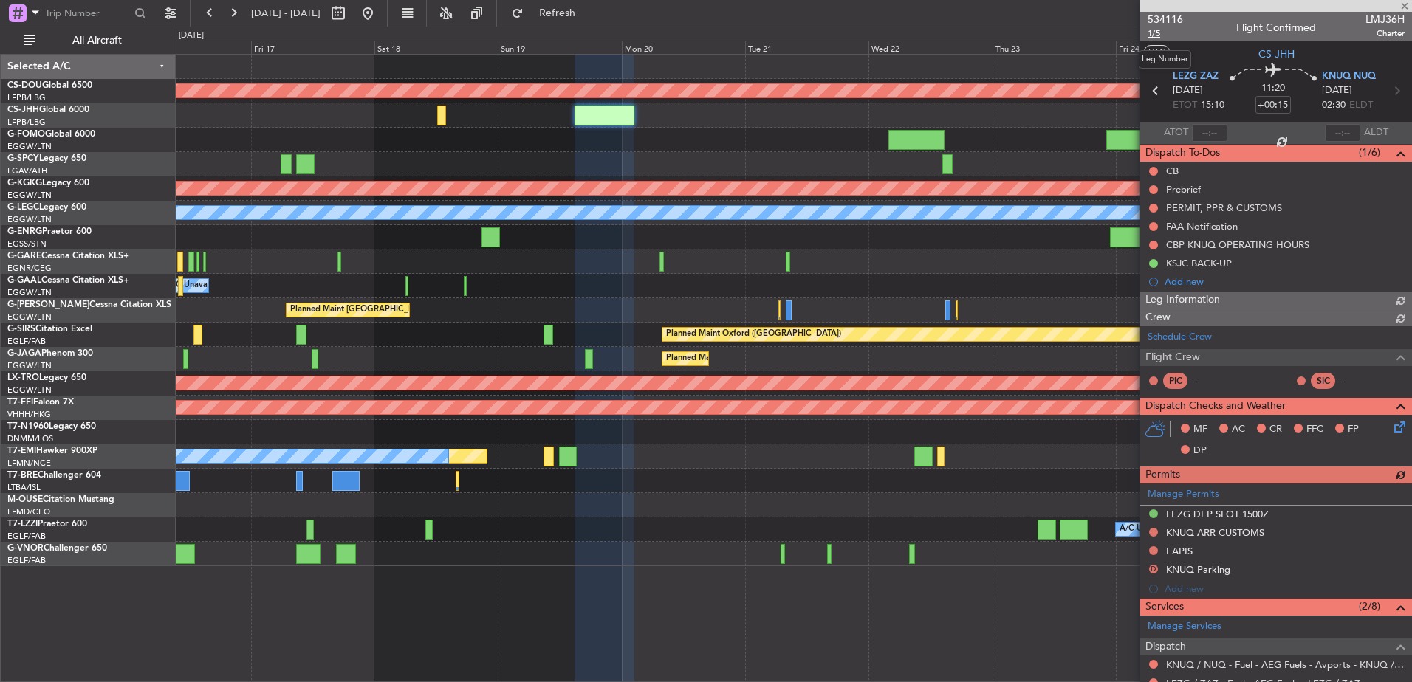
click at [1155, 39] on span "1/5" at bounding box center [1165, 33] width 35 height 13
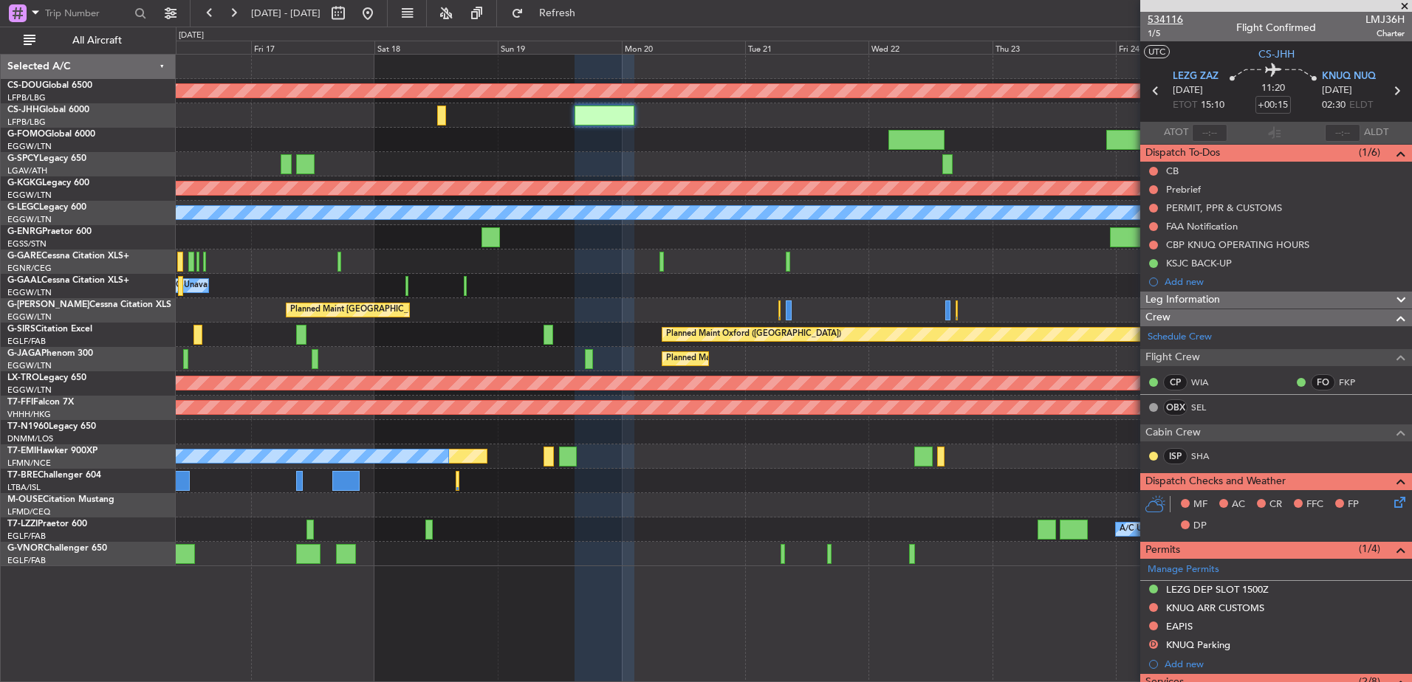
click at [1166, 12] on span "534116" at bounding box center [1165, 20] width 35 height 16
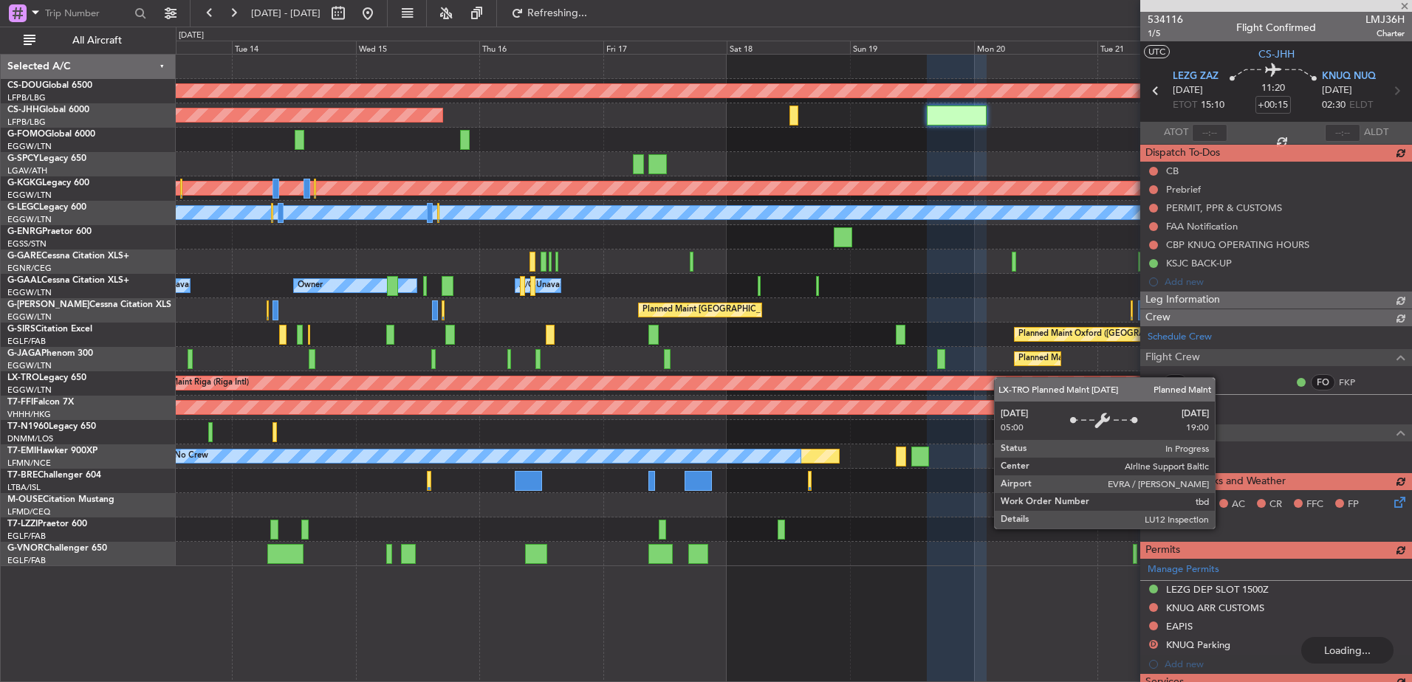
click at [1001, 377] on div "Planned Maint London ([GEOGRAPHIC_DATA]) Planned Maint [GEOGRAPHIC_DATA] ([GEOG…" at bounding box center [794, 311] width 1236 height 512
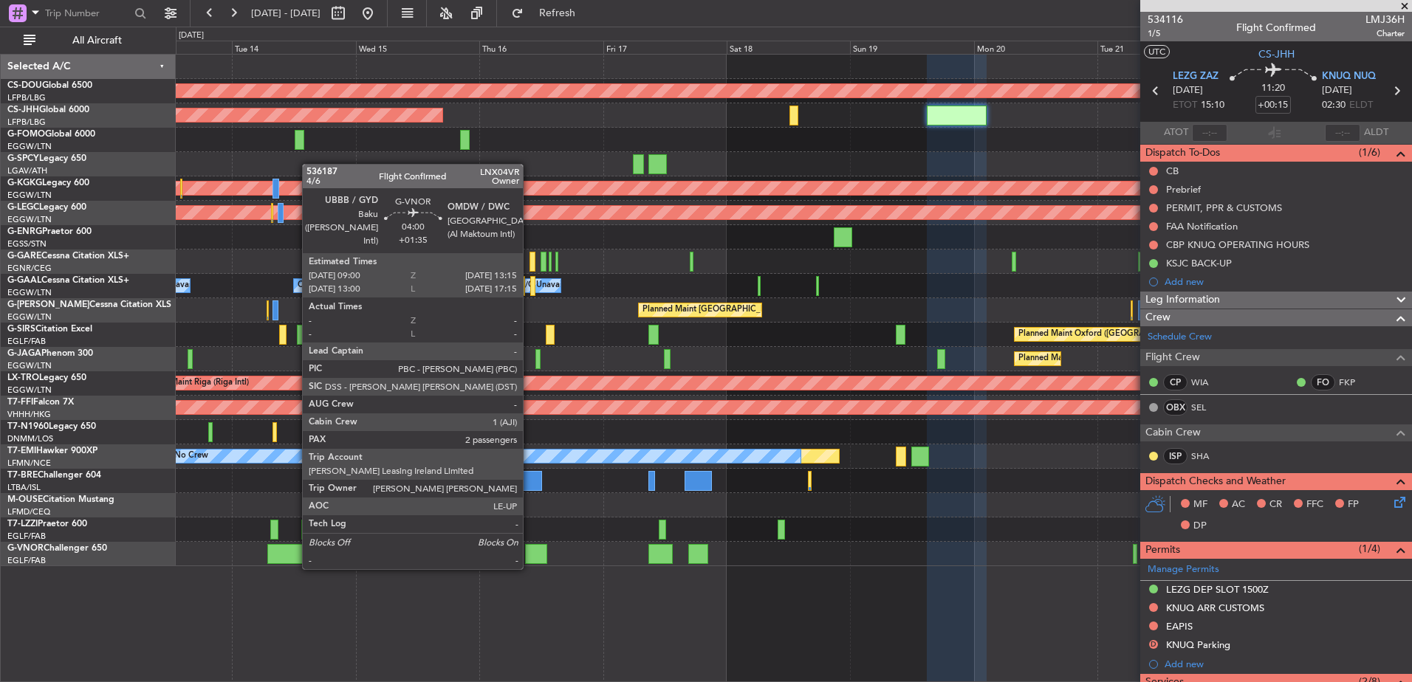
click at [530, 555] on div at bounding box center [536, 554] width 22 height 20
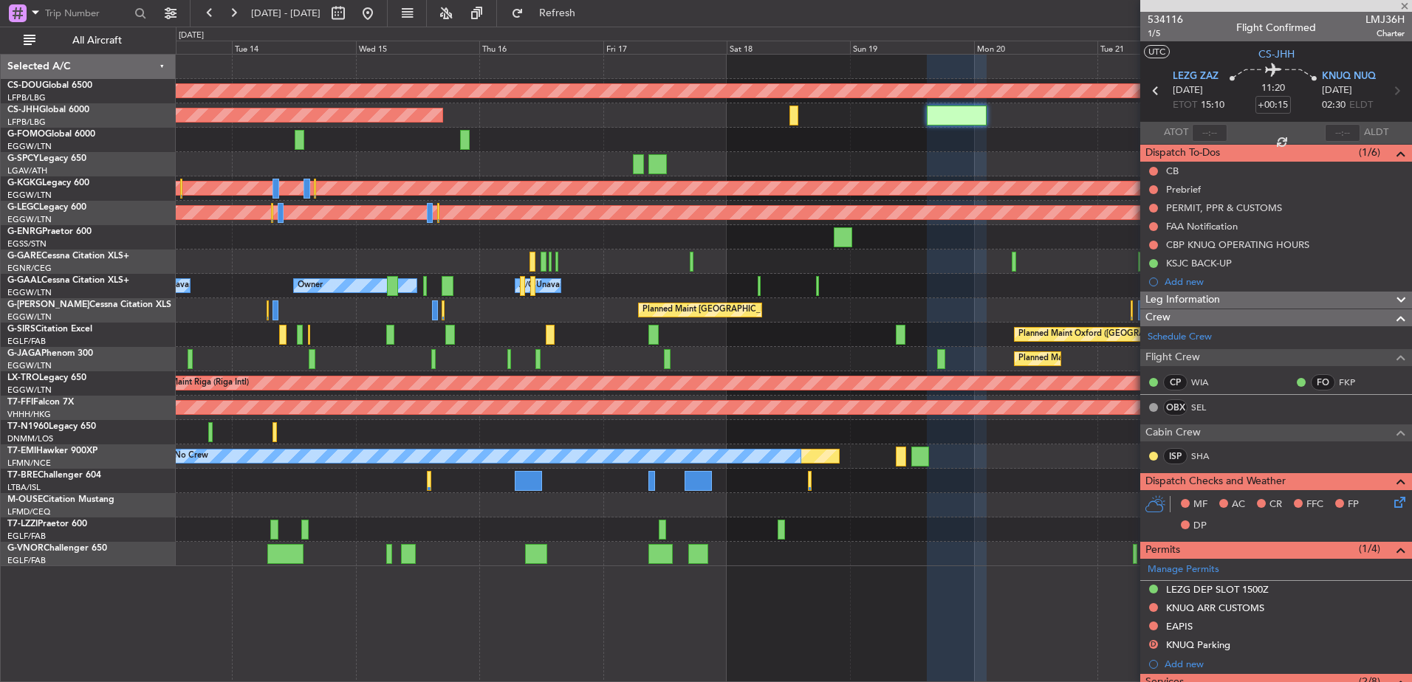
type input "+01:35"
type input "2"
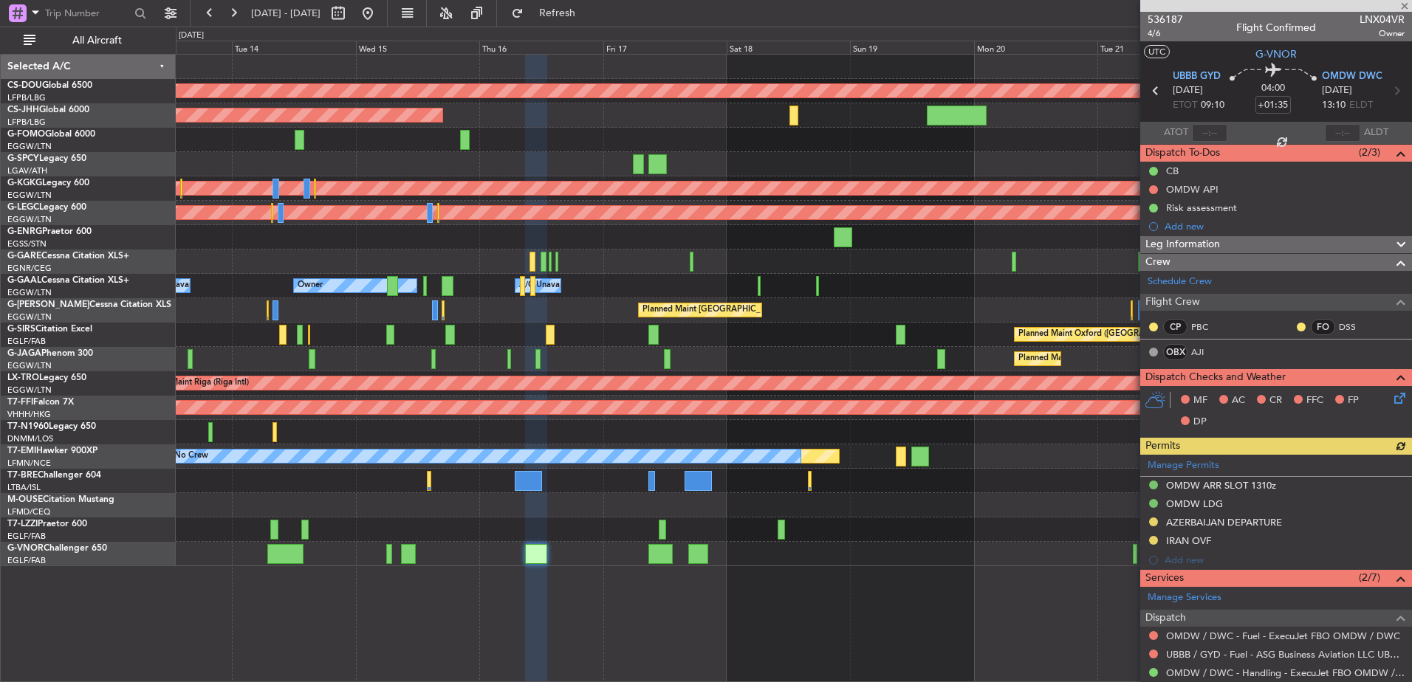
scroll to position [273, 0]
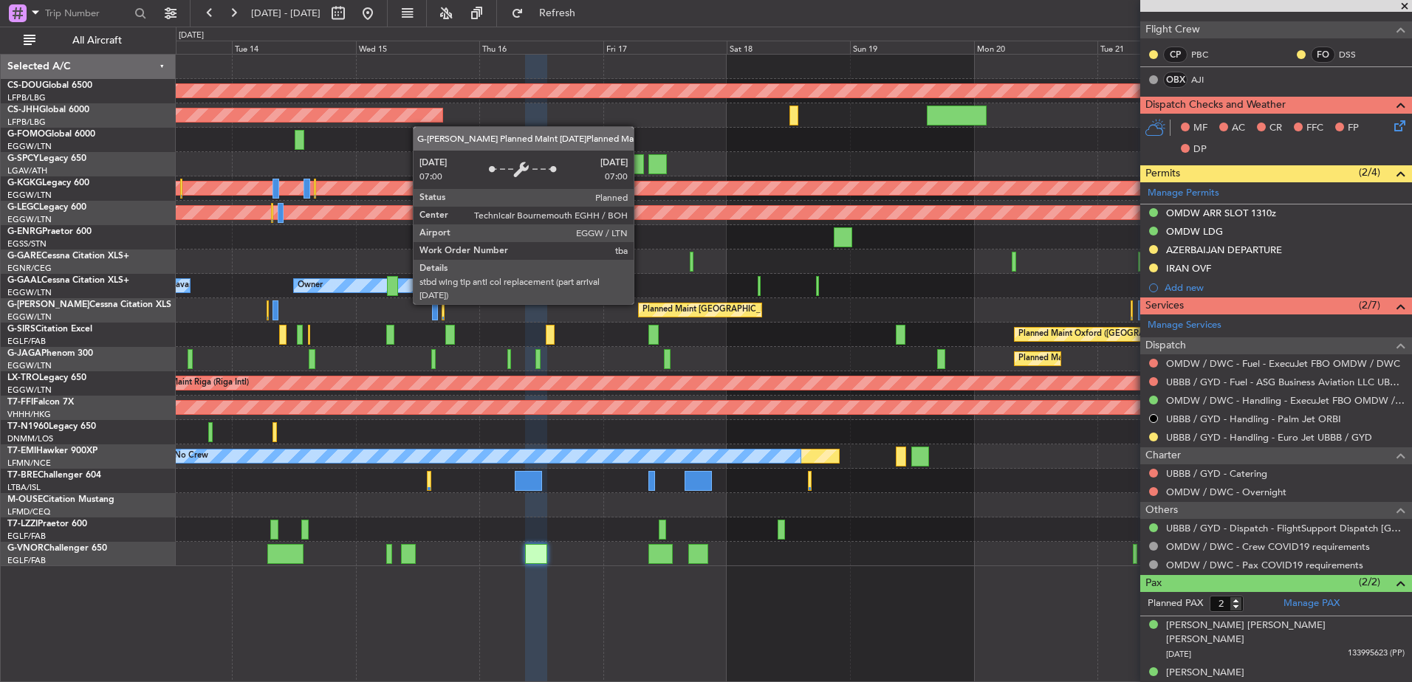
click at [639, 304] on div "Planned Maint [GEOGRAPHIC_DATA] ([GEOGRAPHIC_DATA])" at bounding box center [700, 310] width 123 height 13
